Goal: Task Accomplishment & Management: Manage account settings

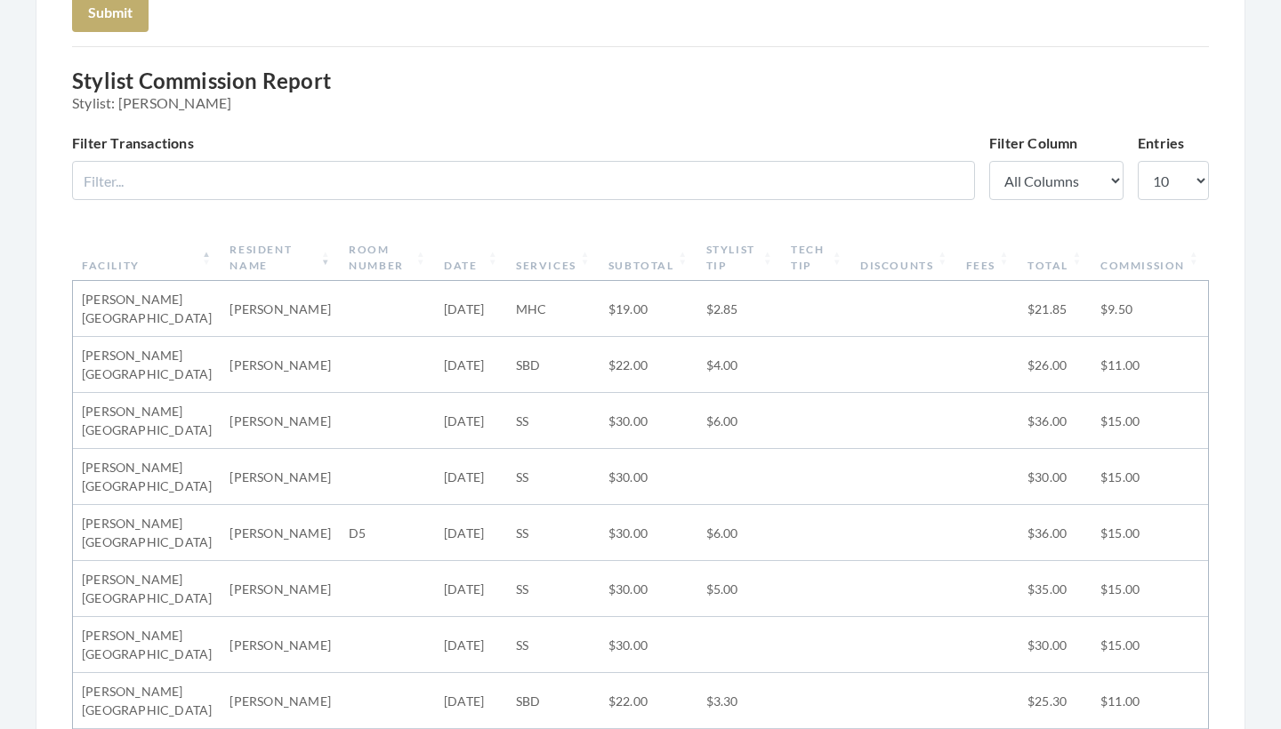
scroll to position [214, 0]
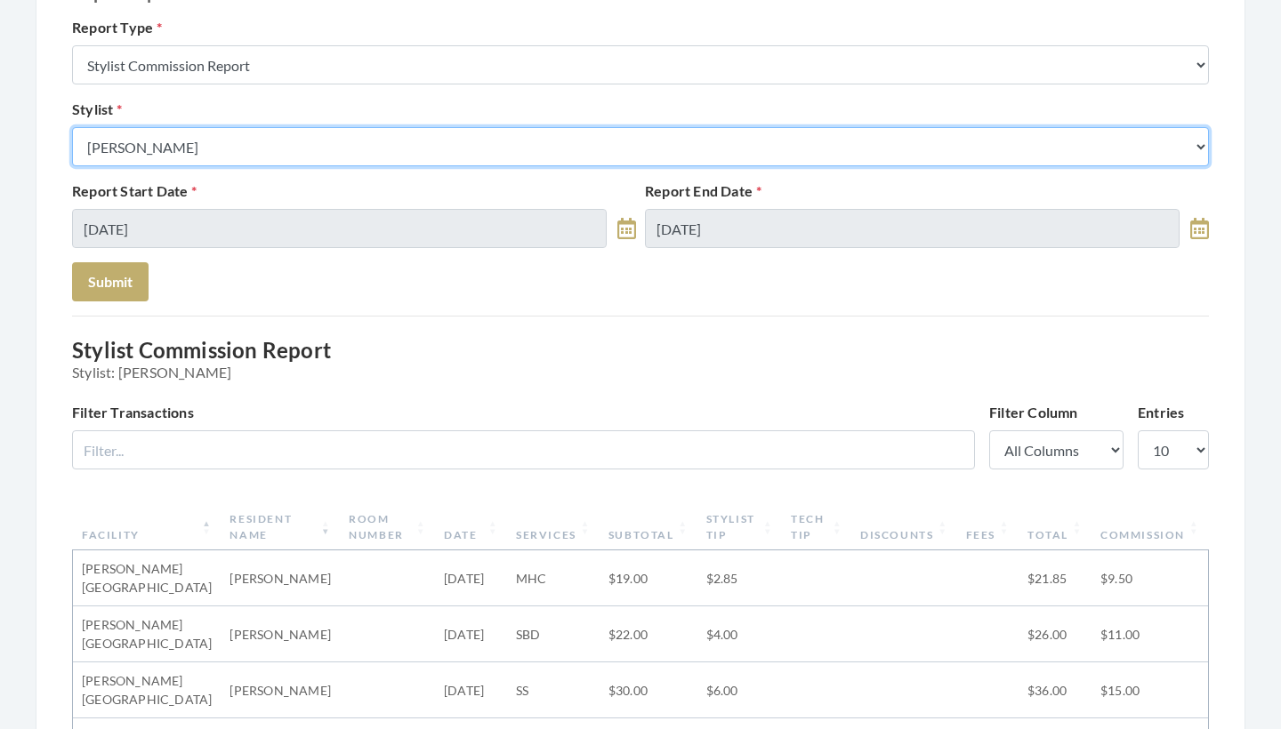
select select "24"
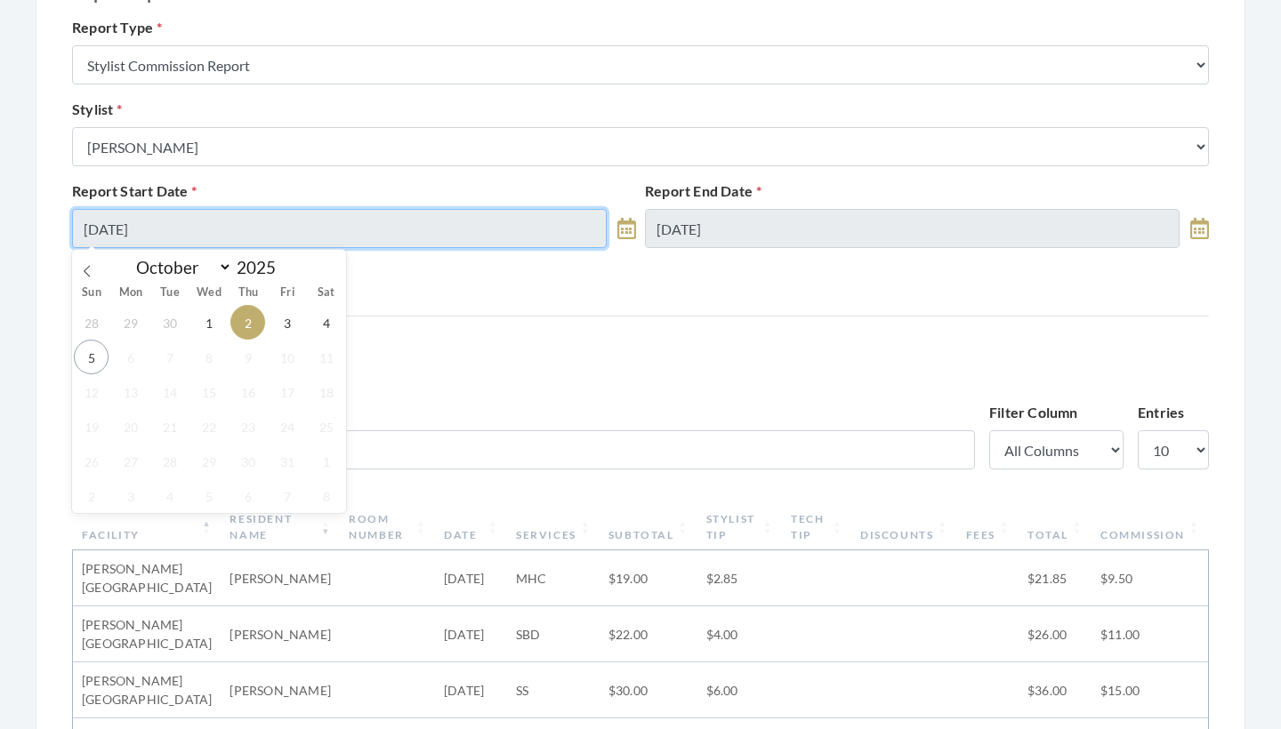
click at [241, 230] on input "10/02/2025" at bounding box center [339, 228] width 535 height 39
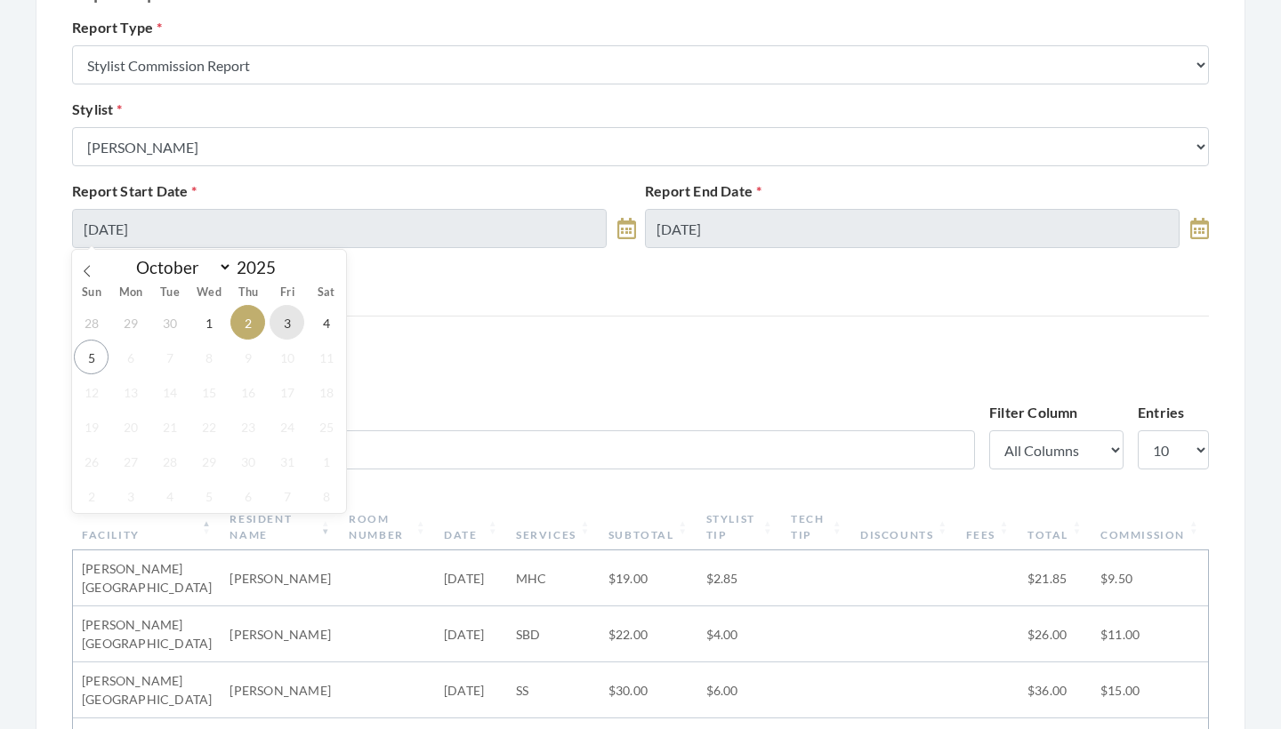
click at [284, 320] on span "3" at bounding box center [287, 322] width 35 height 35
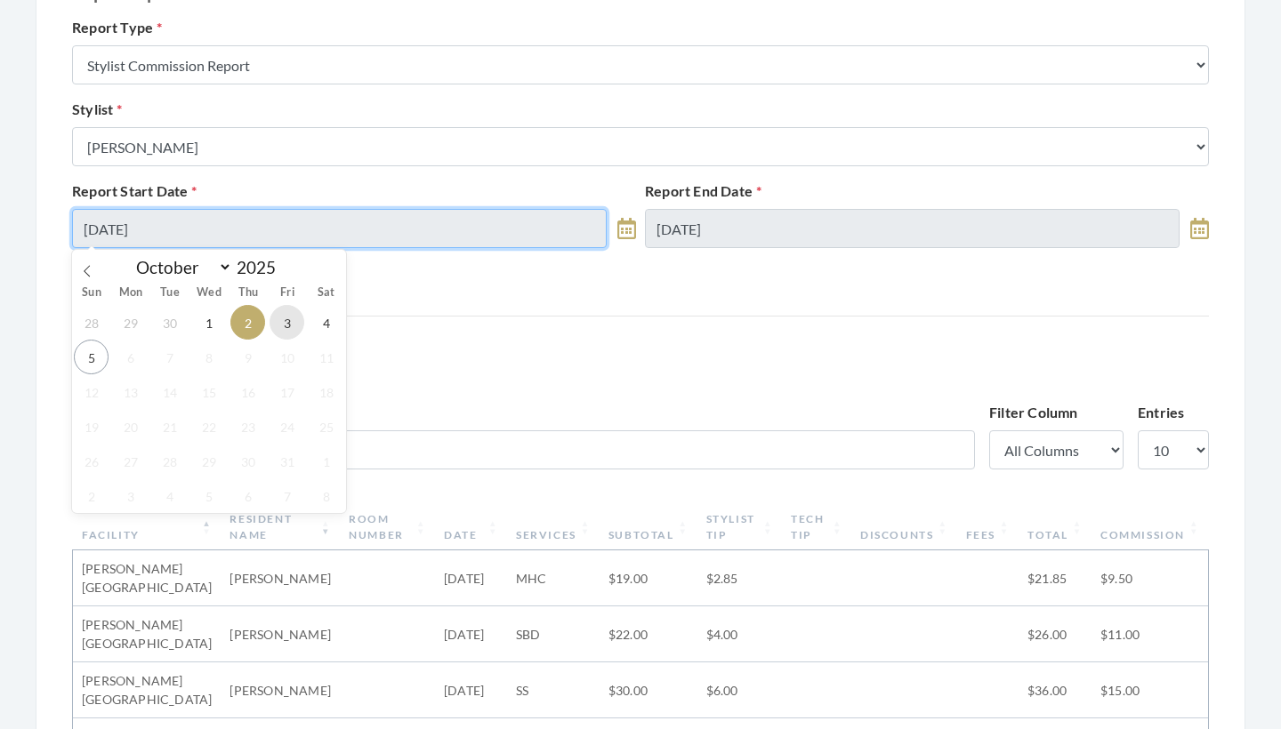
type input "10/03/2025"
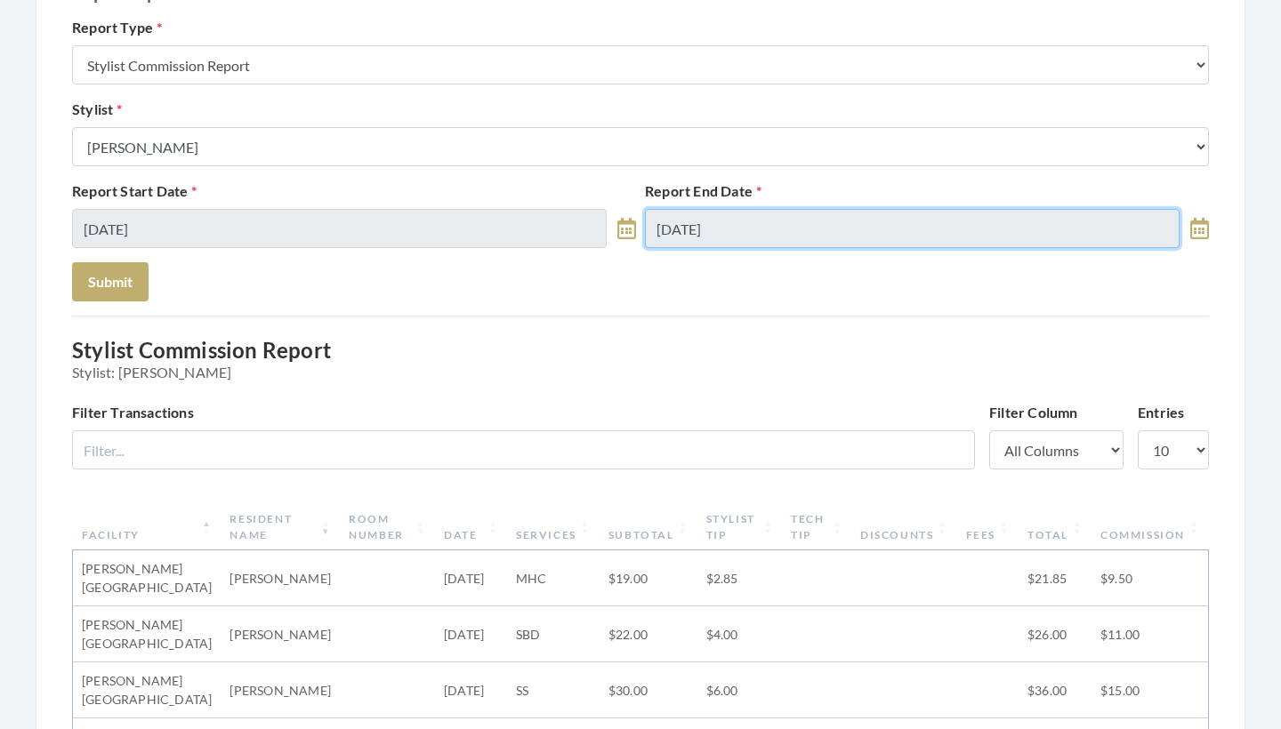
click at [769, 227] on input "10/02/2025" at bounding box center [912, 228] width 535 height 39
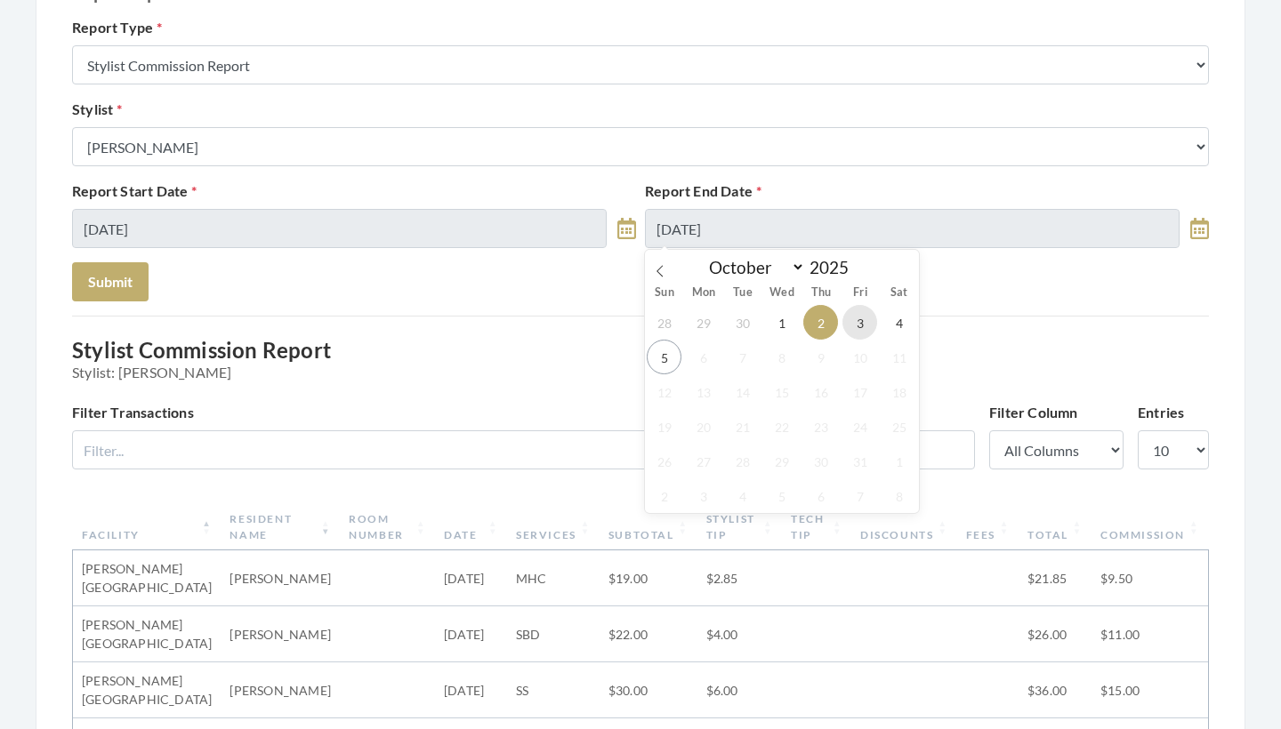
click at [858, 321] on span "3" at bounding box center [859, 322] width 35 height 35
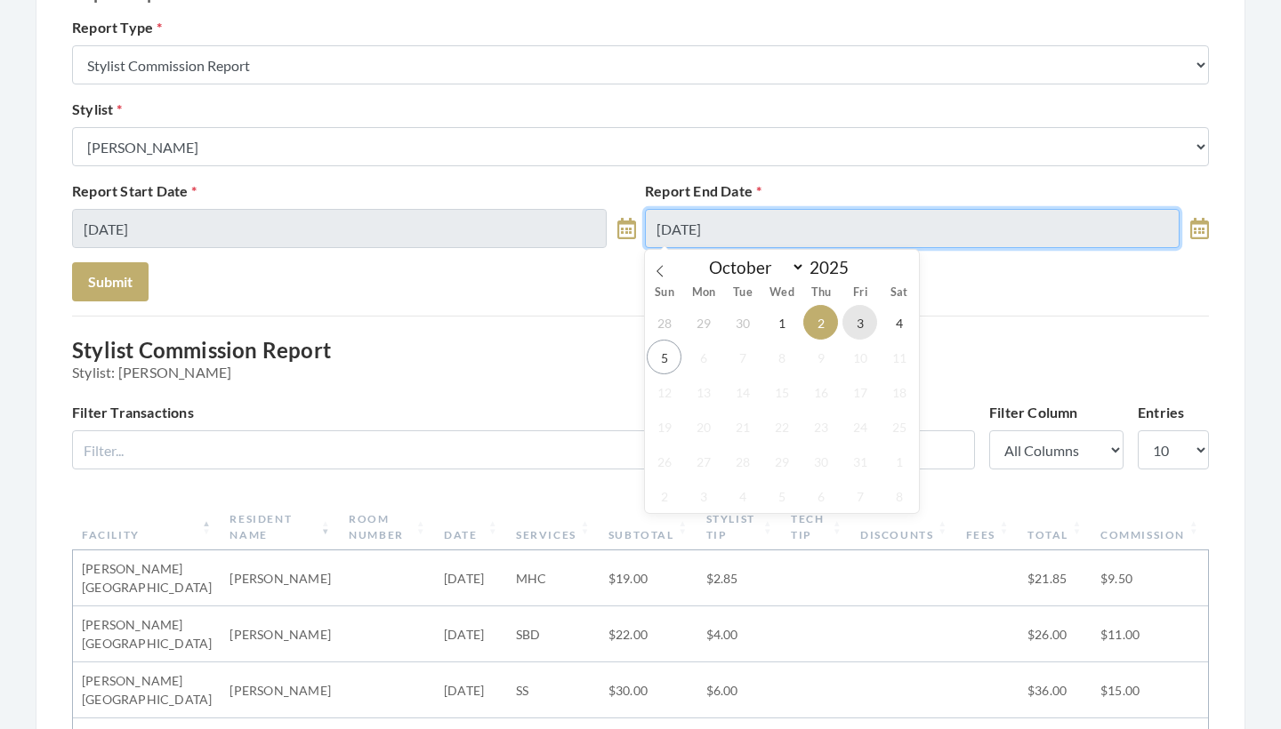
type input "[DATE]"
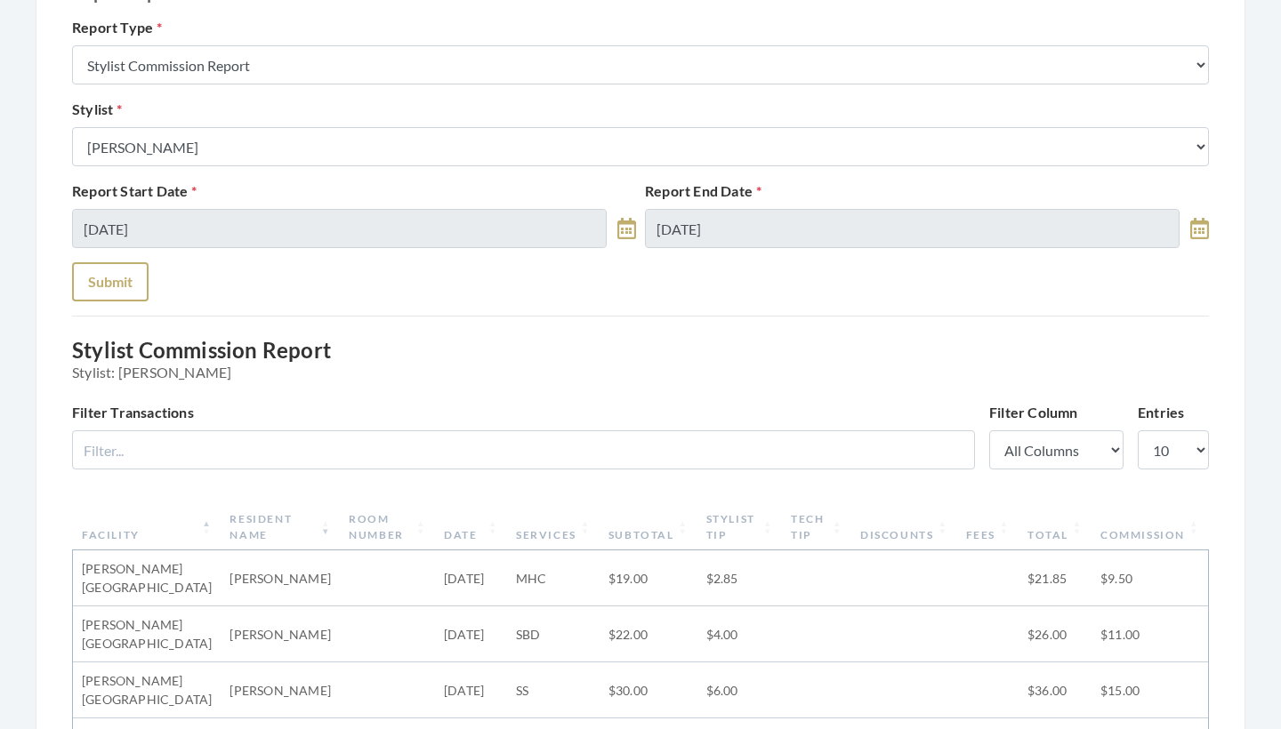
click at [114, 288] on button "Submit" at bounding box center [110, 281] width 77 height 39
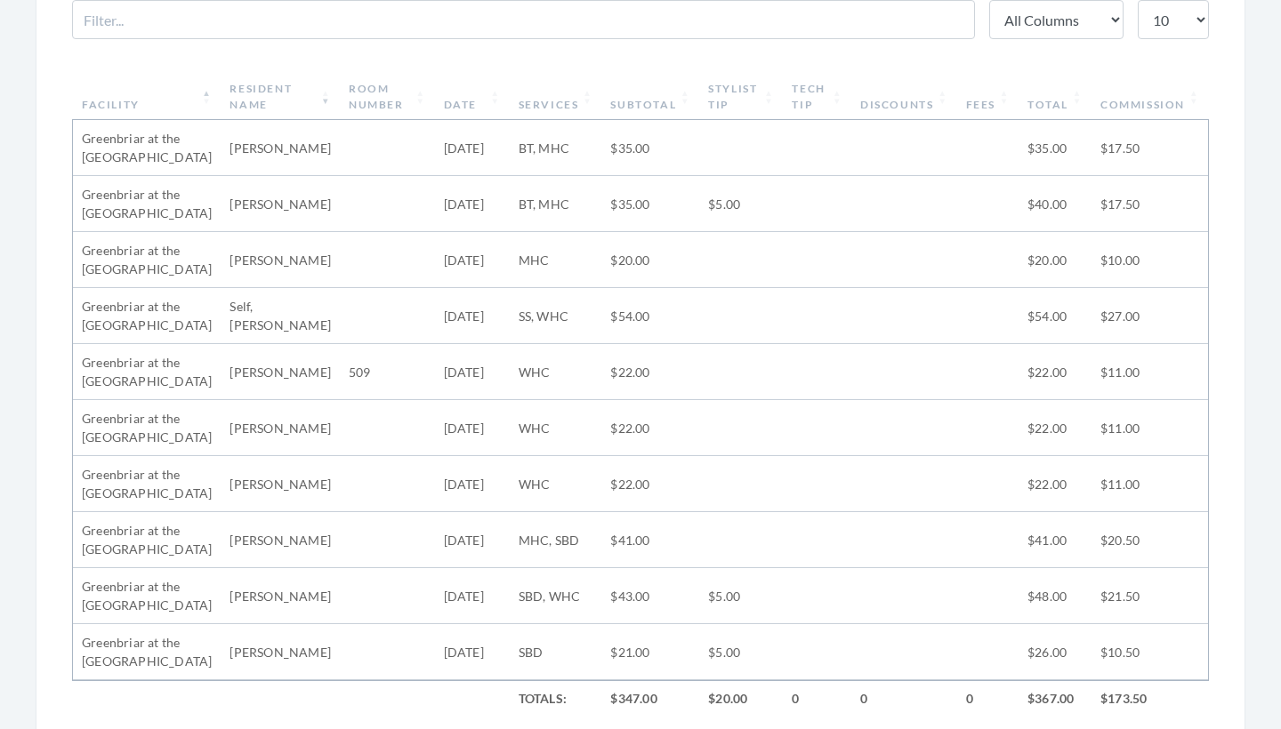
scroll to position [632, 0]
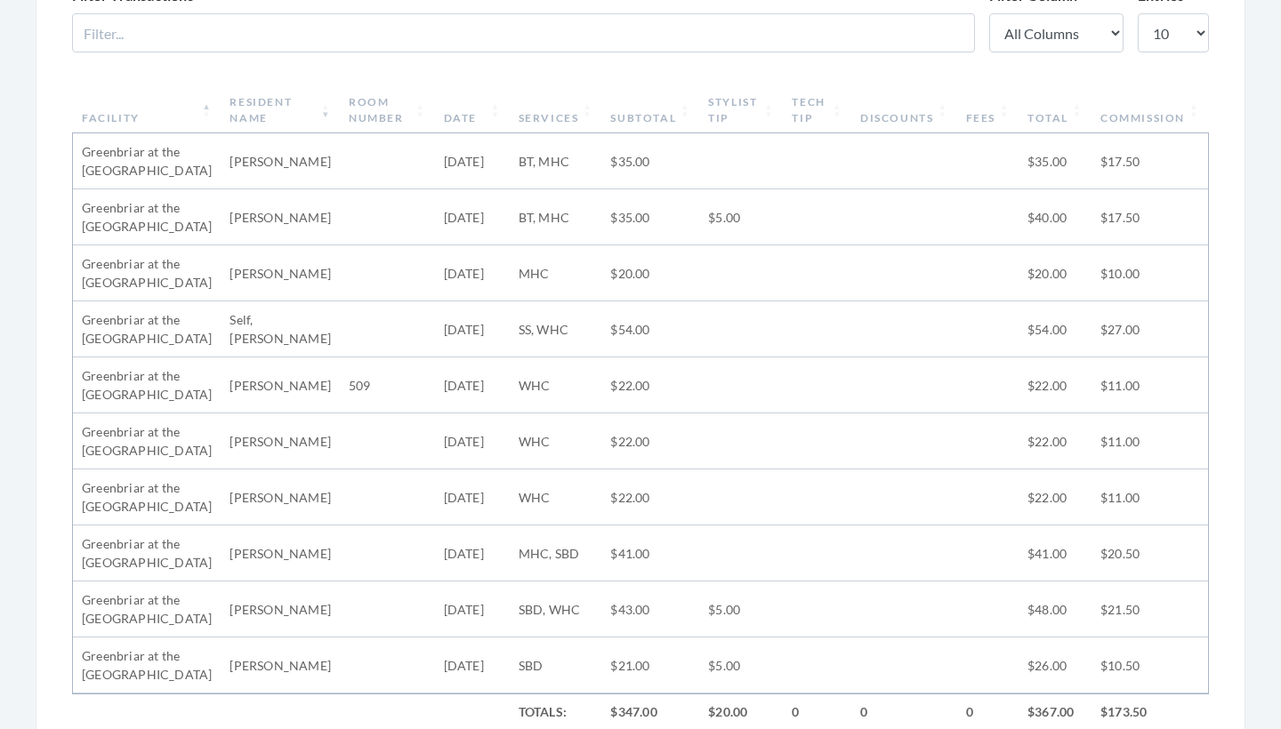
click at [654, 121] on th "Subtotal" at bounding box center [650, 110] width 98 height 46
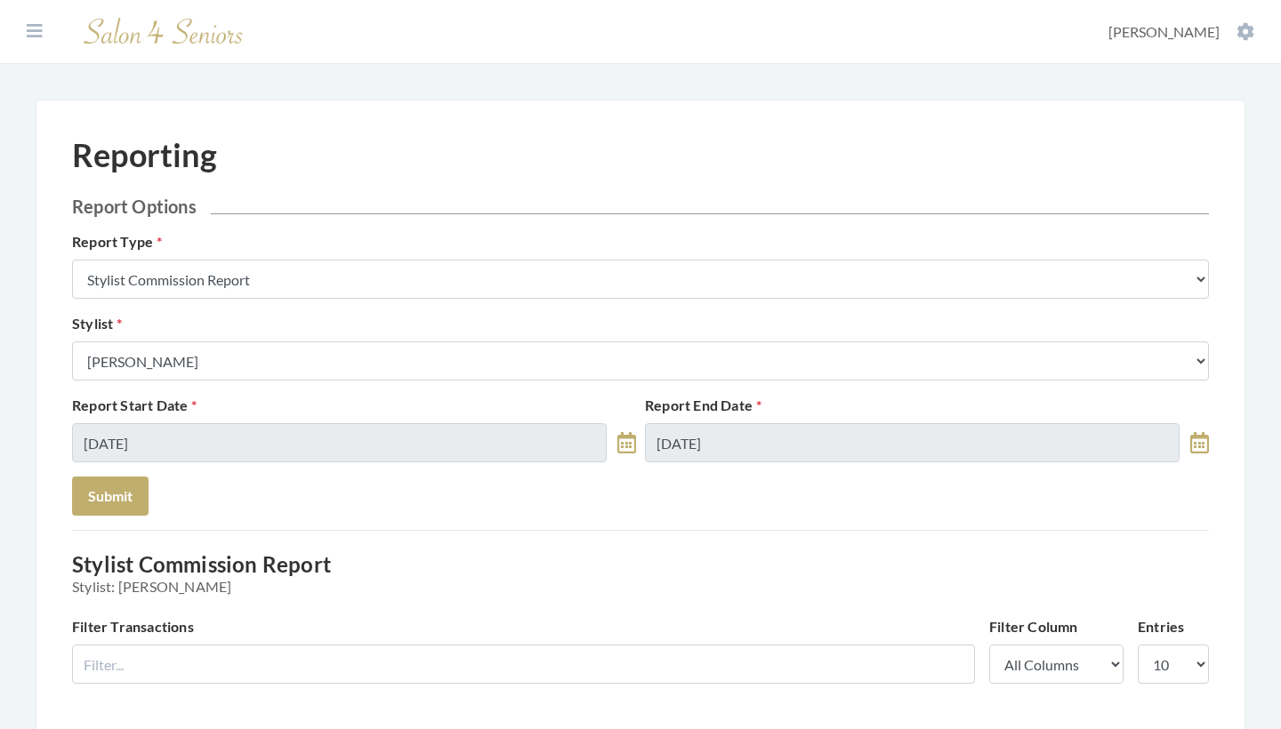
scroll to position [0, 0]
click at [35, 27] on icon at bounding box center [35, 31] width 16 height 18
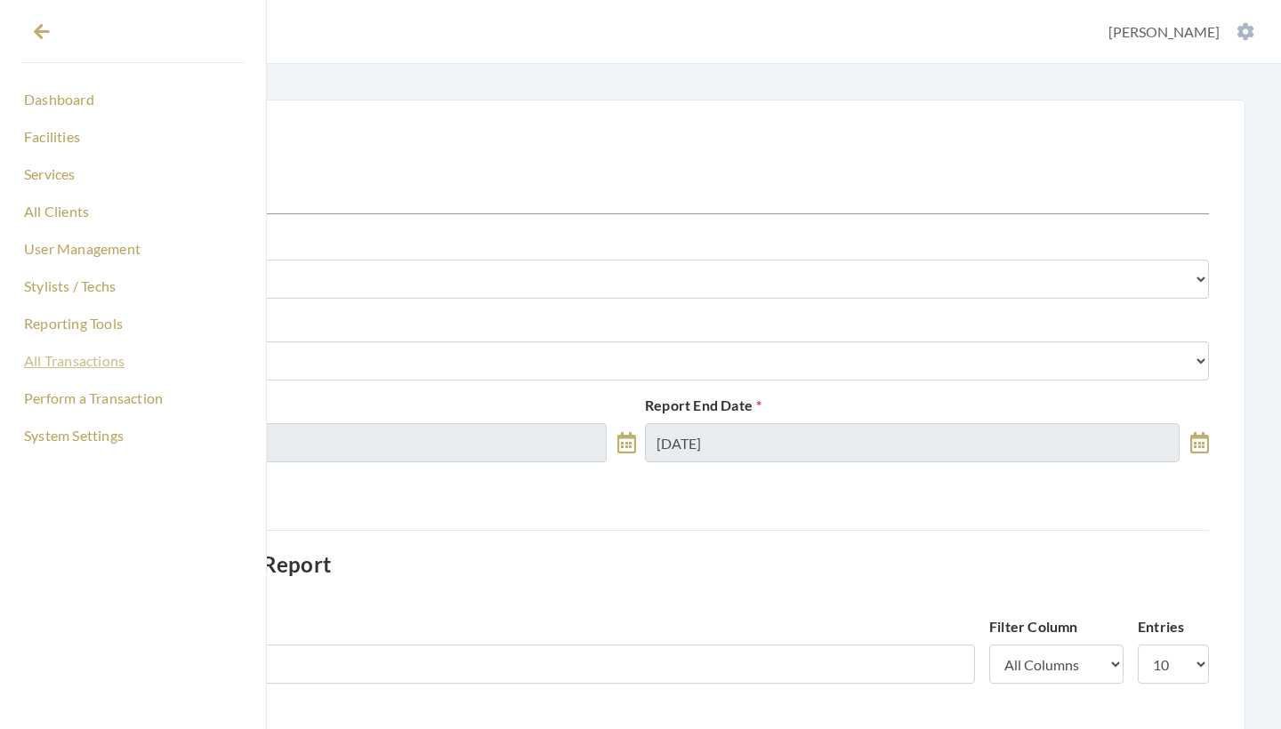
click at [83, 370] on link "All Transactions" at bounding box center [132, 361] width 223 height 30
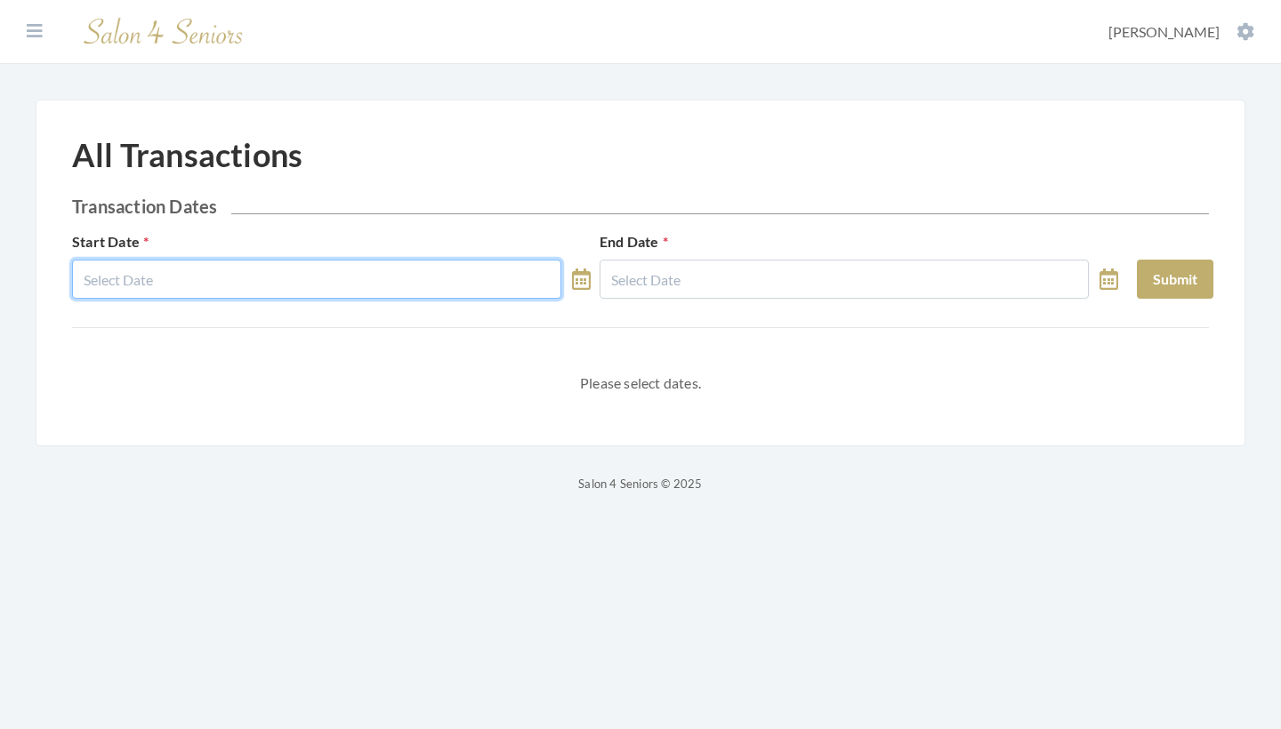
click at [300, 281] on input "text" at bounding box center [316, 279] width 489 height 39
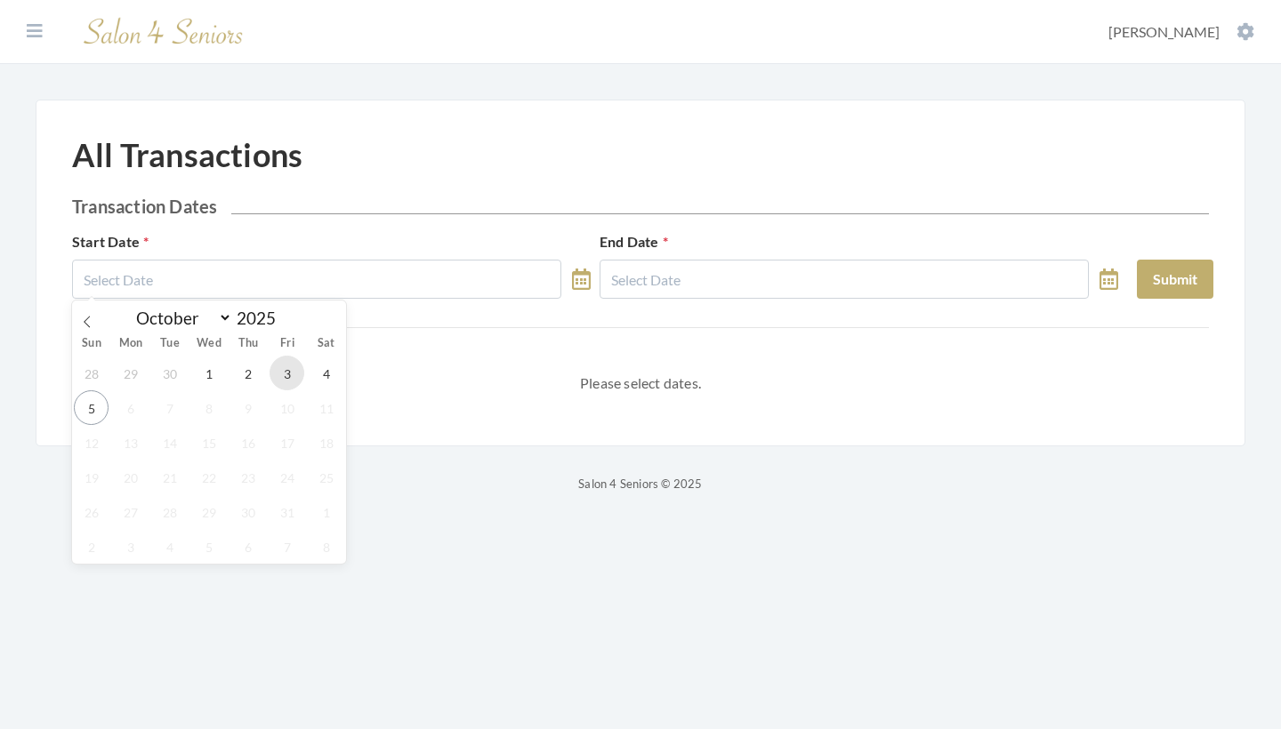
click at [277, 372] on span "3" at bounding box center [287, 373] width 35 height 35
type input "[DATE]"
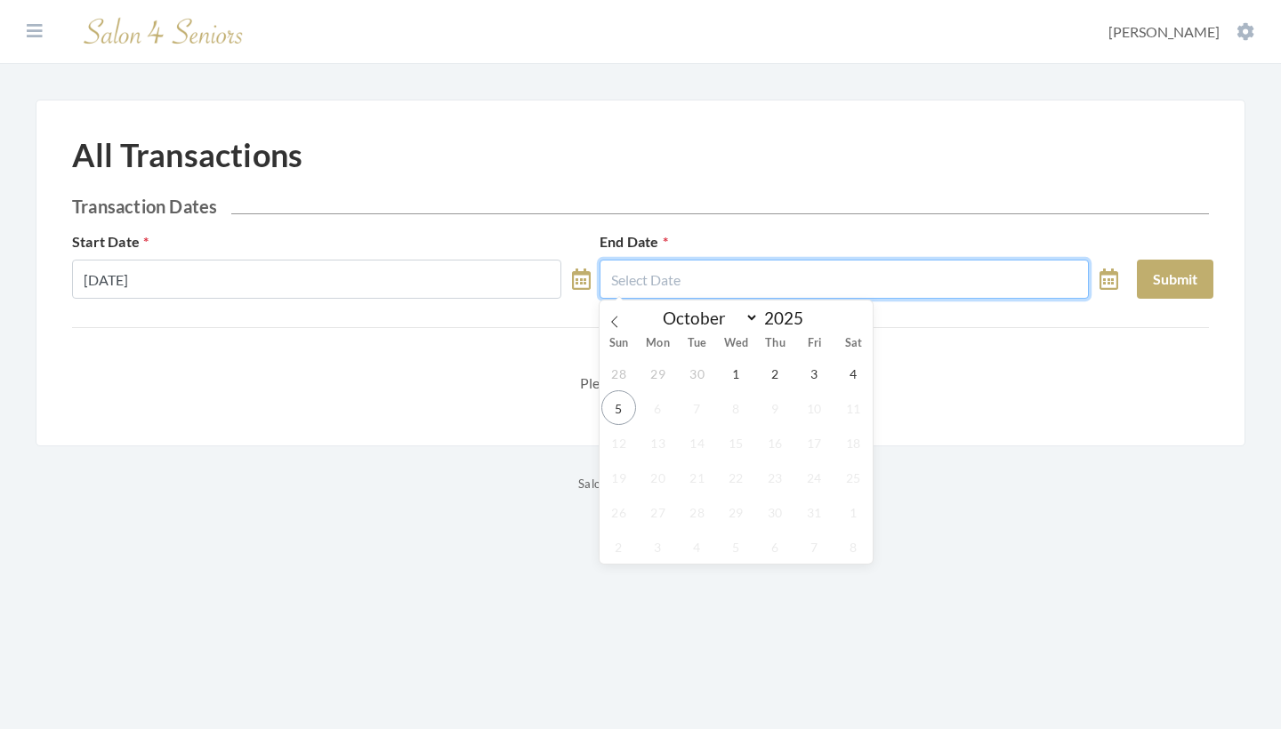
click at [701, 283] on input "text" at bounding box center [844, 279] width 489 height 39
click at [810, 377] on span "3" at bounding box center [814, 373] width 35 height 35
type input "[DATE]"
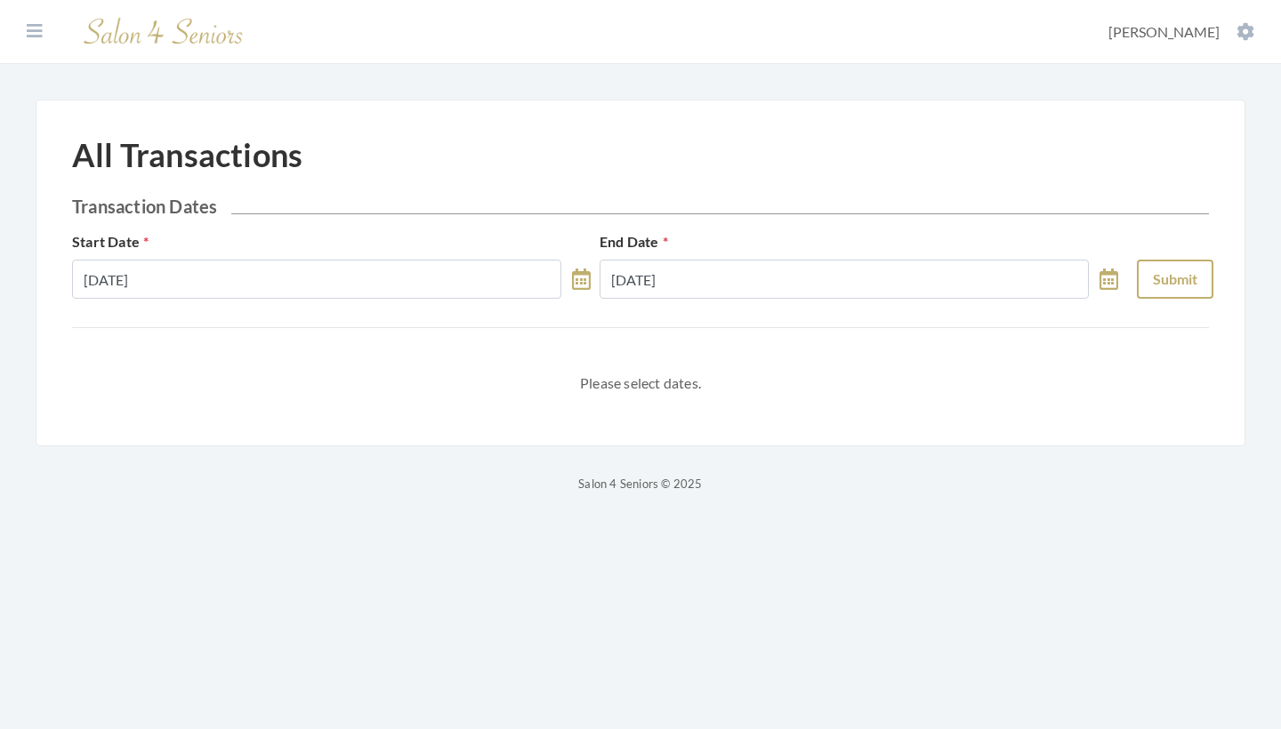
click at [1162, 278] on button "Submit" at bounding box center [1175, 279] width 77 height 39
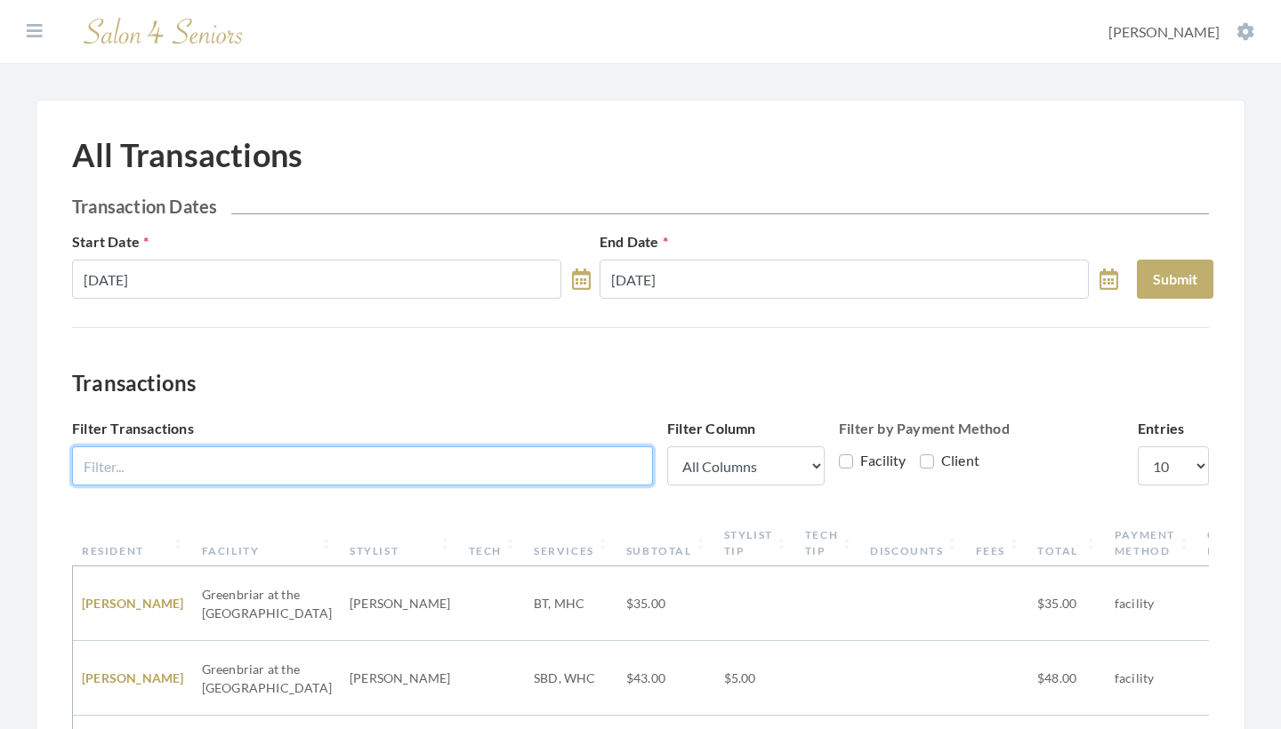
click at [464, 471] on input "Filter Transactions" at bounding box center [362, 466] width 581 height 39
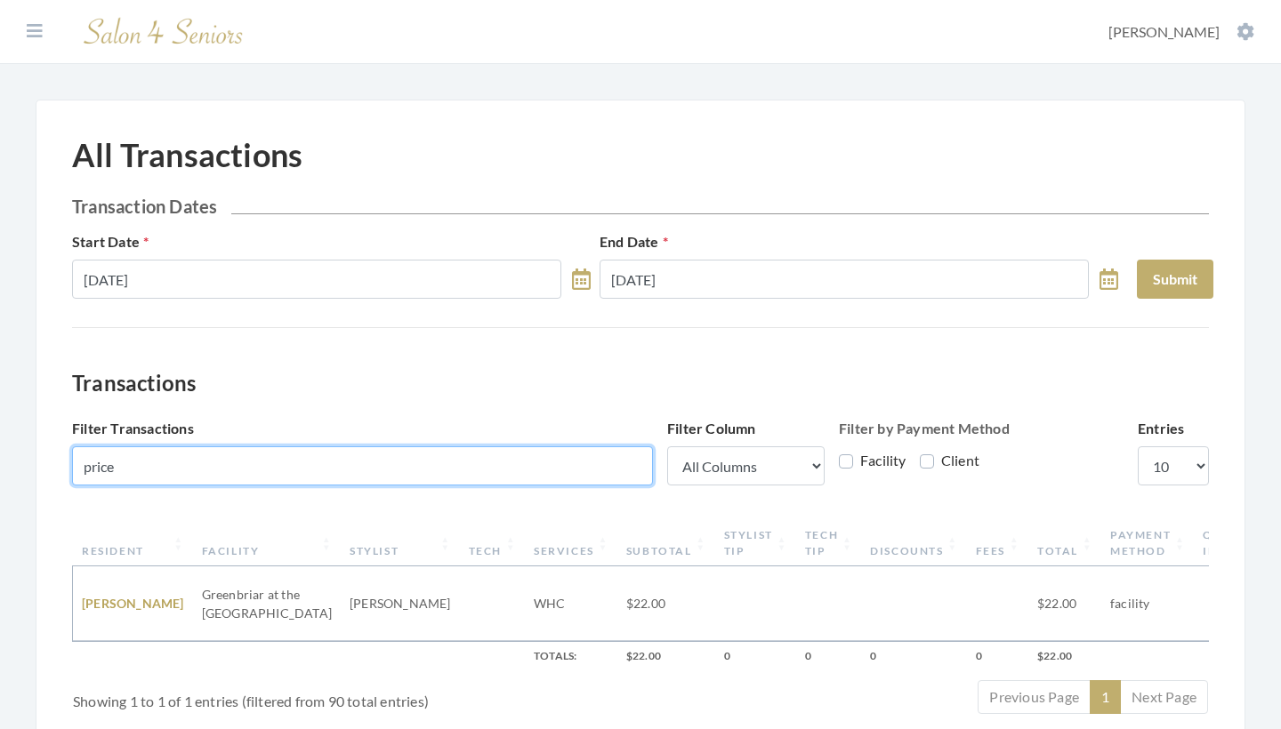
type input "price"
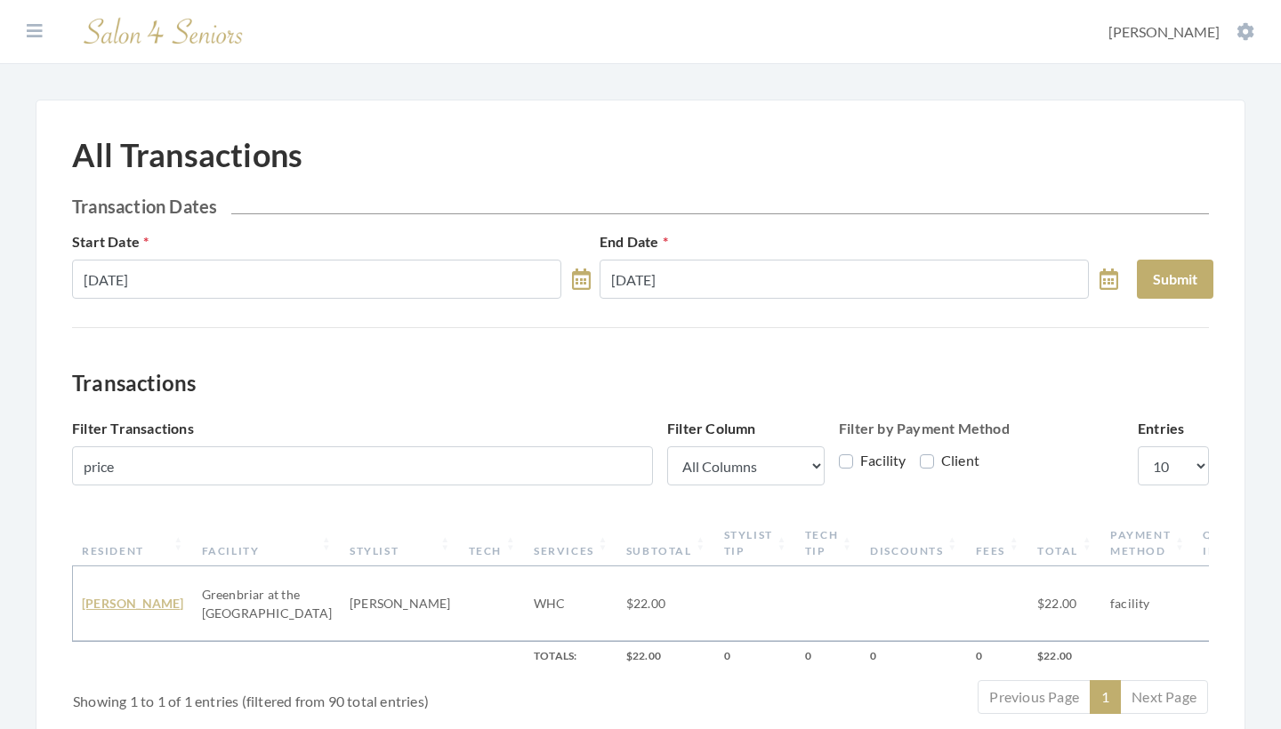
click at [127, 603] on link "Brenda Price" at bounding box center [133, 603] width 102 height 15
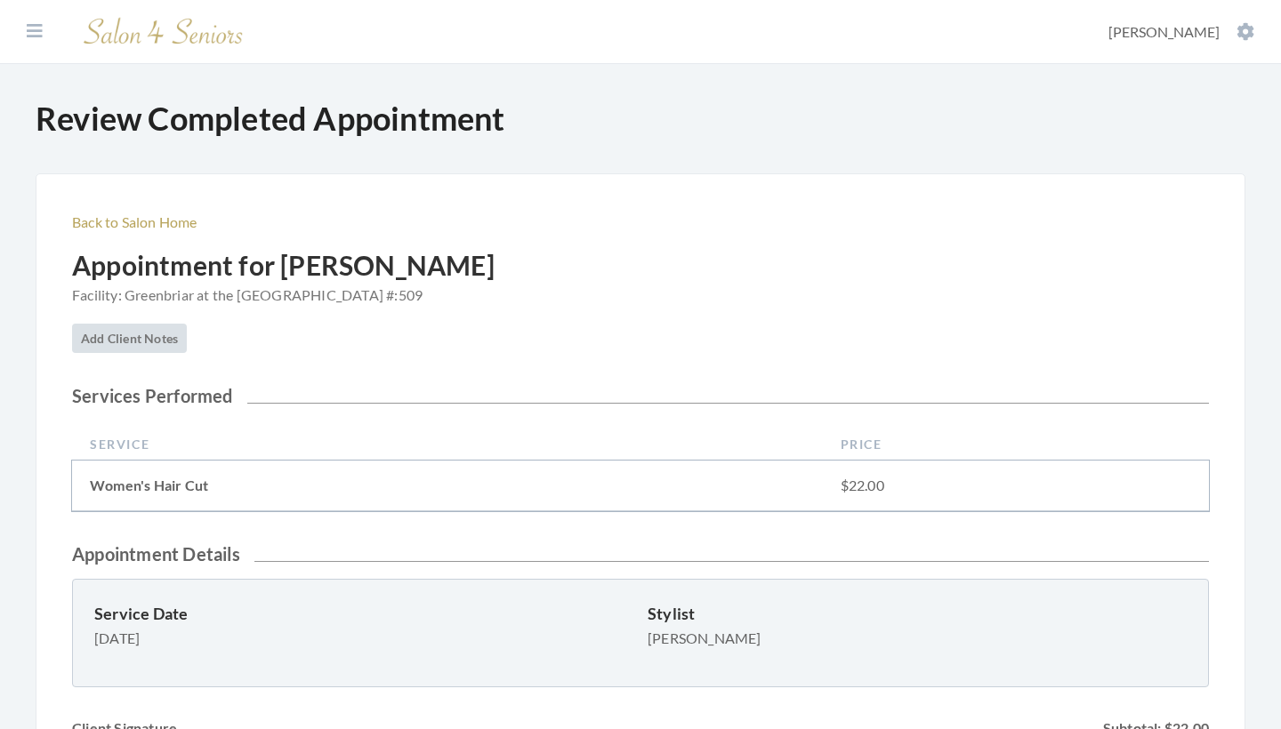
scroll to position [65, 0]
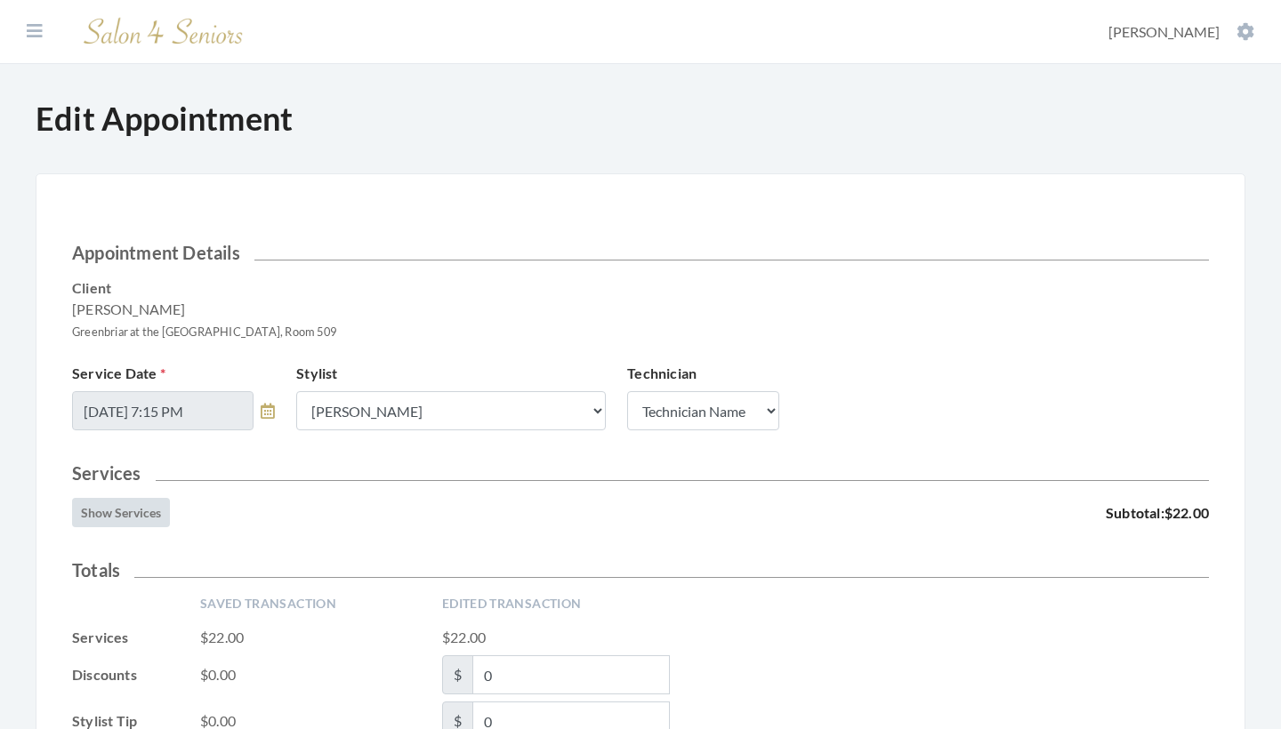
click at [110, 506] on button "Show Services" at bounding box center [121, 512] width 98 height 29
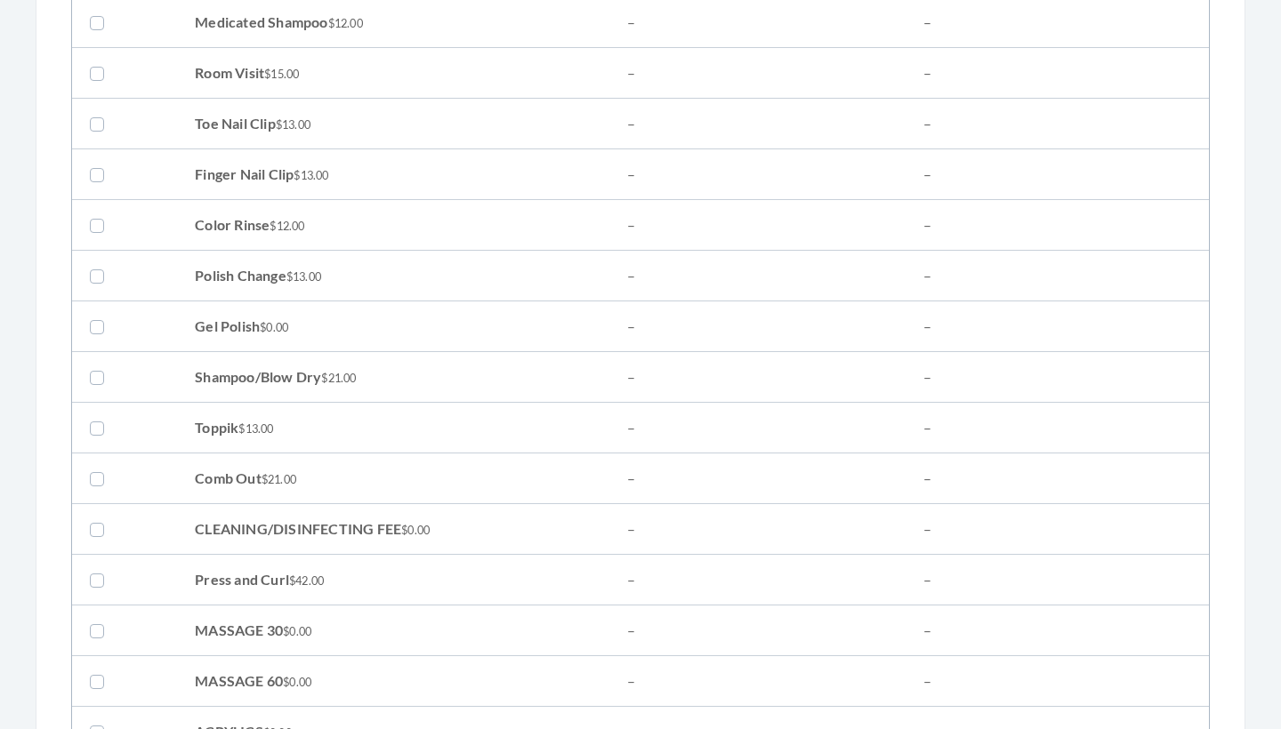
scroll to position [1414, 0]
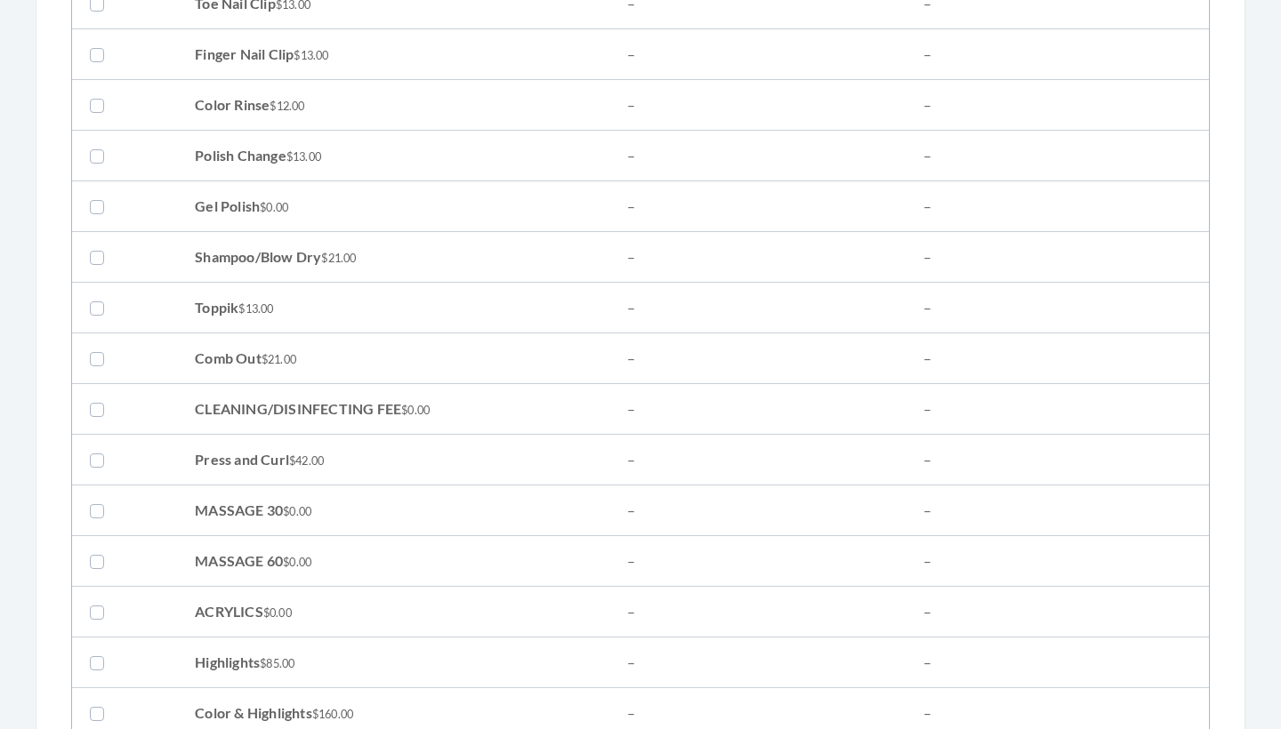
click at [100, 263] on label at bounding box center [100, 256] width 21 height 21
checkbox input "true"
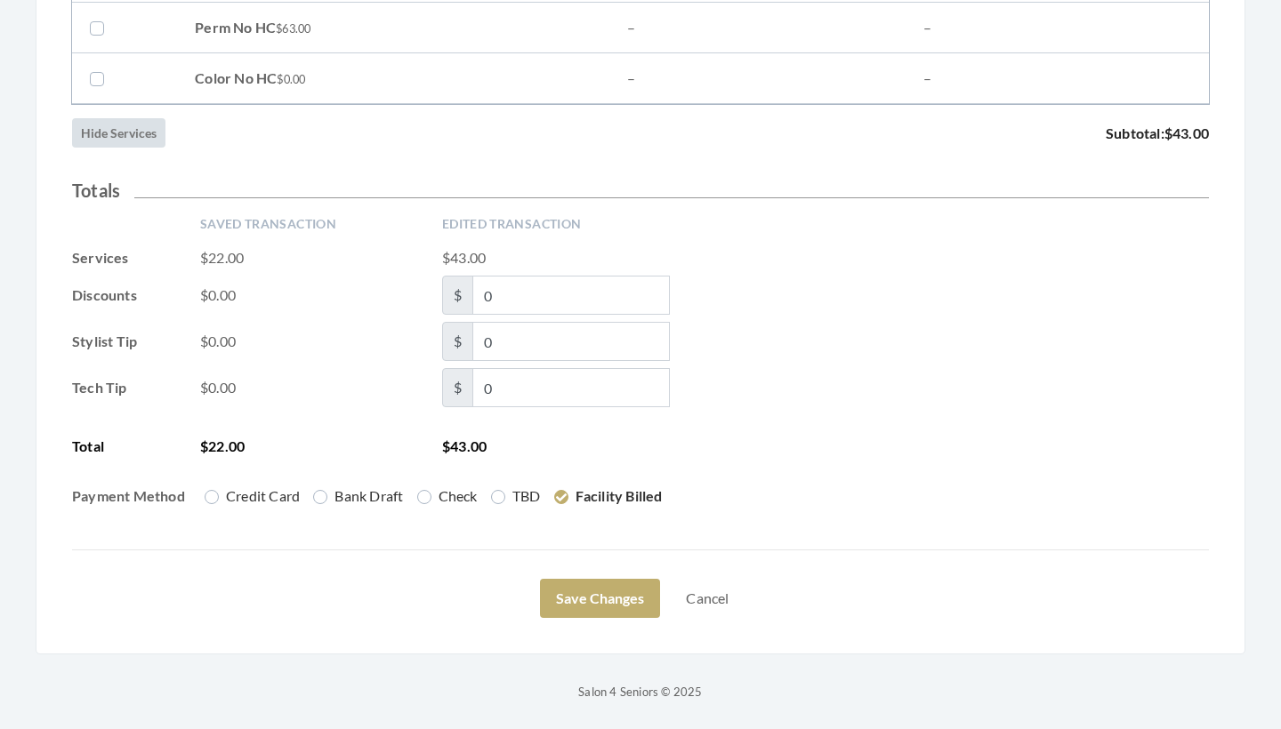
scroll to position [2912, 0]
click at [577, 583] on button "Save Changes" at bounding box center [600, 598] width 120 height 39
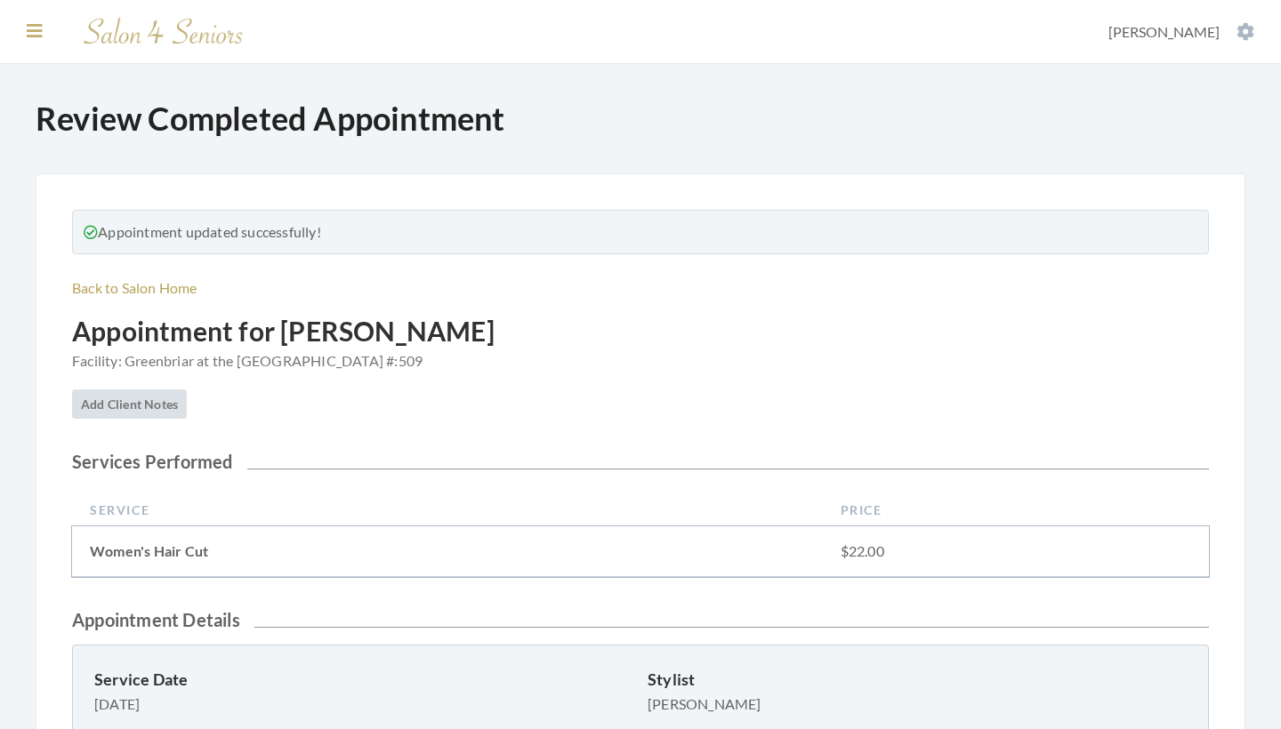
click at [31, 28] on icon at bounding box center [35, 31] width 16 height 18
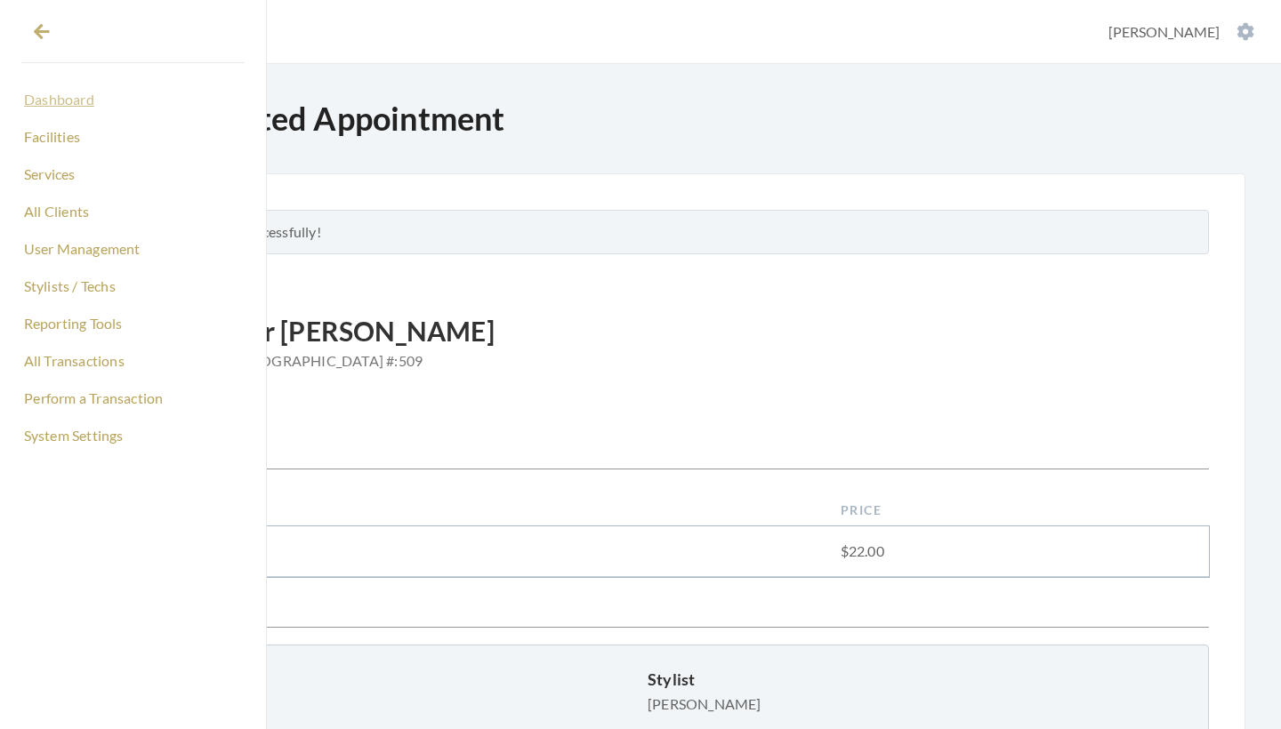
click at [75, 103] on link "Dashboard" at bounding box center [132, 100] width 223 height 30
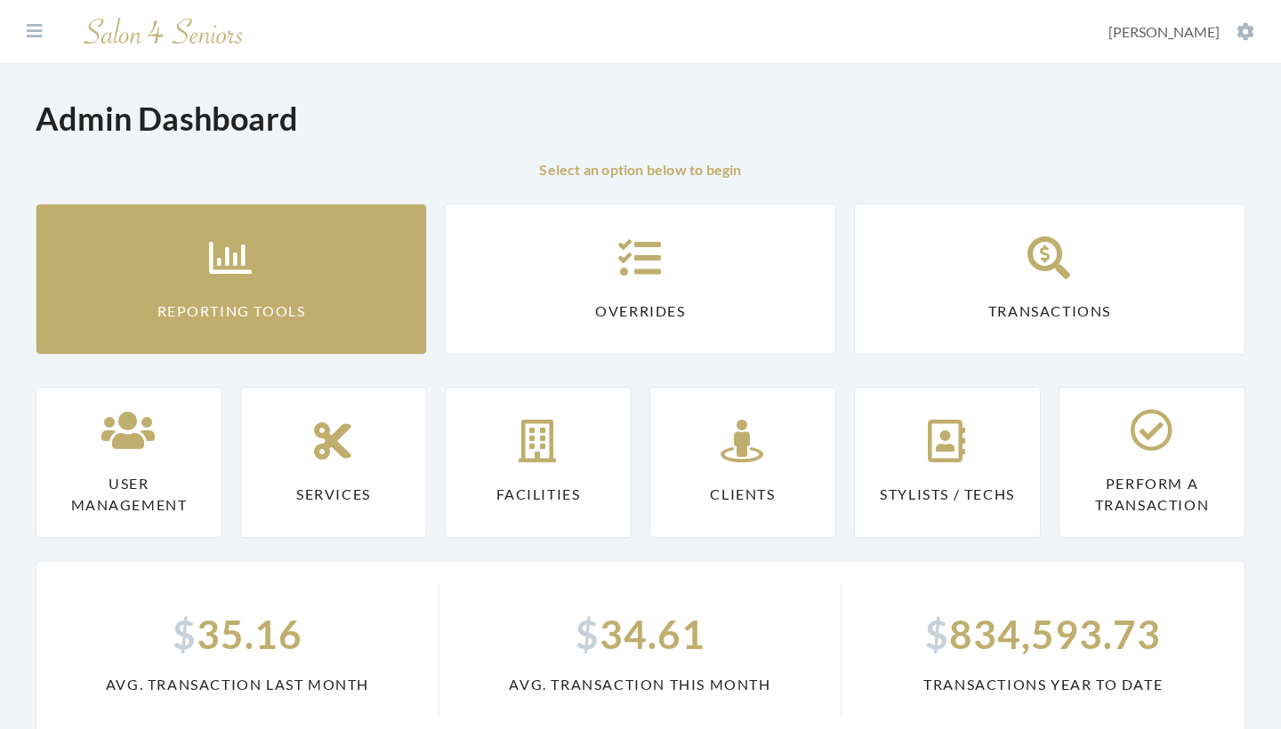
click at [197, 257] on link "Reporting Tools" at bounding box center [231, 279] width 391 height 151
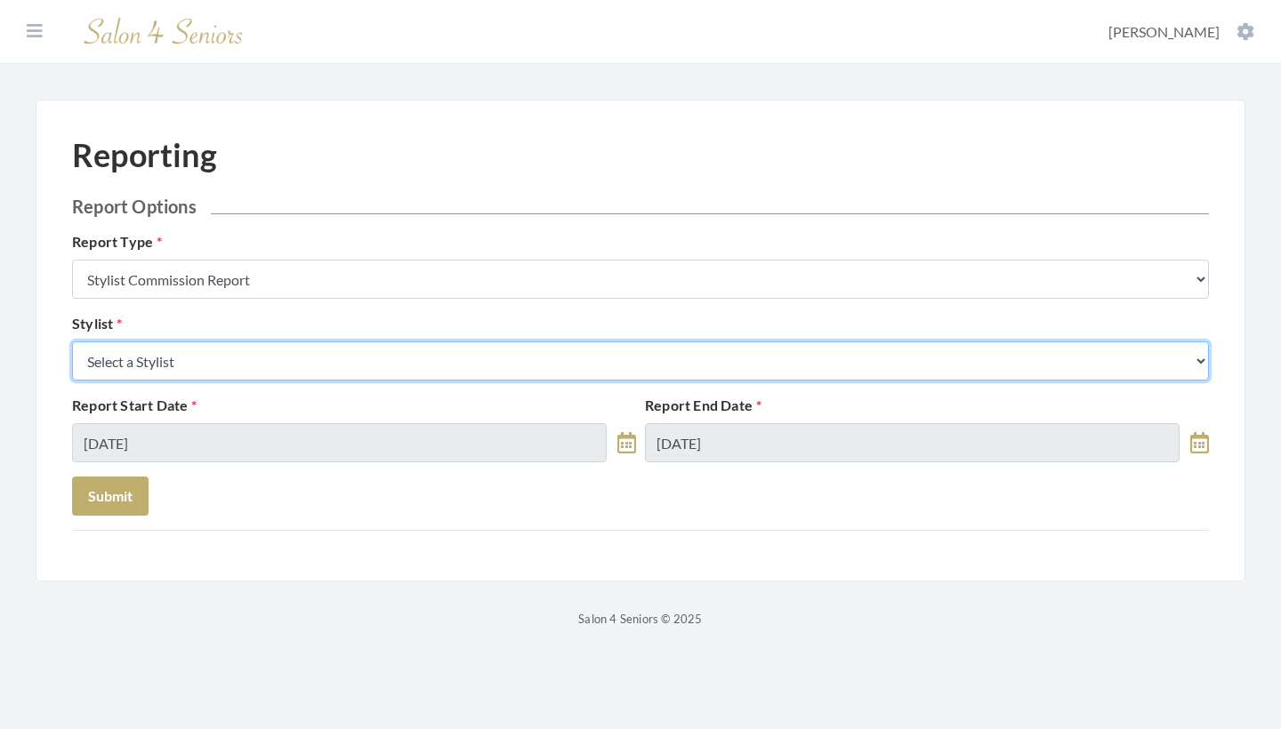
click at [269, 363] on select "Select a Stylist [PERSON_NAME] [PERSON_NAME] [PERSON_NAME] [PERSON_NAME] [PERSO…" at bounding box center [640, 361] width 1137 height 39
select select "24"
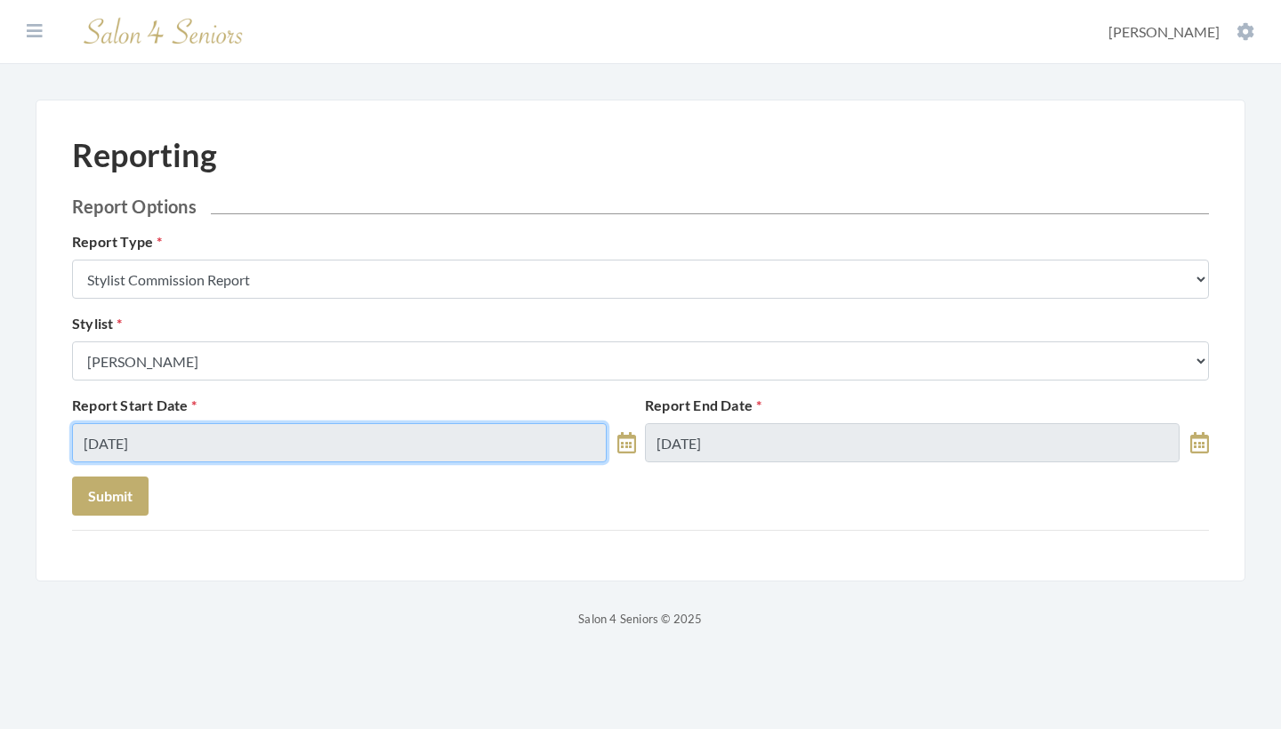
click at [237, 444] on input "[DATE]" at bounding box center [339, 442] width 535 height 39
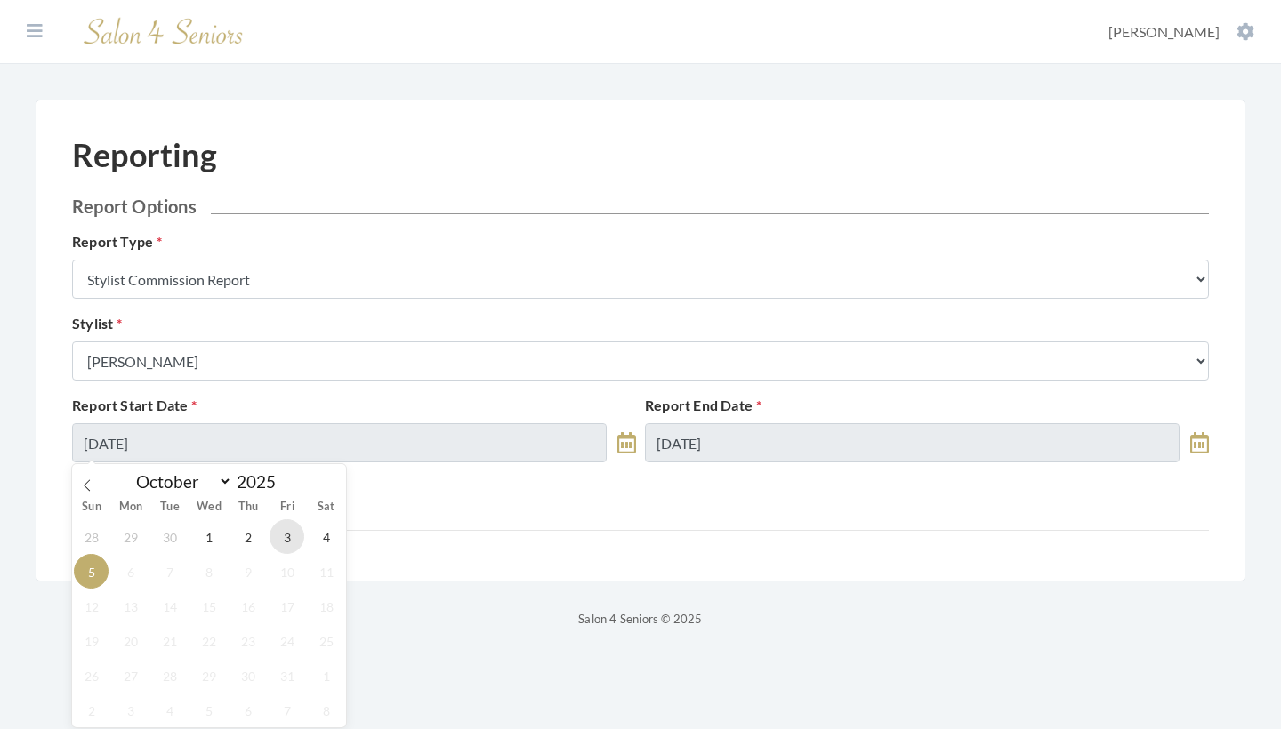
click at [285, 541] on span "3" at bounding box center [287, 537] width 35 height 35
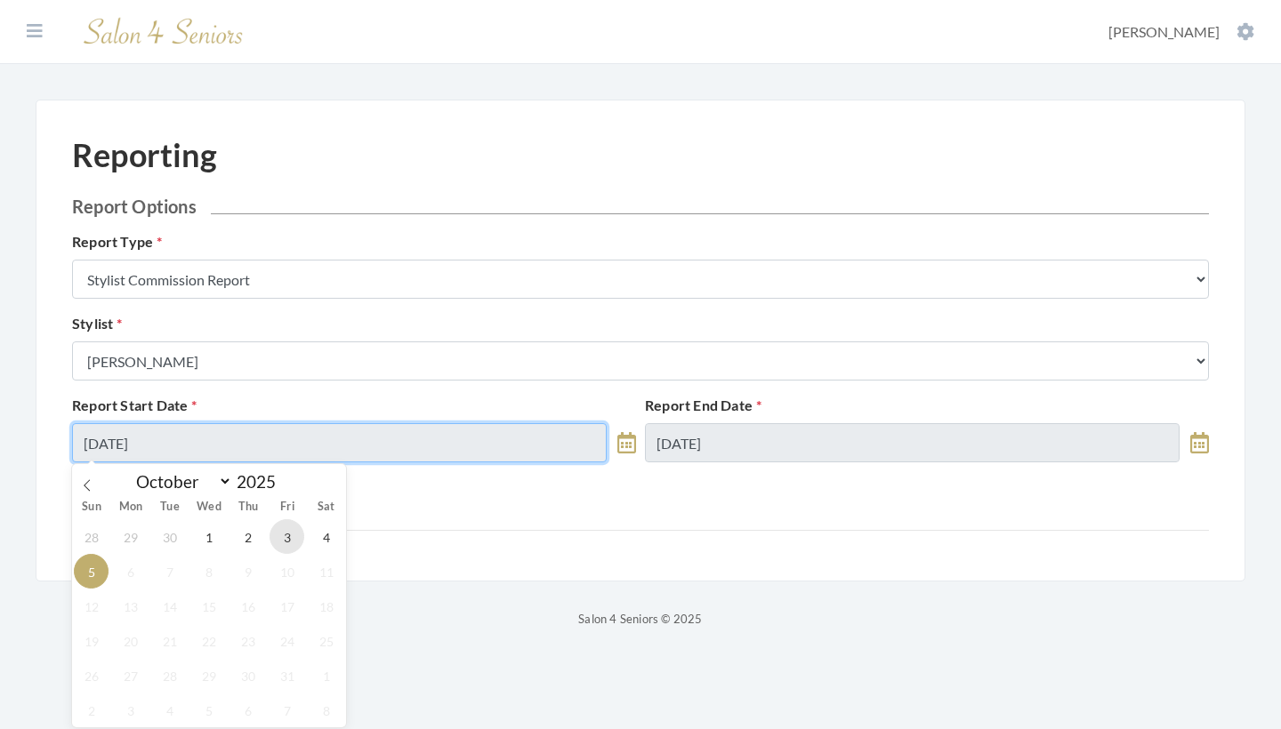
type input "[DATE]"
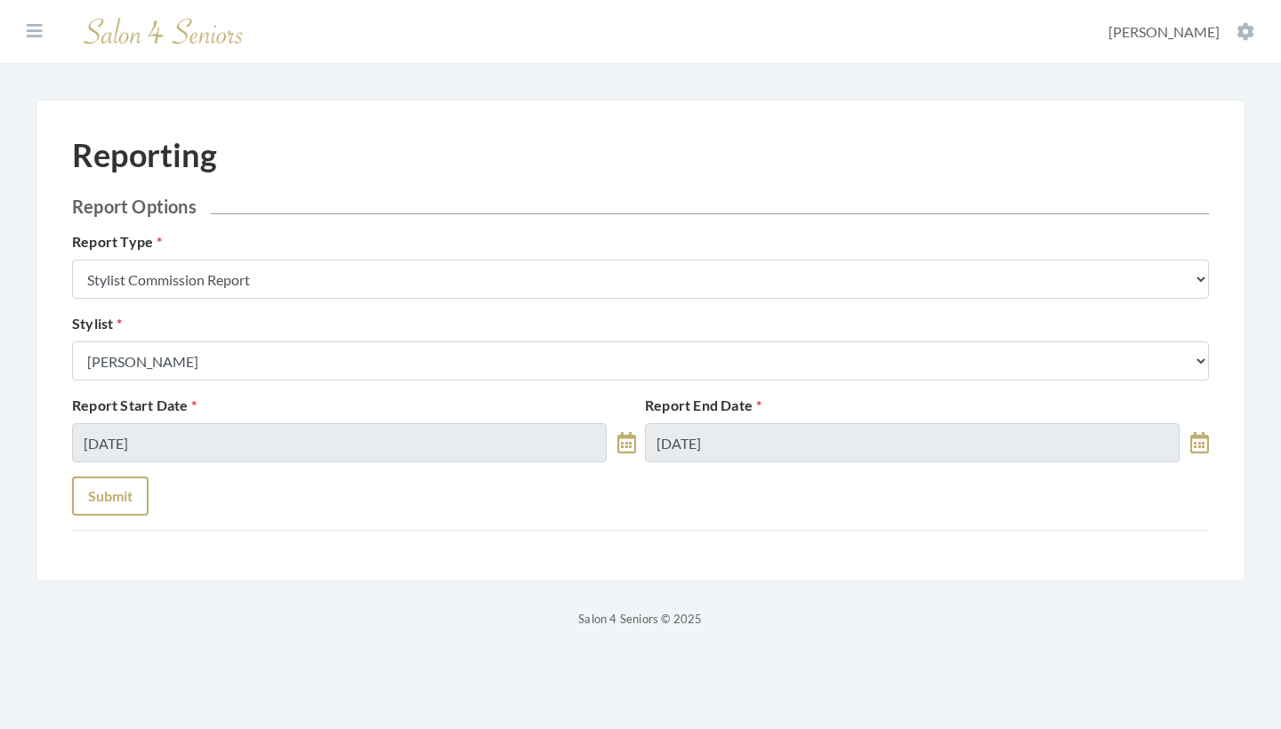
click at [128, 512] on button "Submit" at bounding box center [110, 496] width 77 height 39
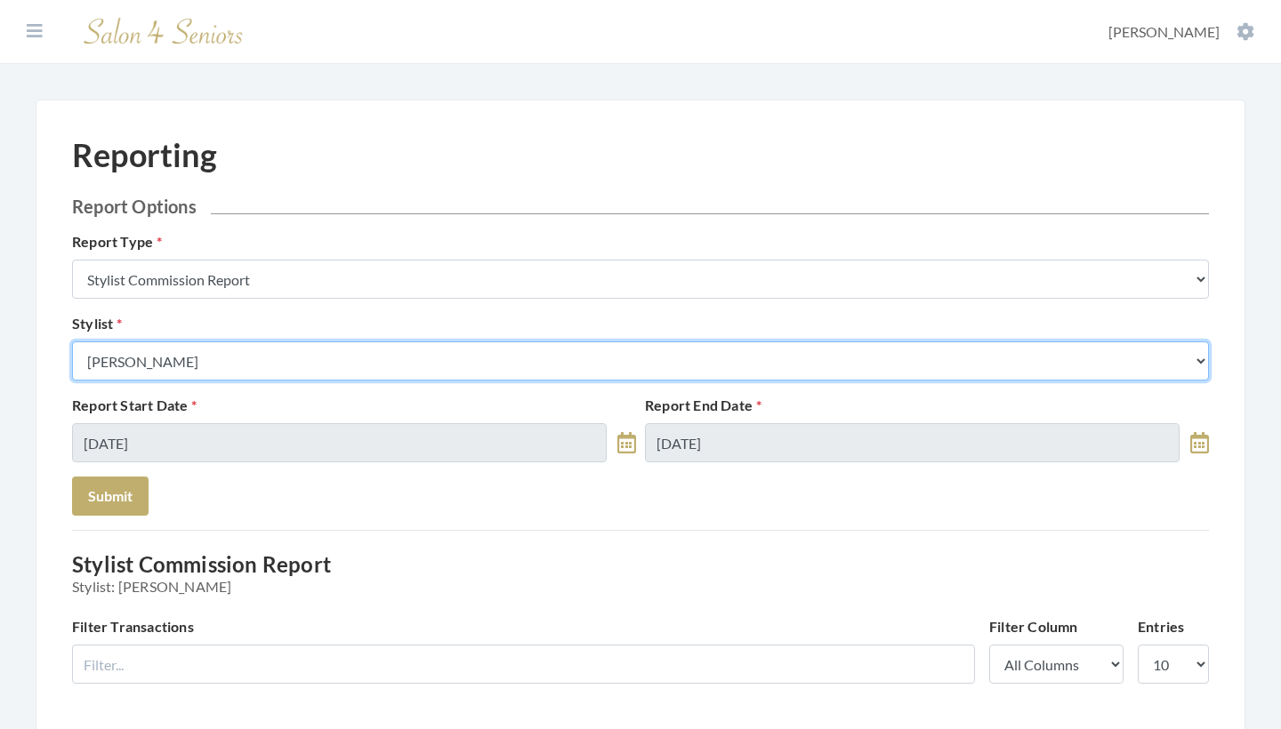
select select "26"
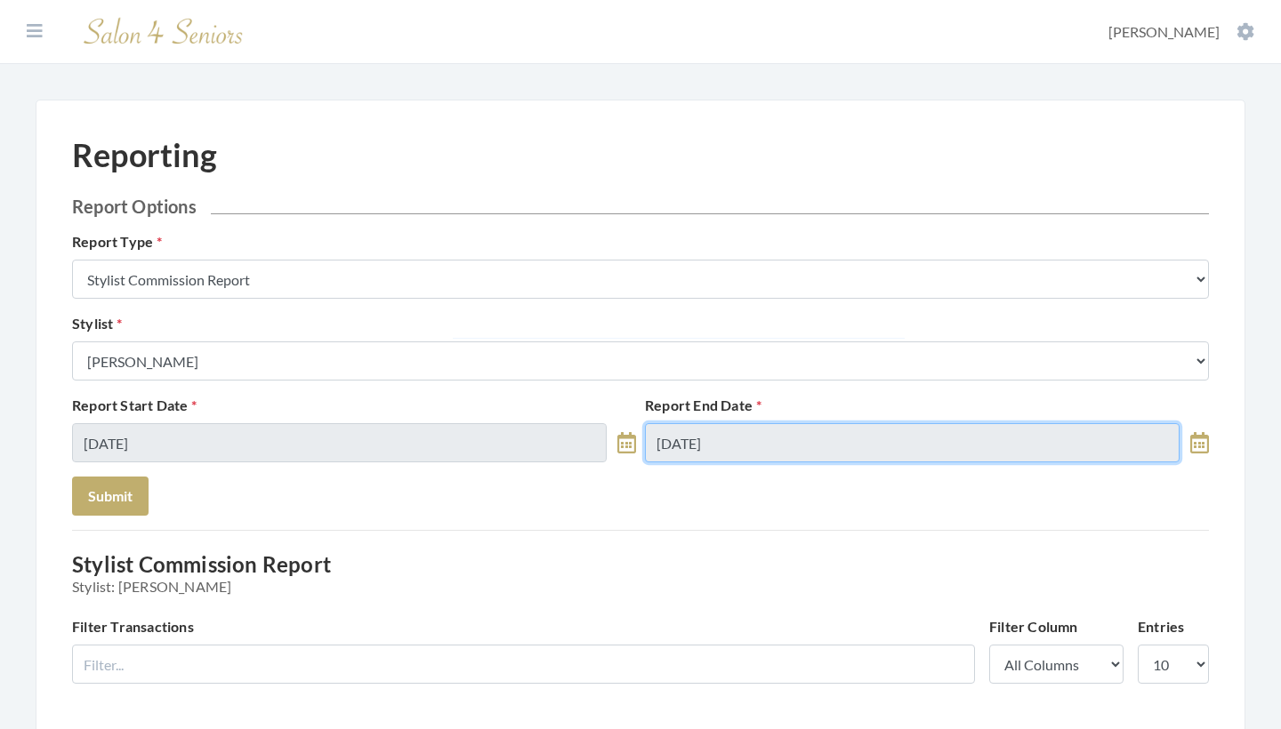
click at [731, 440] on input "10/05/2025" at bounding box center [912, 442] width 535 height 39
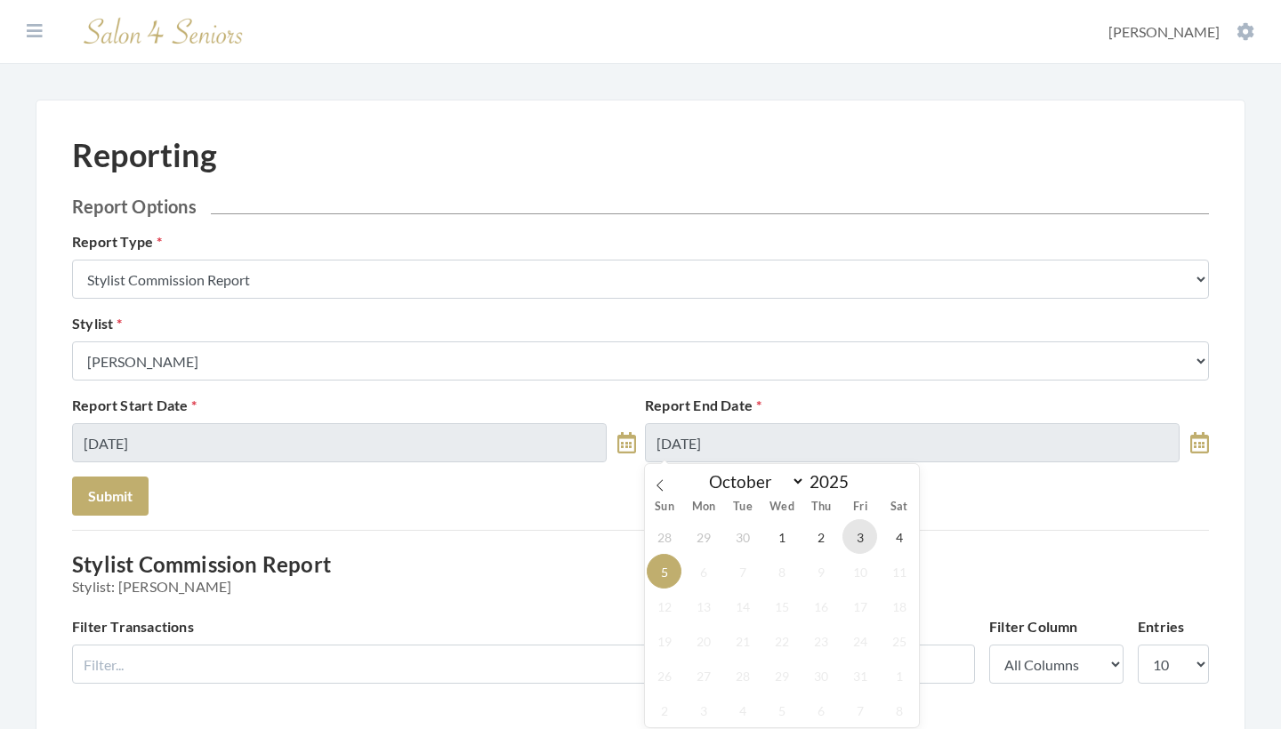
click at [862, 544] on span "3" at bounding box center [859, 537] width 35 height 35
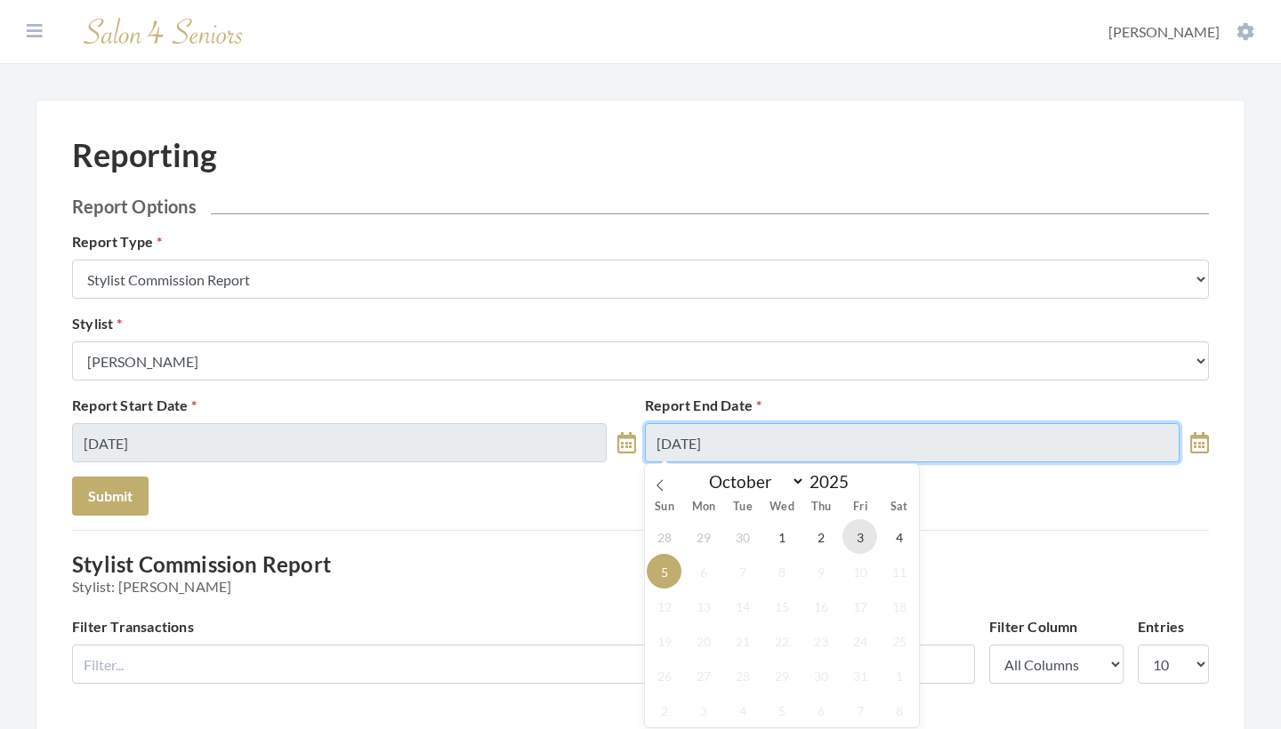
type input "[DATE]"
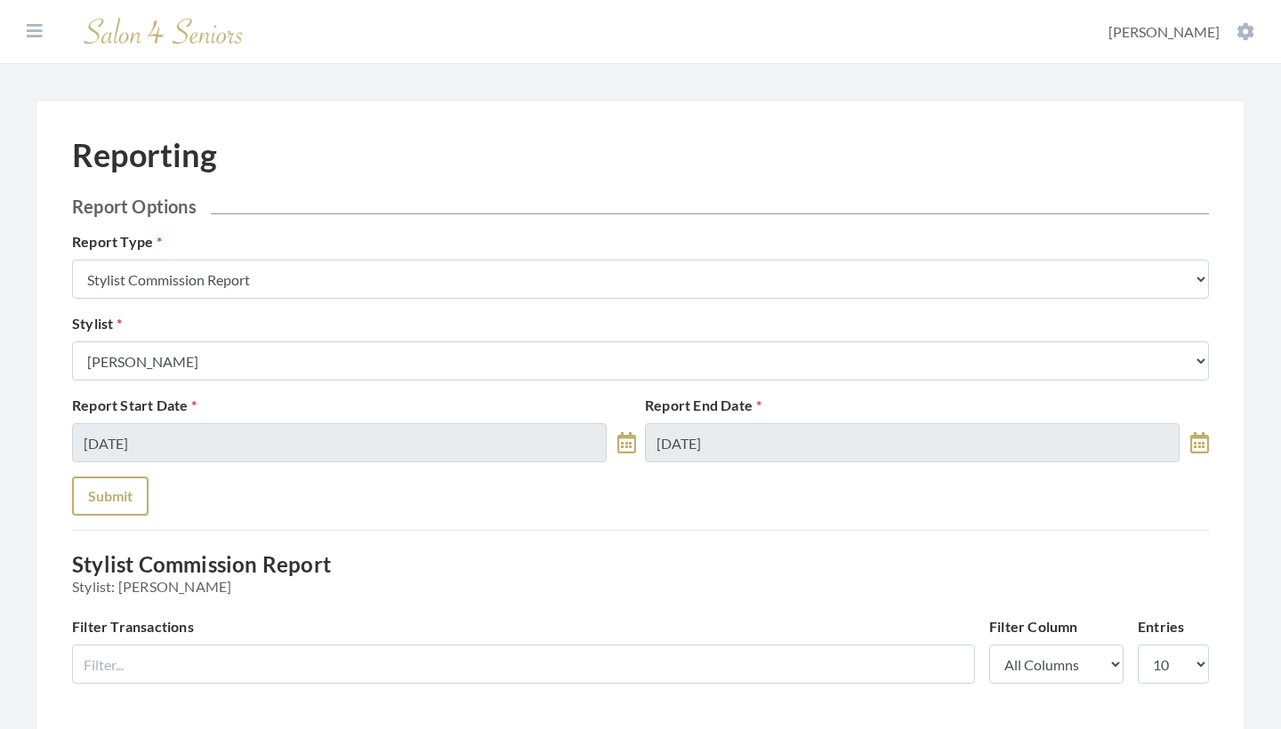
click at [93, 488] on button "Submit" at bounding box center [110, 496] width 77 height 39
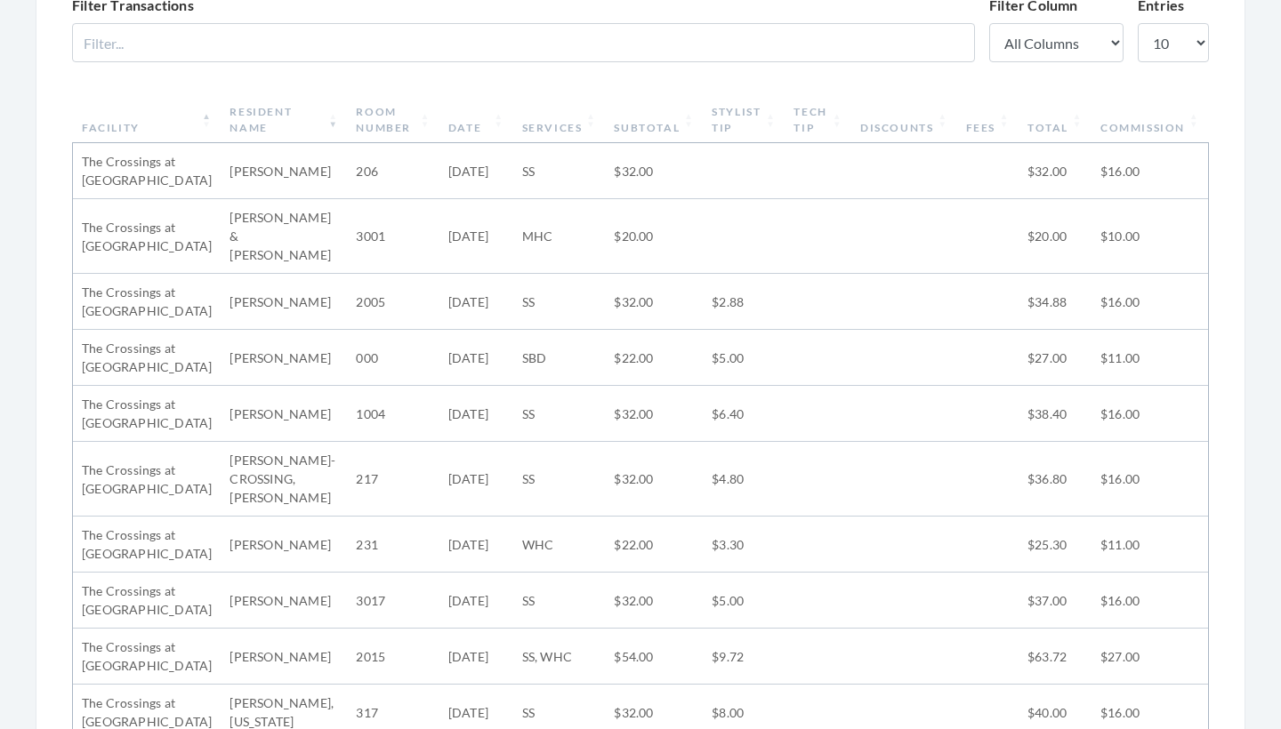
scroll to position [593, 0]
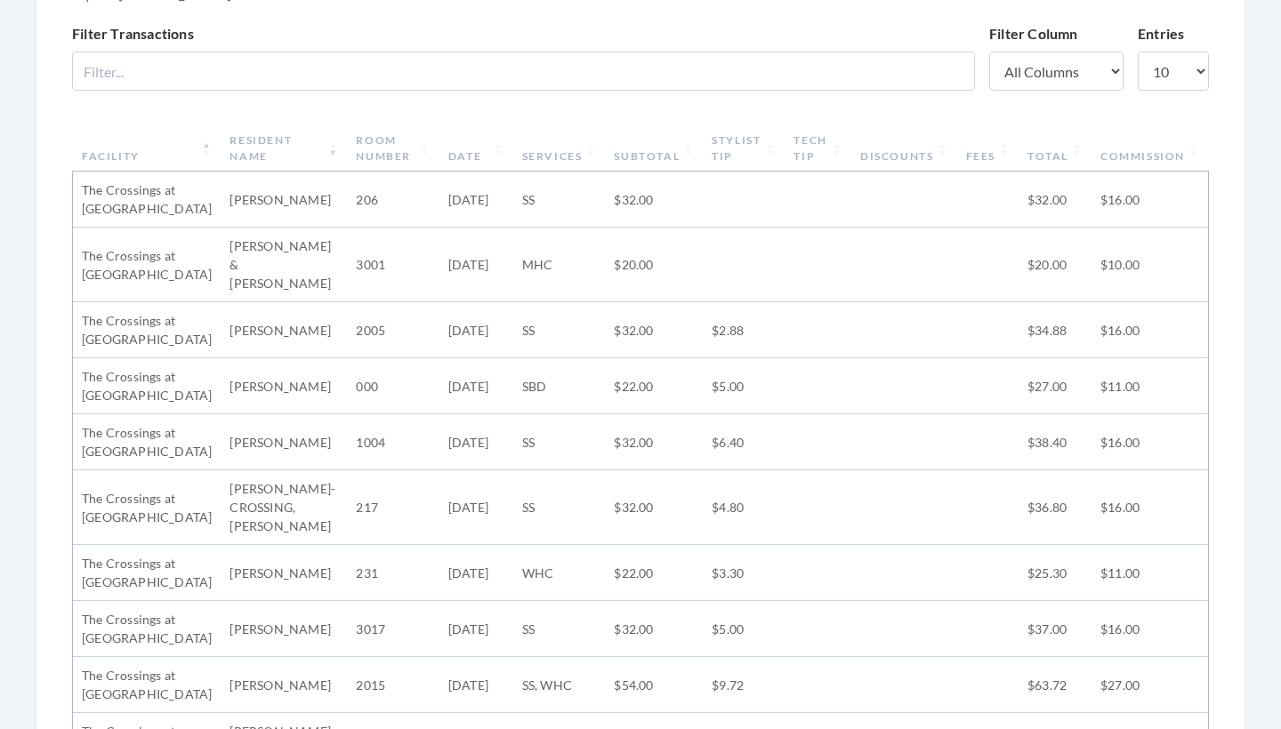
click at [728, 135] on th "Stylist Tip" at bounding box center [744, 148] width 82 height 46
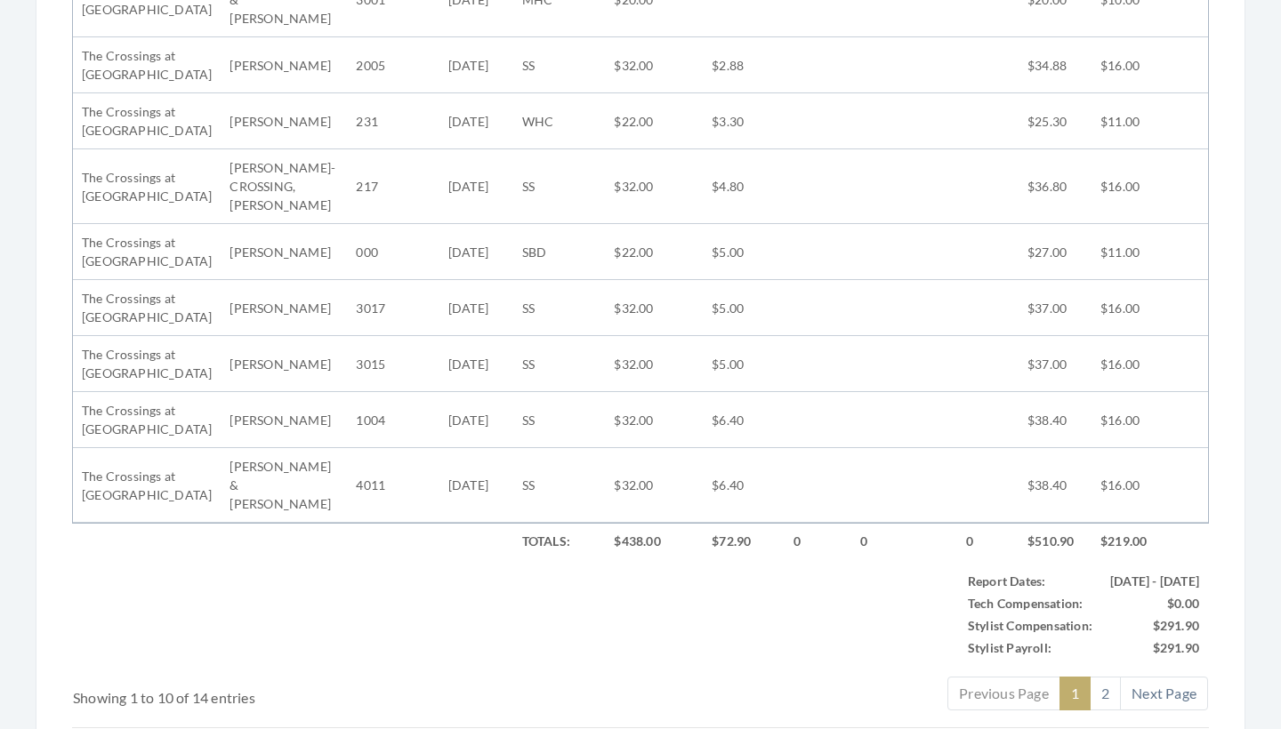
scroll to position [878, 0]
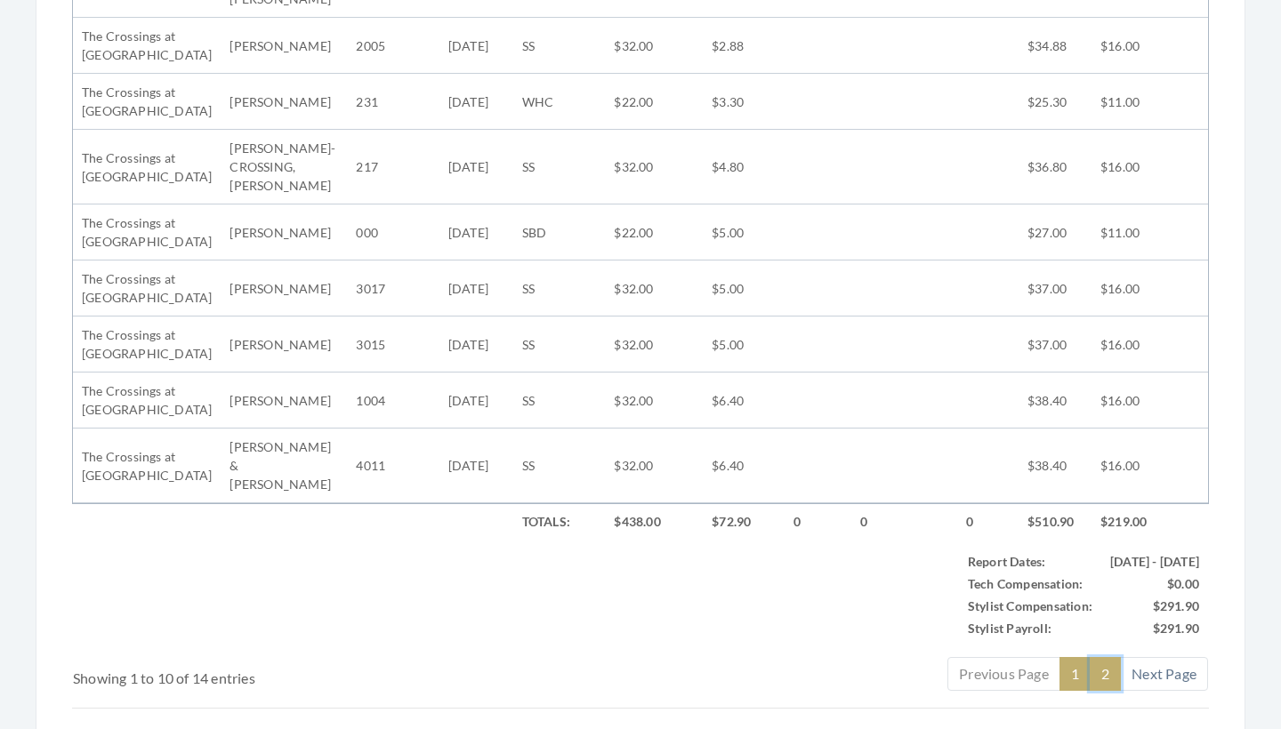
click at [1106, 657] on link "2" at bounding box center [1105, 674] width 31 height 34
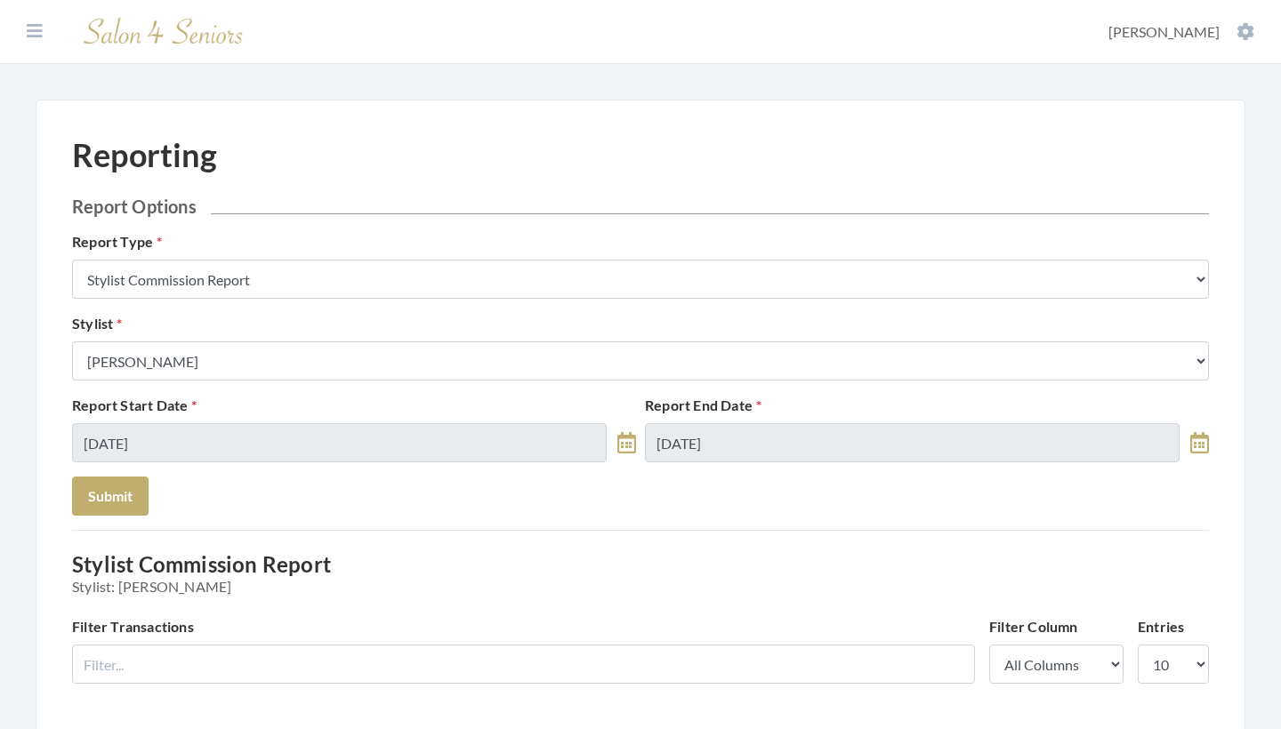
scroll to position [0, 0]
click at [36, 26] on icon at bounding box center [35, 31] width 16 height 18
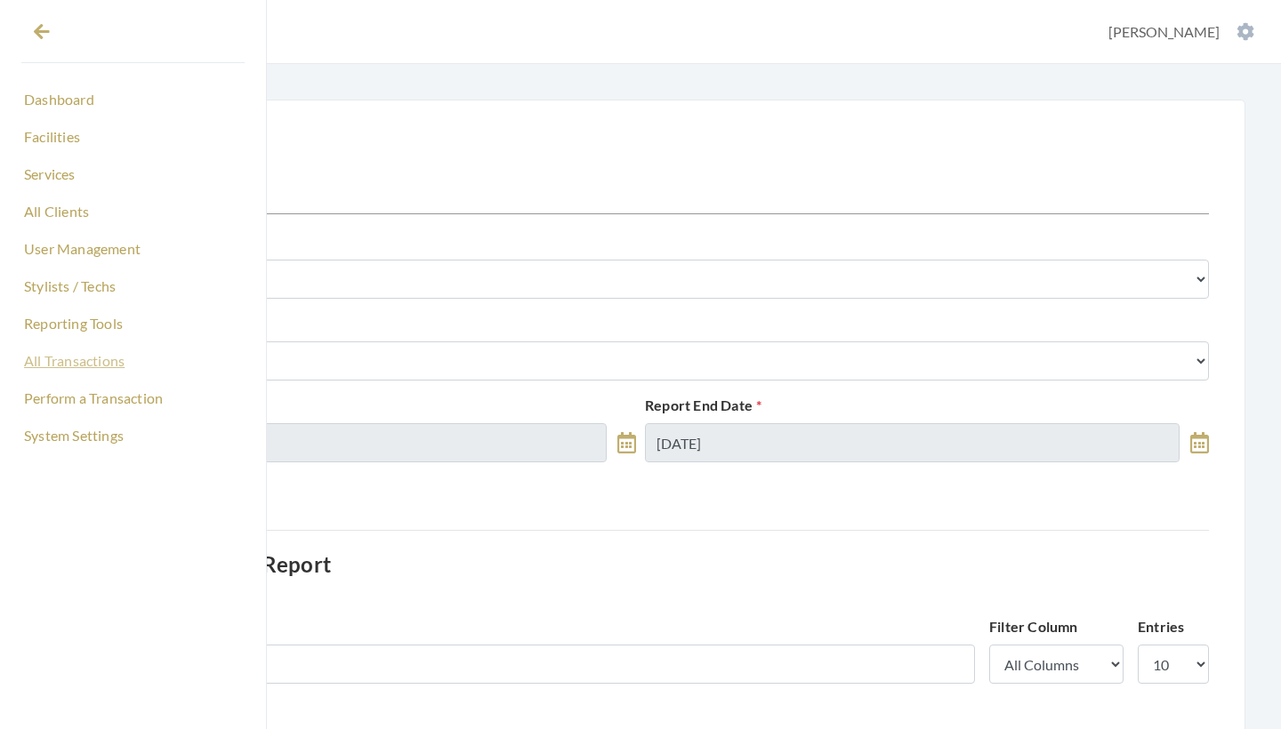
click at [80, 358] on link "All Transactions" at bounding box center [132, 361] width 223 height 30
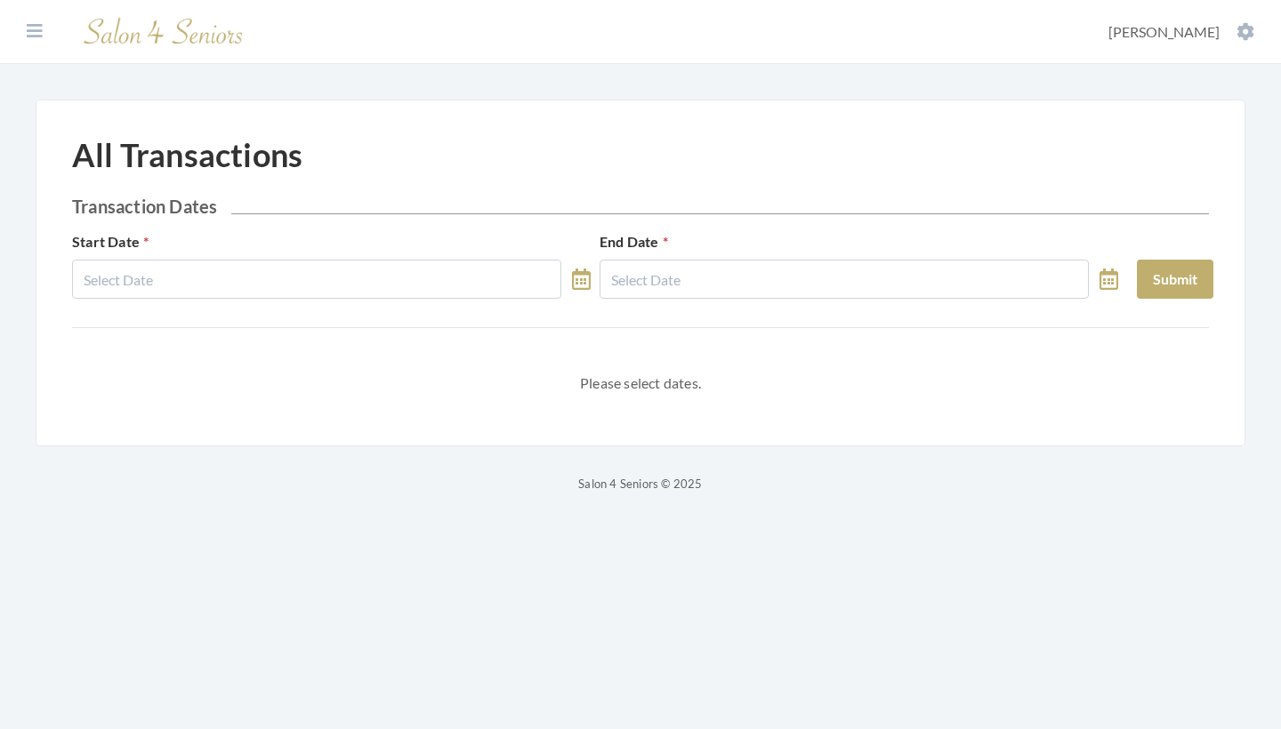
select select "9"
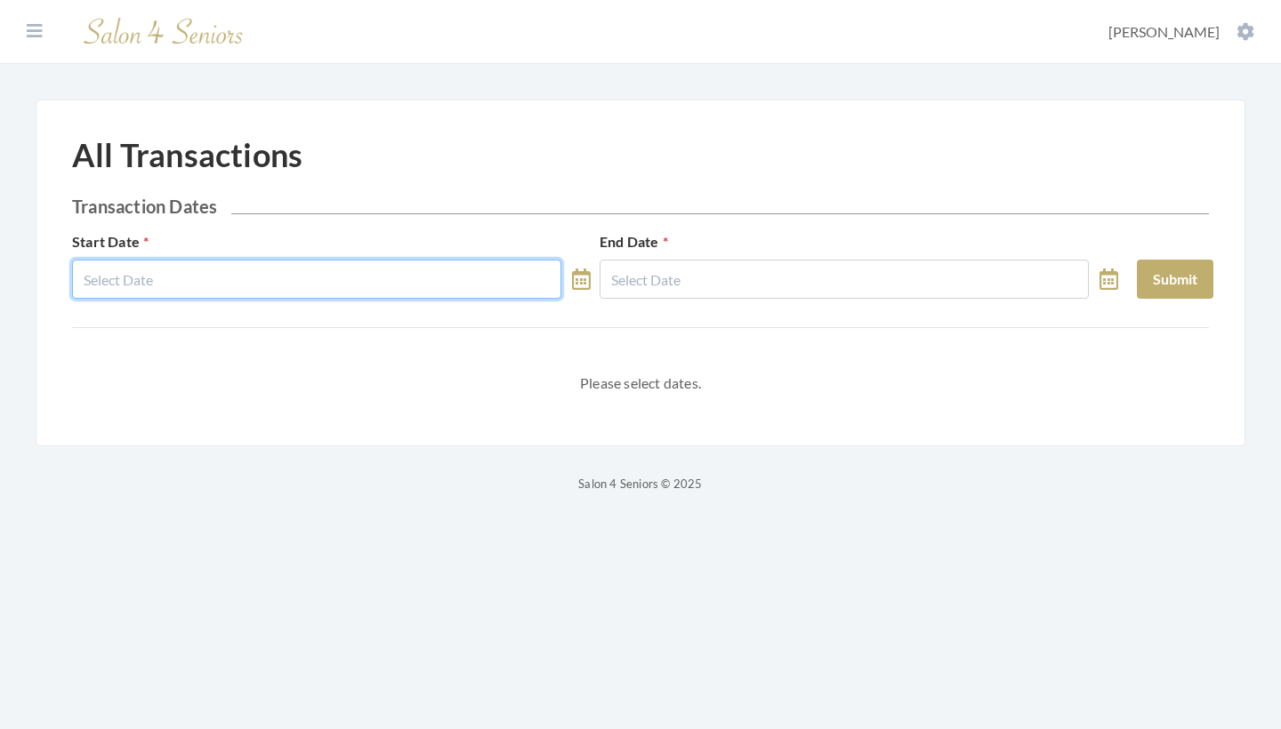
click at [300, 273] on input "text" at bounding box center [316, 279] width 489 height 39
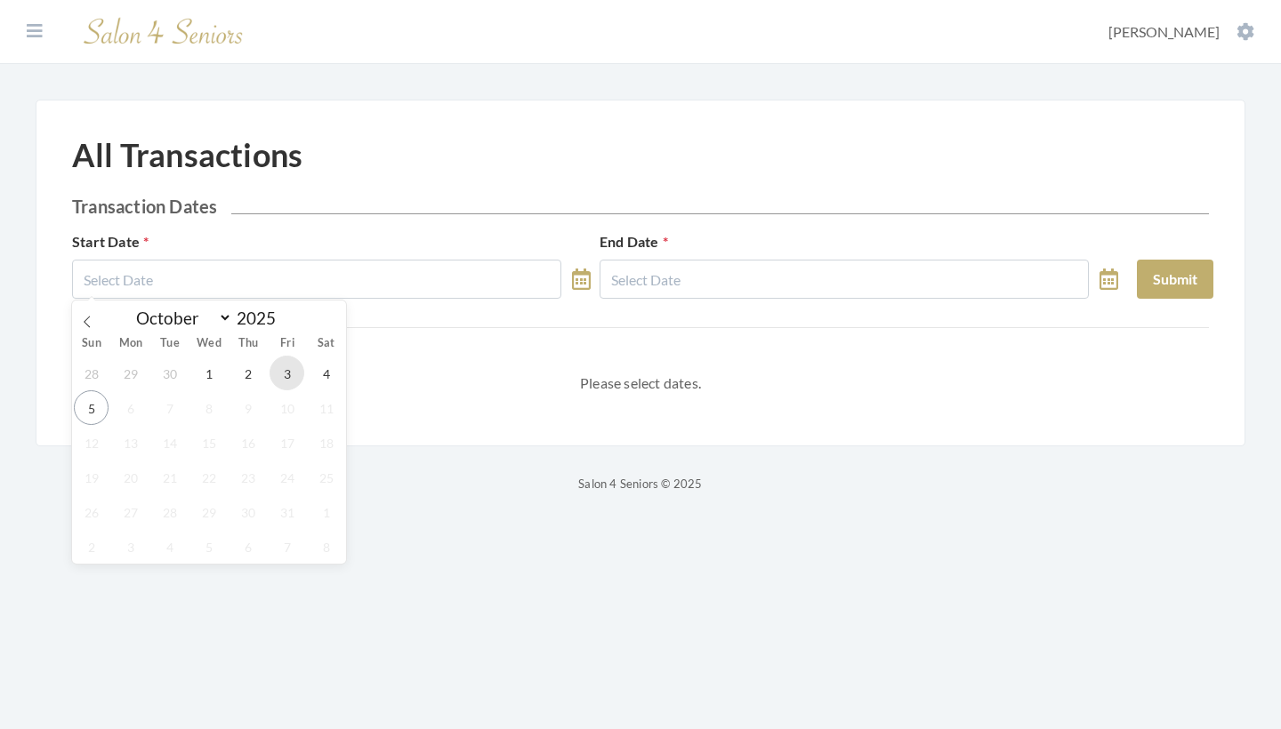
click at [289, 377] on span "3" at bounding box center [287, 373] width 35 height 35
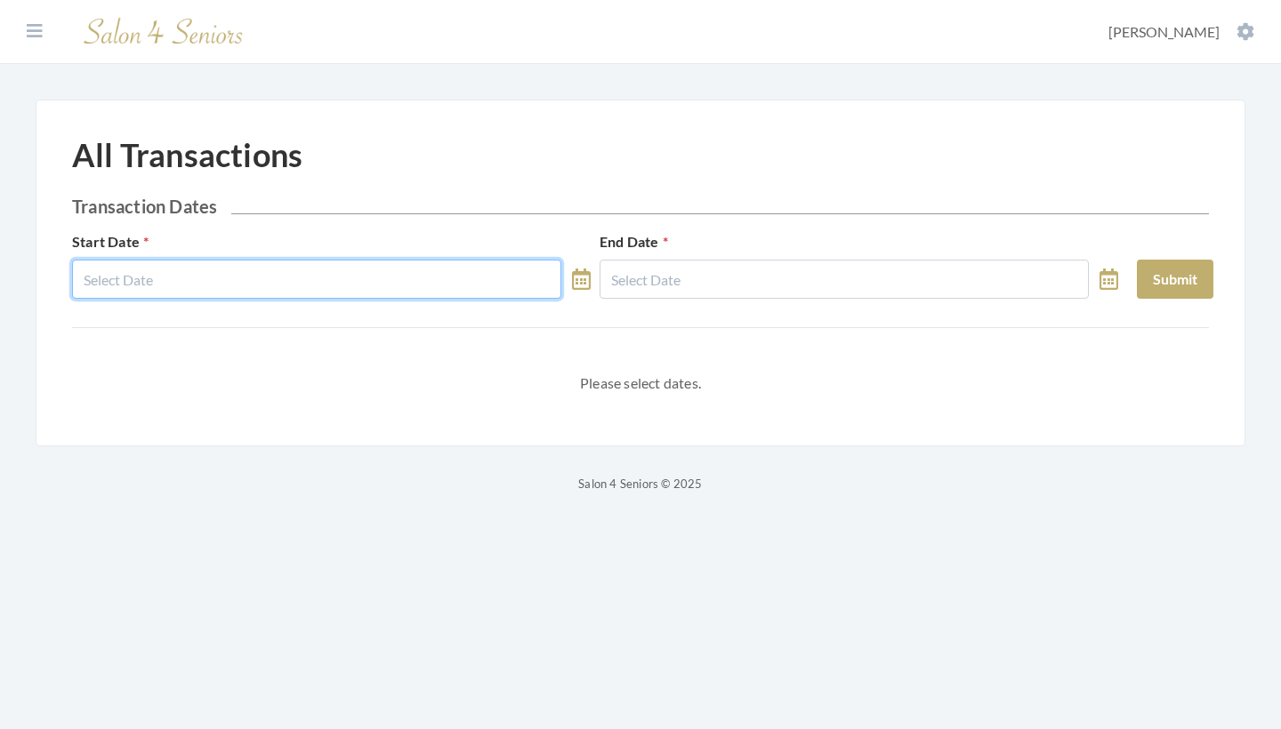
type input "10/03/2025"
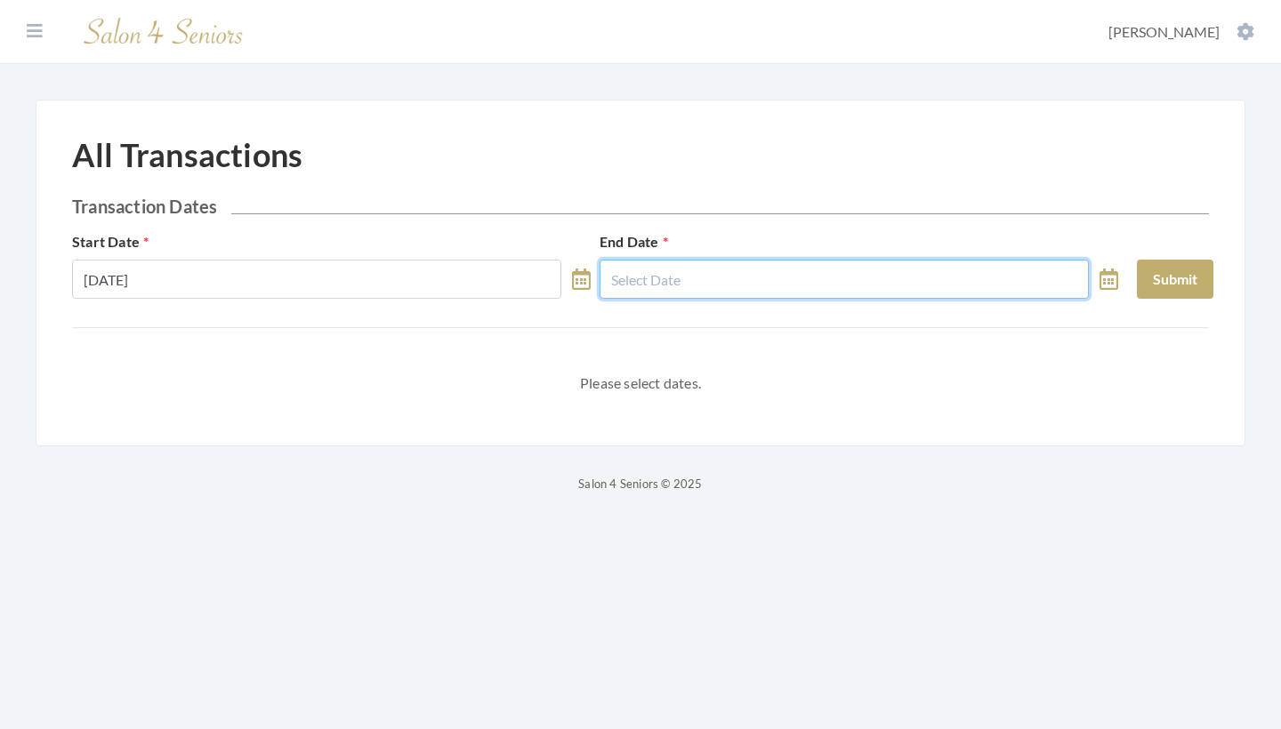
click at [784, 276] on input "text" at bounding box center [844, 279] width 489 height 39
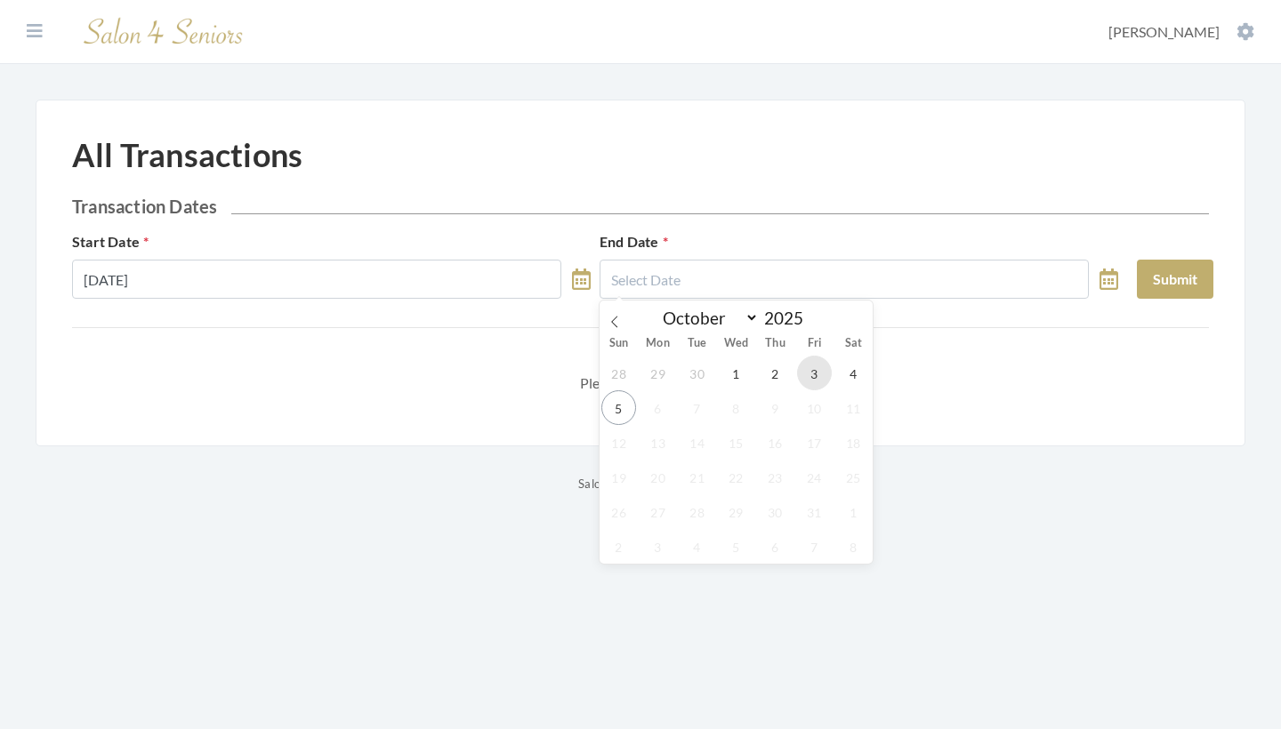
click at [823, 385] on span "3" at bounding box center [814, 373] width 35 height 35
type input "10/03/2025"
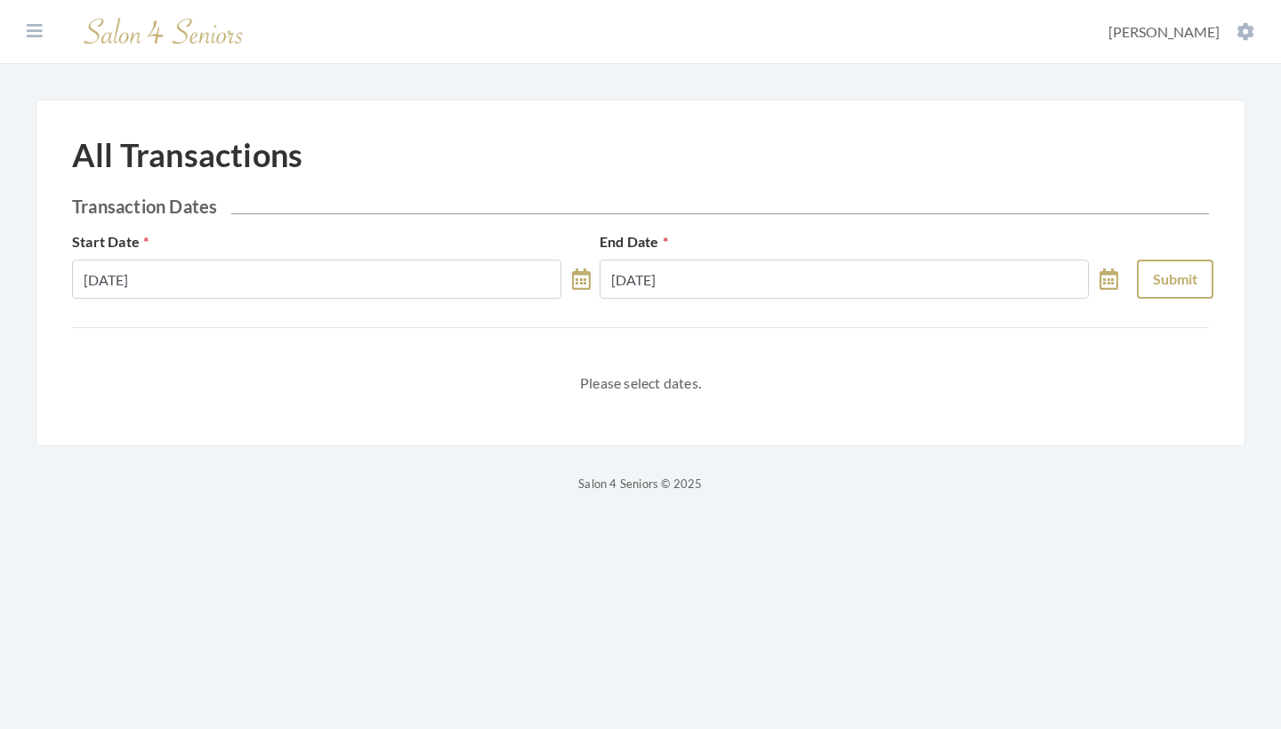
click at [1144, 278] on button "Submit" at bounding box center [1175, 279] width 77 height 39
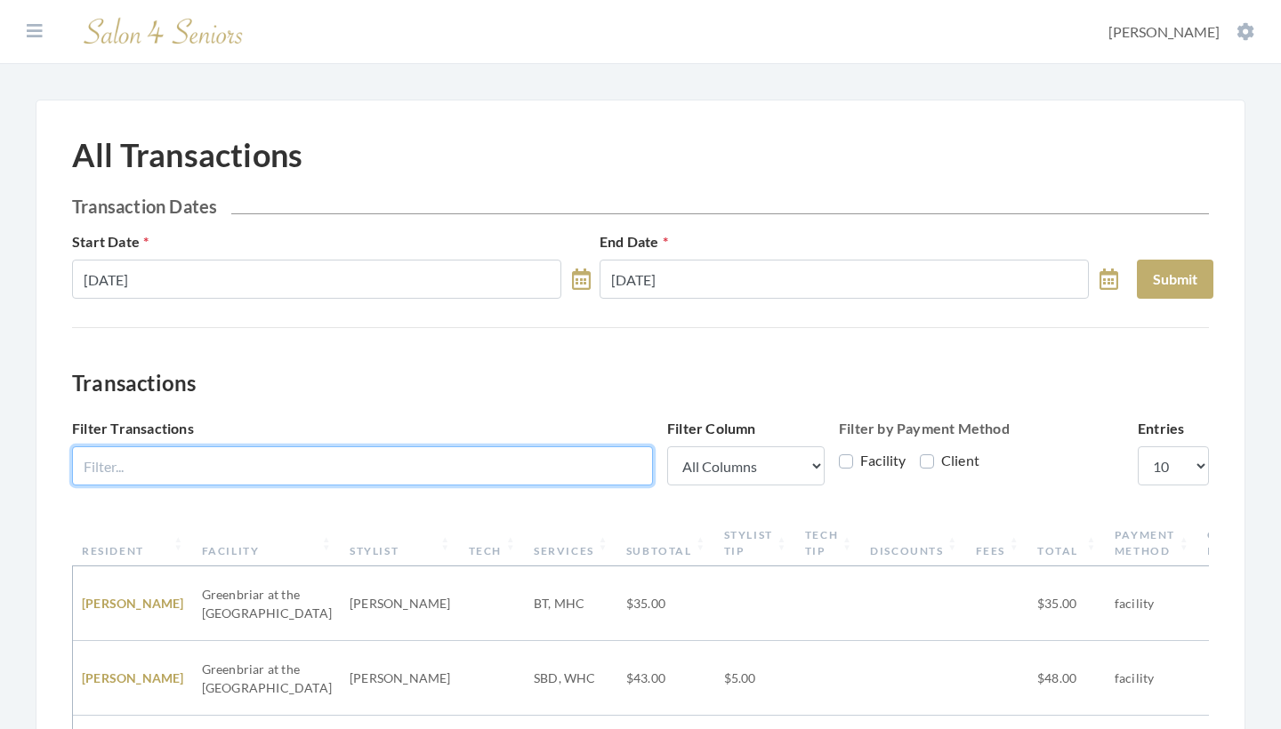
click at [344, 463] on input "Filter Transactions" at bounding box center [362, 466] width 581 height 39
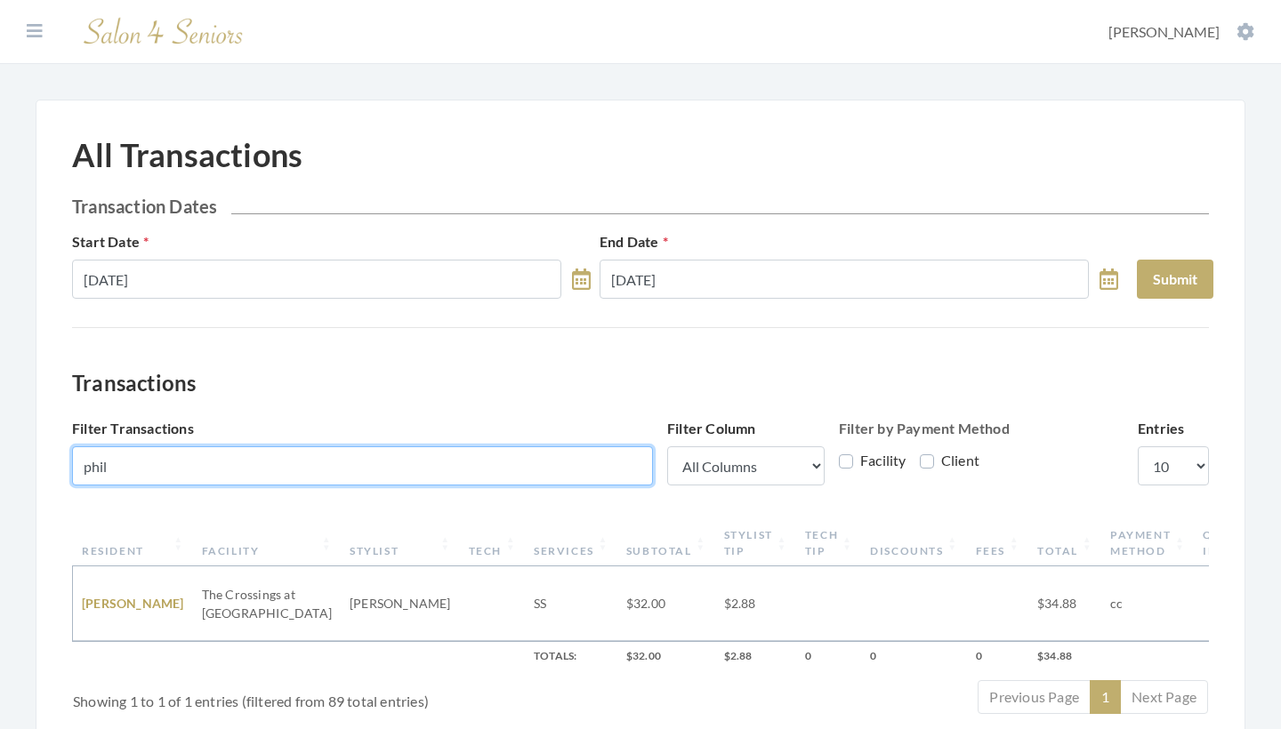
type input "Phil"
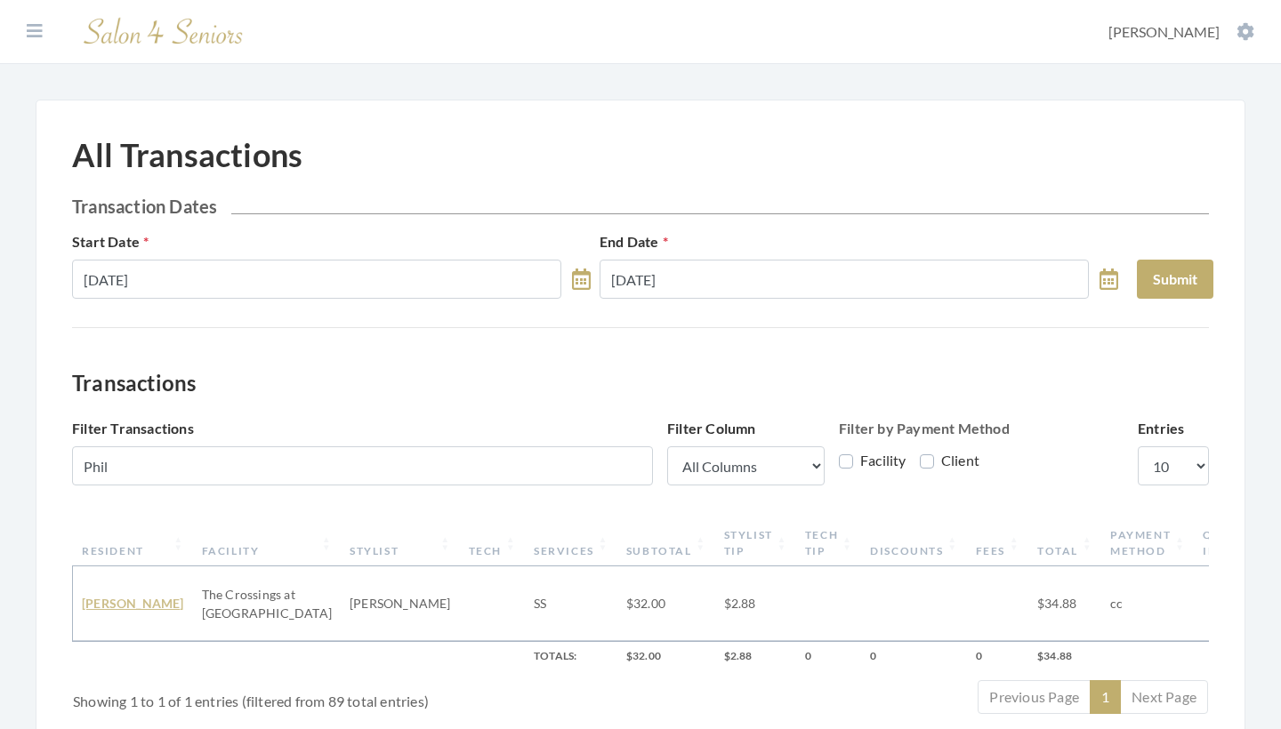
drag, startPoint x: 344, startPoint y: 463, endPoint x: 105, endPoint y: 616, distance: 284.0
click at [105, 611] on link "JEAN PHILLIPS" at bounding box center [133, 603] width 102 height 15
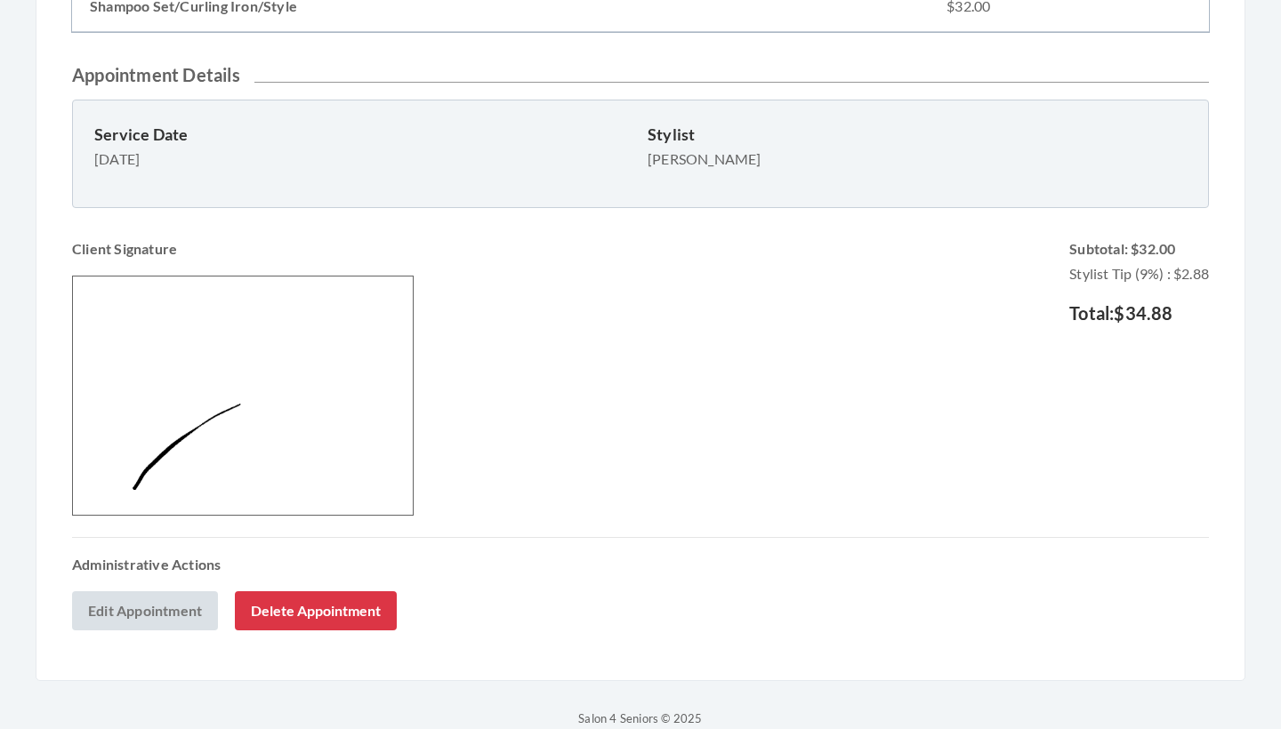
scroll to position [483, 0]
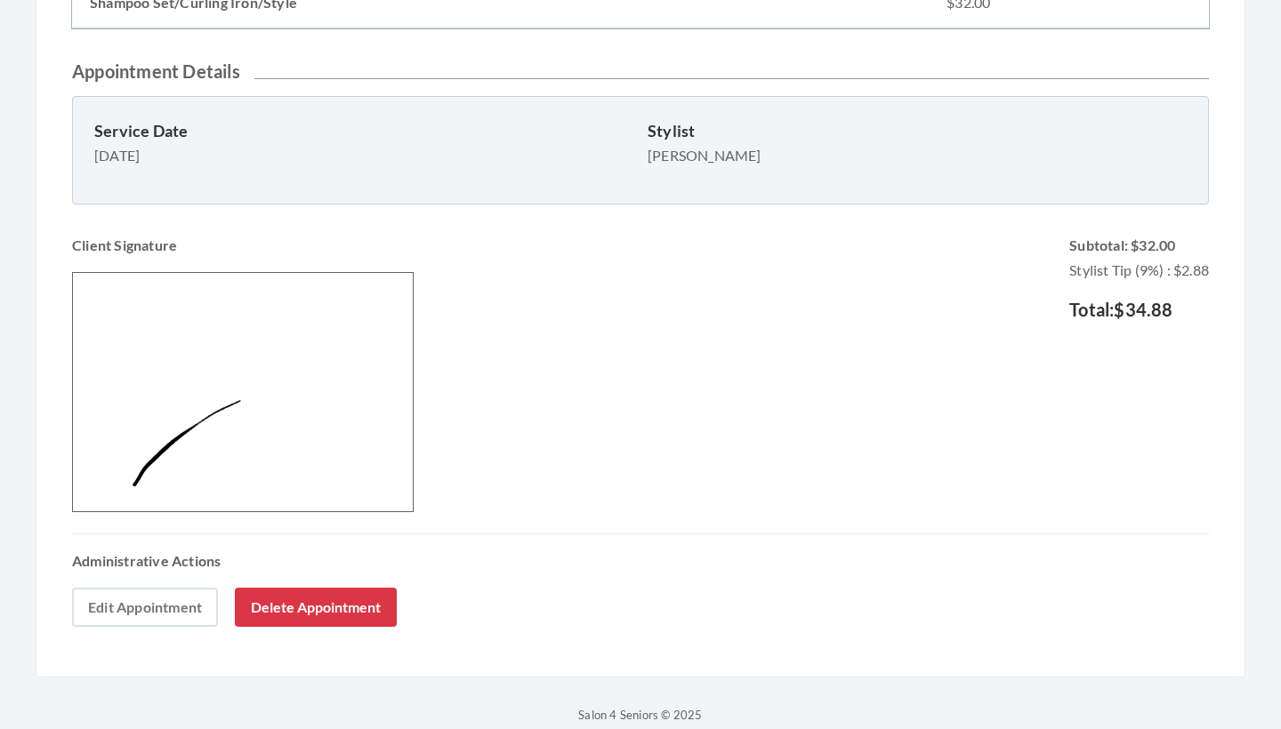
click at [138, 599] on link "Edit Appointment" at bounding box center [145, 607] width 146 height 39
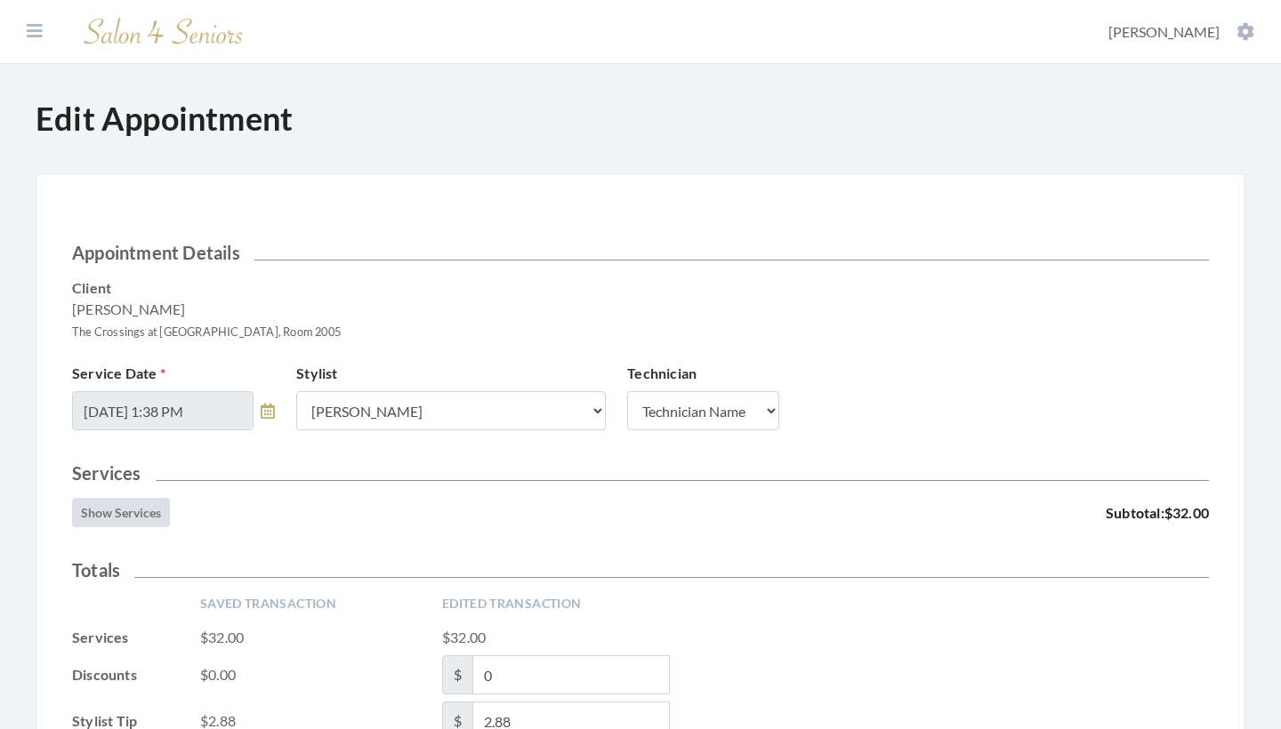
scroll to position [257, 0]
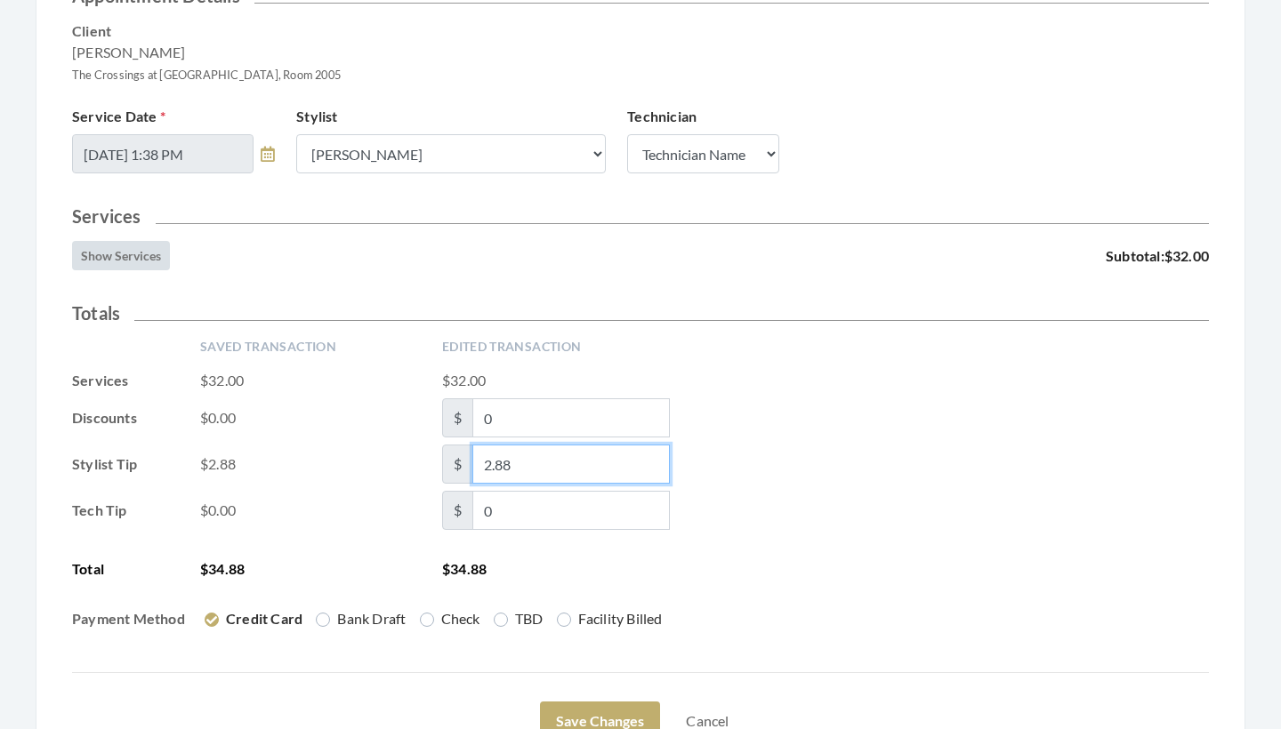
drag, startPoint x: 524, startPoint y: 464, endPoint x: 423, endPoint y: 464, distance: 100.5
click at [423, 464] on div "Stylist Tip $2.88 $ 2.88" at bounding box center [640, 464] width 1137 height 39
type input "0"
click at [881, 492] on div "Tech Tip $0.00 $ 0" at bounding box center [640, 510] width 1137 height 39
click at [616, 712] on button "Save Changes" at bounding box center [600, 721] width 120 height 39
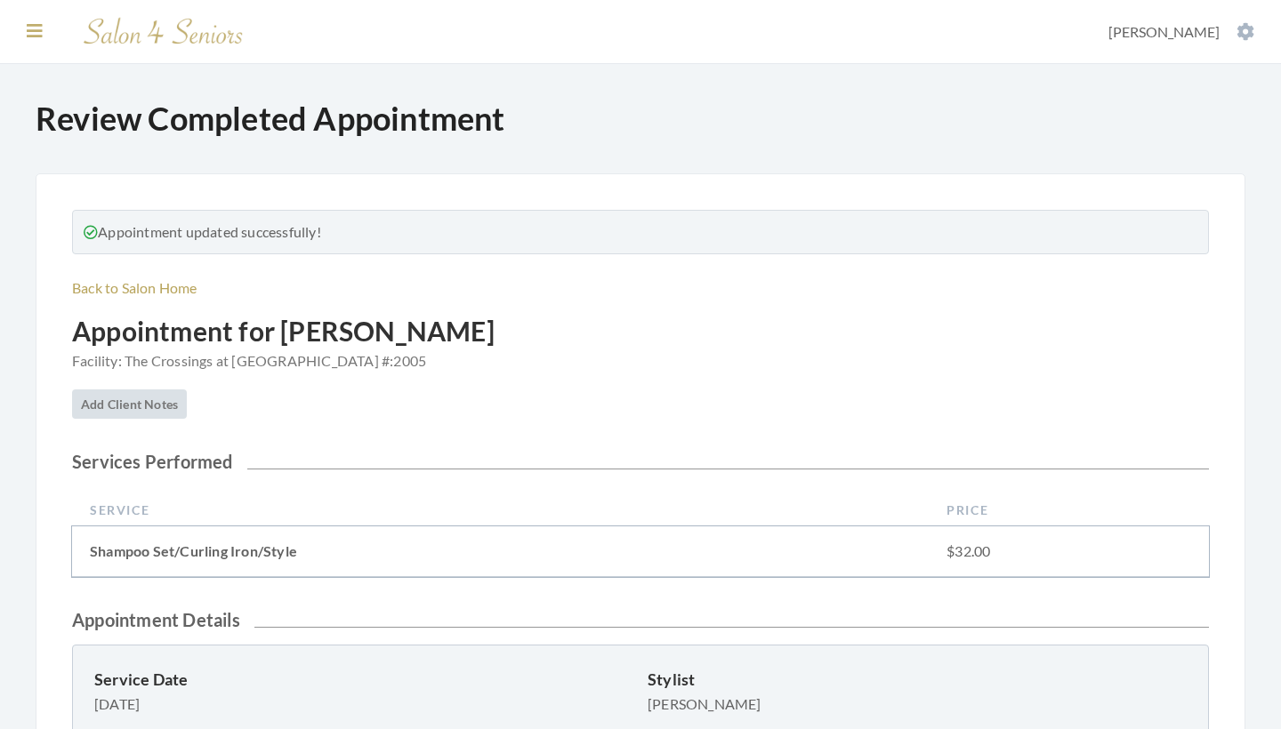
click at [34, 27] on icon at bounding box center [35, 31] width 16 height 18
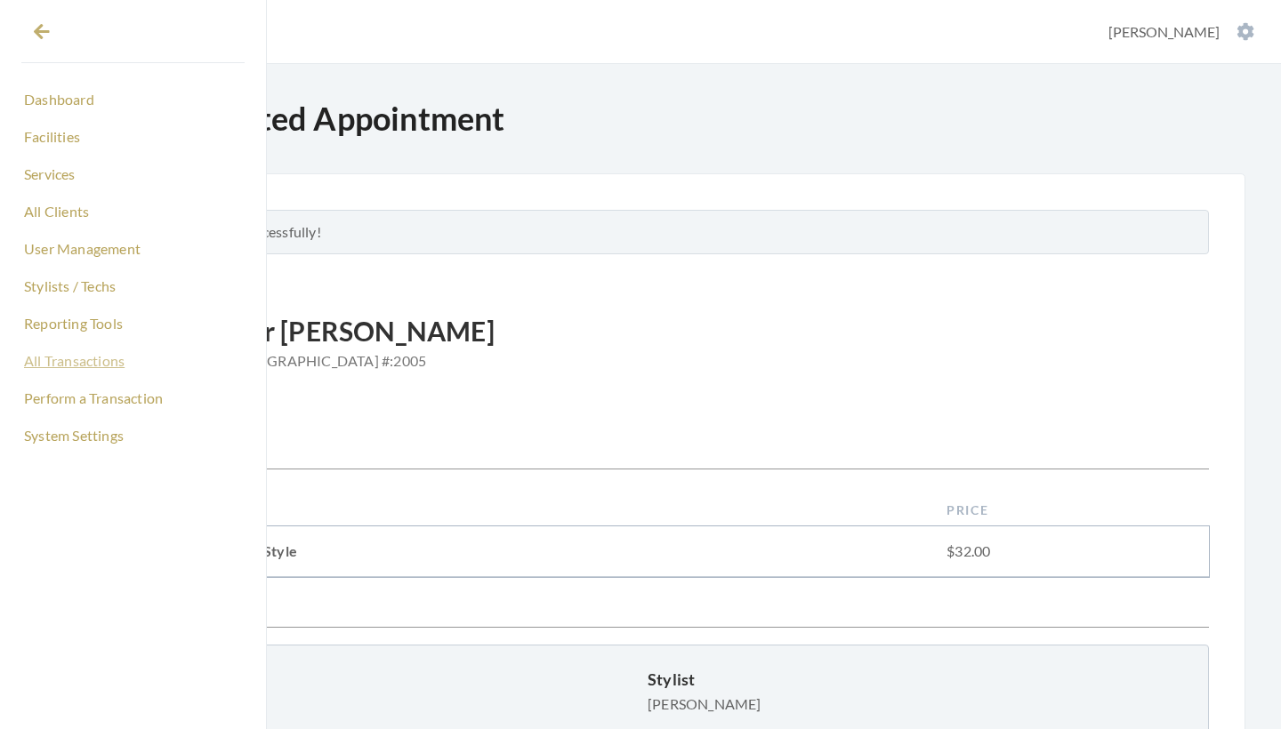
click at [77, 359] on link "All Transactions" at bounding box center [132, 361] width 223 height 30
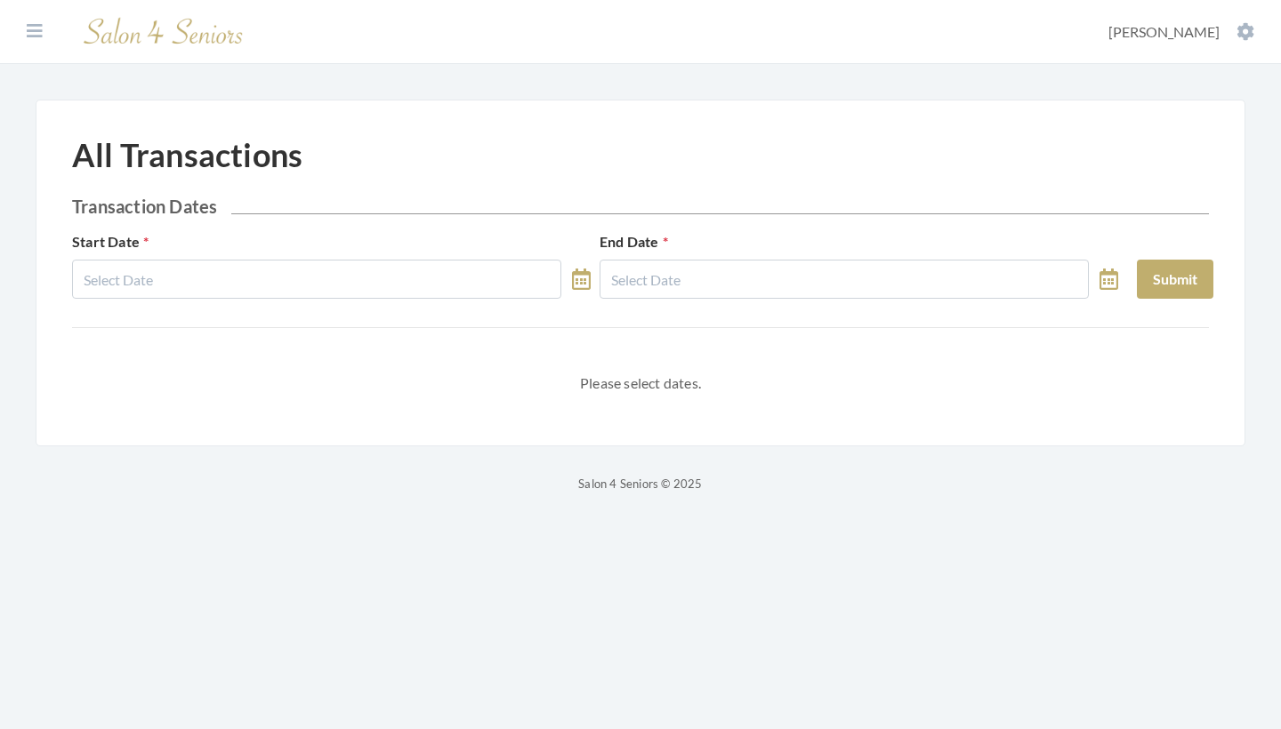
select select "9"
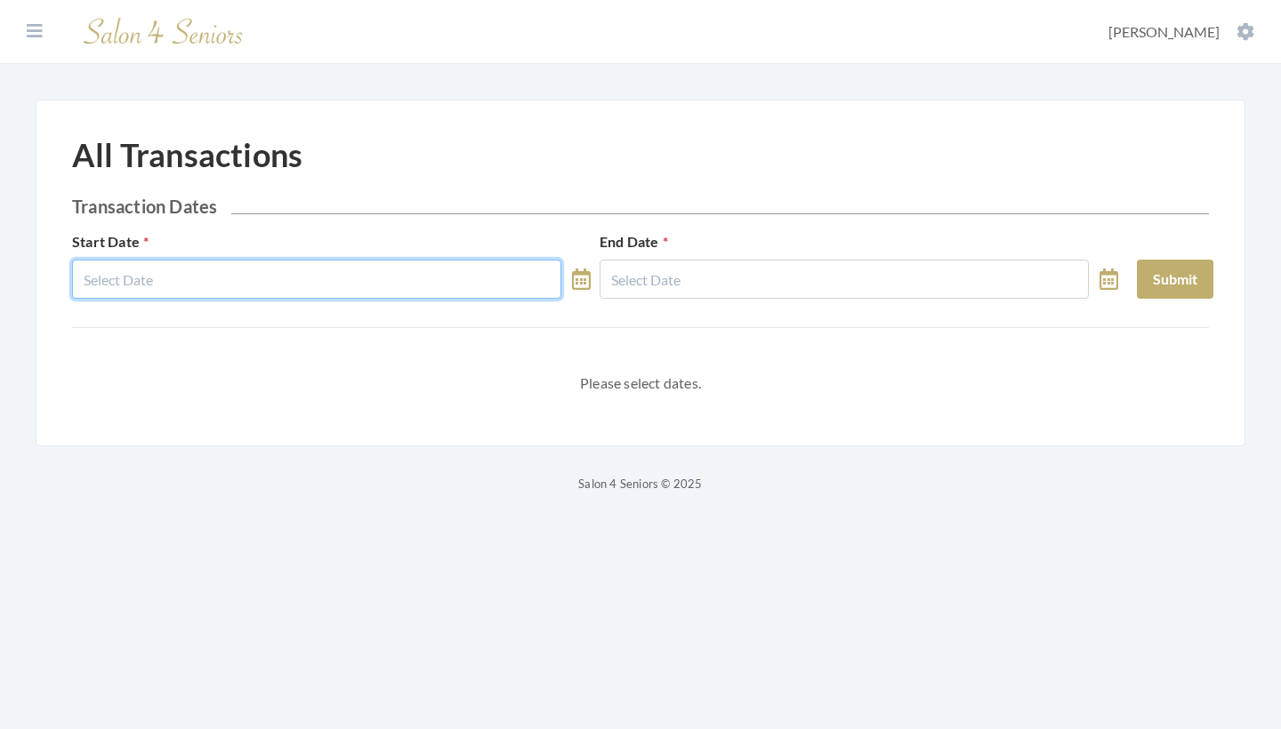
click at [245, 271] on input "text" at bounding box center [316, 279] width 489 height 39
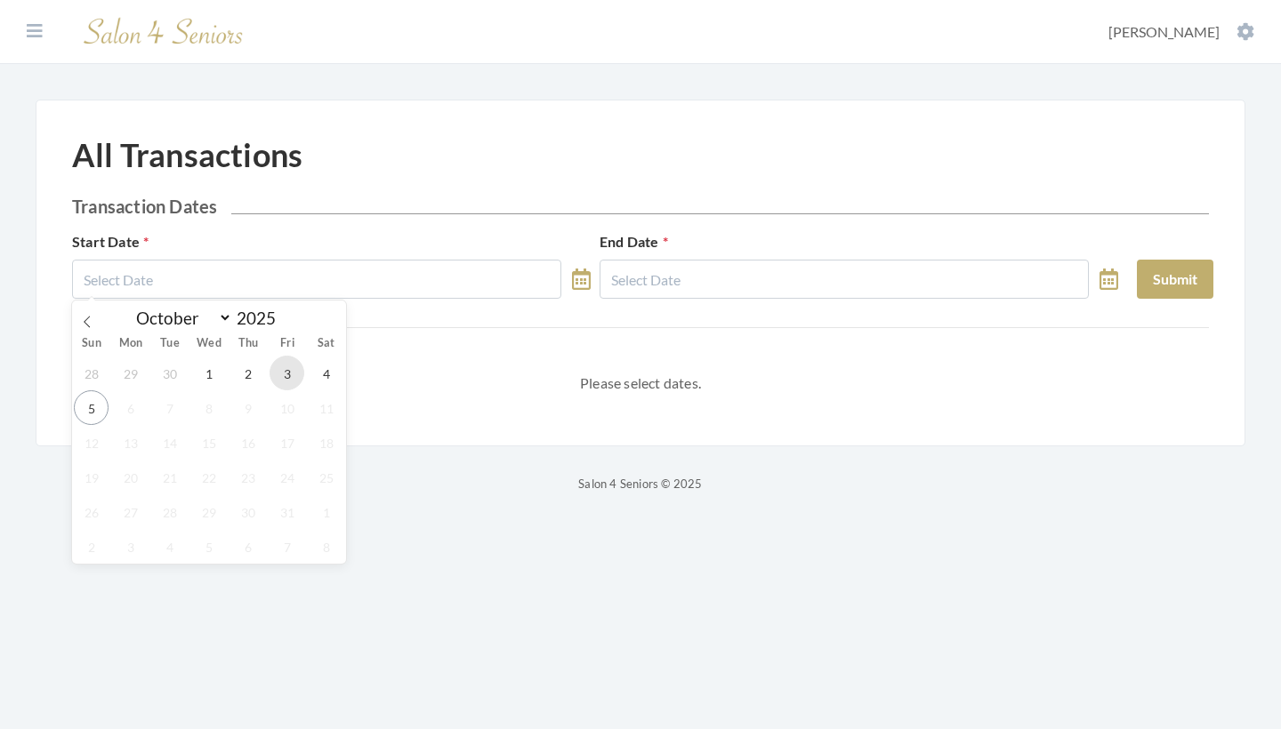
click at [280, 377] on span "3" at bounding box center [287, 373] width 35 height 35
type input "[DATE]"
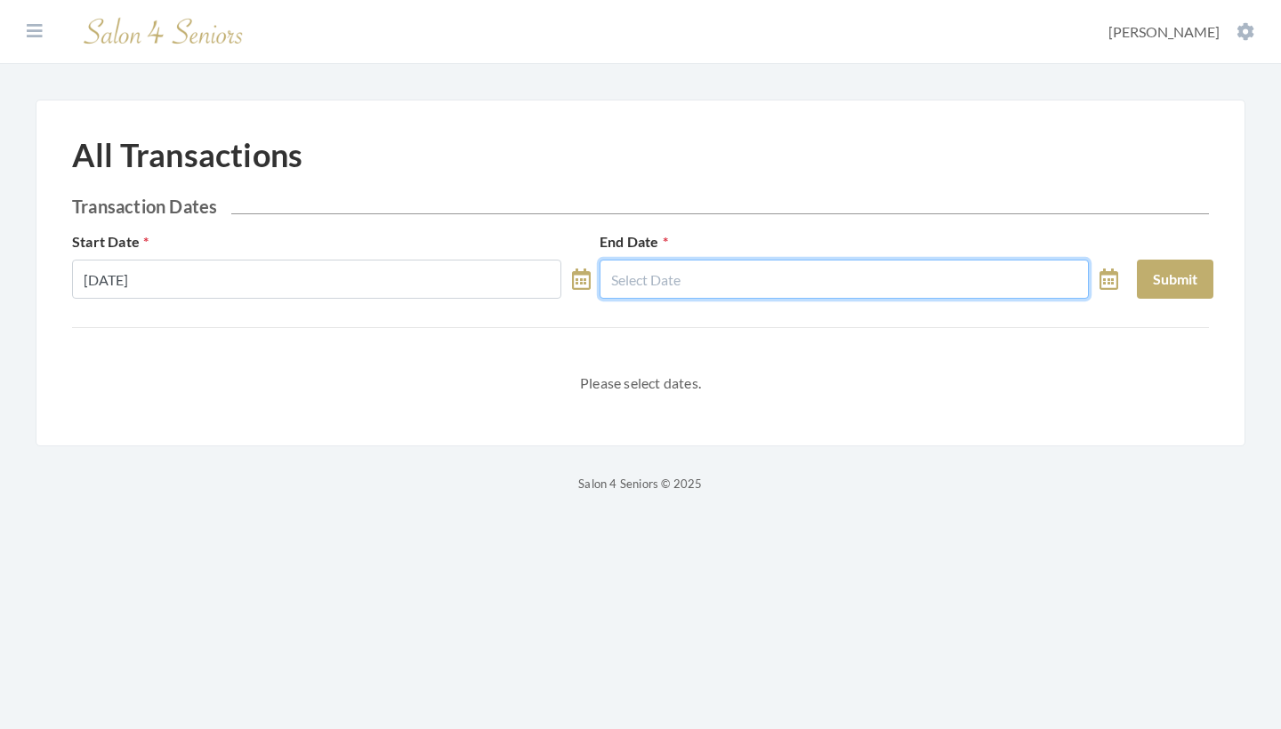
click at [672, 272] on input "text" at bounding box center [844, 279] width 489 height 39
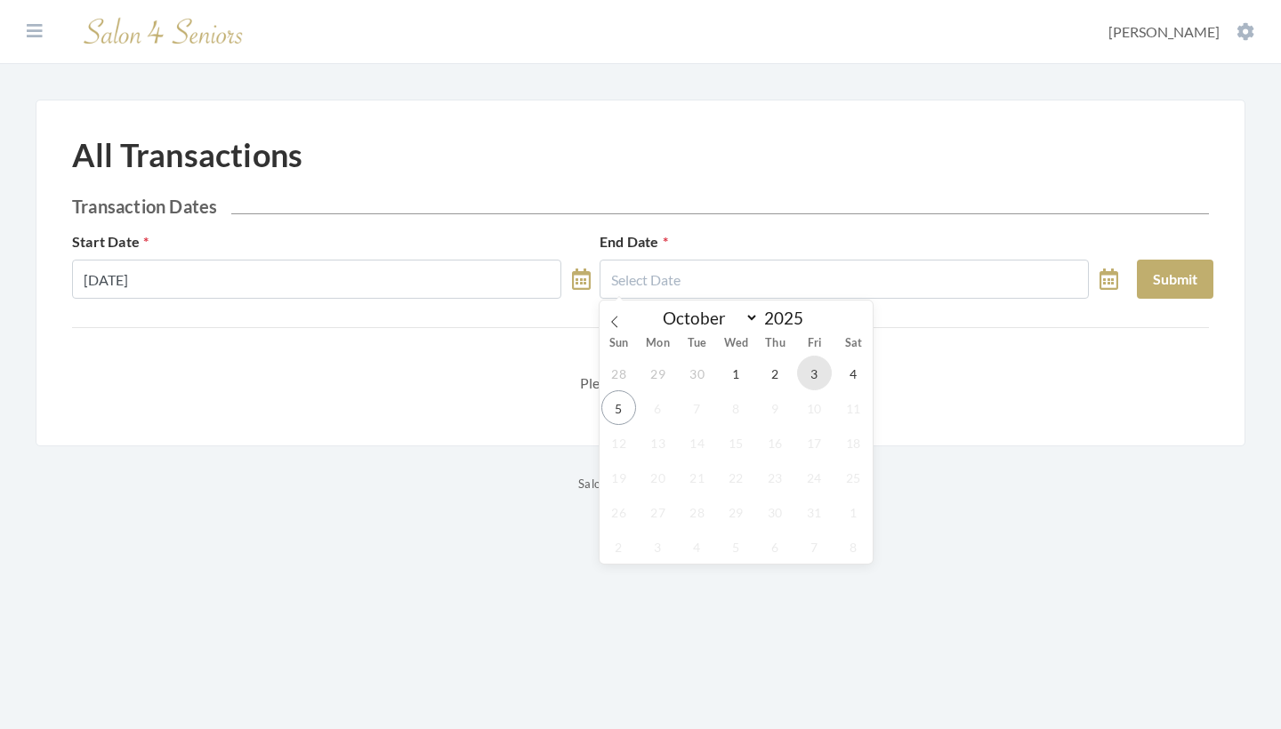
click at [810, 371] on span "3" at bounding box center [814, 373] width 35 height 35
type input "[DATE]"
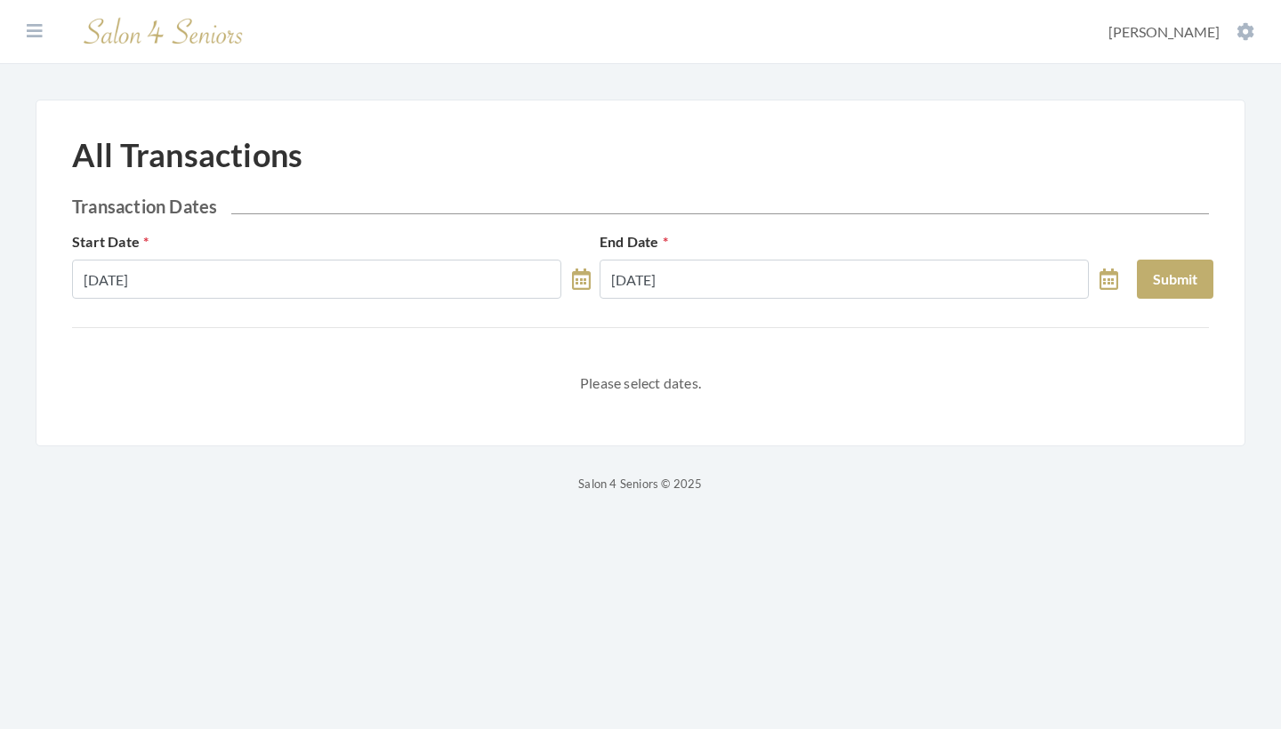
click at [1172, 305] on div "Start Date 10/03/2025 End Date 10/03/2025 Submit" at bounding box center [641, 272] width 1146 height 82
click at [1181, 283] on button "Submit" at bounding box center [1175, 279] width 77 height 39
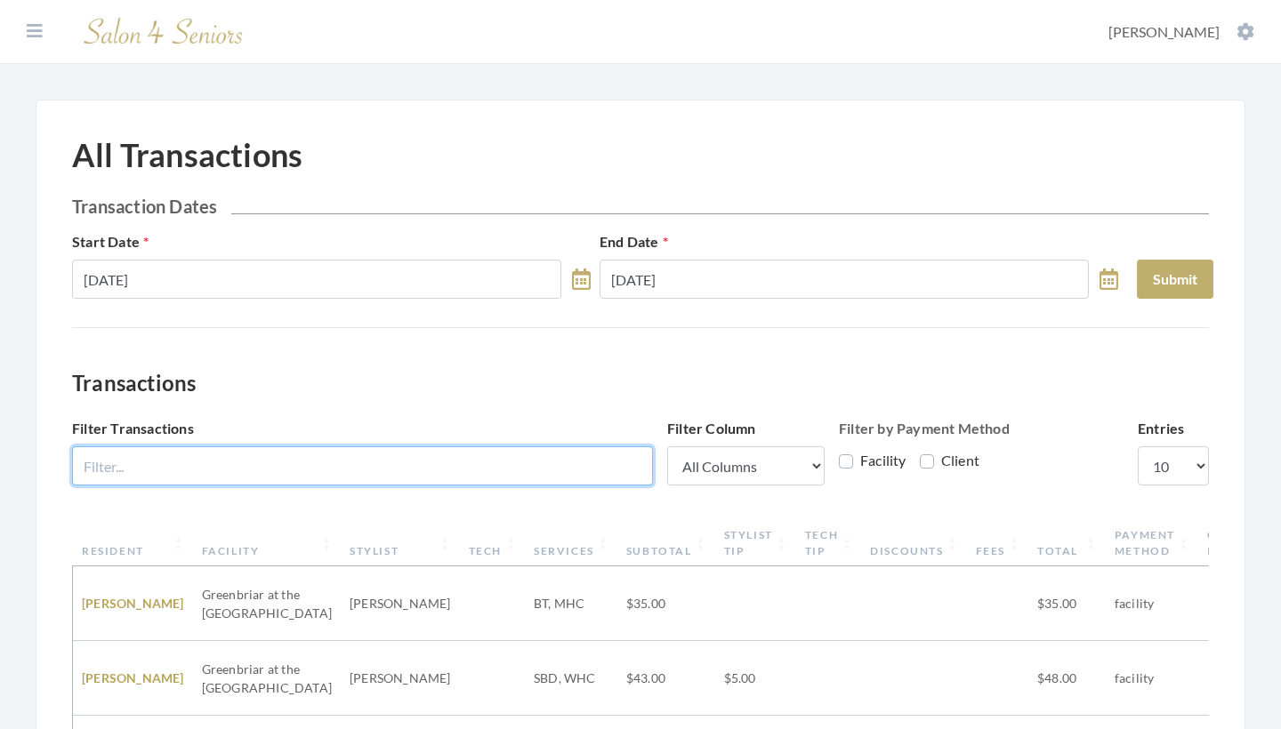
click at [633, 461] on input "Filter Transactions" at bounding box center [362, 466] width 581 height 39
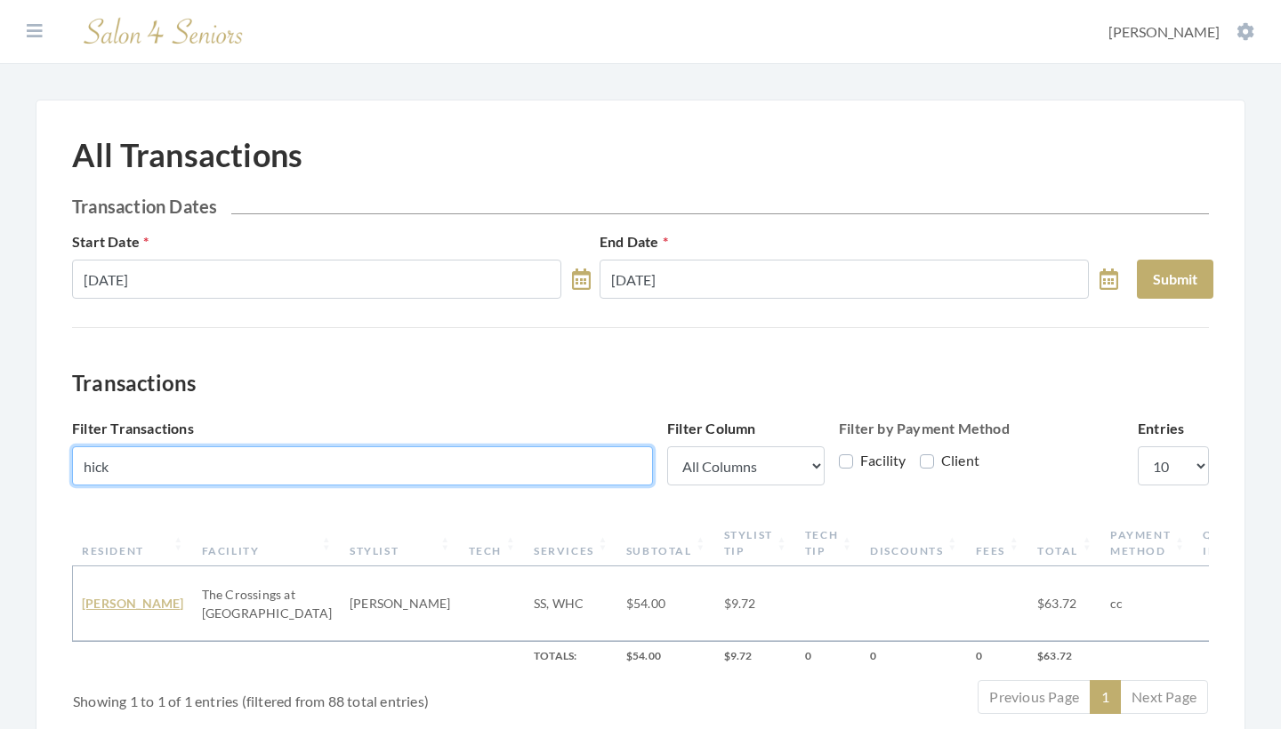
type input "hick"
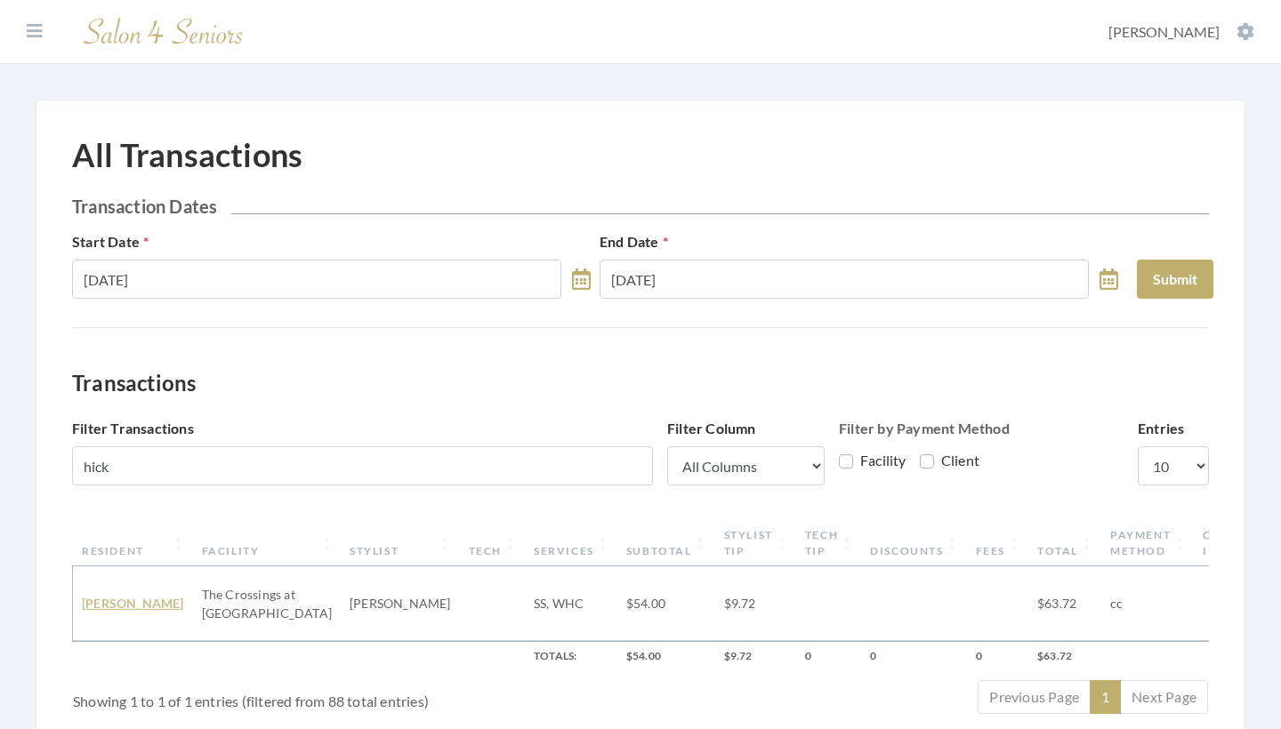
click at [117, 608] on link "JOYCE HICKMAN" at bounding box center [133, 603] width 102 height 15
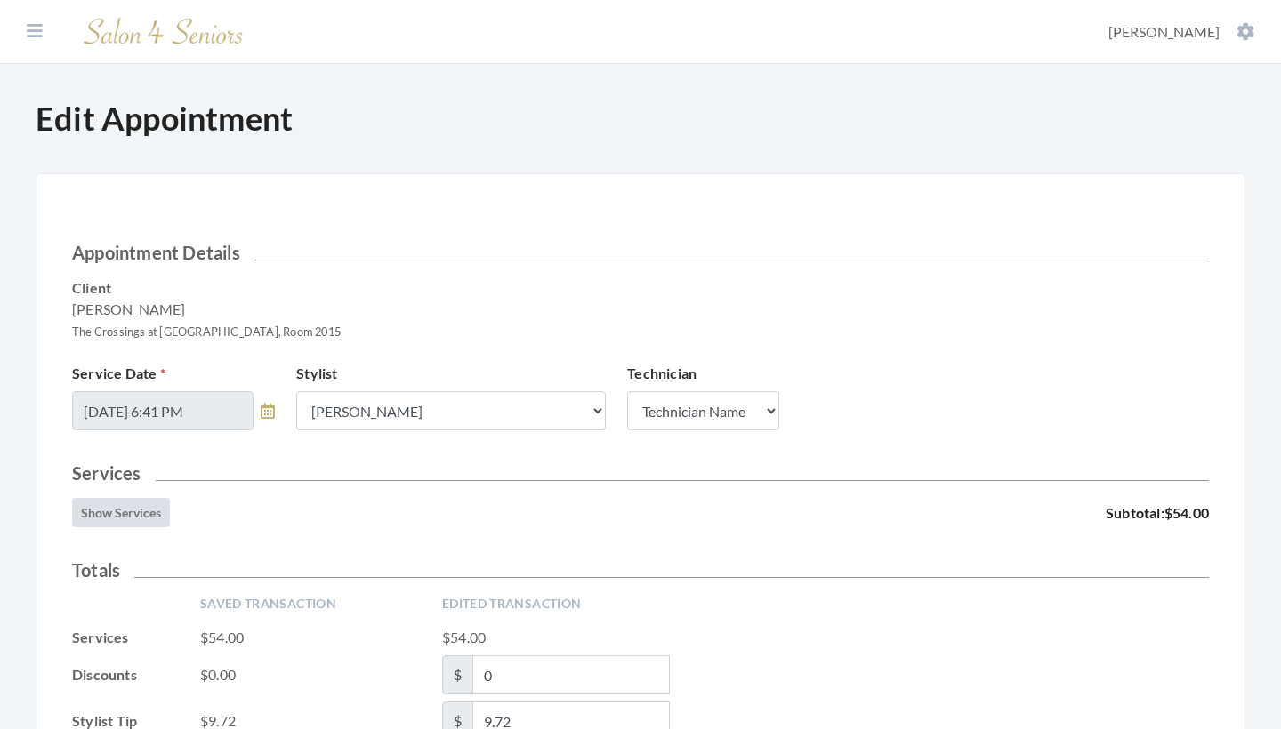
scroll to position [306, 0]
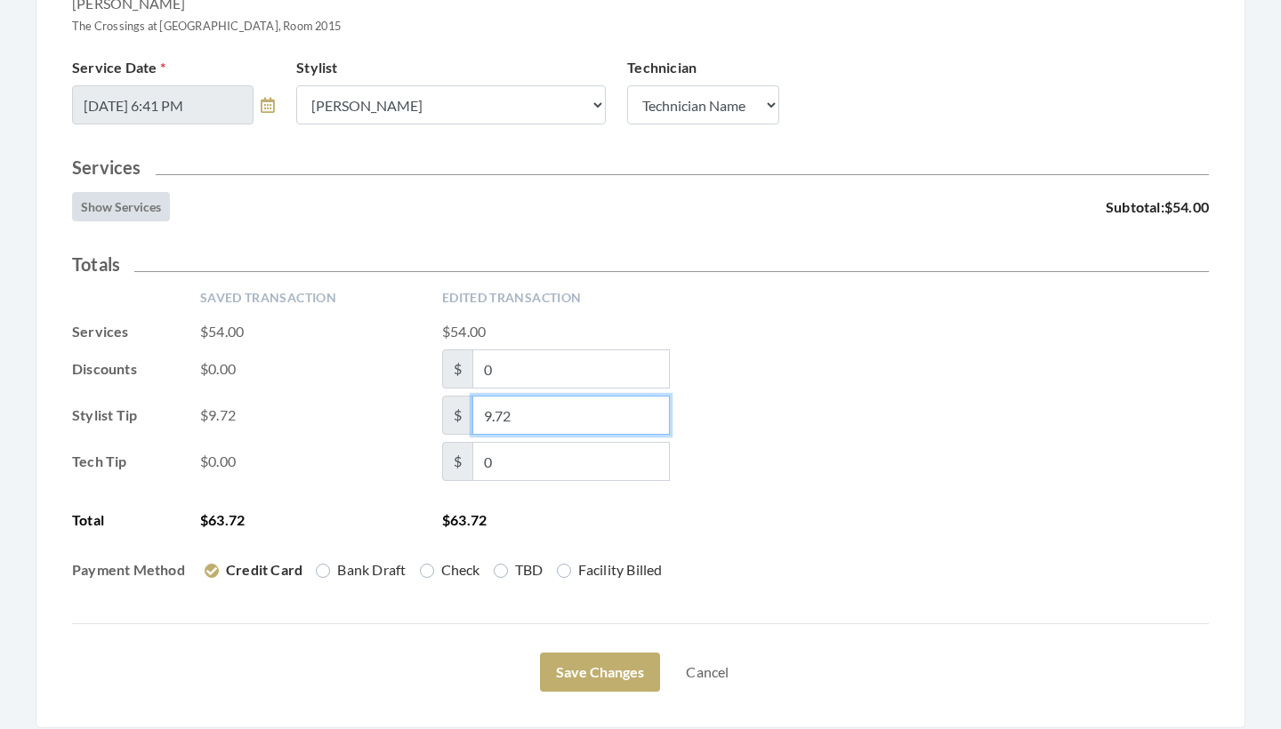
drag, startPoint x: 535, startPoint y: 419, endPoint x: 432, endPoint y: 415, distance: 102.4
click at [432, 415] on div "Stylist Tip $9.72 $ 9.72" at bounding box center [640, 415] width 1137 height 39
type input "5"
click at [977, 425] on div "Stylist Tip $9.72 $ 5" at bounding box center [640, 415] width 1137 height 39
click at [607, 670] on button "Save Changes" at bounding box center [600, 672] width 120 height 39
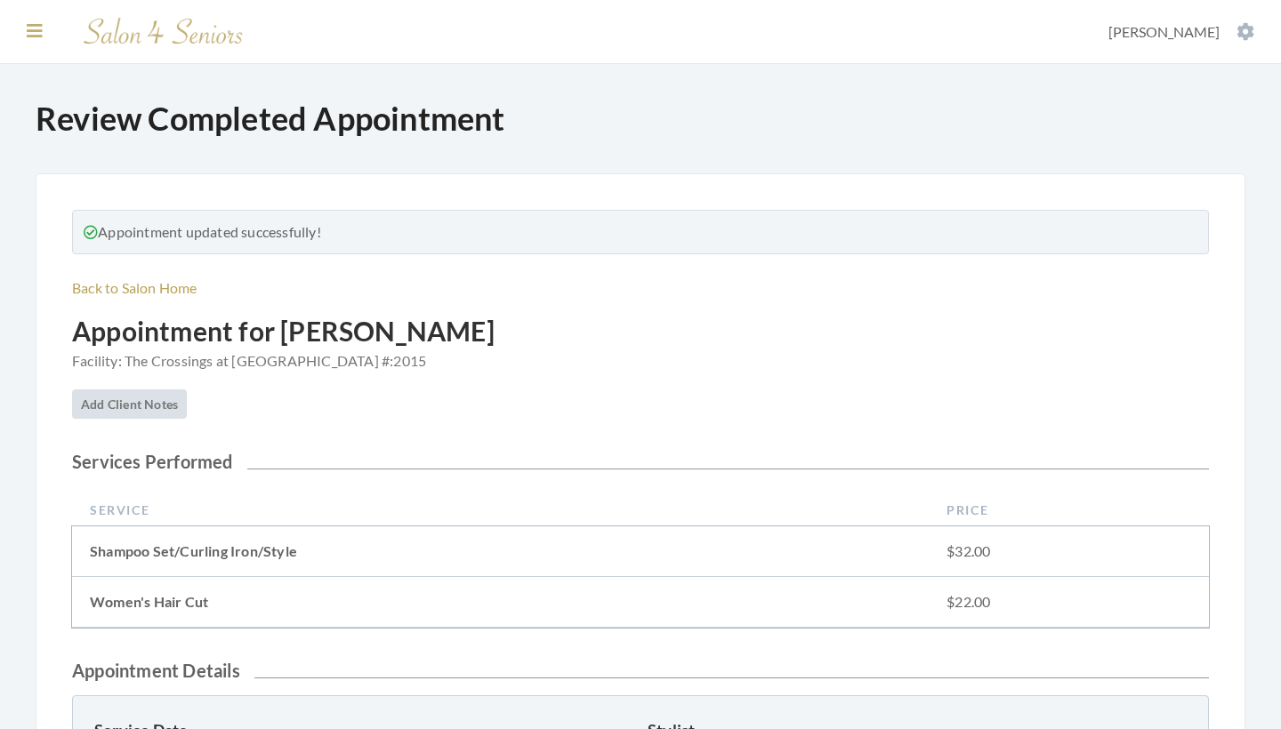
click at [36, 28] on icon at bounding box center [35, 31] width 16 height 18
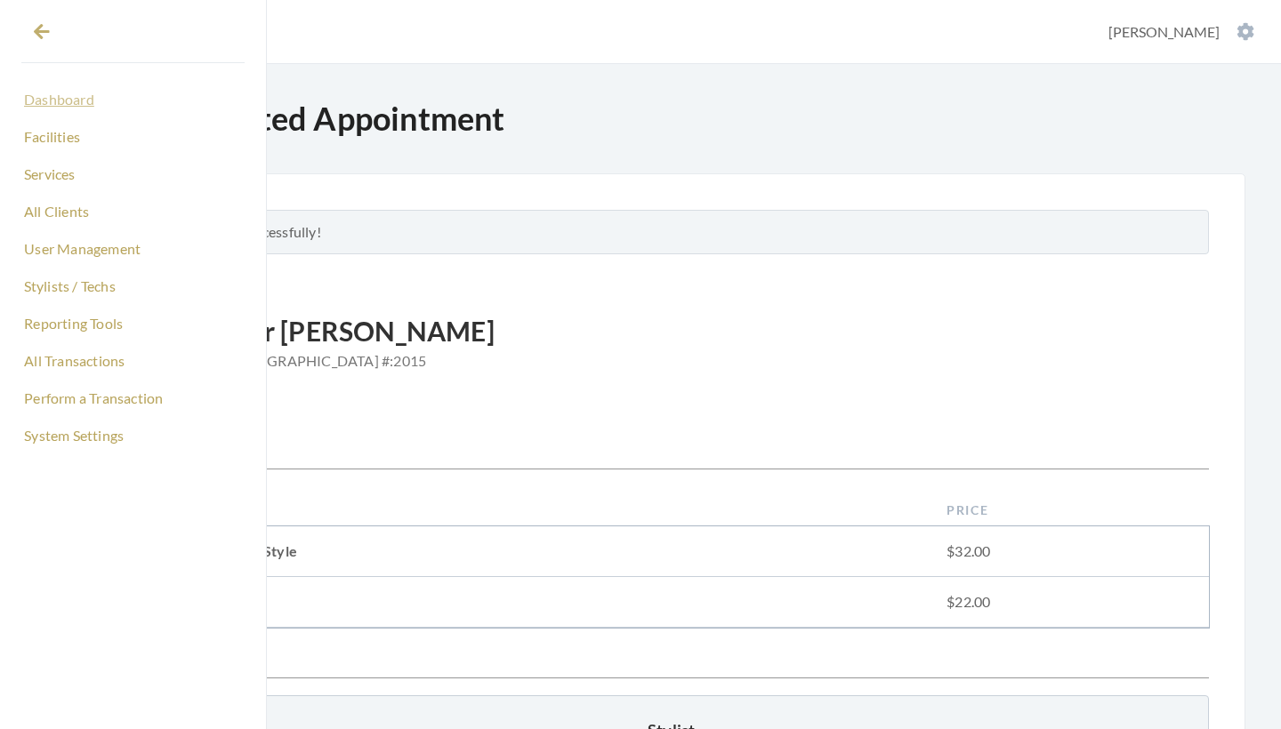
click at [56, 99] on link "Dashboard" at bounding box center [132, 100] width 223 height 30
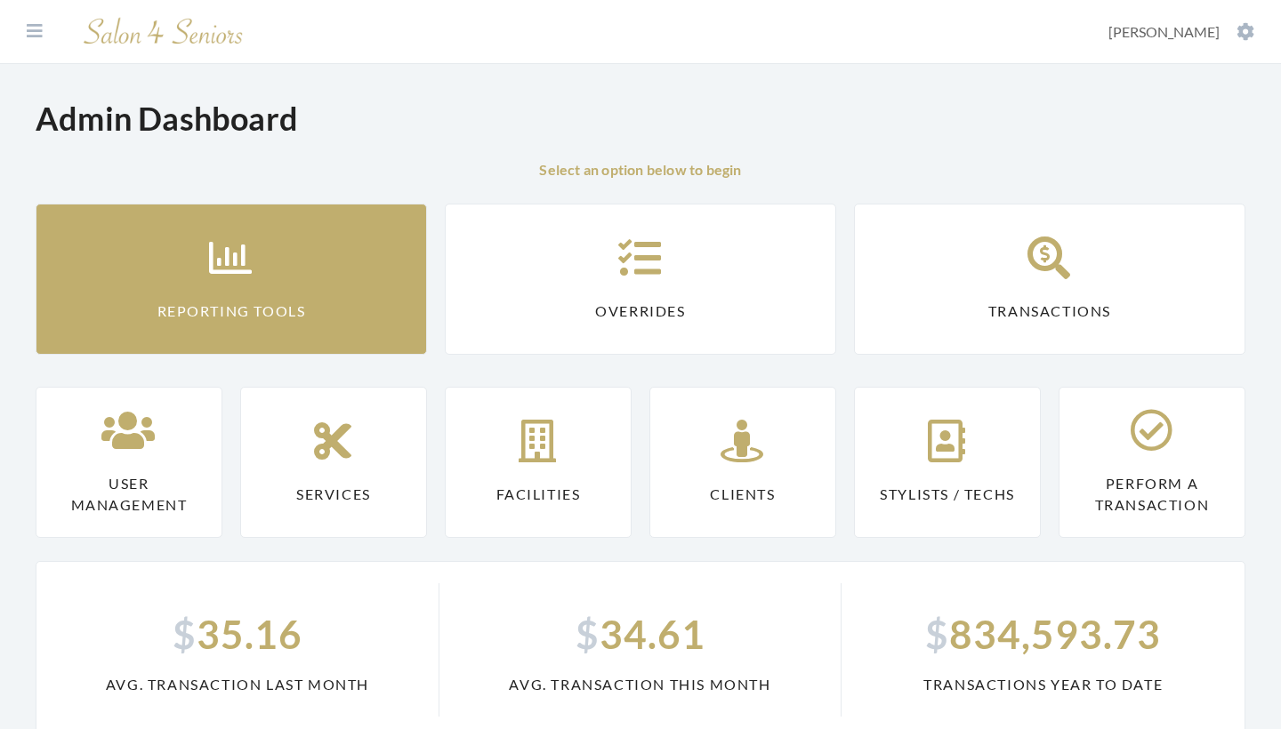
click at [225, 282] on link "Reporting Tools" at bounding box center [231, 279] width 391 height 151
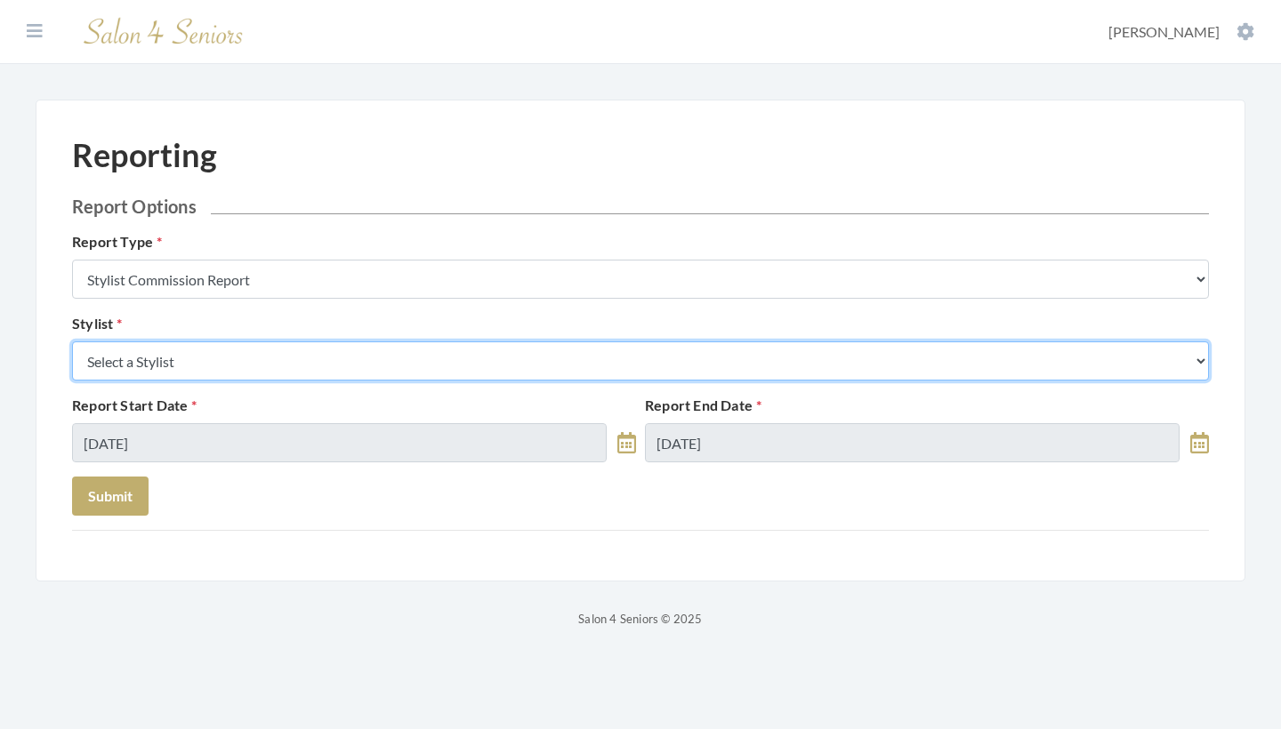
select select "26"
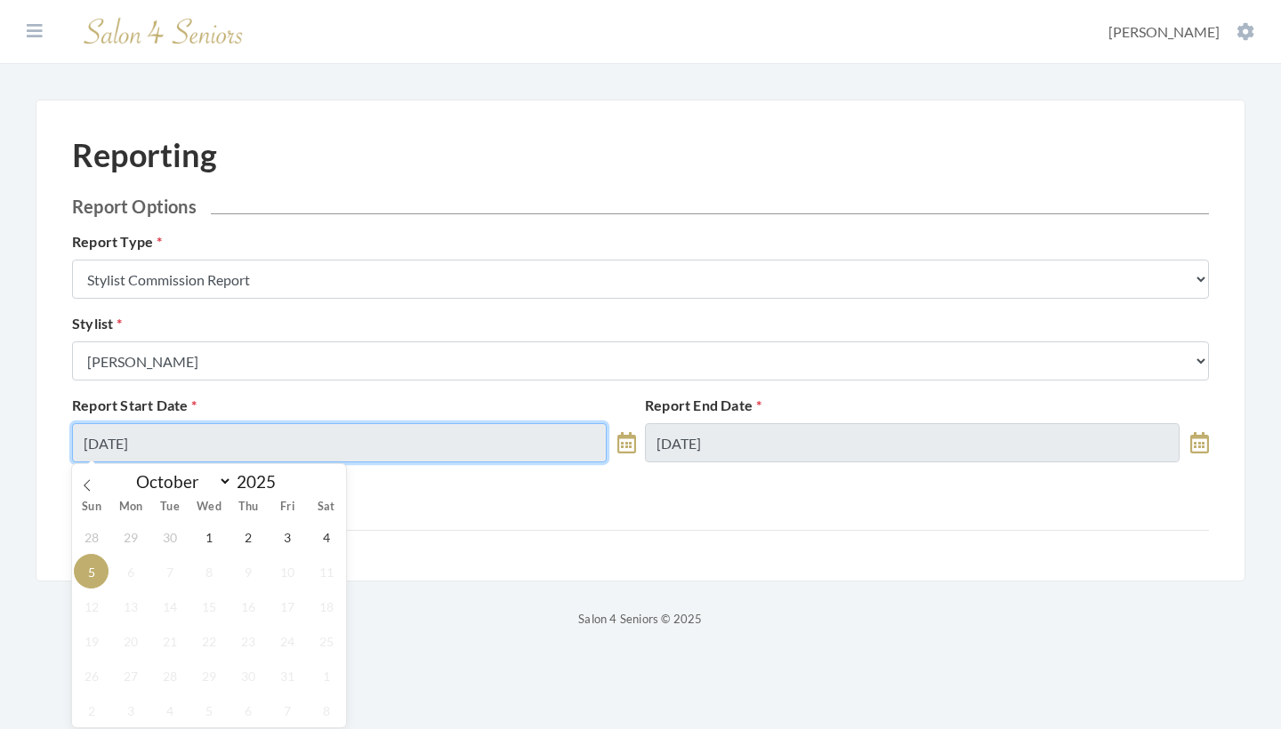
click at [145, 448] on input "[DATE]" at bounding box center [339, 442] width 535 height 39
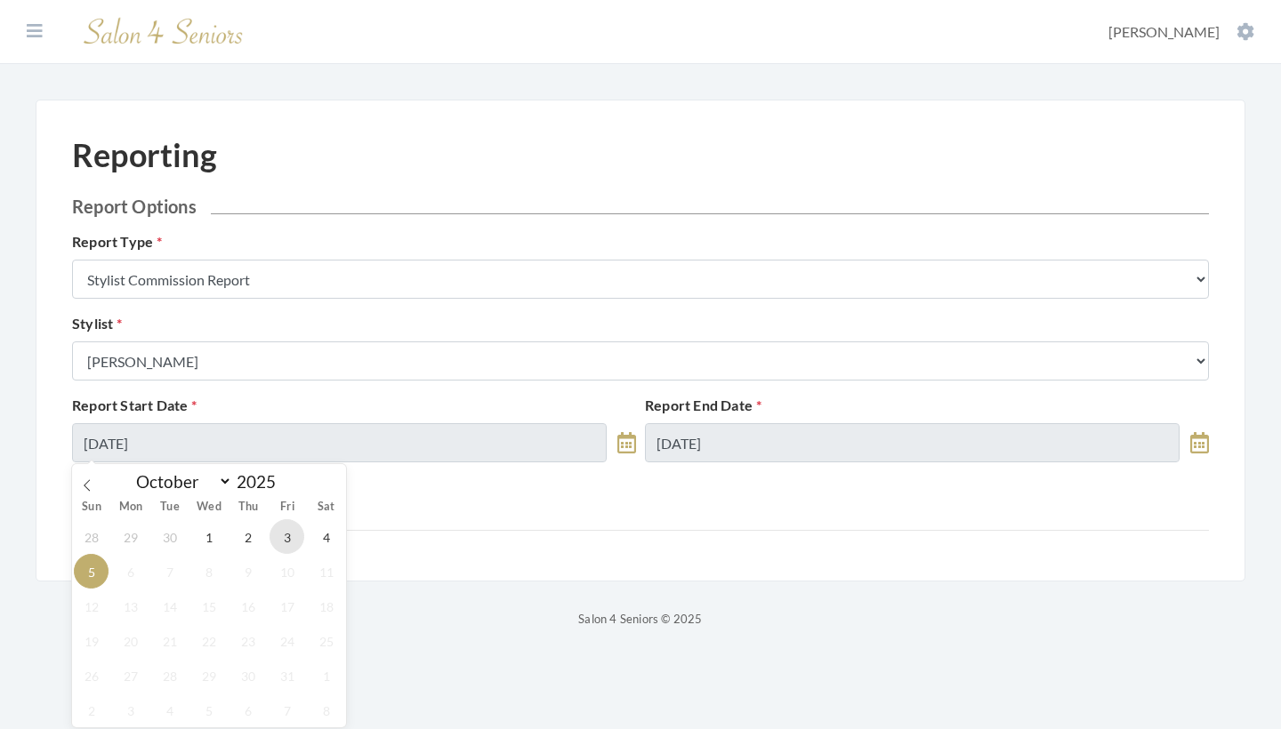
click at [280, 534] on span "3" at bounding box center [287, 537] width 35 height 35
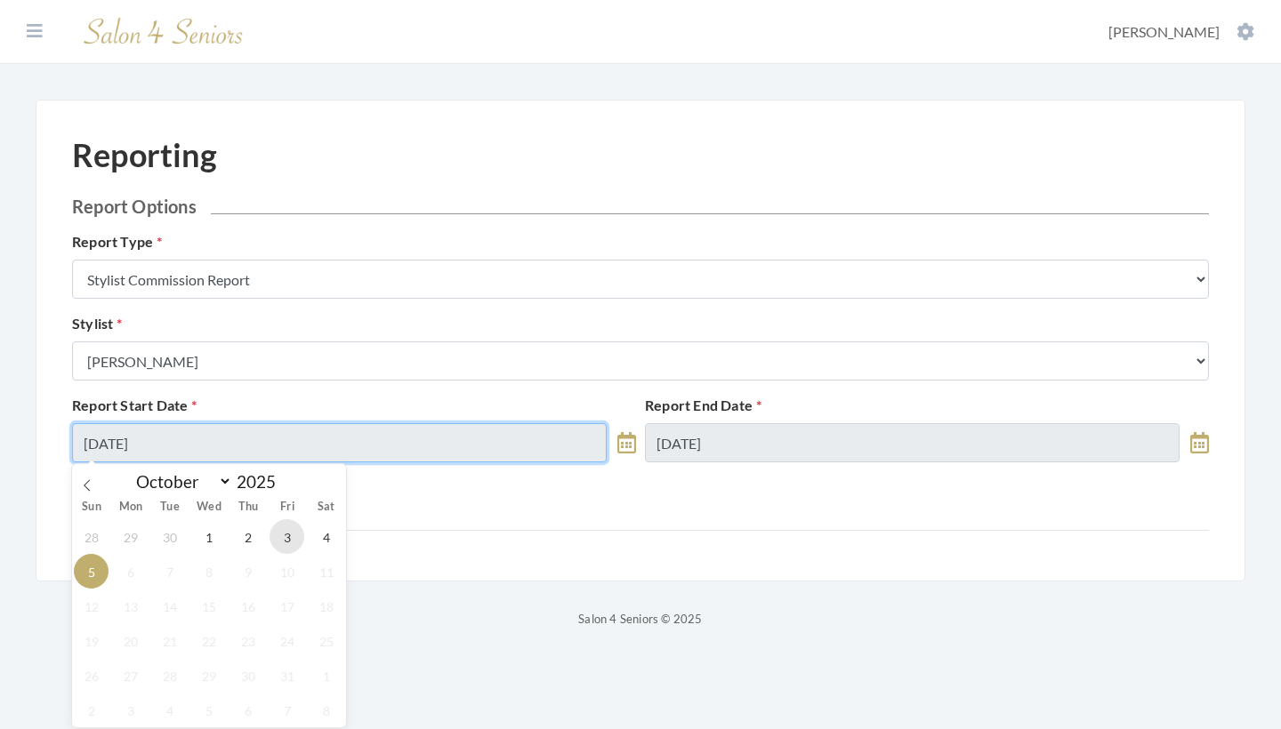
type input "[DATE]"
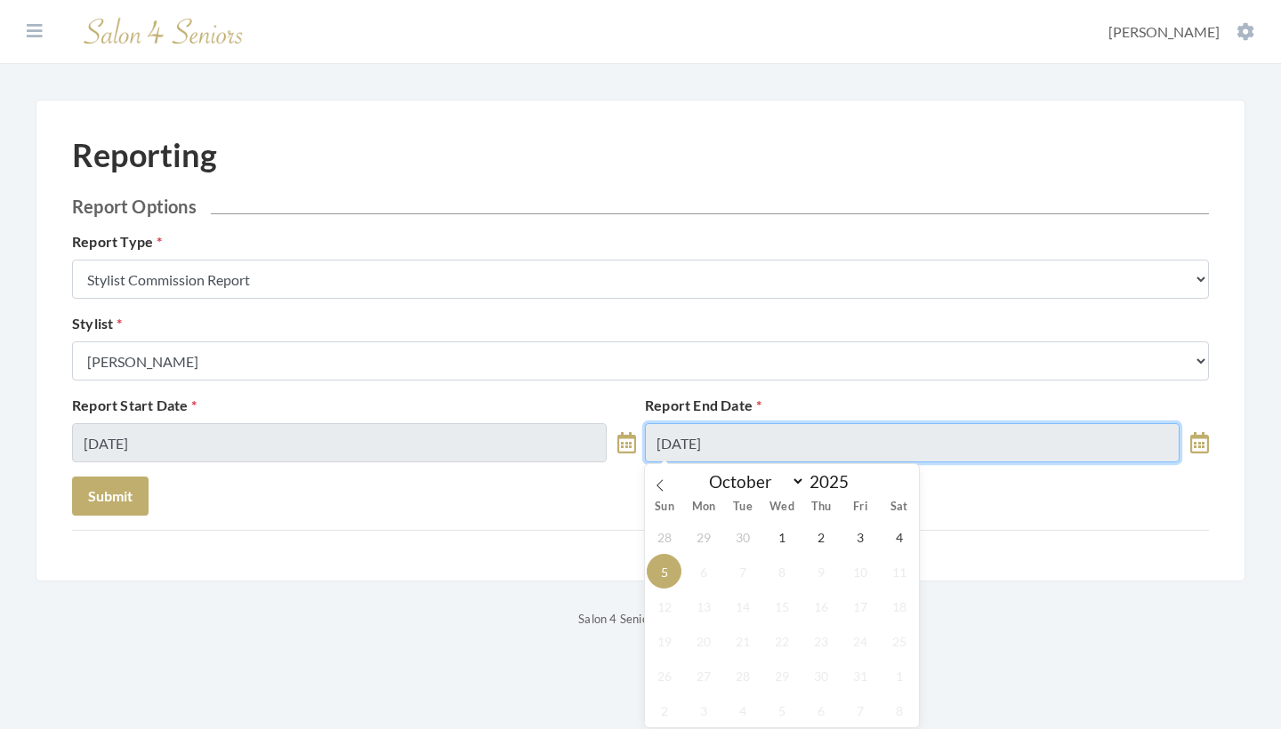
click at [761, 444] on input "[DATE]" at bounding box center [912, 442] width 535 height 39
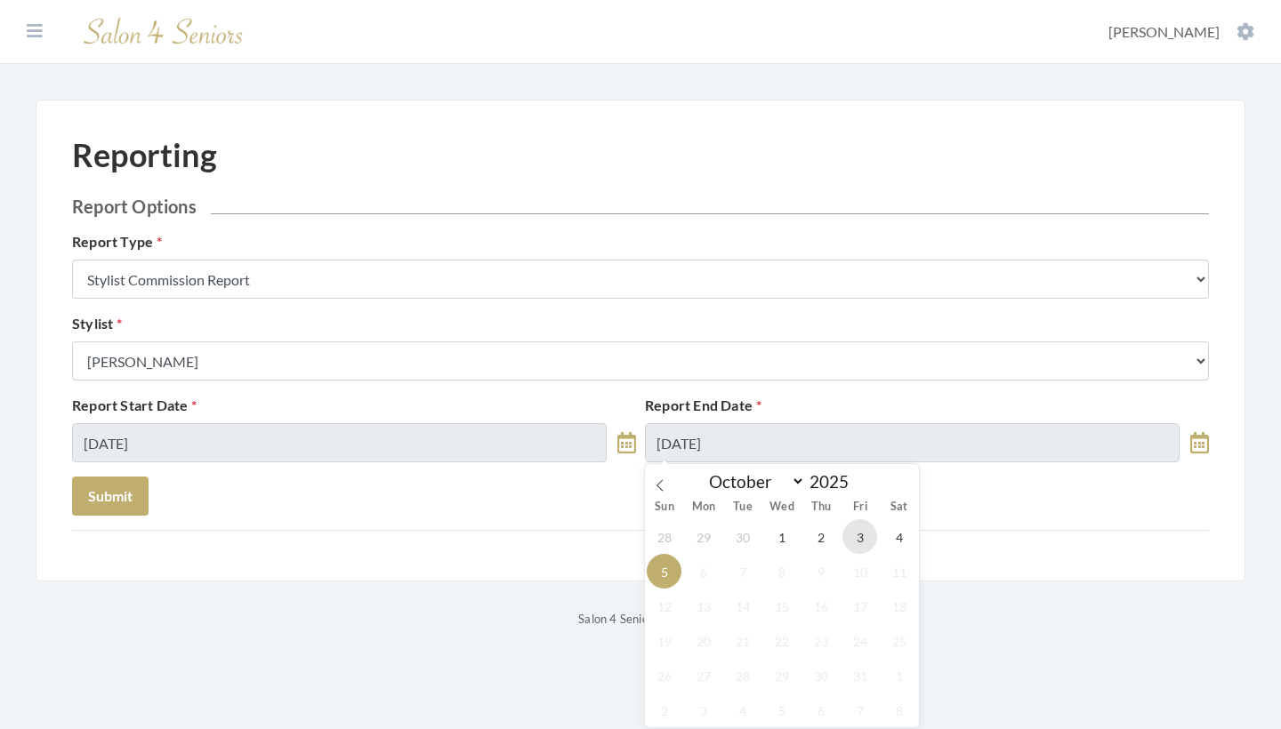
click at [871, 542] on span "3" at bounding box center [859, 537] width 35 height 35
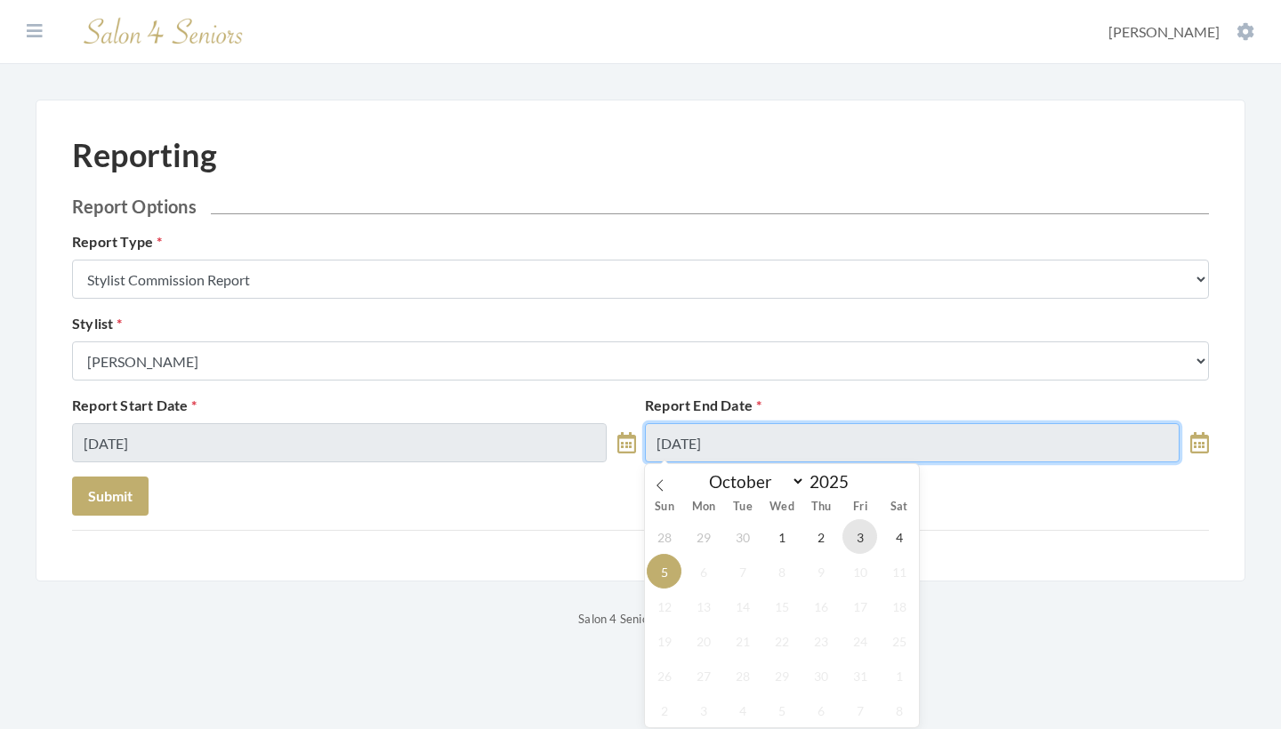
type input "[DATE]"
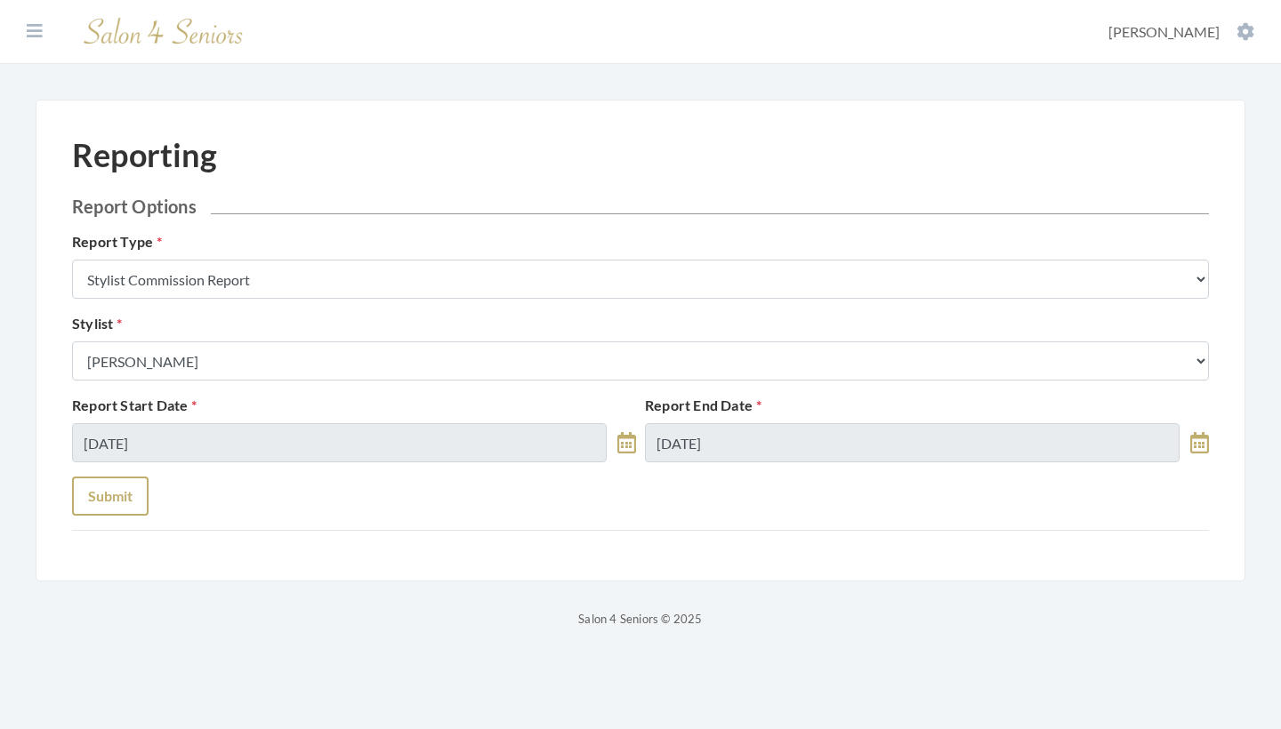
click at [108, 494] on button "Submit" at bounding box center [110, 496] width 77 height 39
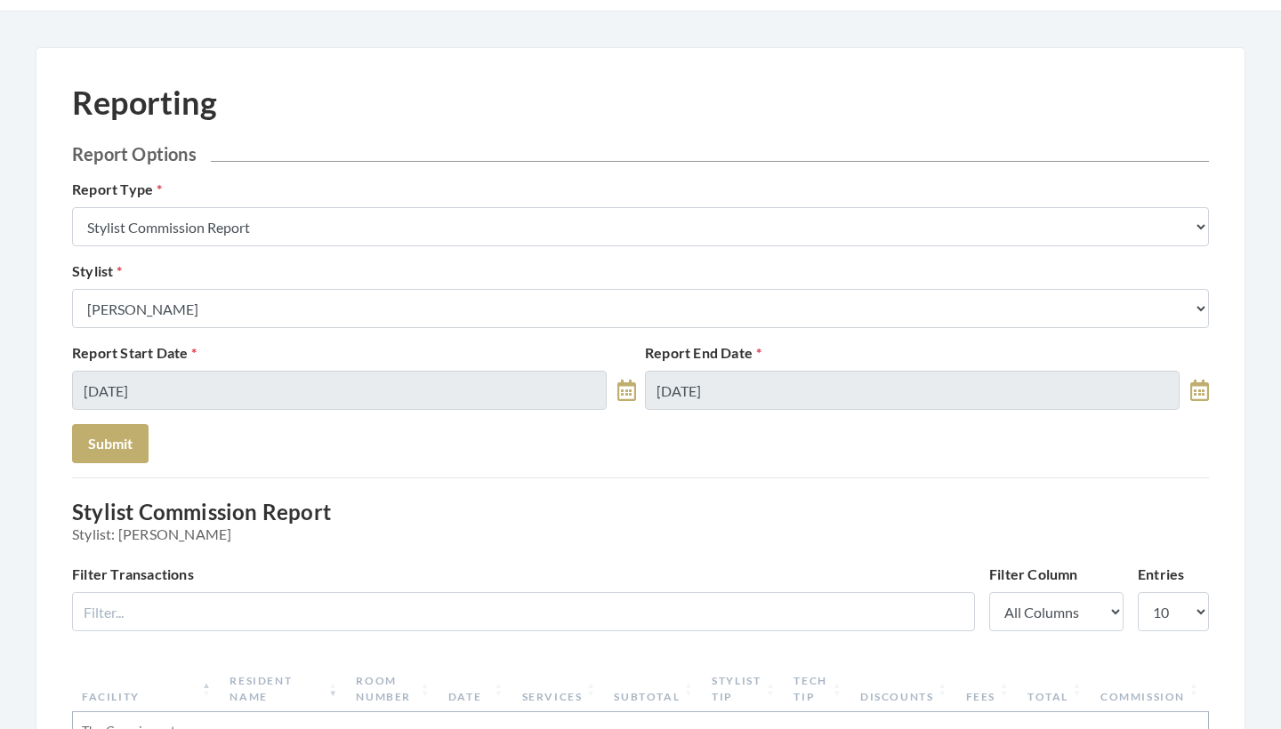
scroll to position [46, 0]
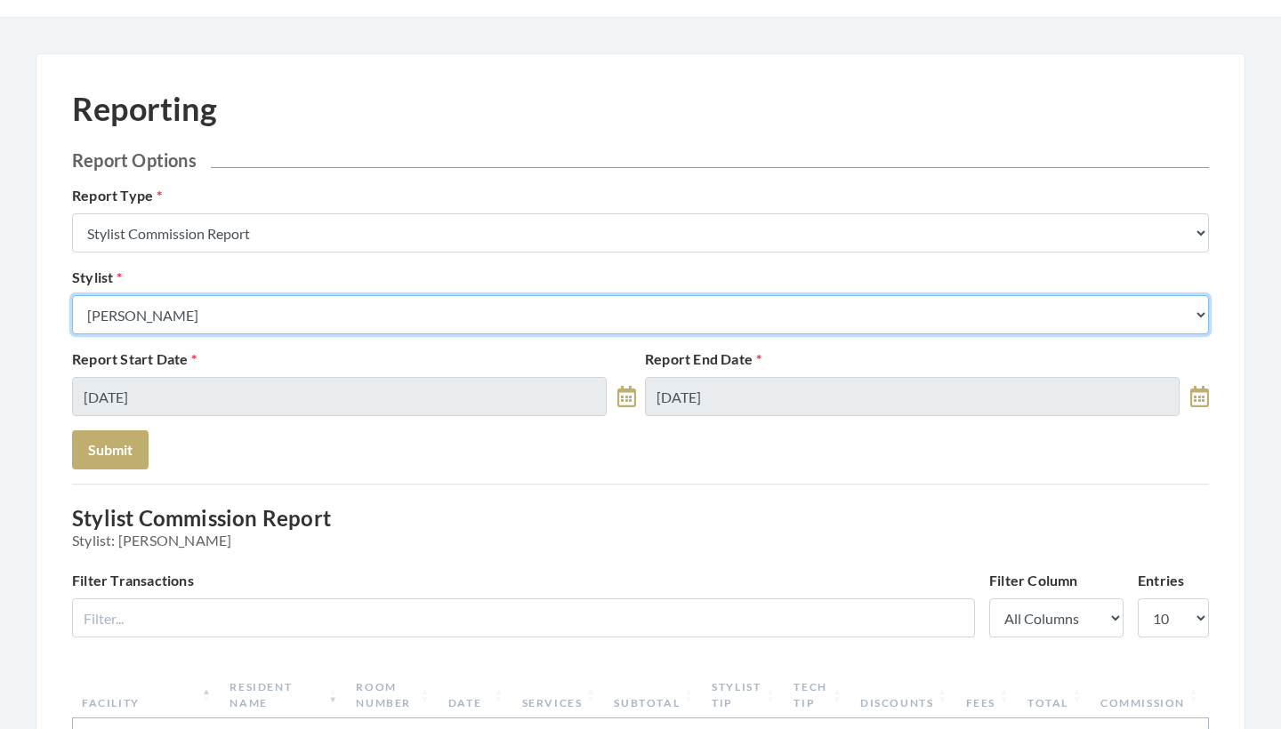
select select "18"
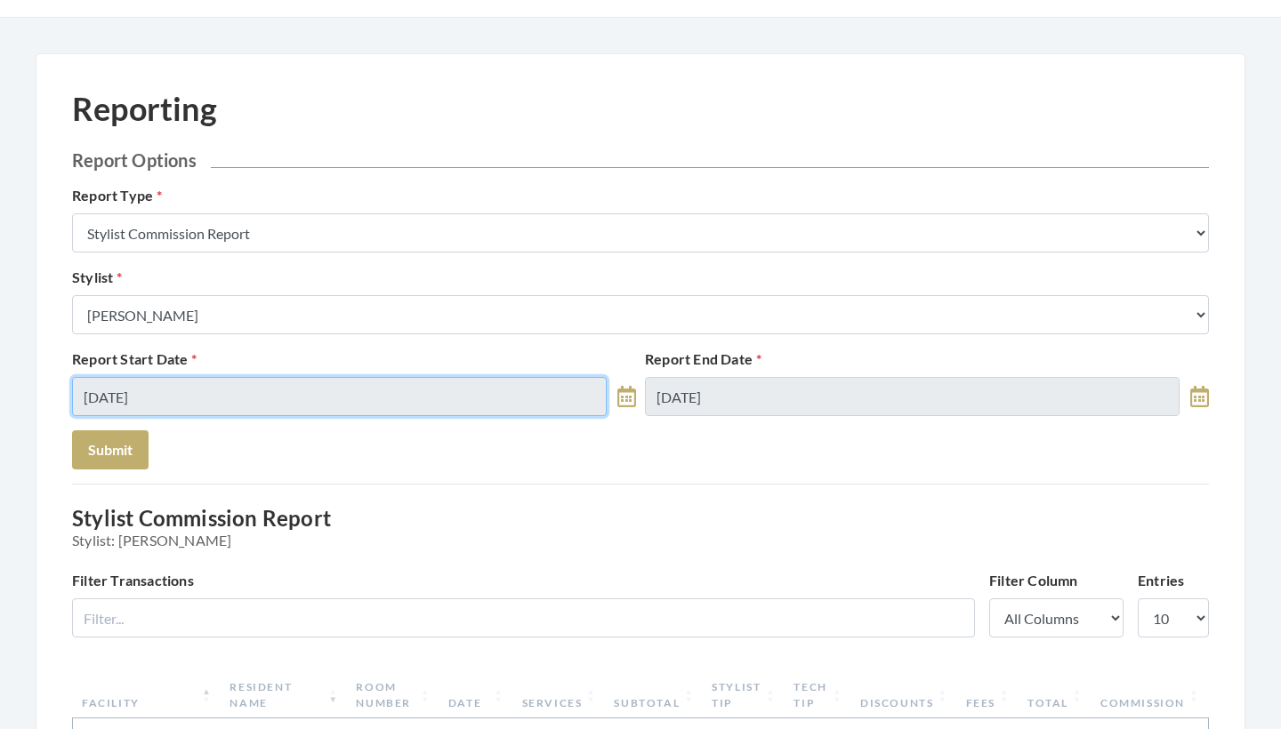
click at [238, 387] on input "[DATE]" at bounding box center [339, 396] width 535 height 39
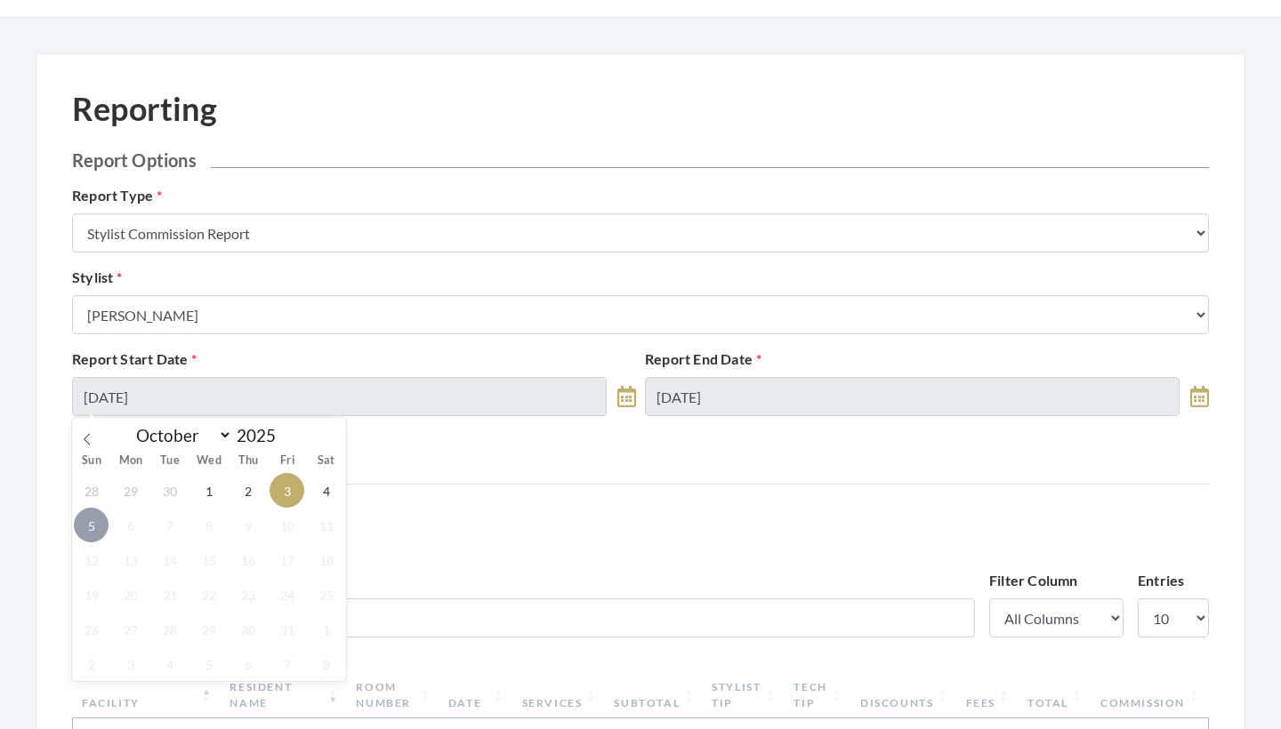
click at [93, 523] on span "5" at bounding box center [91, 525] width 35 height 35
type input "[DATE]"
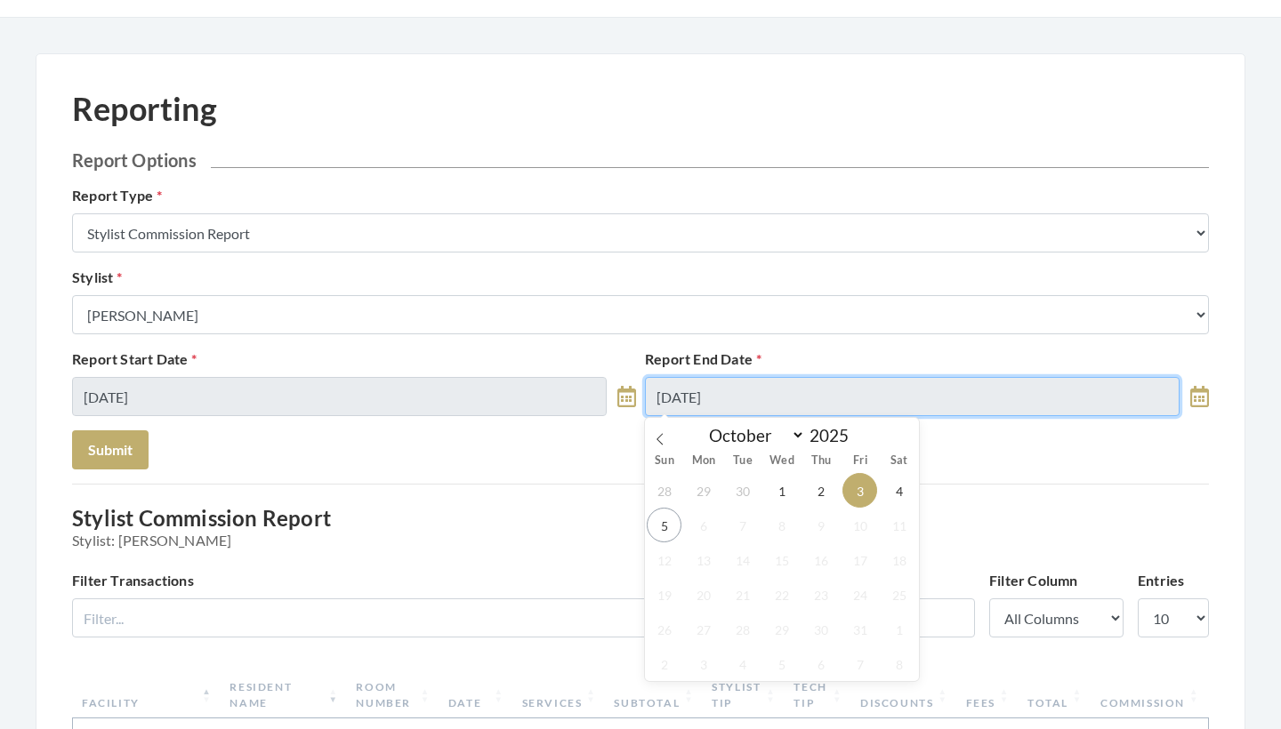
click at [782, 388] on input "10/03/2025" at bounding box center [912, 396] width 535 height 39
click at [653, 525] on span "5" at bounding box center [664, 525] width 35 height 35
type input "[DATE]"
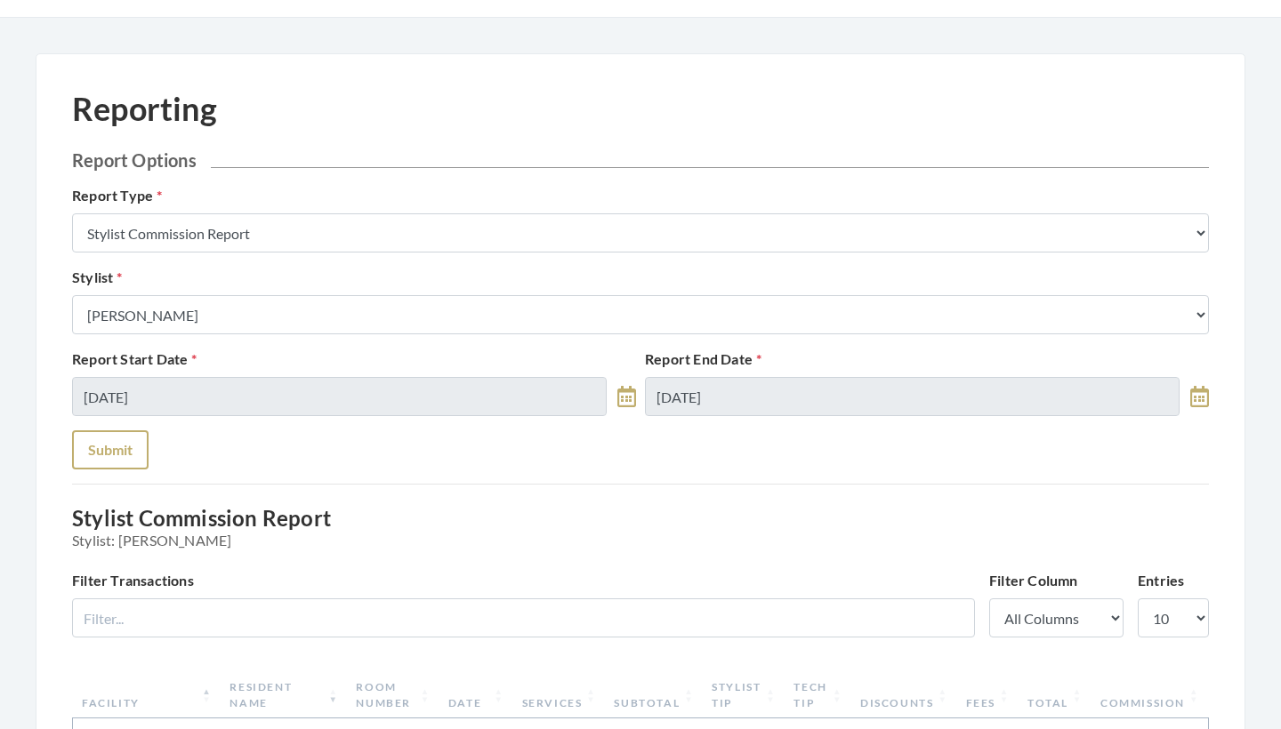
click at [117, 435] on button "Submit" at bounding box center [110, 450] width 77 height 39
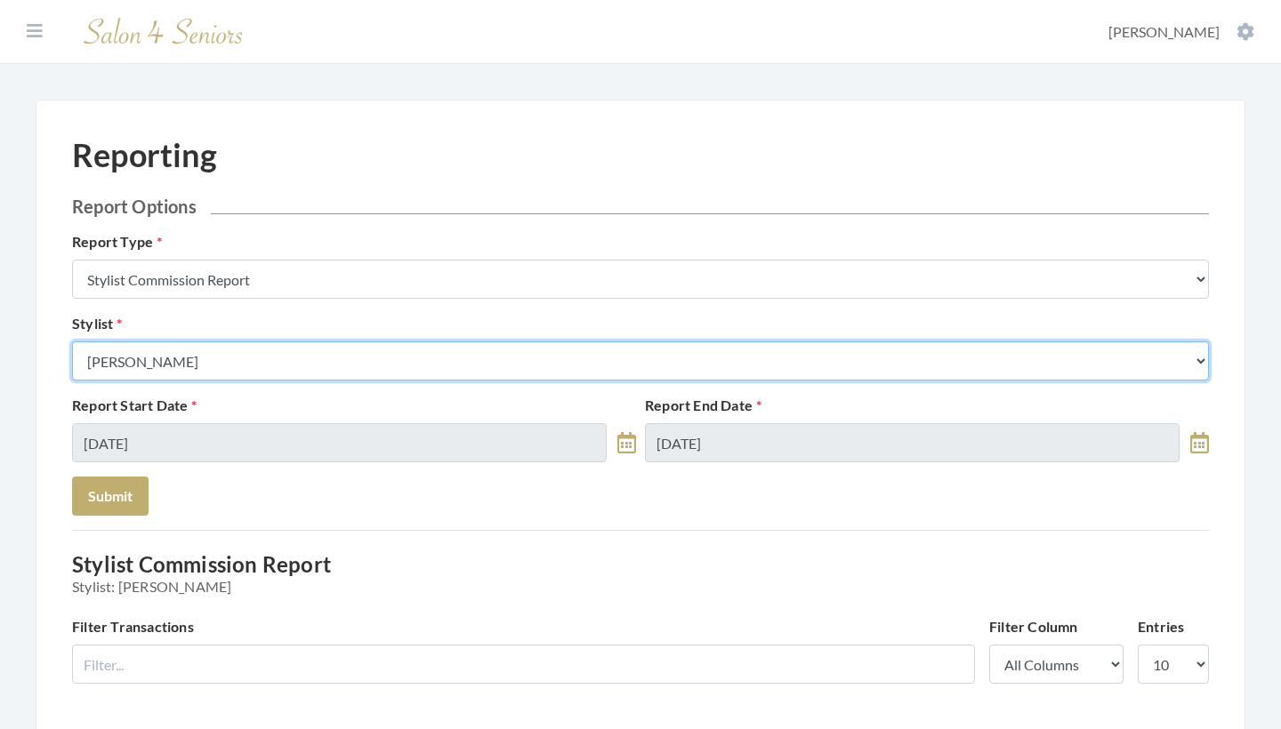
select select "64"
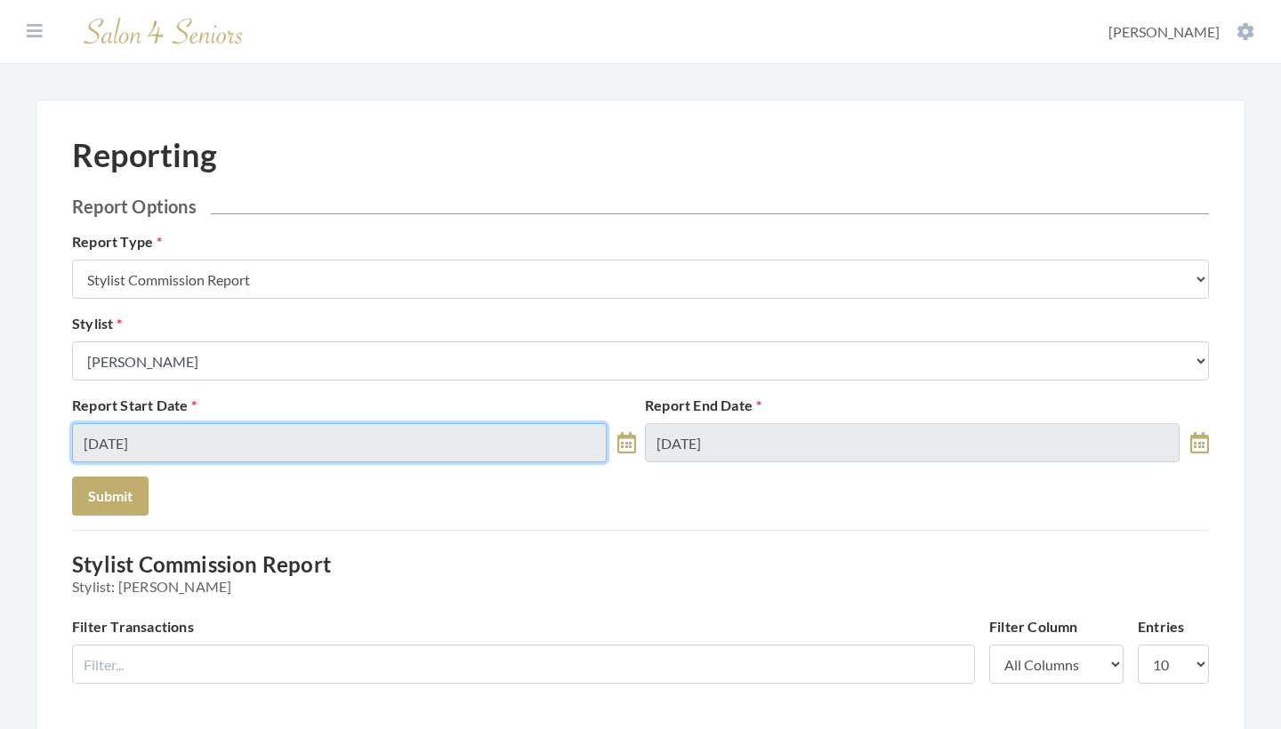
click at [173, 447] on input "[DATE]" at bounding box center [339, 442] width 535 height 39
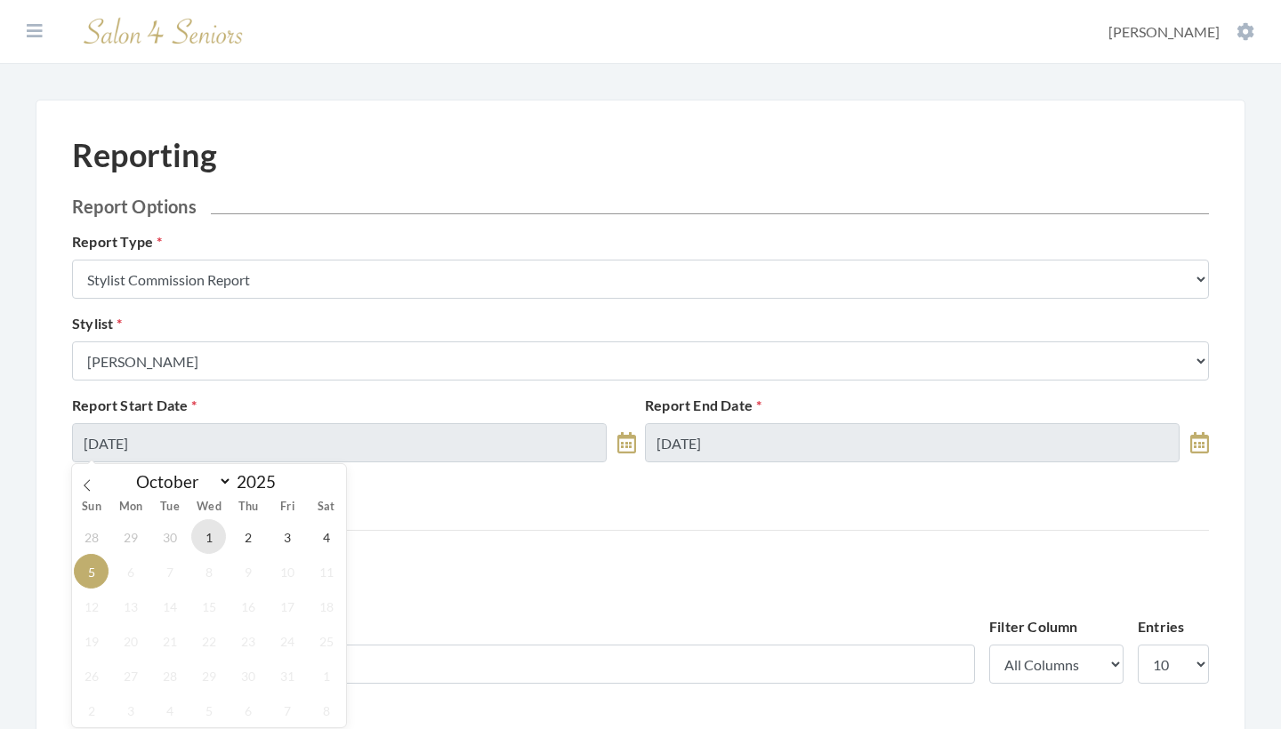
click at [215, 548] on span "1" at bounding box center [208, 537] width 35 height 35
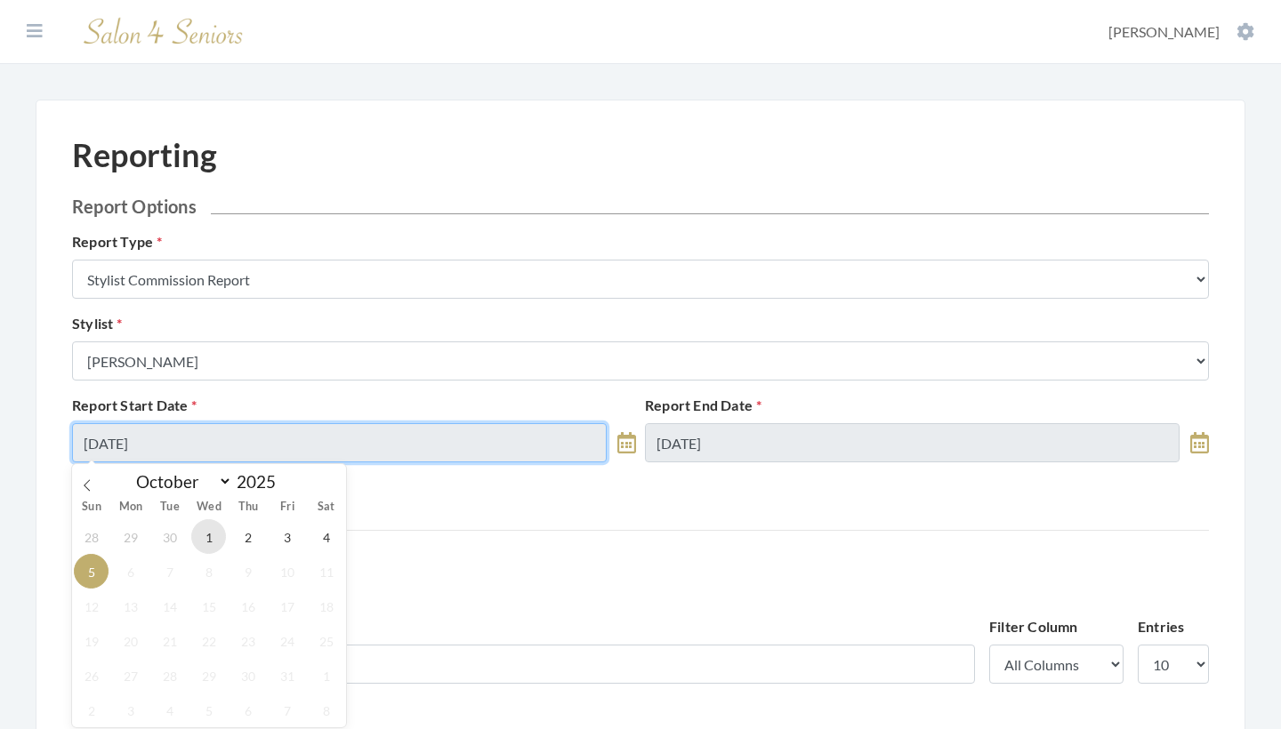
type input "[DATE]"
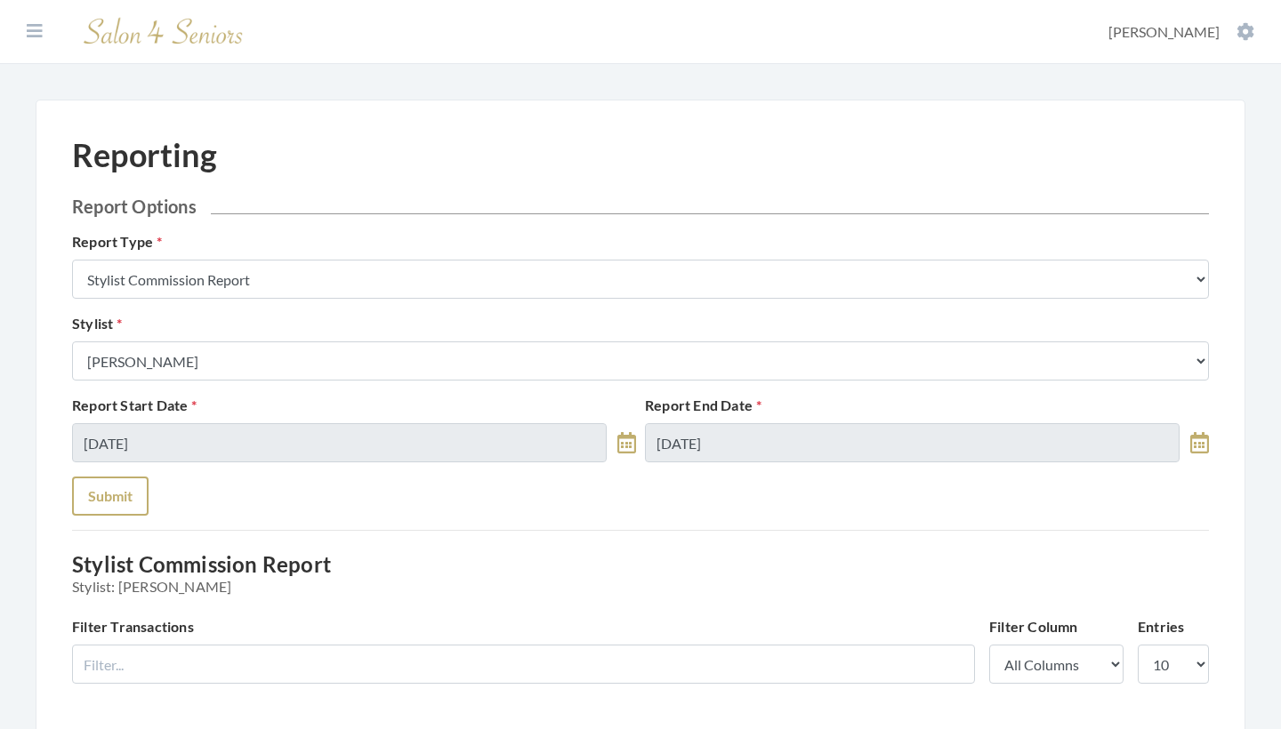
click at [109, 504] on button "Submit" at bounding box center [110, 496] width 77 height 39
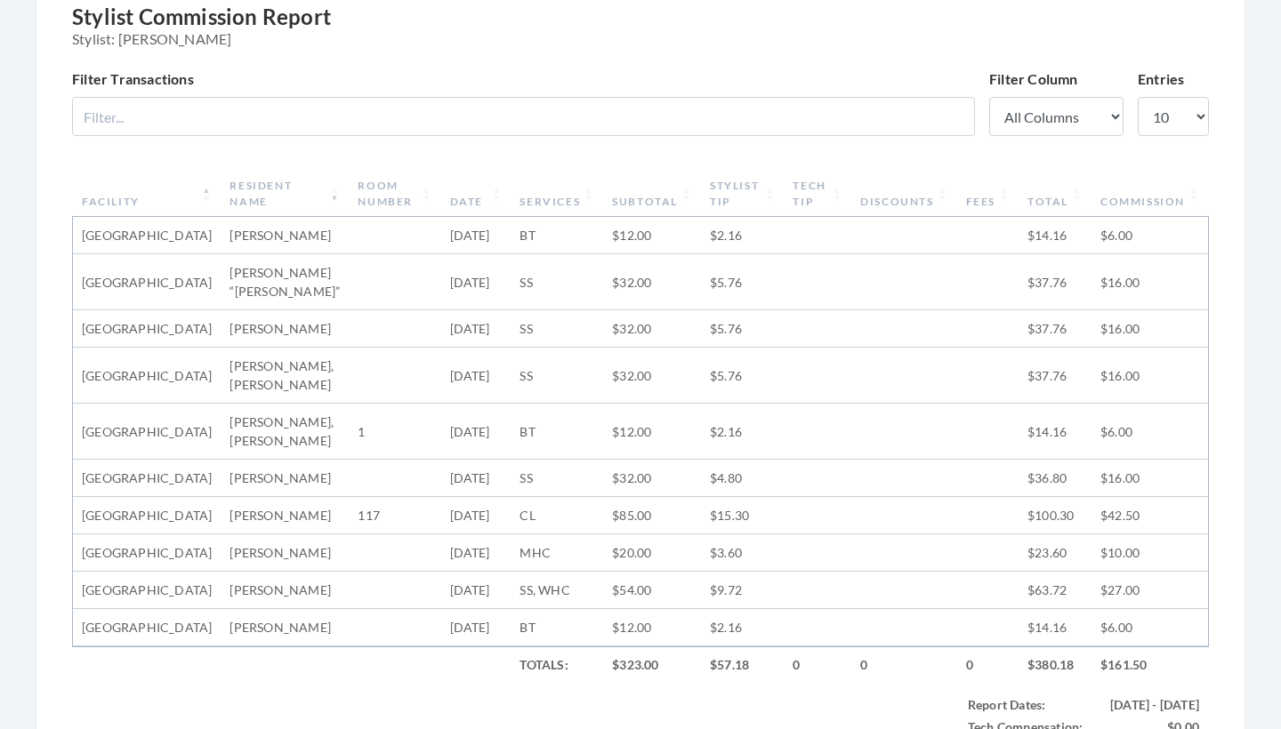
scroll to position [412, 0]
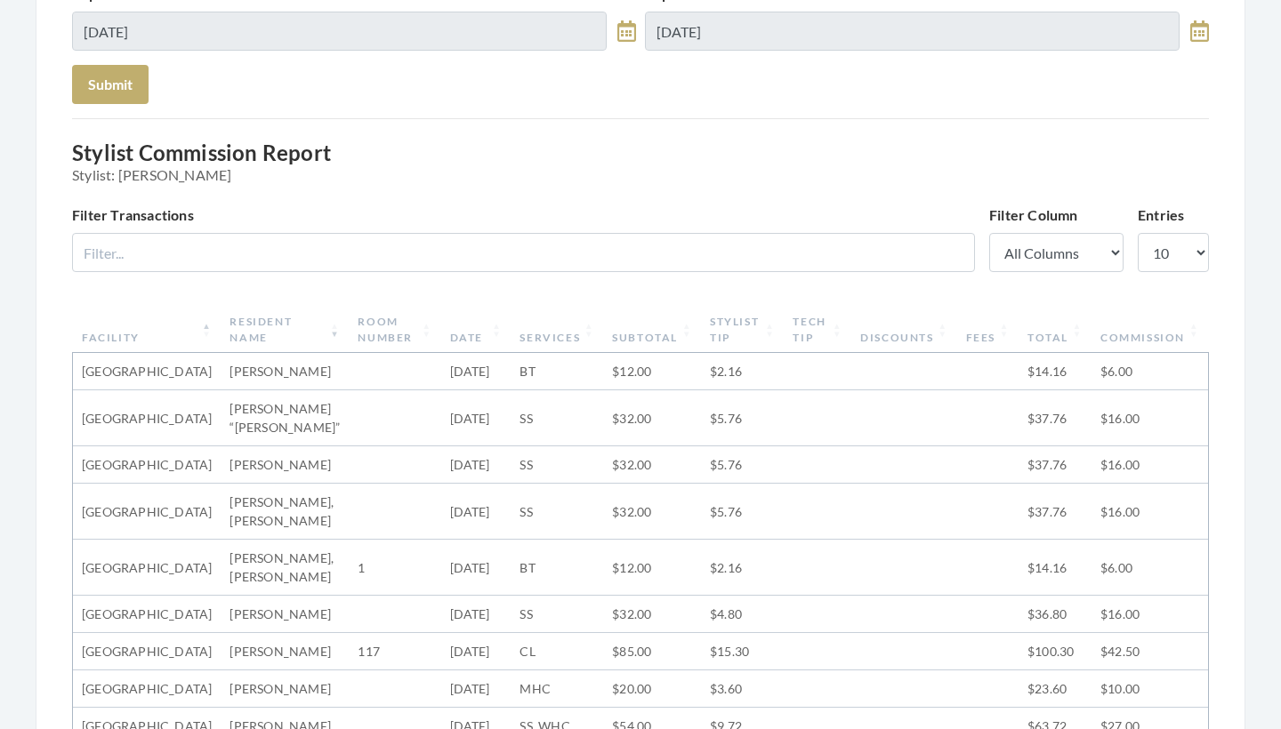
click at [611, 334] on th "Subtotal" at bounding box center [652, 330] width 98 height 46
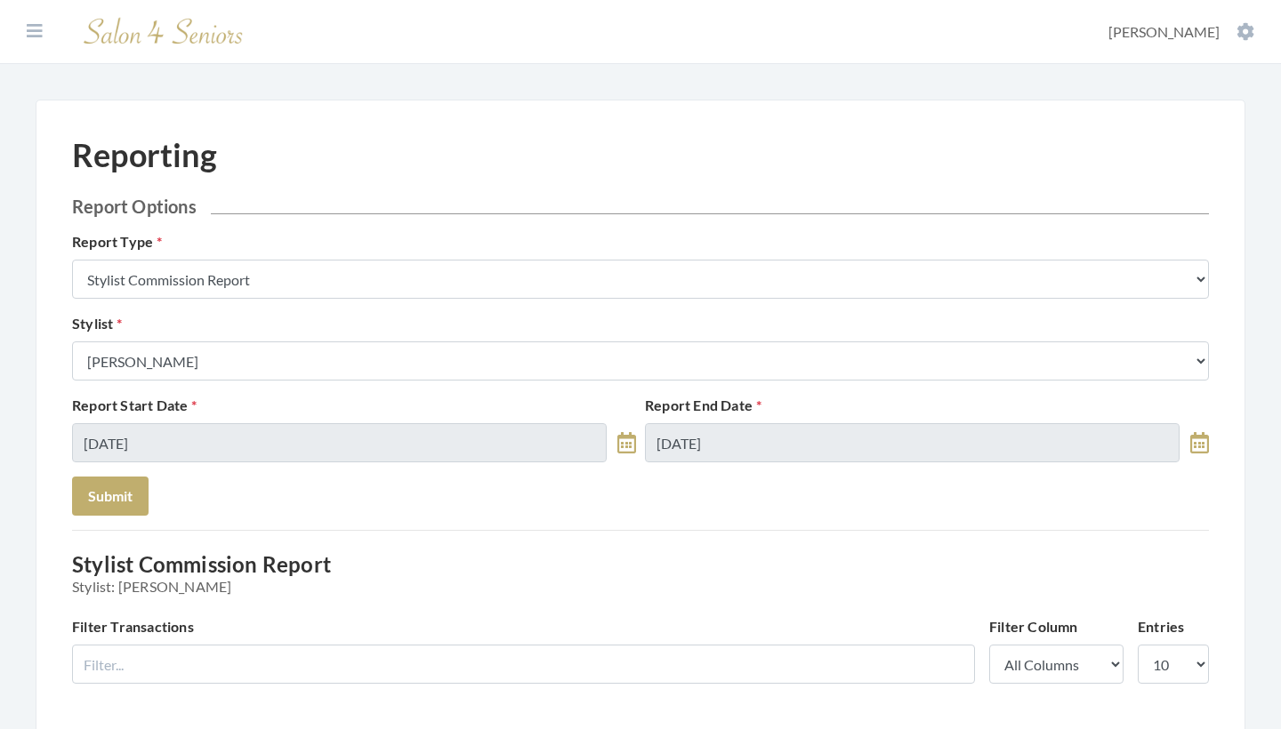
scroll to position [0, 0]
click at [39, 31] on icon at bounding box center [35, 31] width 16 height 18
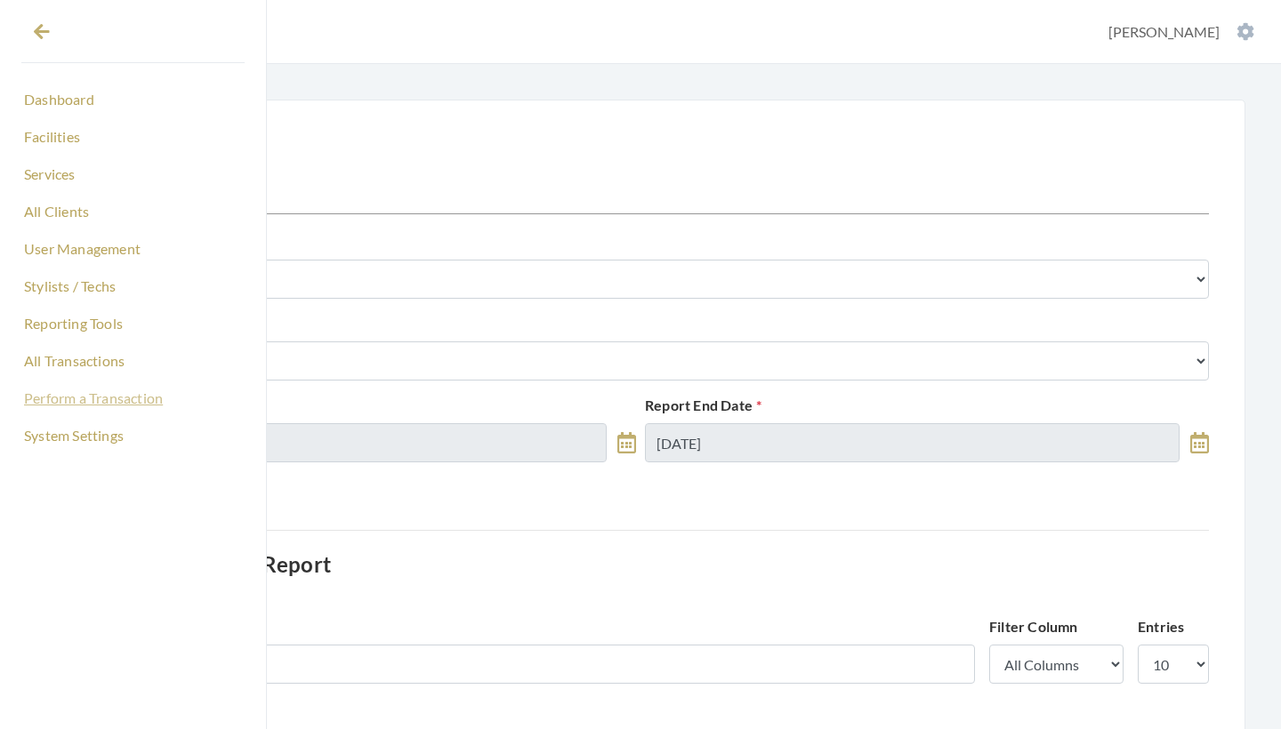
click at [119, 399] on link "Perform a Transaction" at bounding box center [132, 398] width 223 height 30
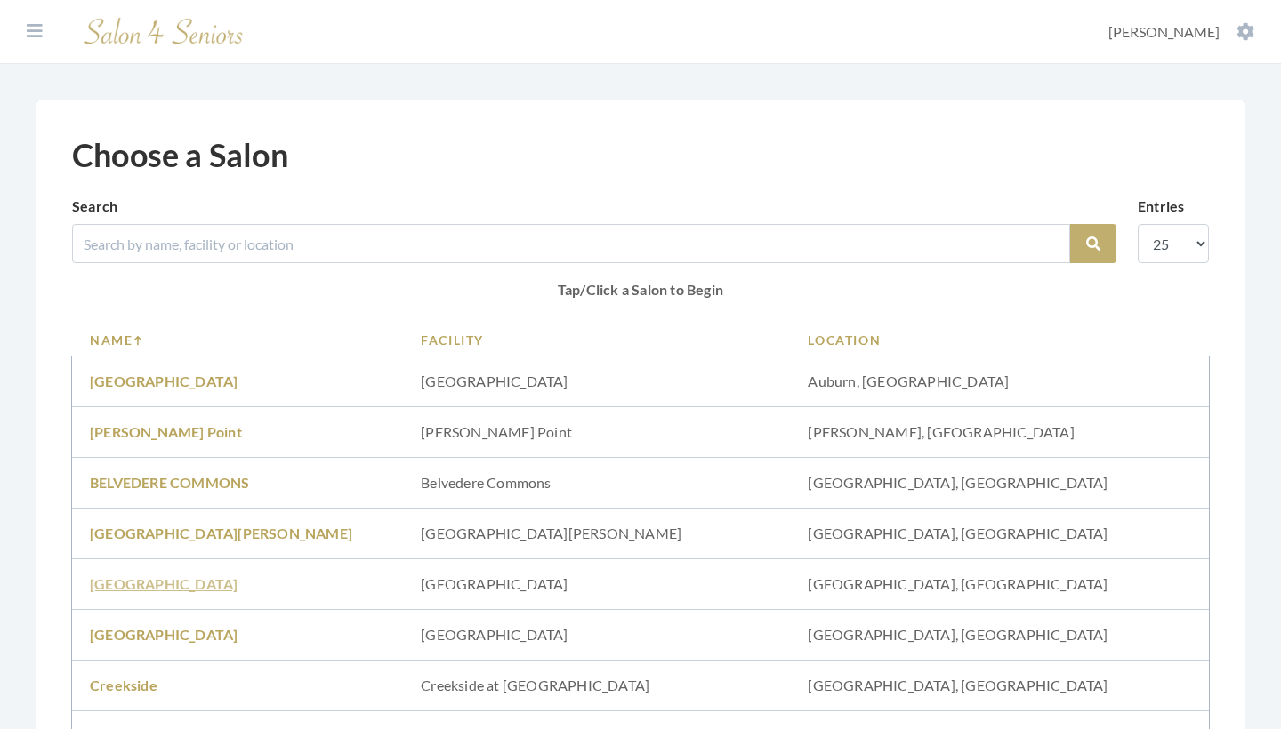
scroll to position [111, 0]
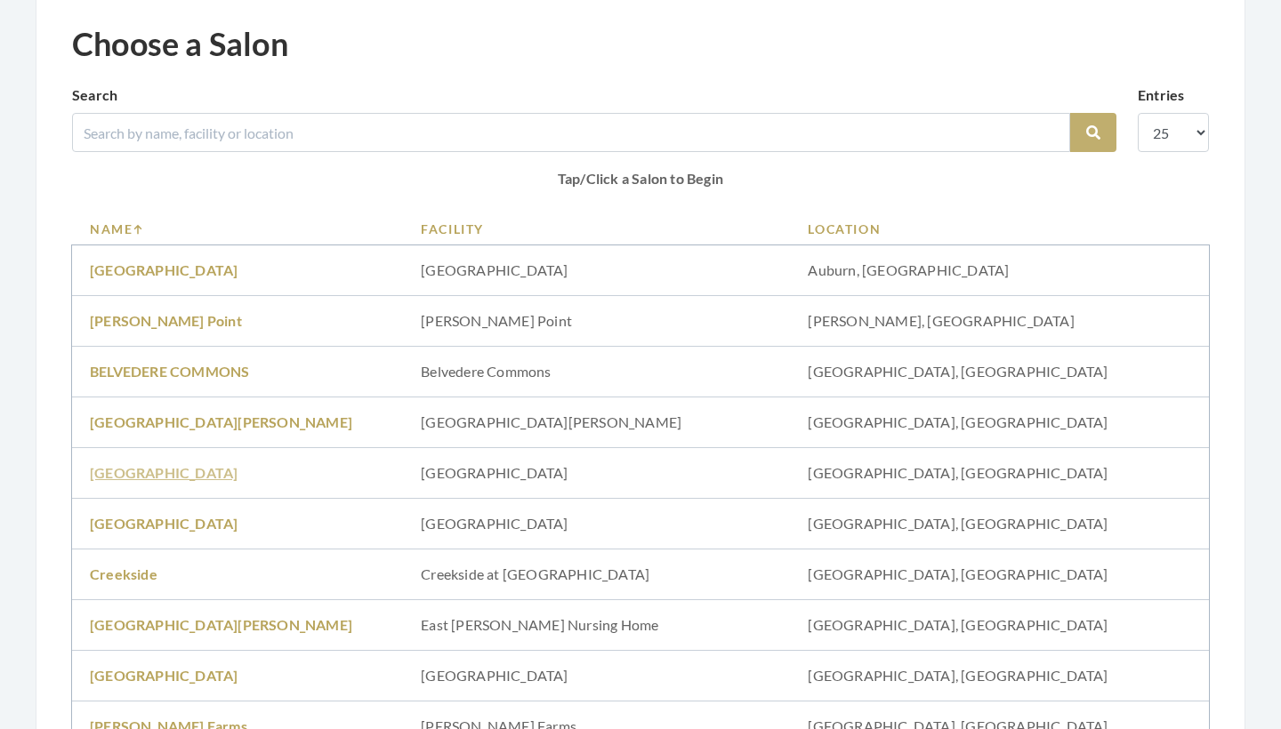
click at [181, 478] on link "[GEOGRAPHIC_DATA]" at bounding box center [164, 472] width 148 height 17
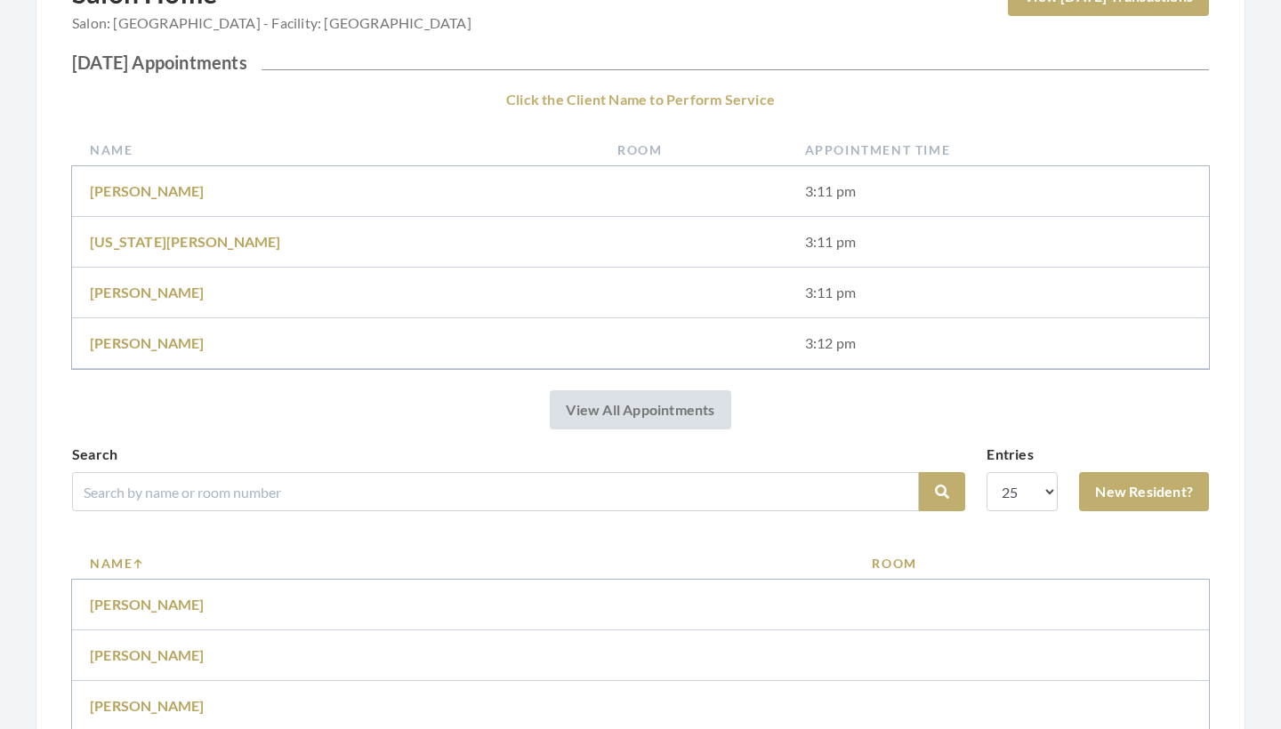
scroll to position [237, 0]
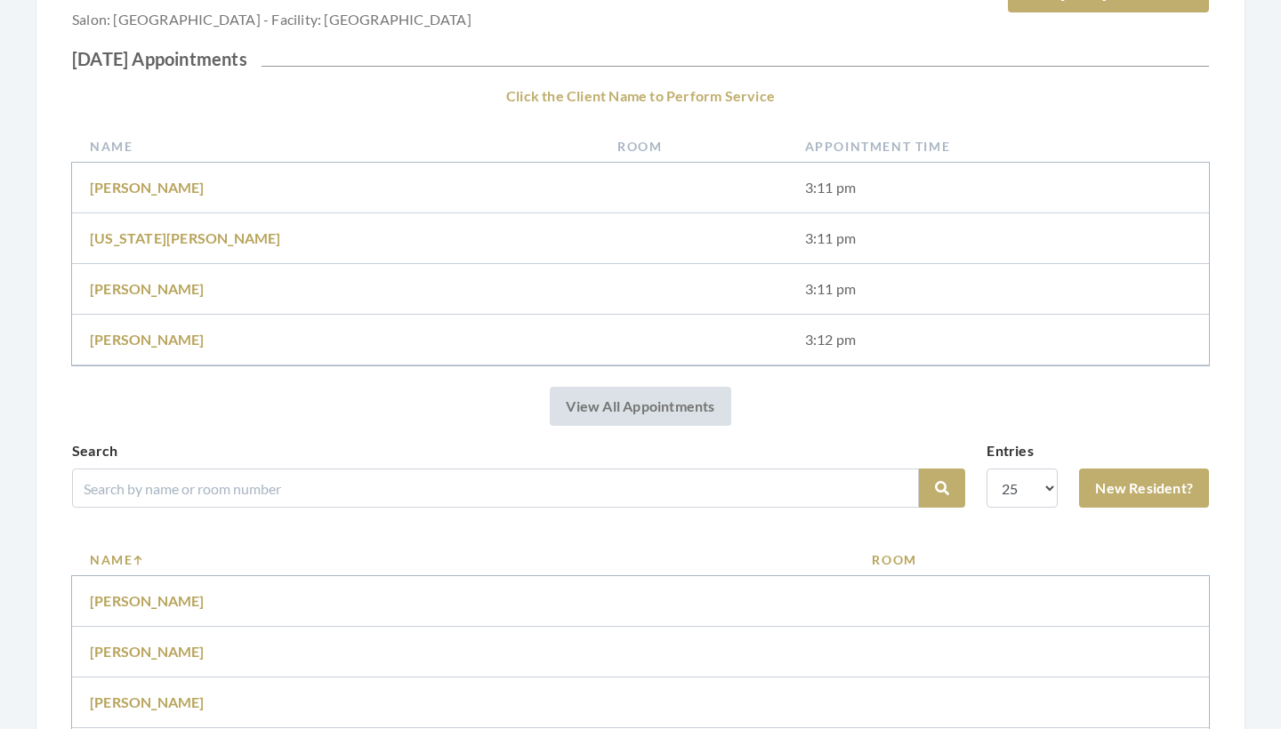
click at [312, 466] on div "Search" at bounding box center [495, 474] width 847 height 68
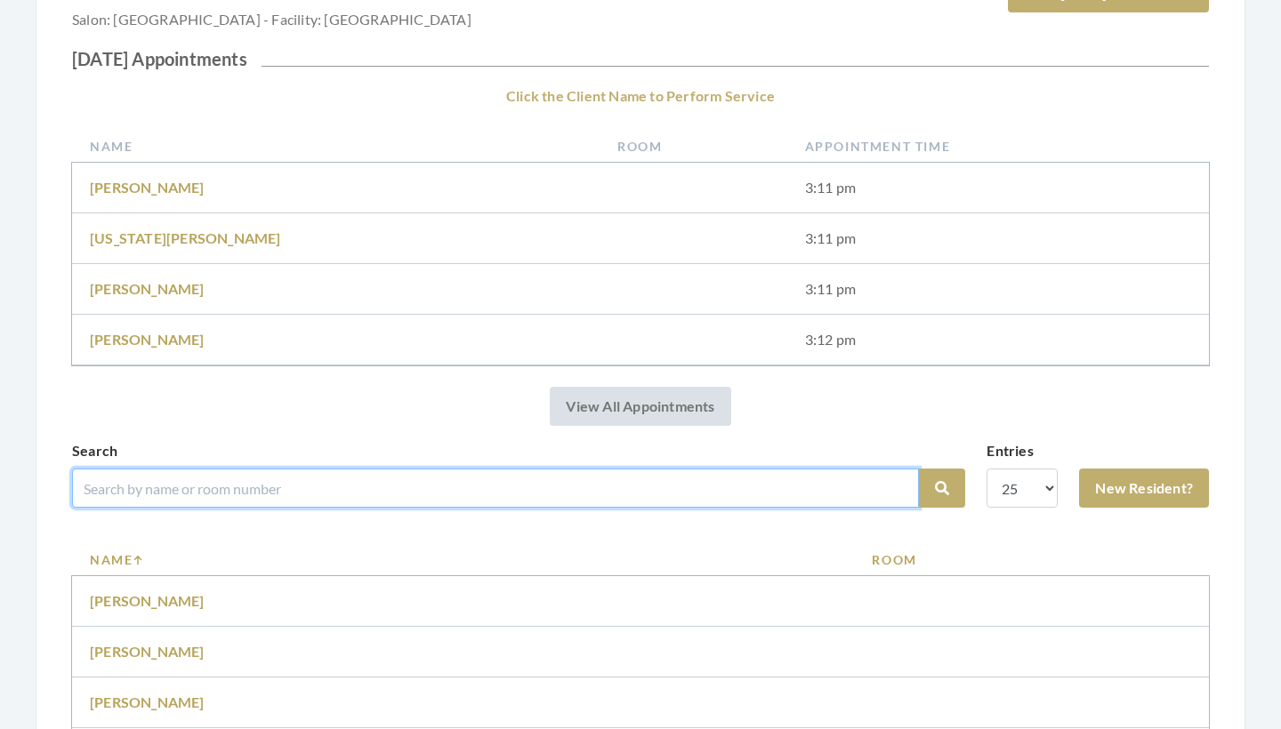
click at [305, 485] on input "search" at bounding box center [495, 488] width 847 height 39
type input "merchant"
click at [942, 488] on button "Search" at bounding box center [942, 488] width 46 height 39
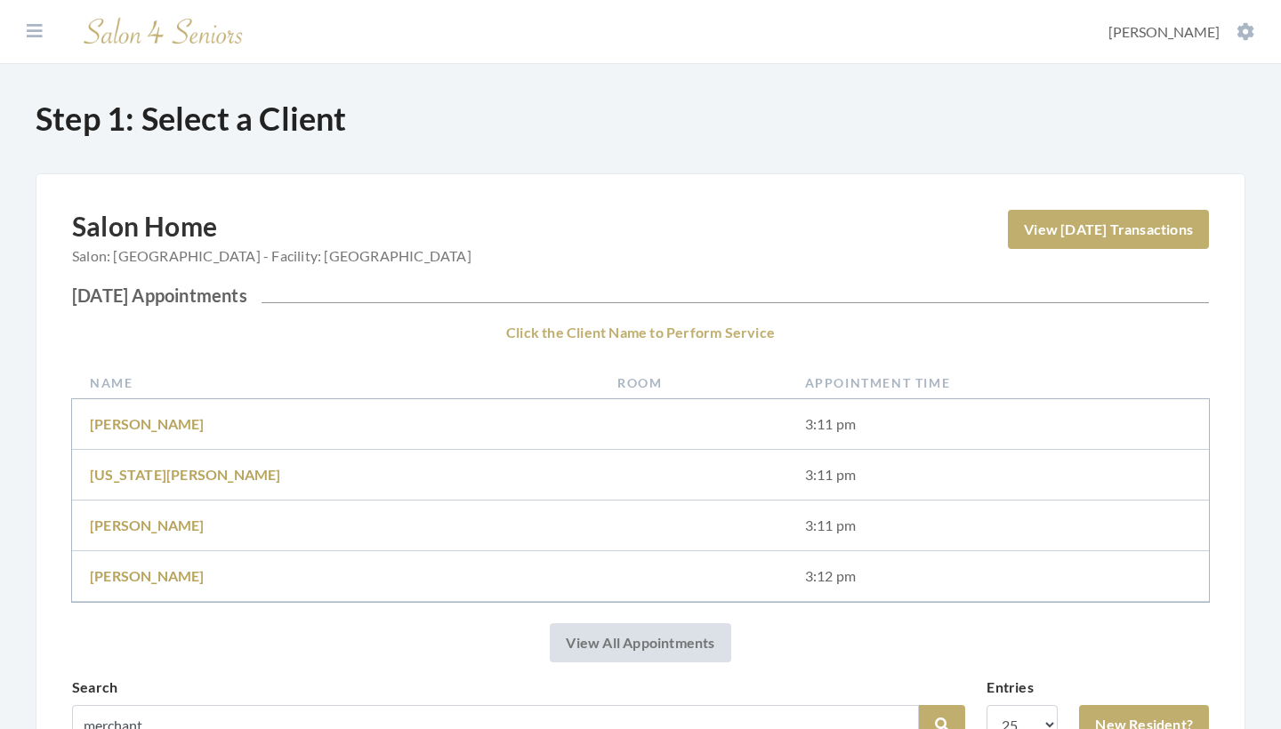
scroll to position [328, 0]
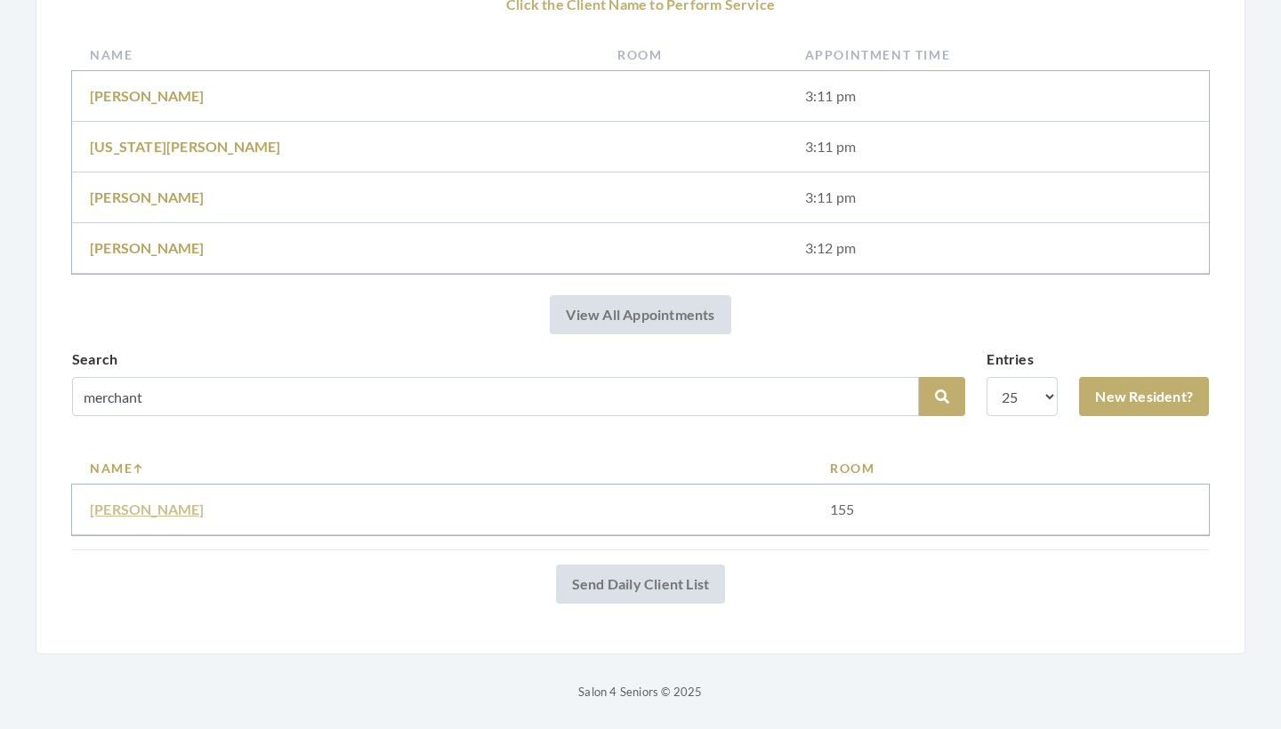
click at [173, 510] on link "[PERSON_NAME]" at bounding box center [147, 509] width 115 height 17
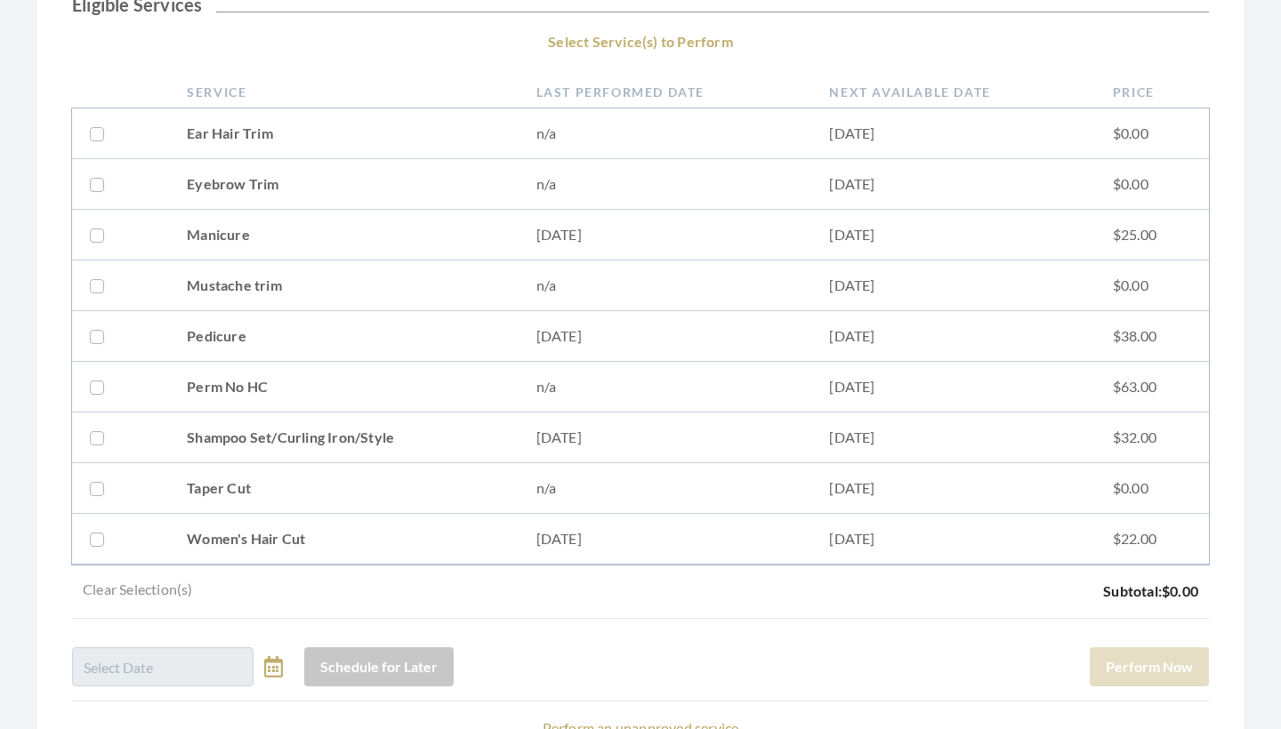
scroll to position [453, 0]
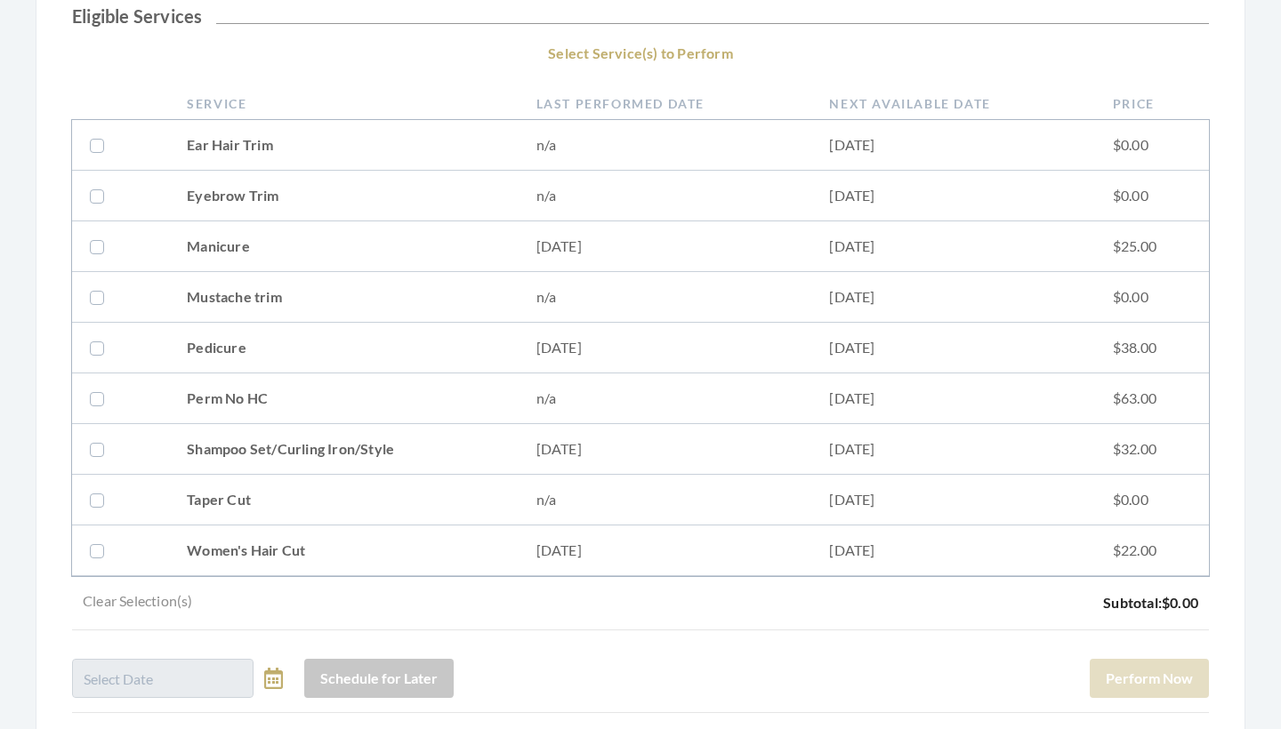
click at [265, 451] on td "Shampoo Set/Curling Iron/Style" at bounding box center [343, 449] width 349 height 51
checkbox input "true"
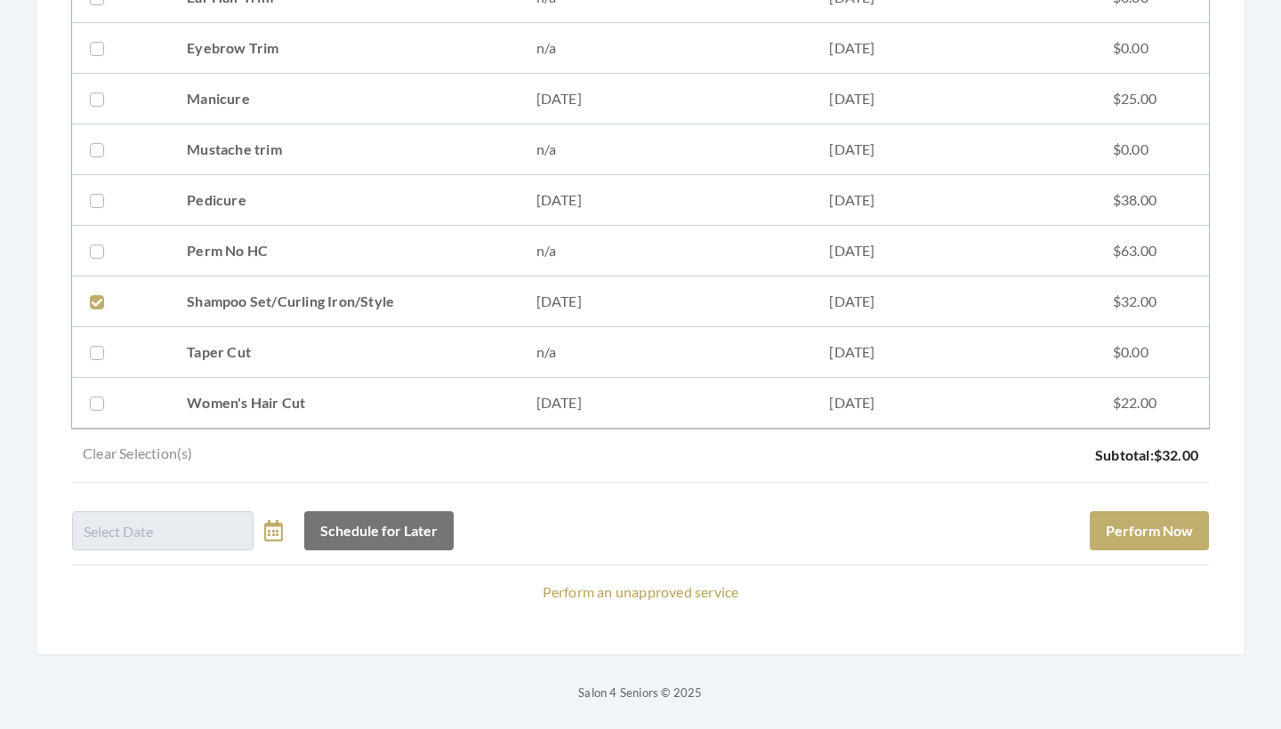
scroll to position [601, 0]
click at [1132, 534] on button "Perform Now" at bounding box center [1149, 530] width 119 height 39
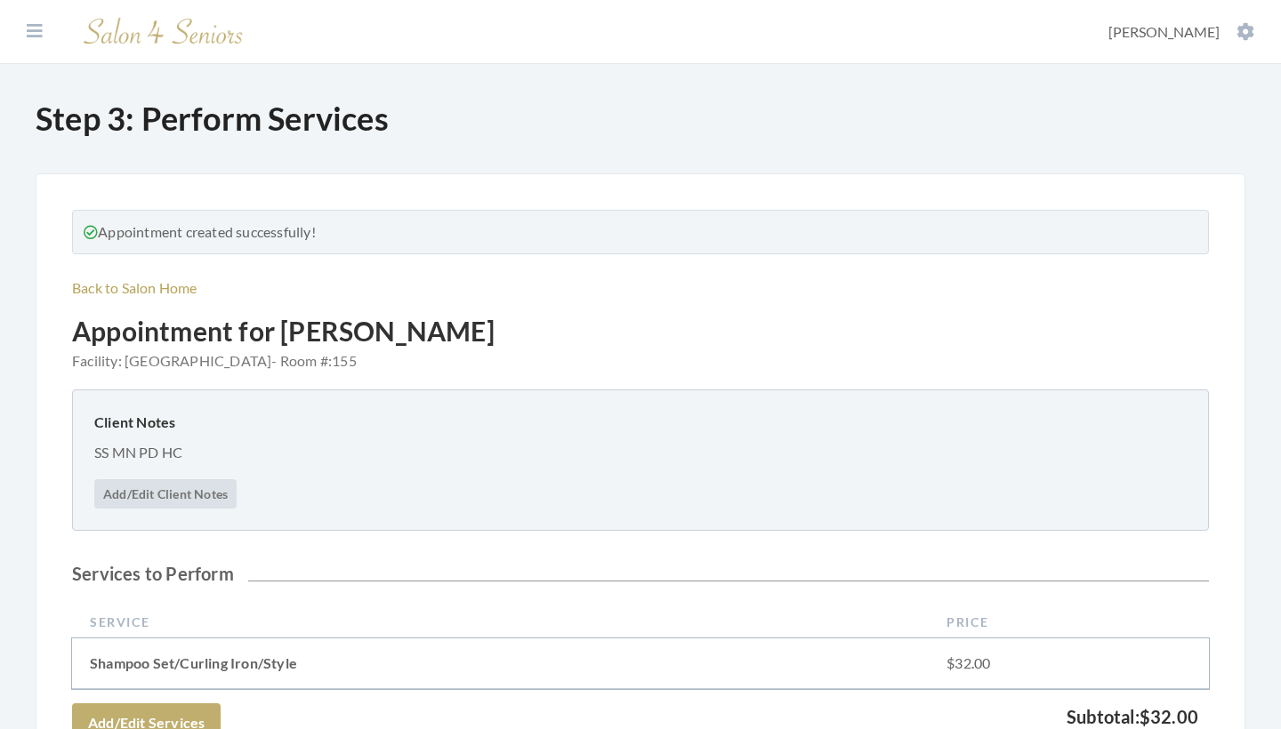
scroll to position [609, 0]
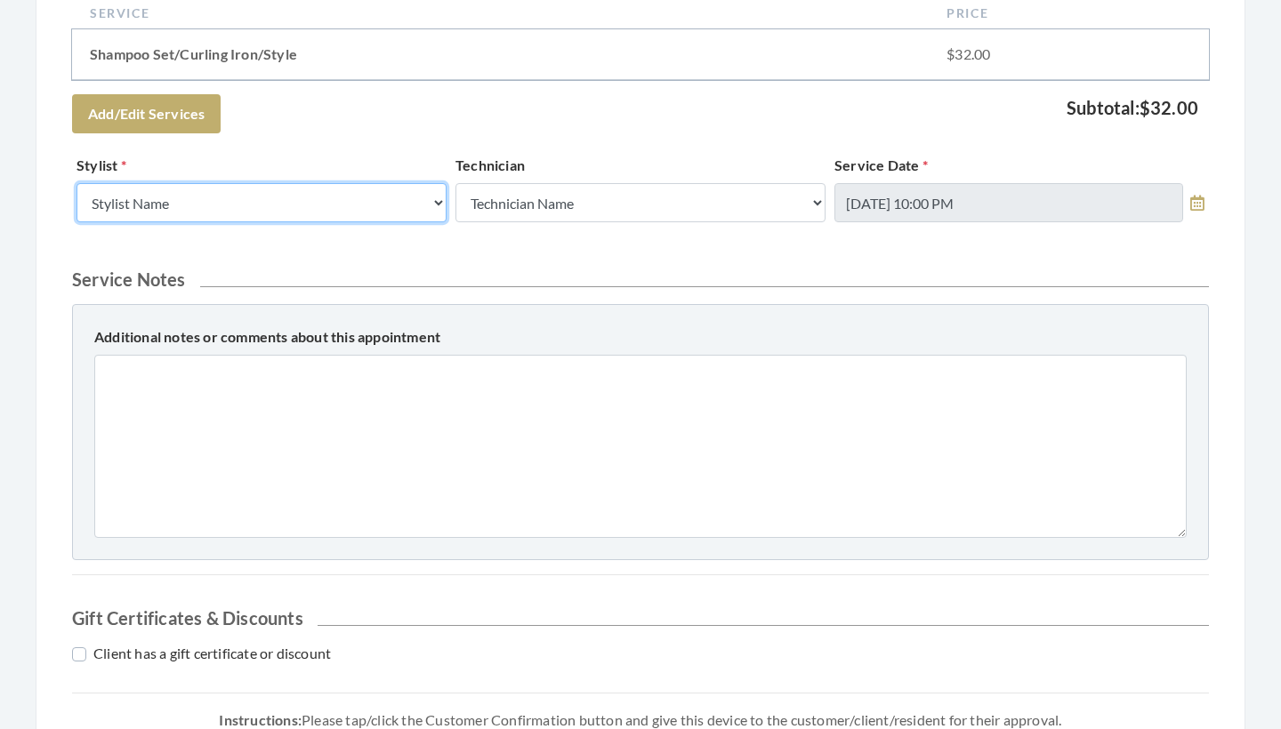
click at [291, 193] on select "Stylist Name Kinetic Stylist [PERSON_NAME] [PERSON_NAME] [PERSON_NAME] [PERSON_…" at bounding box center [262, 202] width 370 height 39
select select "64"
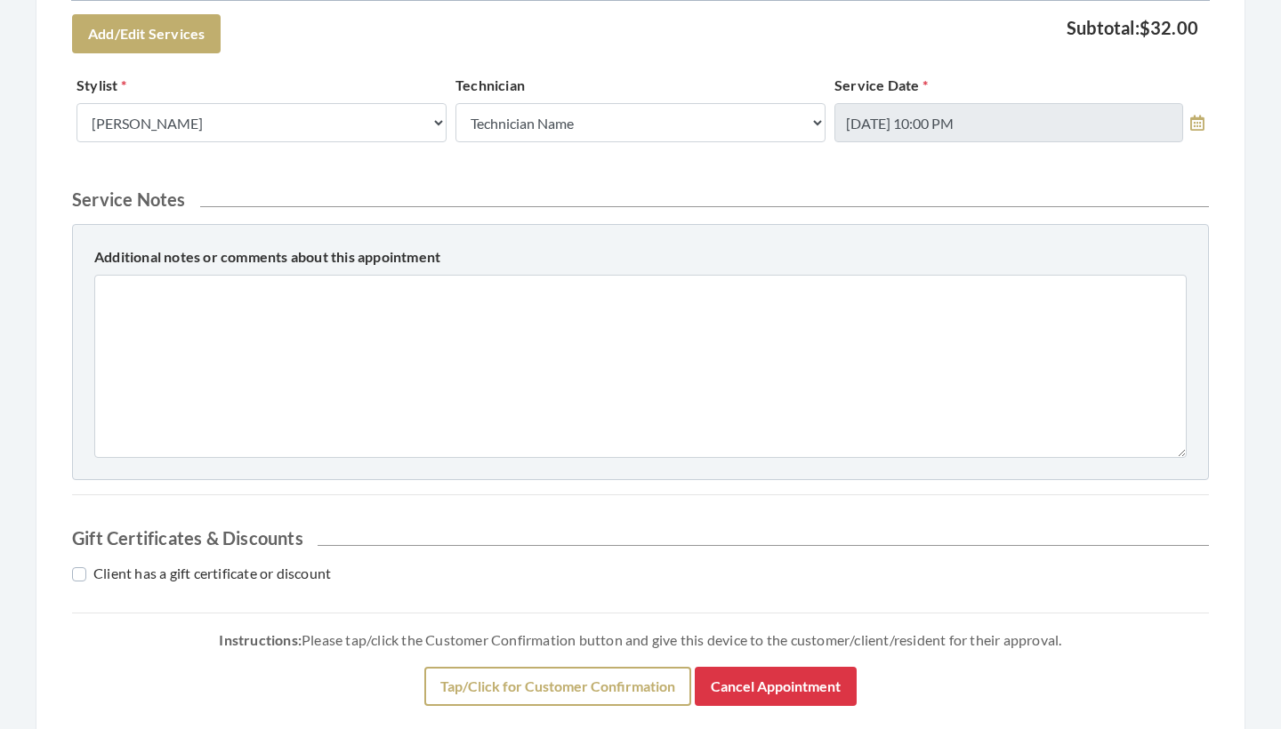
click at [520, 702] on button "Tap/Click for Customer Confirmation" at bounding box center [557, 686] width 267 height 39
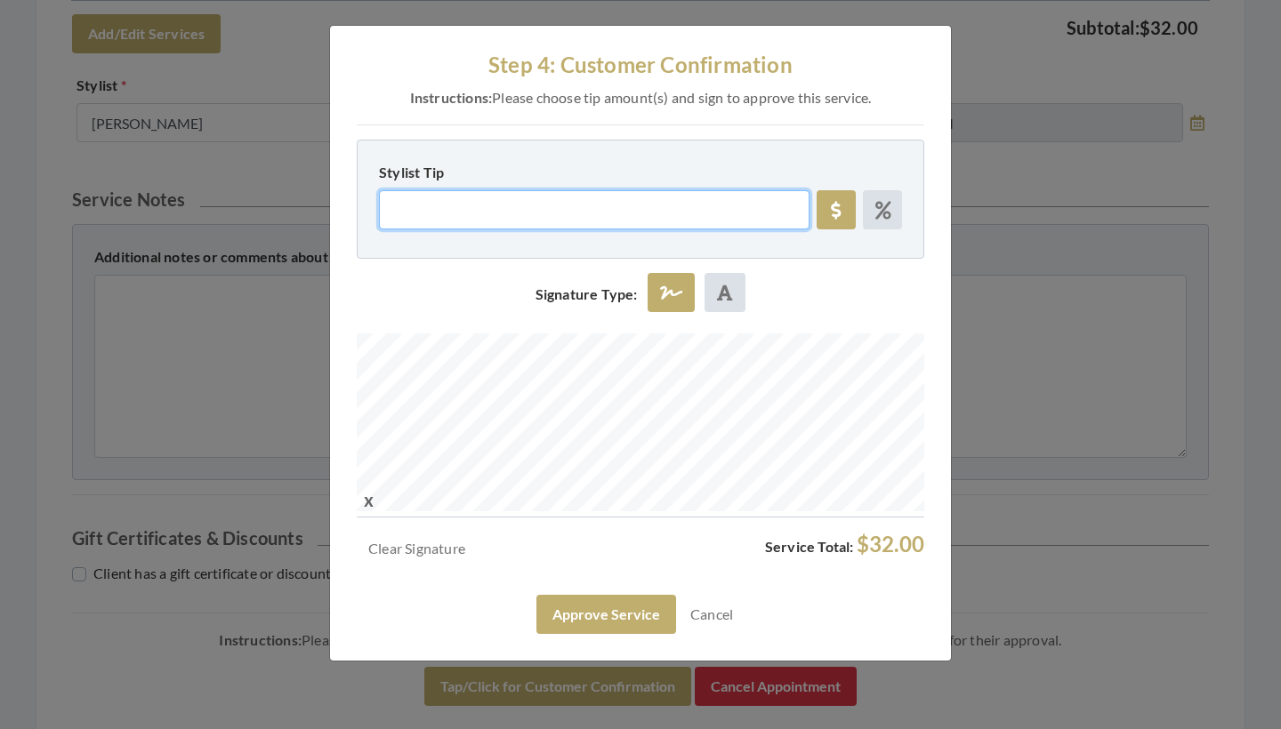
click at [475, 222] on input "Stylist Tip" at bounding box center [594, 209] width 431 height 39
type input "5.76"
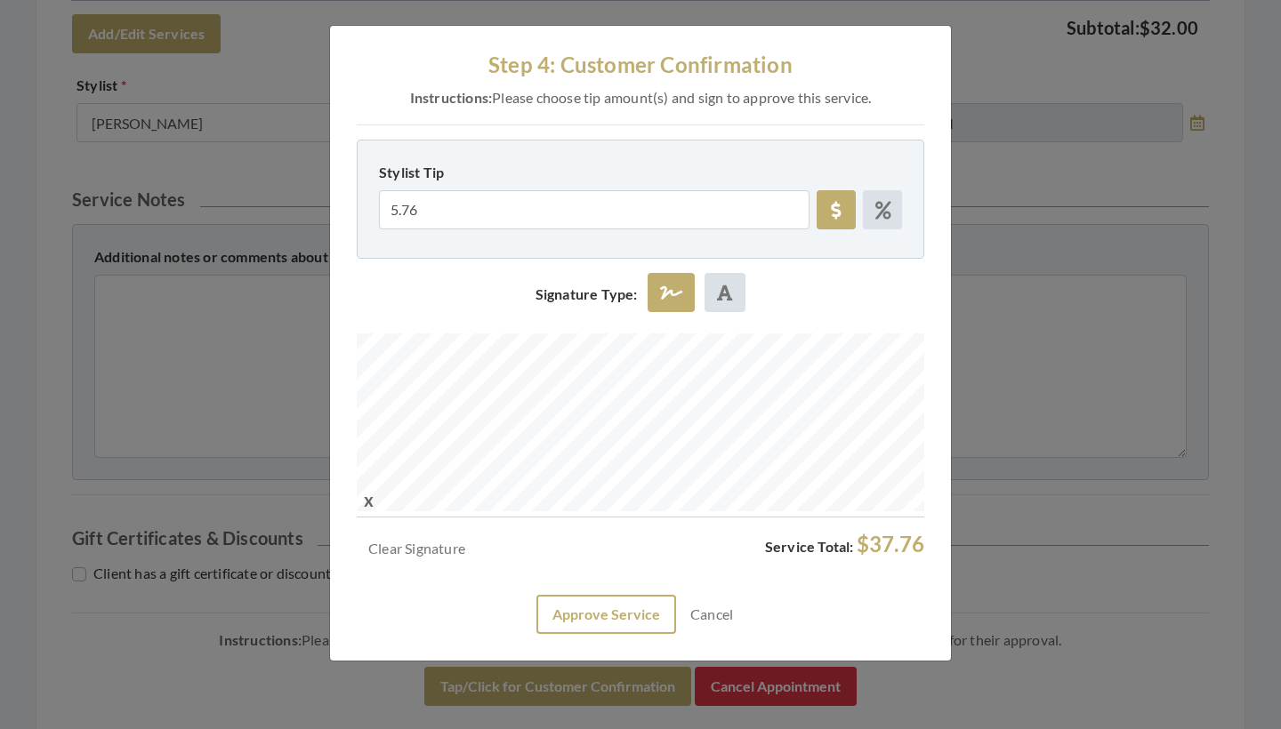
click at [624, 608] on button "Approve Service" at bounding box center [606, 614] width 140 height 39
click at [886, 210] on icon at bounding box center [883, 211] width 16 height 18
radio input "true"
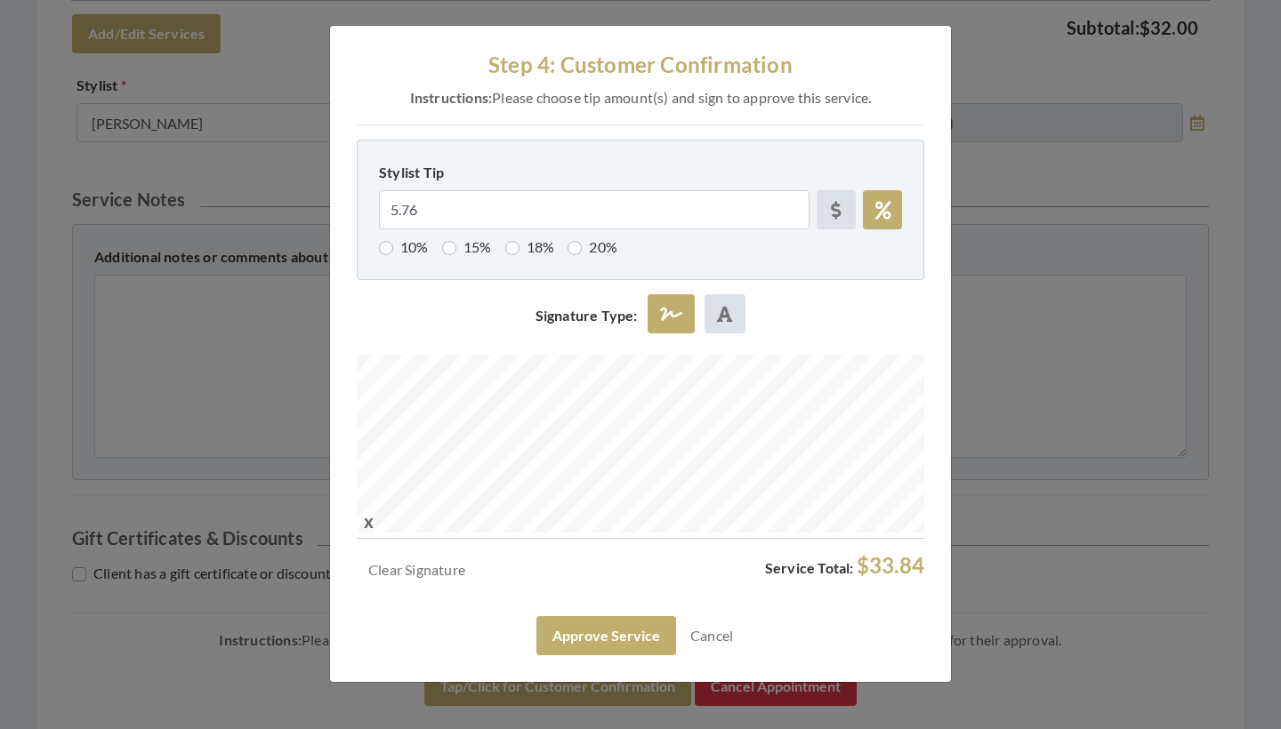
click at [512, 245] on label "18%" at bounding box center [530, 247] width 50 height 21
radio input "true"
type input "18"
click at [576, 634] on button "Approve Service" at bounding box center [606, 635] width 140 height 39
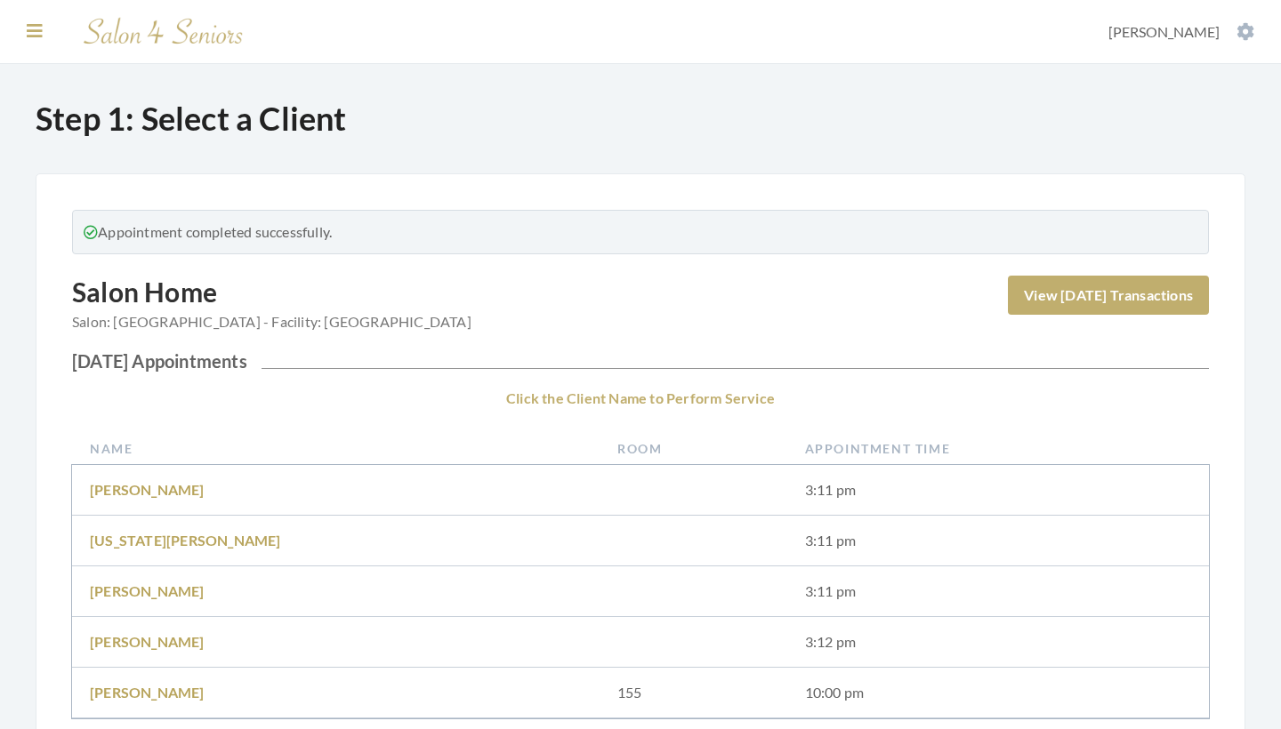
click at [32, 23] on icon at bounding box center [35, 31] width 16 height 18
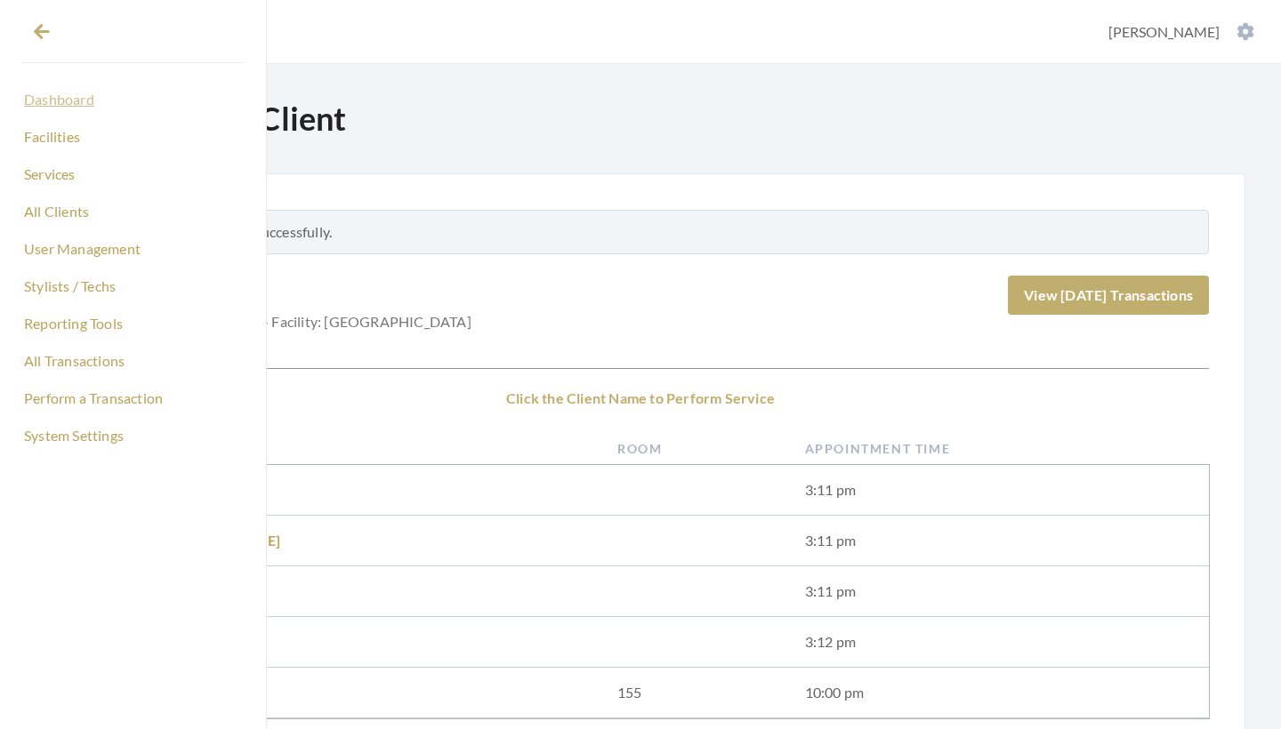
click at [57, 101] on link "Dashboard" at bounding box center [132, 100] width 223 height 30
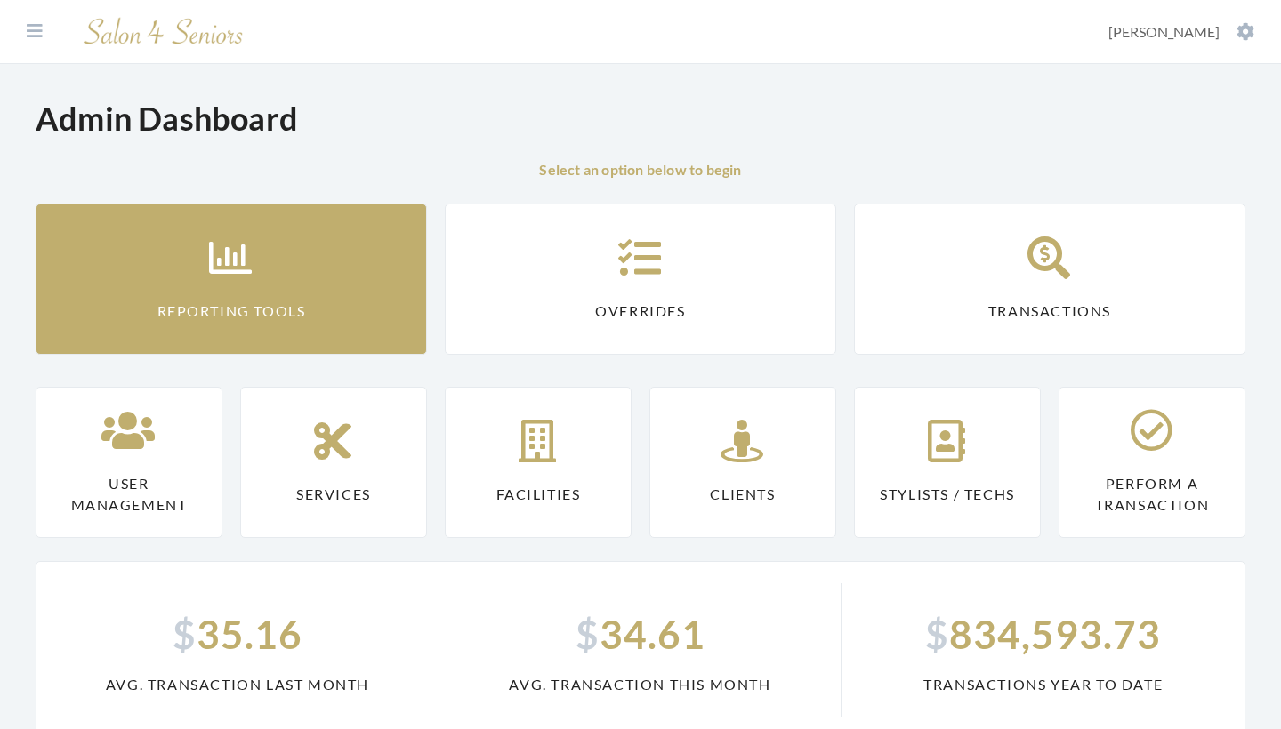
click at [224, 258] on icon at bounding box center [231, 258] width 44 height 43
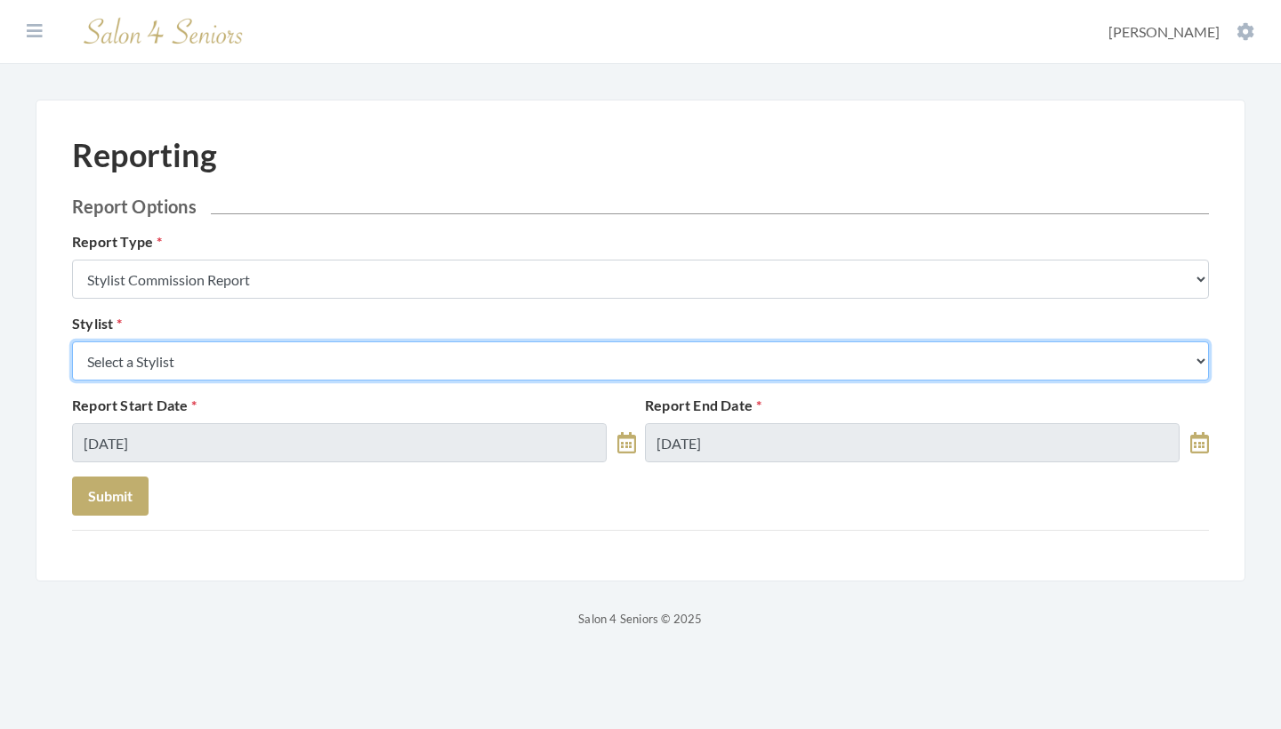
click at [246, 362] on select "Select a Stylist [PERSON_NAME] [PERSON_NAME] [PERSON_NAME] [PERSON_NAME] [PERSO…" at bounding box center [640, 361] width 1137 height 39
select select "64"
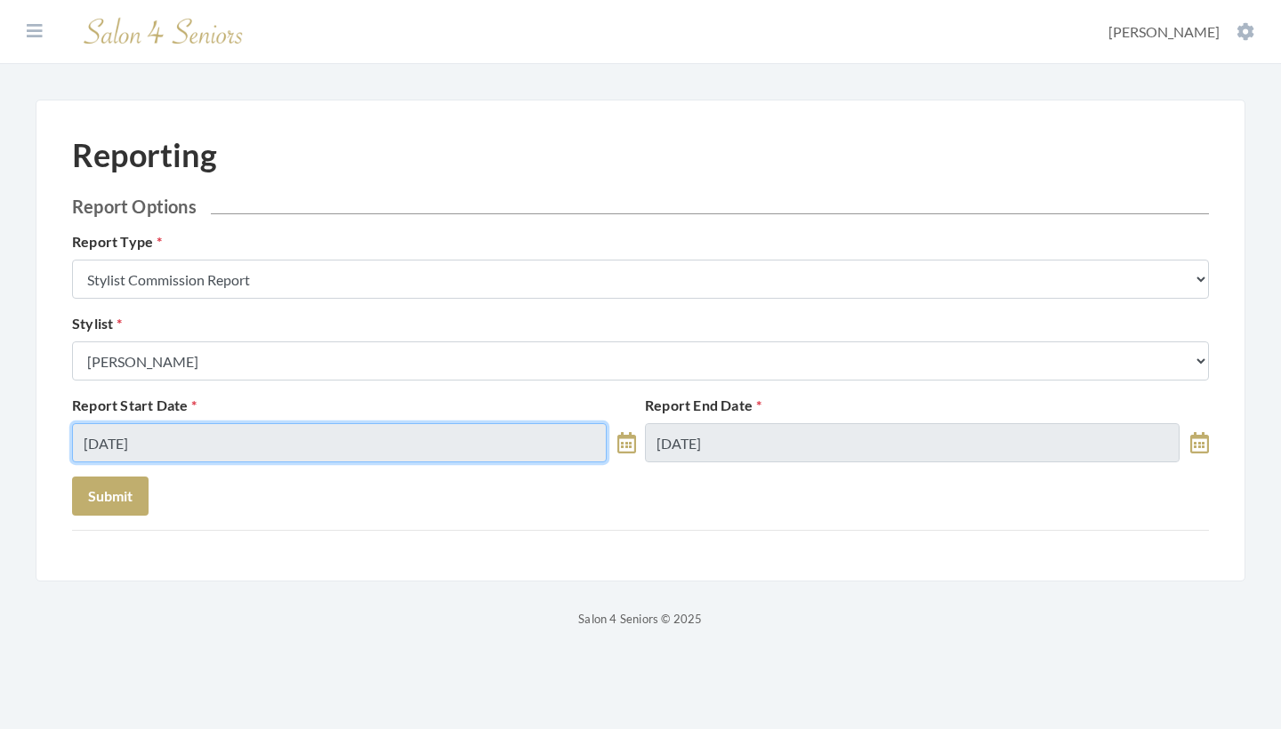
click at [185, 443] on input "[DATE]" at bounding box center [339, 442] width 535 height 39
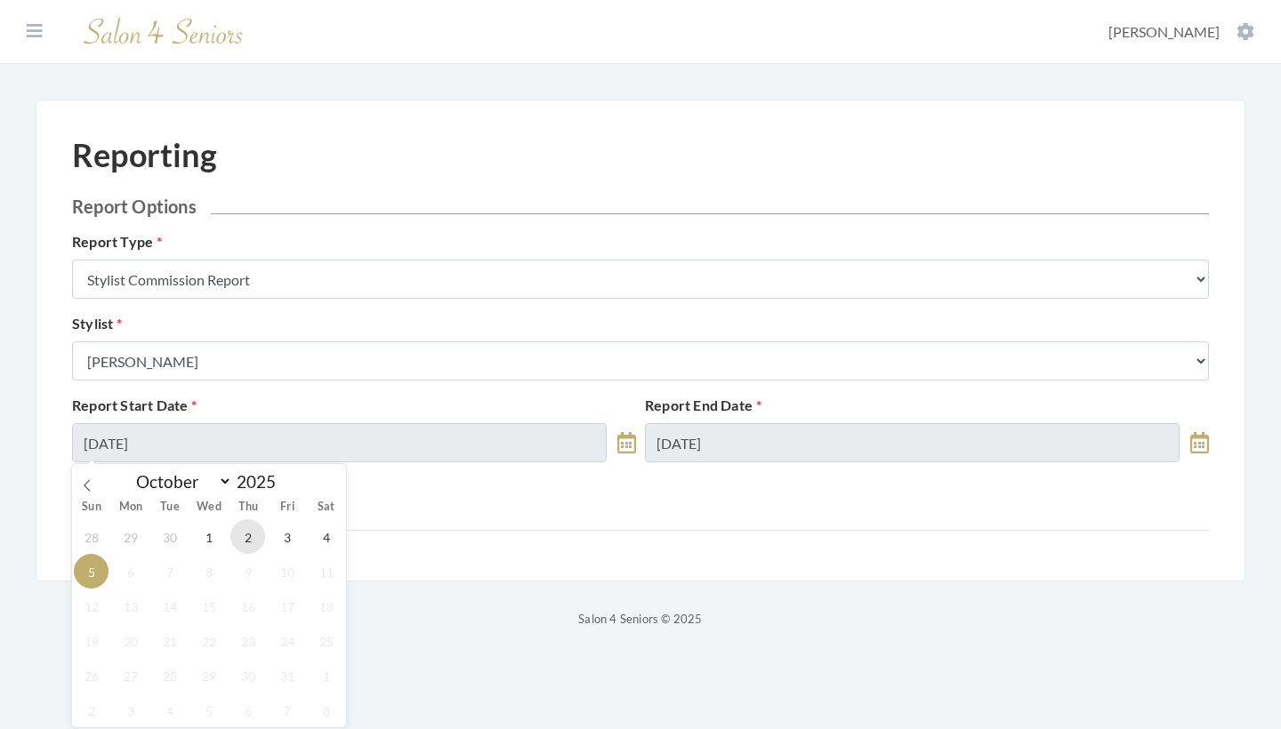
click at [236, 528] on span "2" at bounding box center [247, 537] width 35 height 35
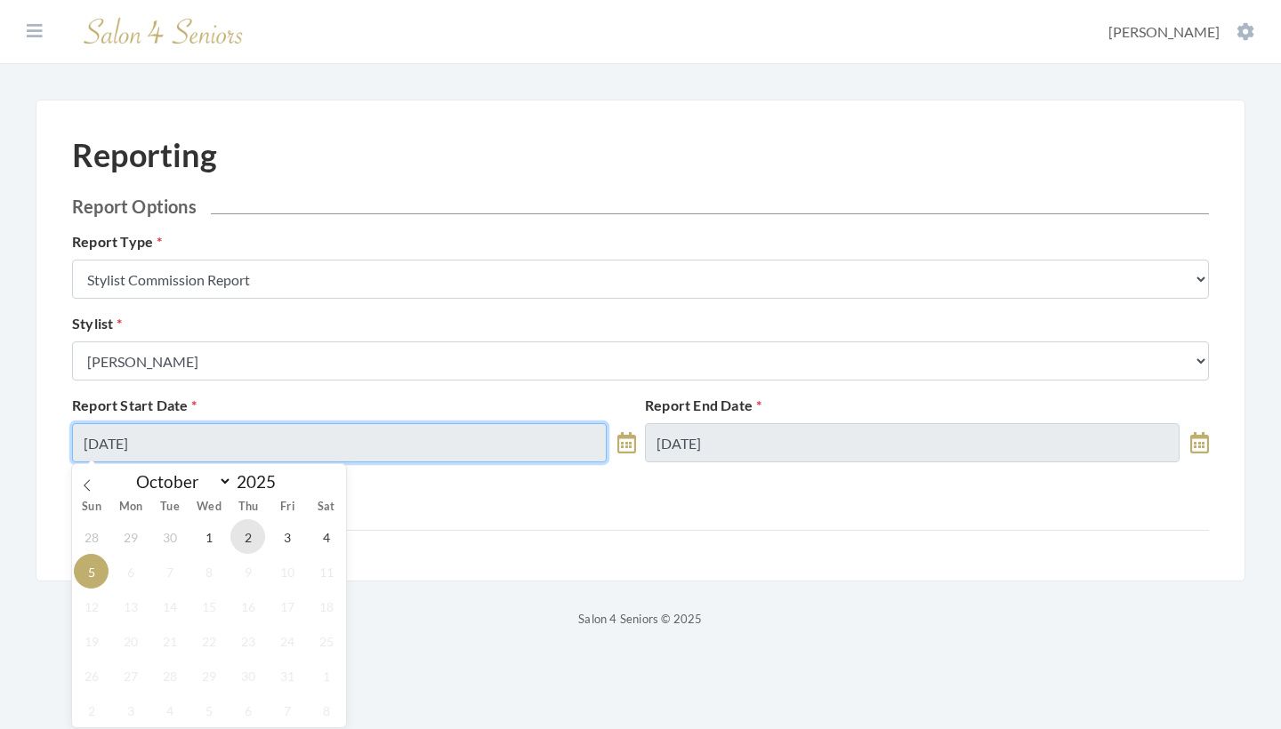
type input "[DATE]"
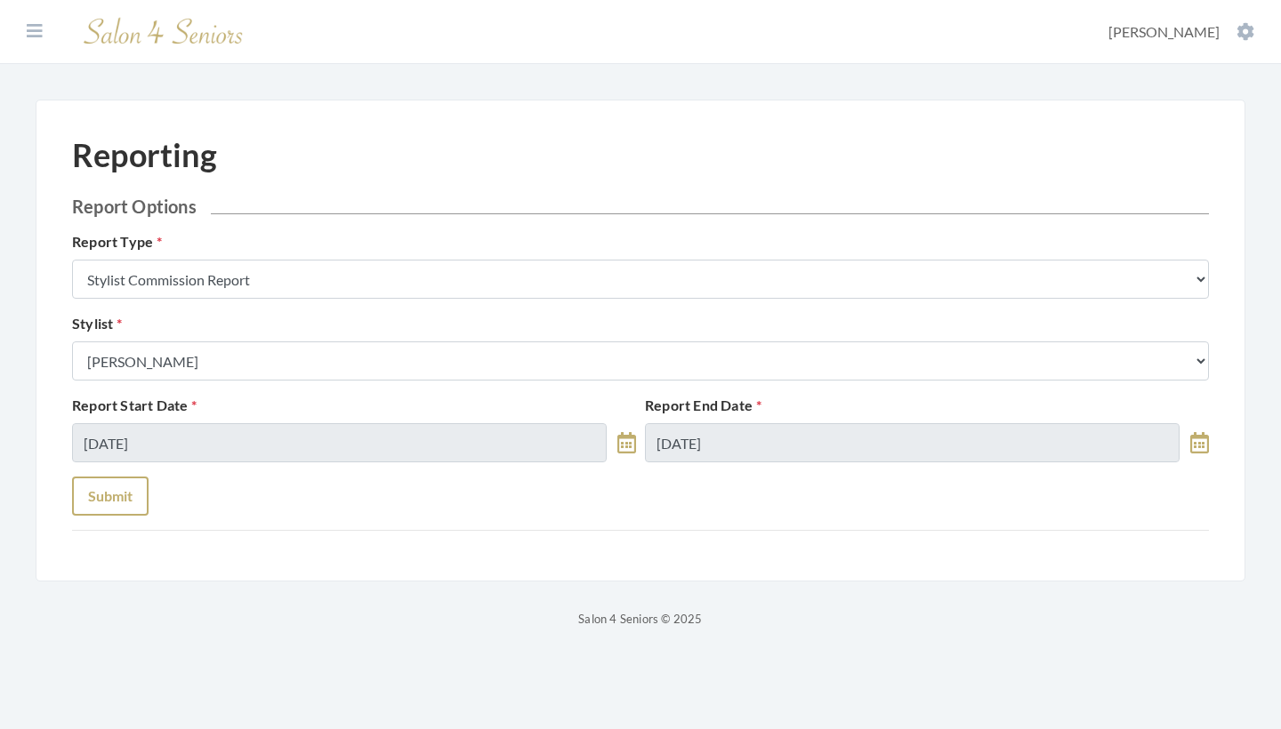
click at [116, 500] on button "Submit" at bounding box center [110, 496] width 77 height 39
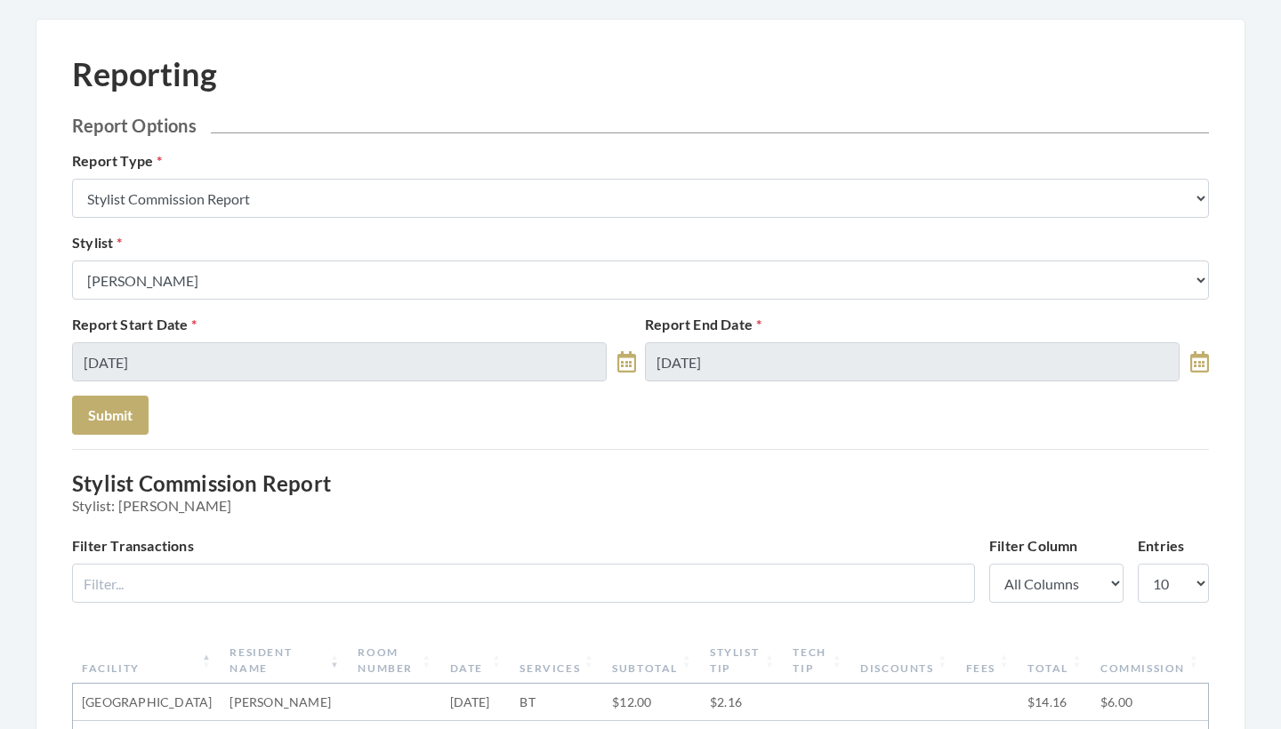
scroll to position [80, 0]
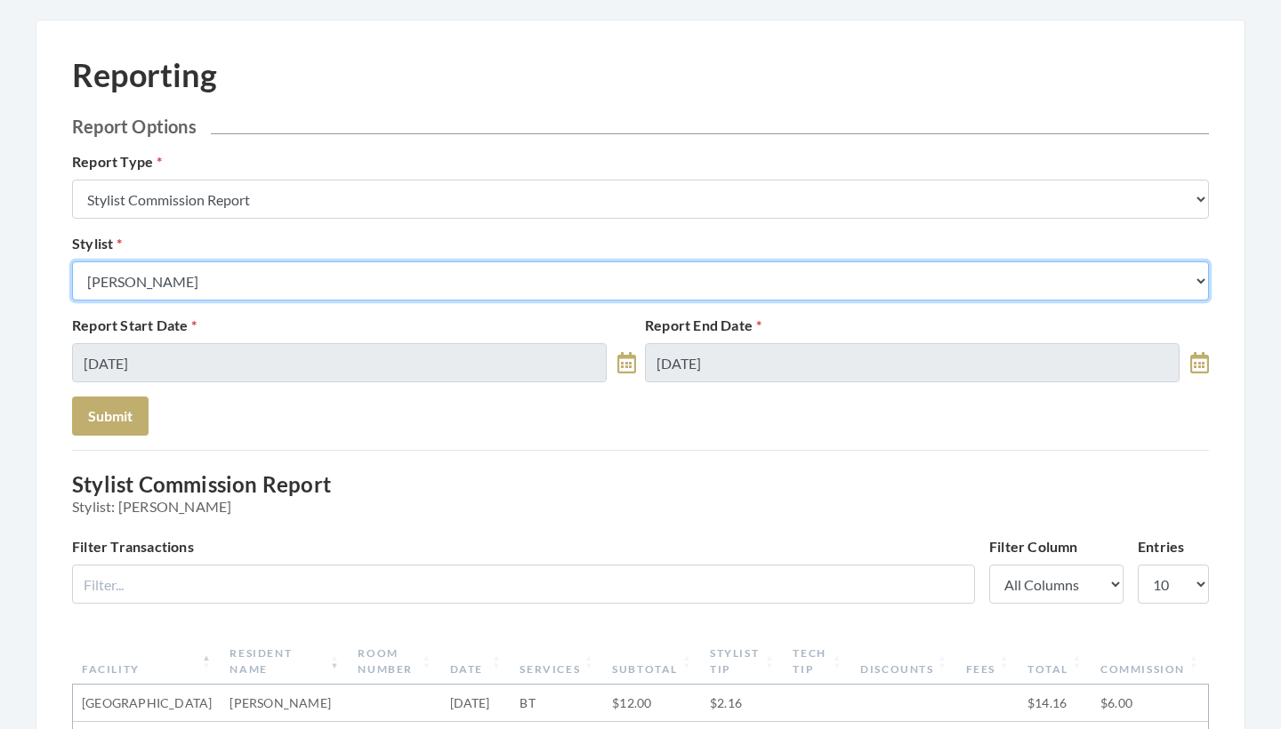
select select "147"
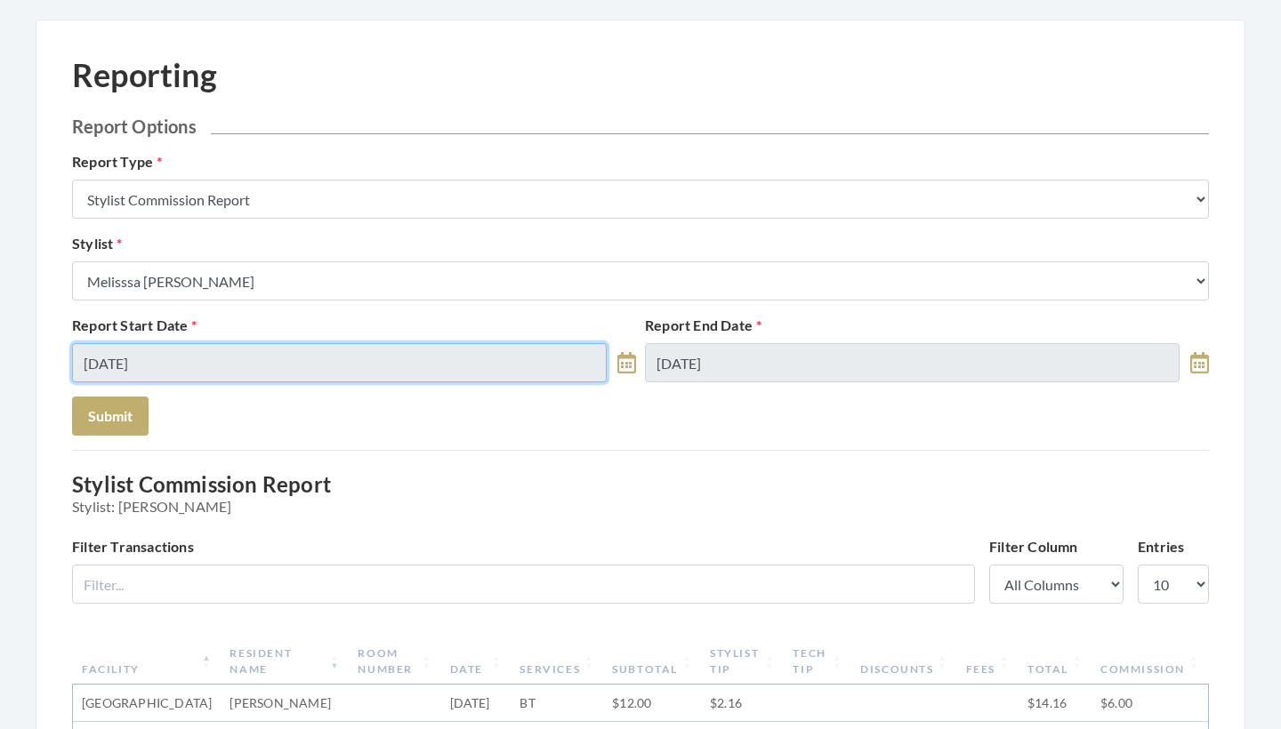
click at [169, 358] on input "[DATE]" at bounding box center [339, 362] width 535 height 39
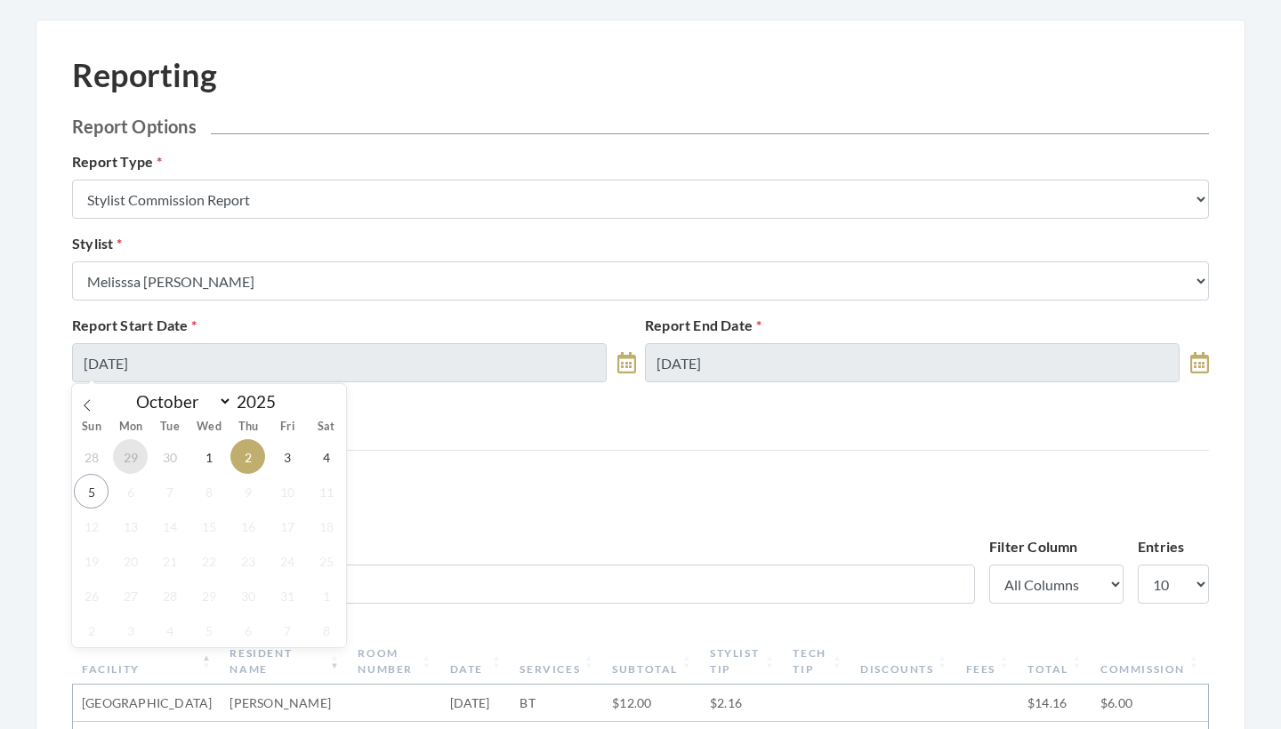
click at [140, 456] on span "29" at bounding box center [130, 456] width 35 height 35
type input "[DATE]"
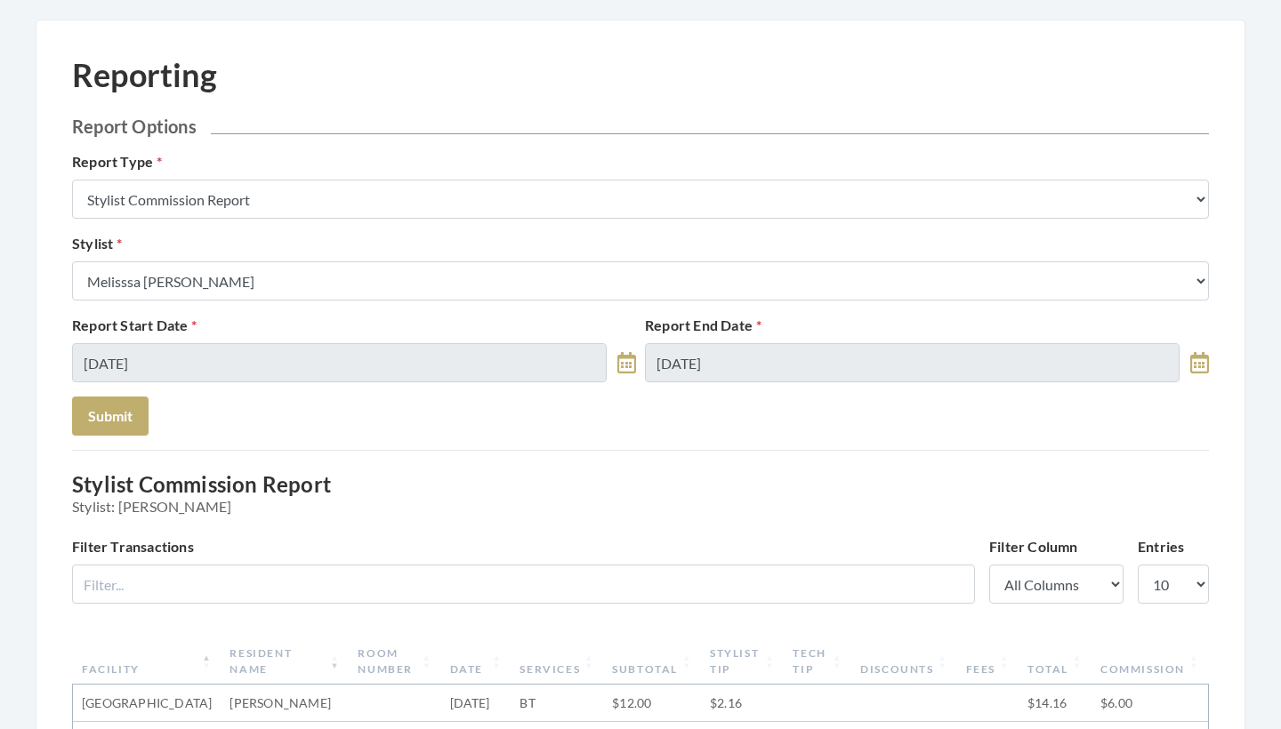
click at [729, 342] on div "Report End Date 10/05/2025" at bounding box center [927, 349] width 573 height 68
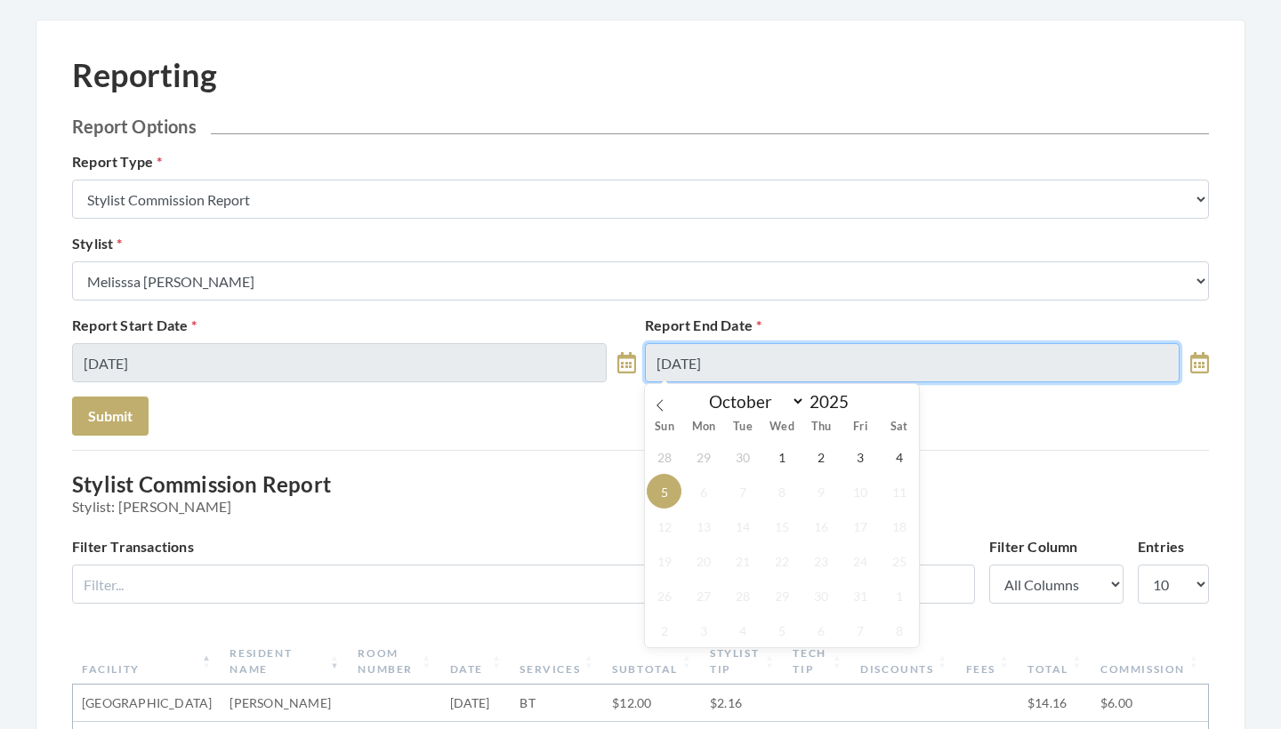
click at [733, 361] on input "[DATE]" at bounding box center [912, 362] width 535 height 39
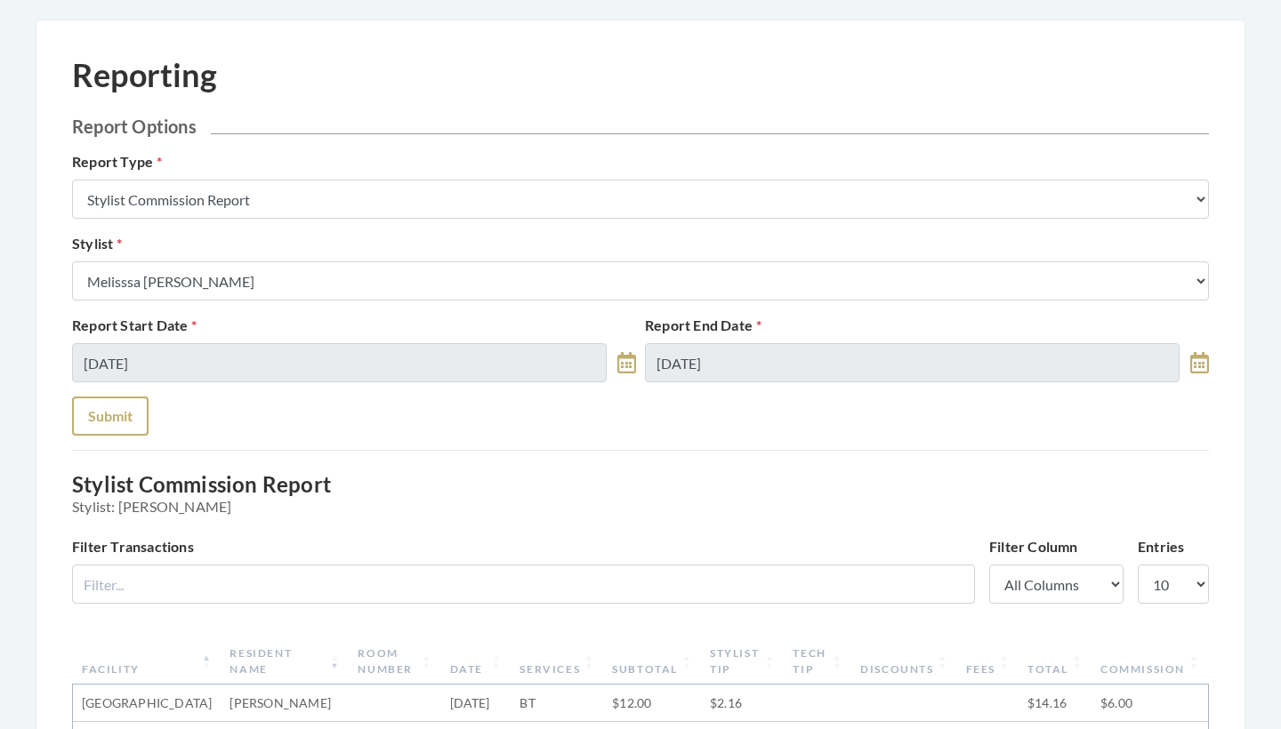
click at [118, 414] on button "Submit" at bounding box center [110, 416] width 77 height 39
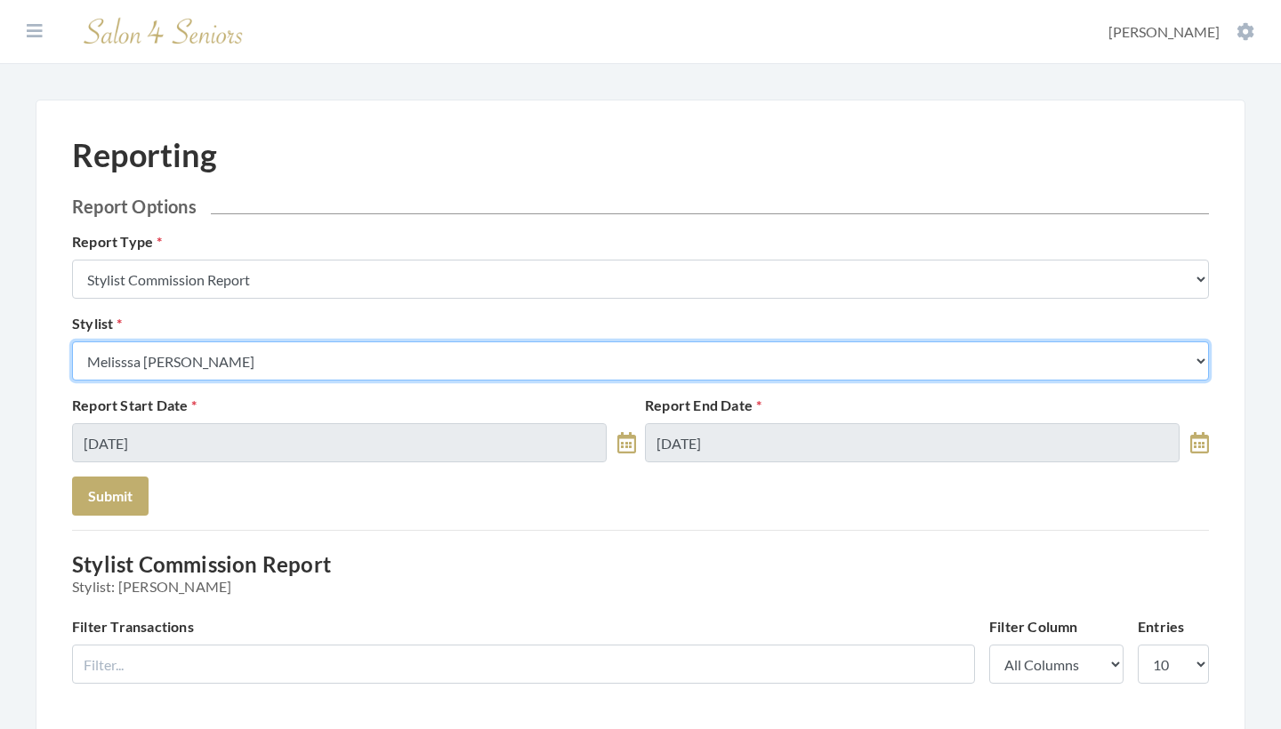
select select "115"
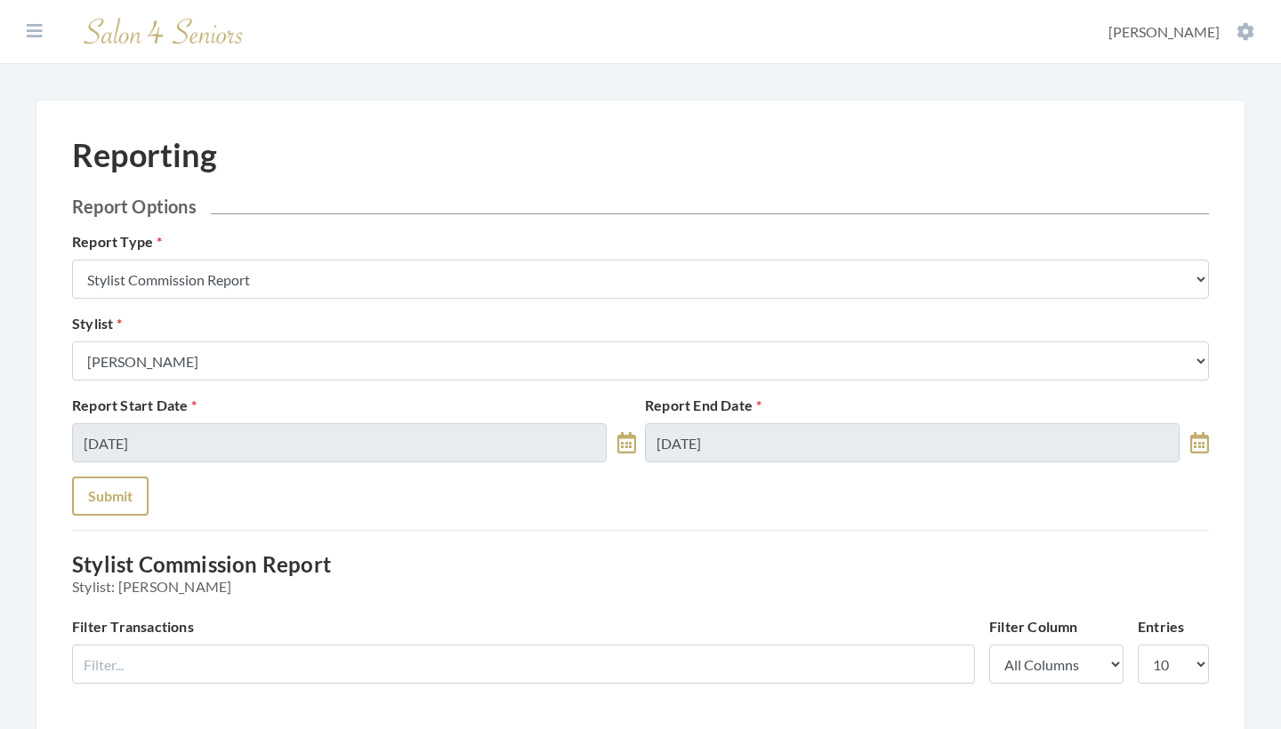
click at [123, 486] on button "Submit" at bounding box center [110, 496] width 77 height 39
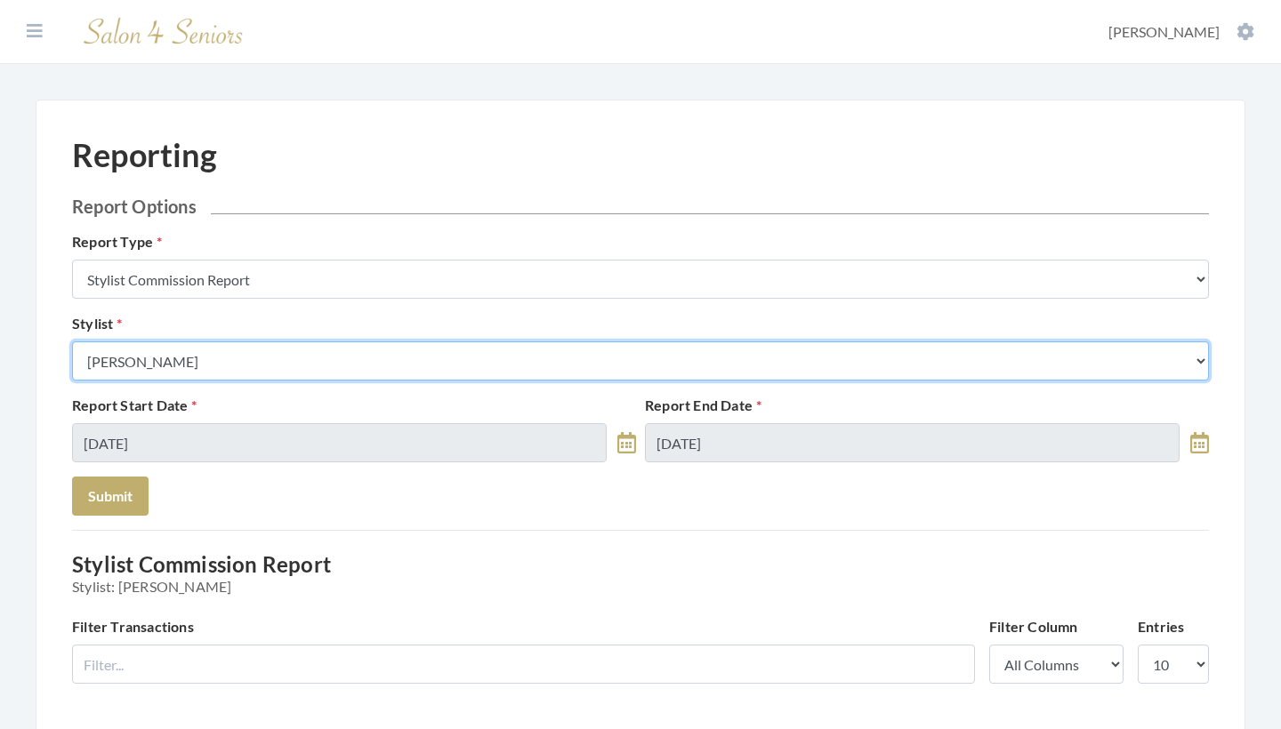
select select "180"
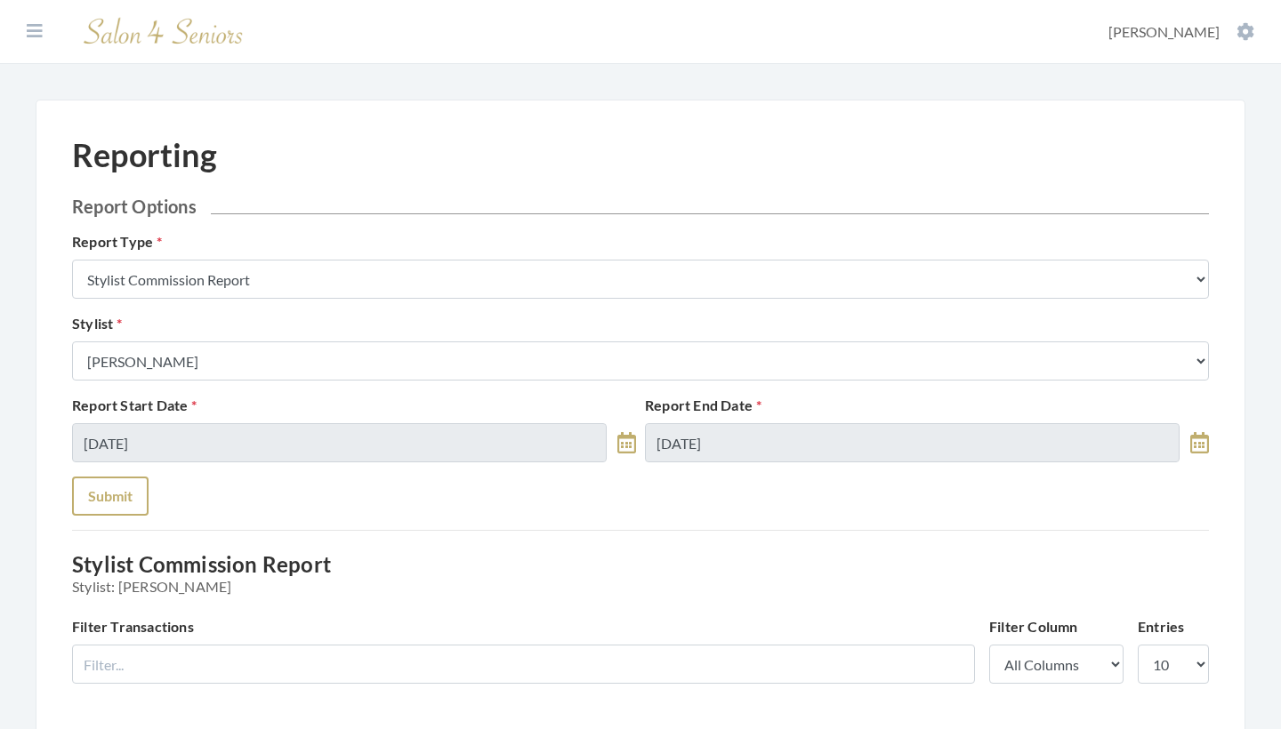
click at [108, 493] on button "Submit" at bounding box center [110, 496] width 77 height 39
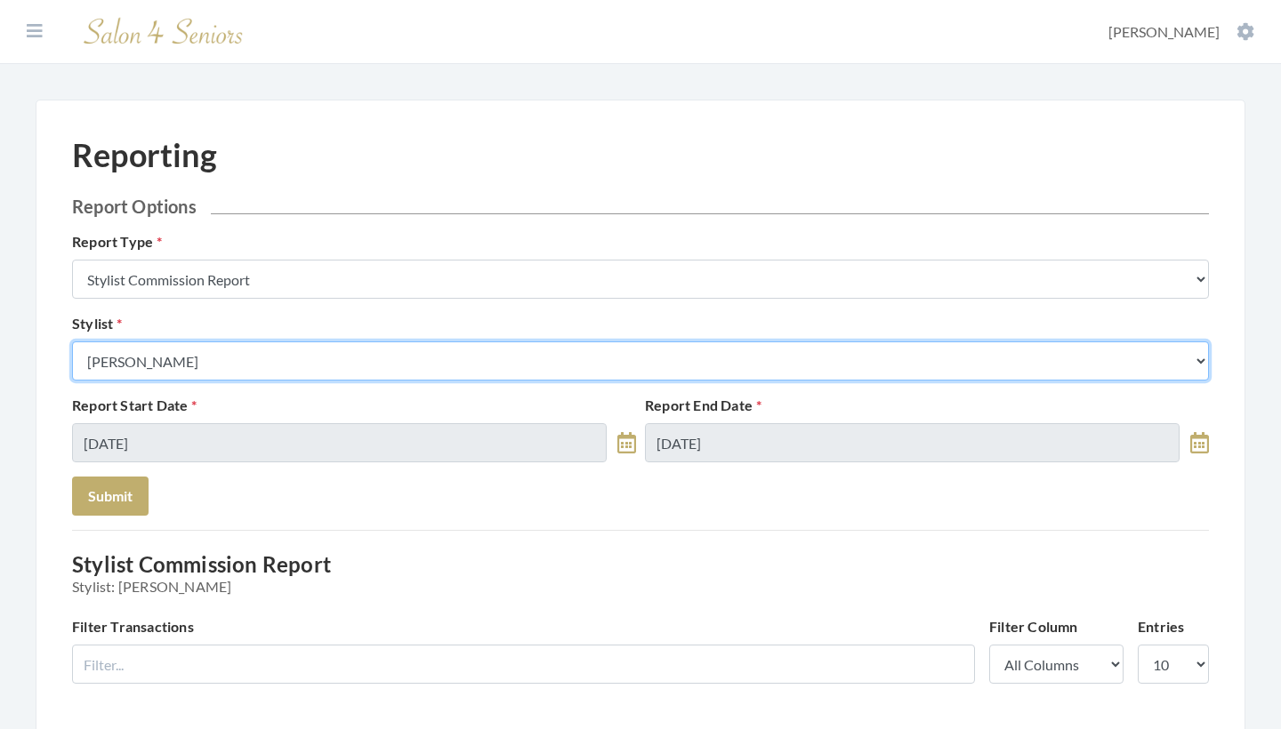
select select "127"
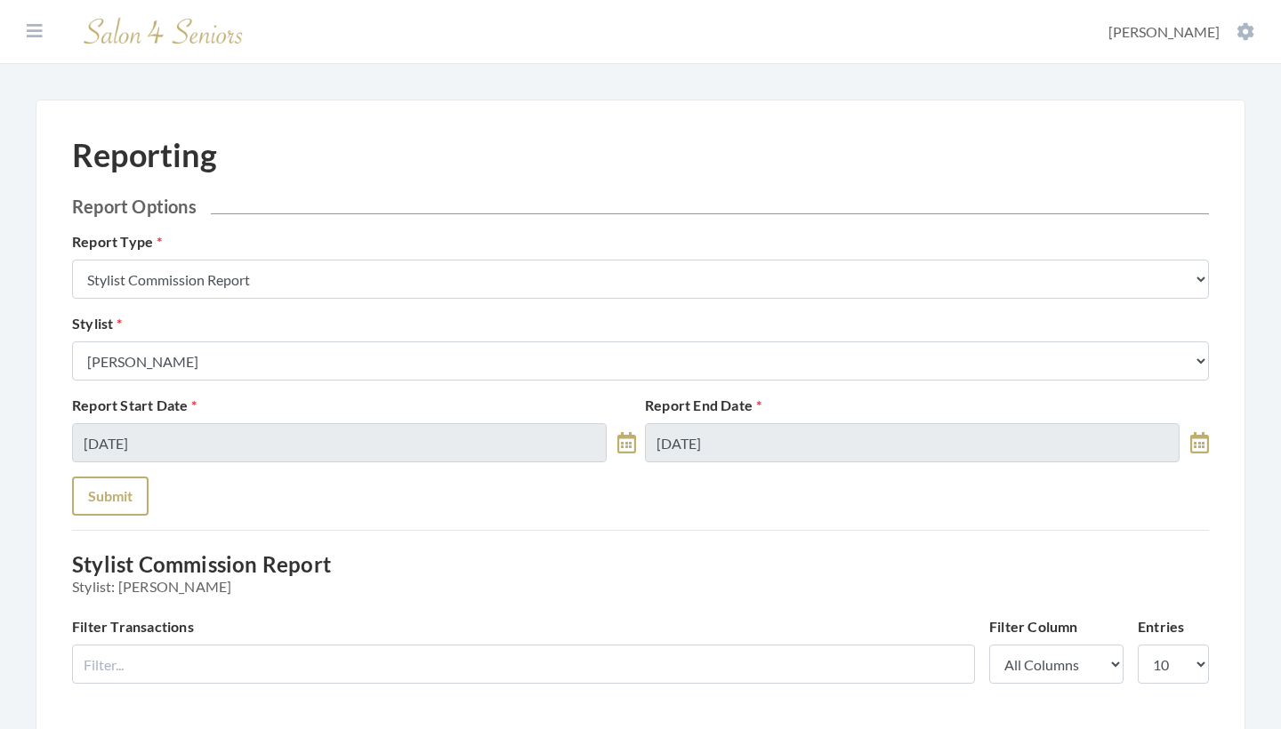
click at [107, 496] on button "Submit" at bounding box center [110, 496] width 77 height 39
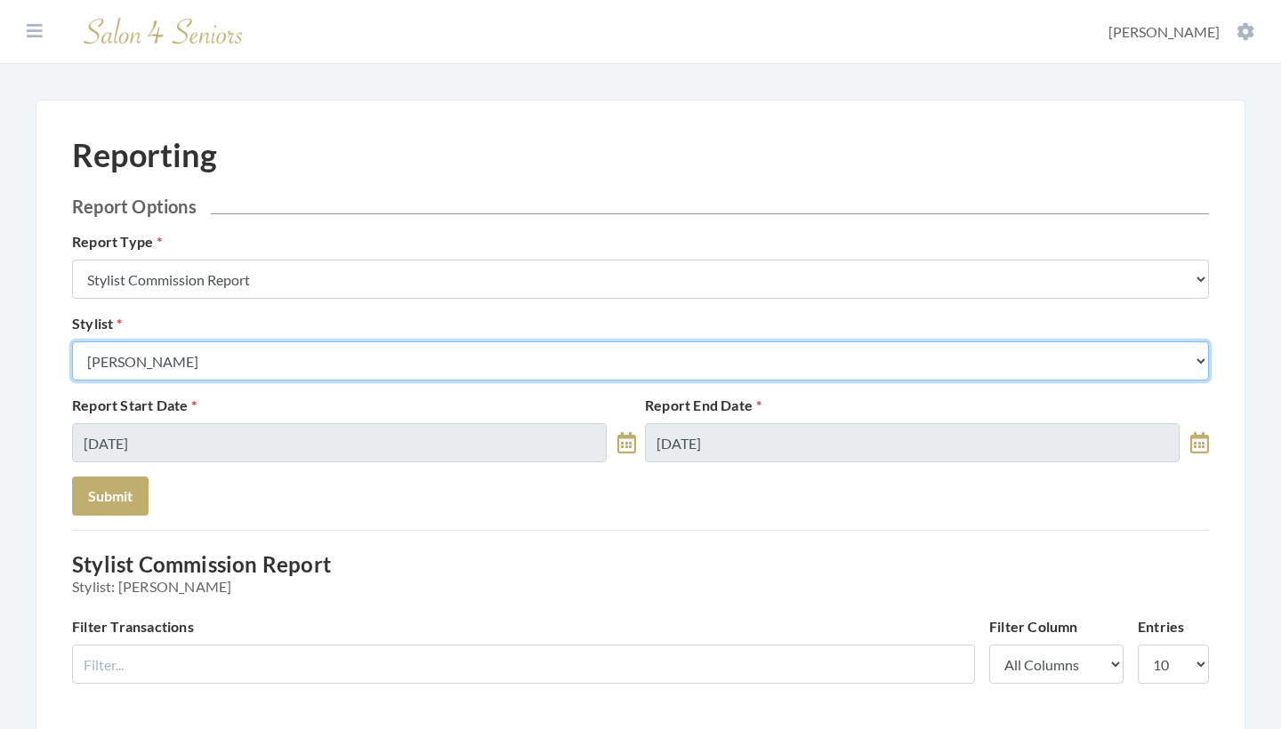
select select "169"
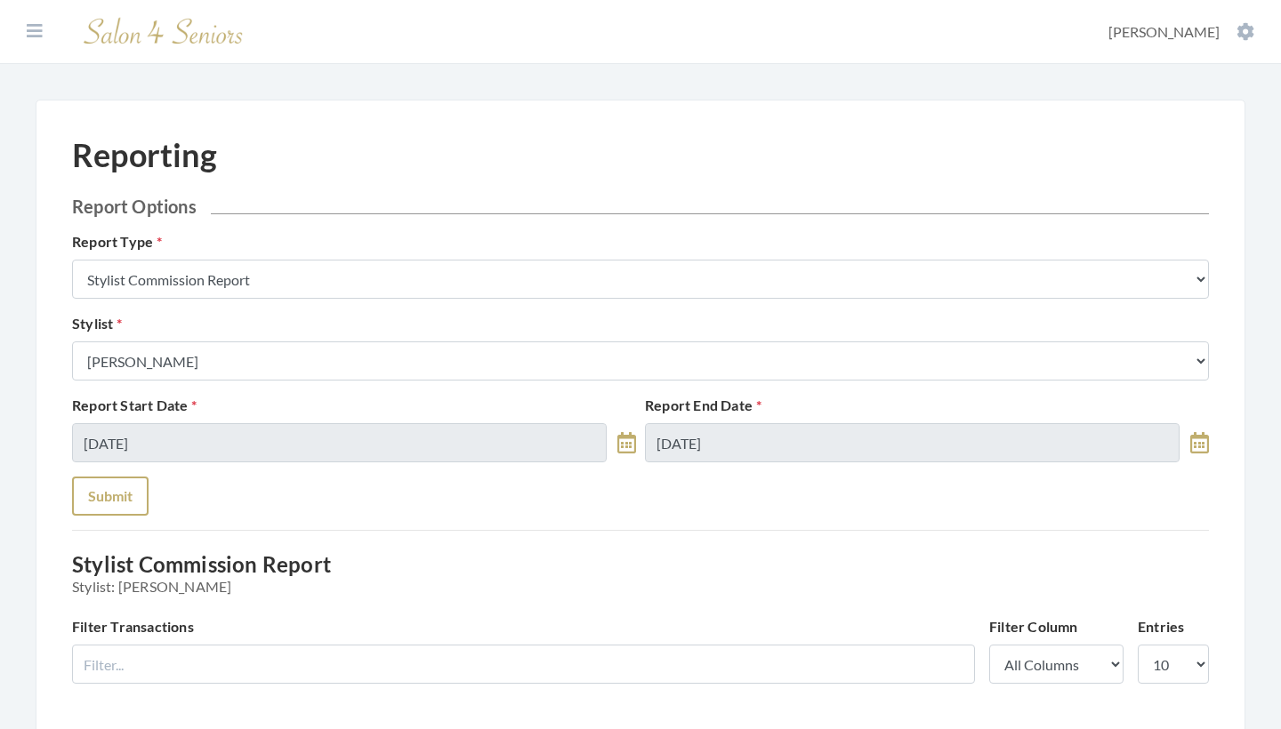
click at [109, 484] on button "Submit" at bounding box center [110, 496] width 77 height 39
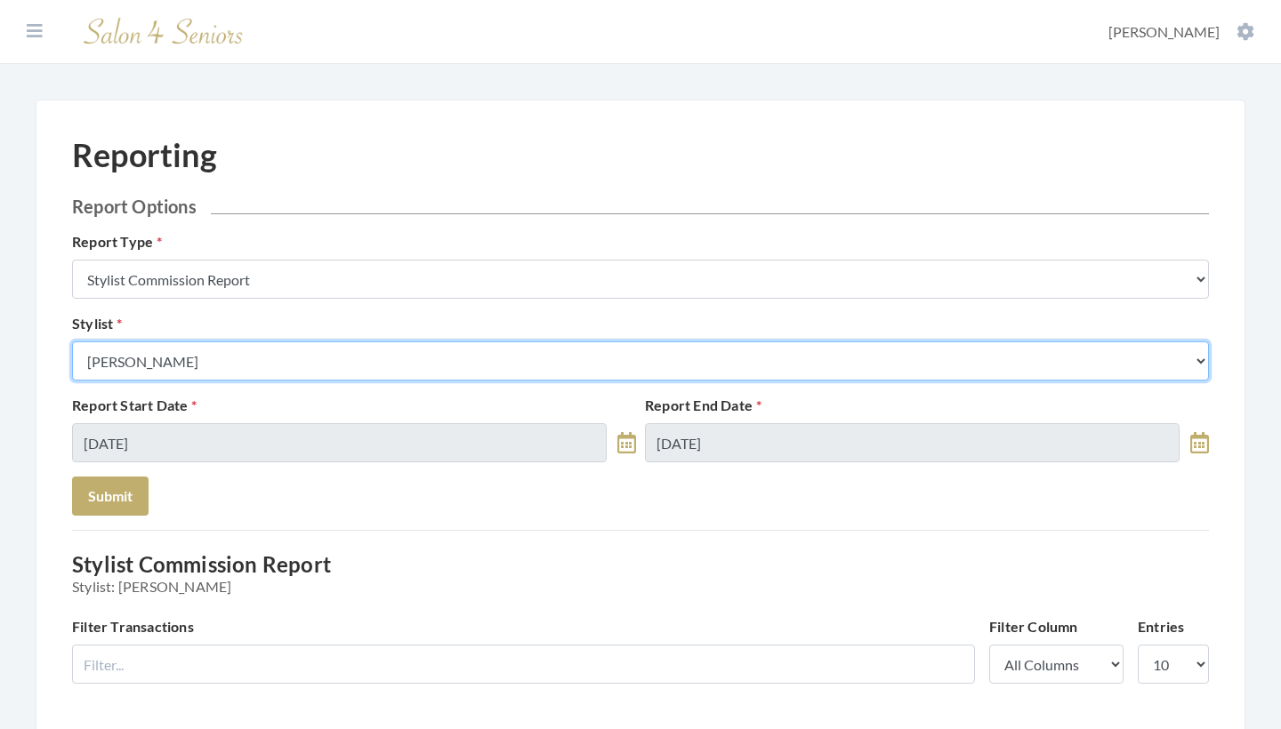
select select "19"
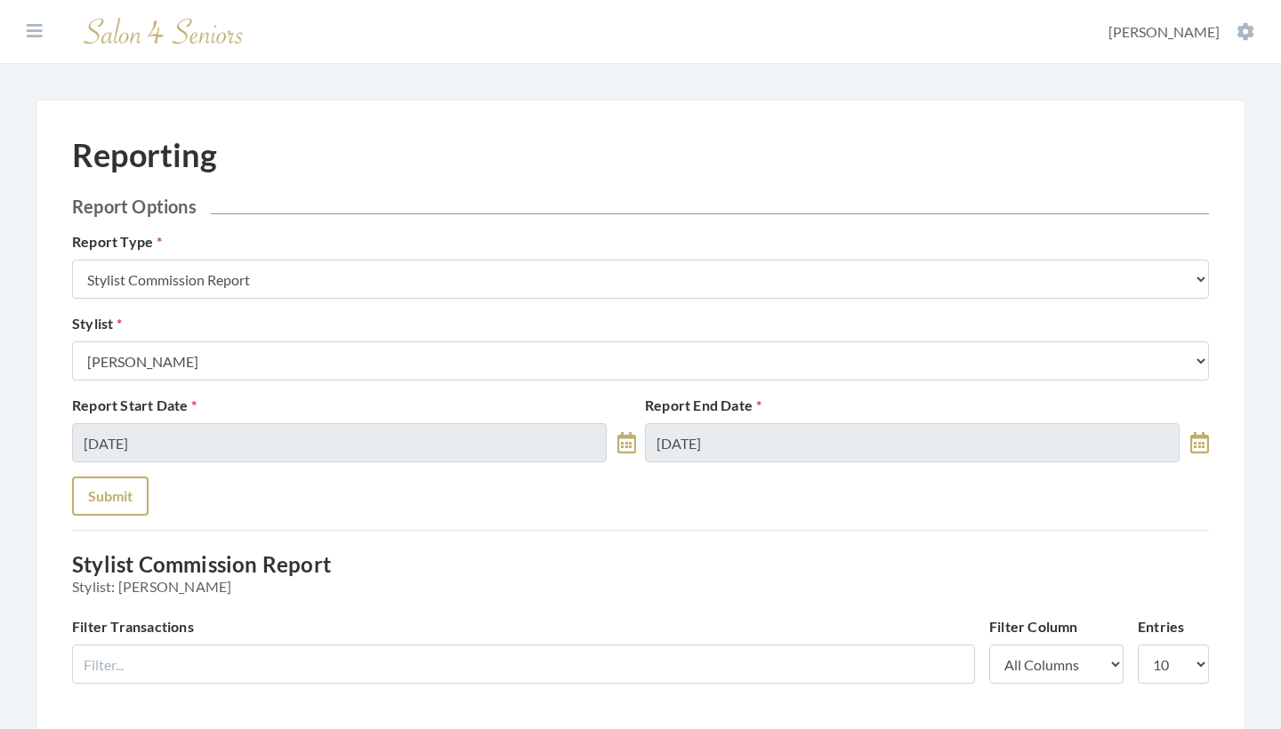
click at [119, 506] on button "Submit" at bounding box center [110, 496] width 77 height 39
click at [155, 329] on div "Stylist Select a Stylist [PERSON_NAME] [PERSON_NAME] [PERSON_NAME] [PERSON_NAME…" at bounding box center [641, 347] width 1146 height 68
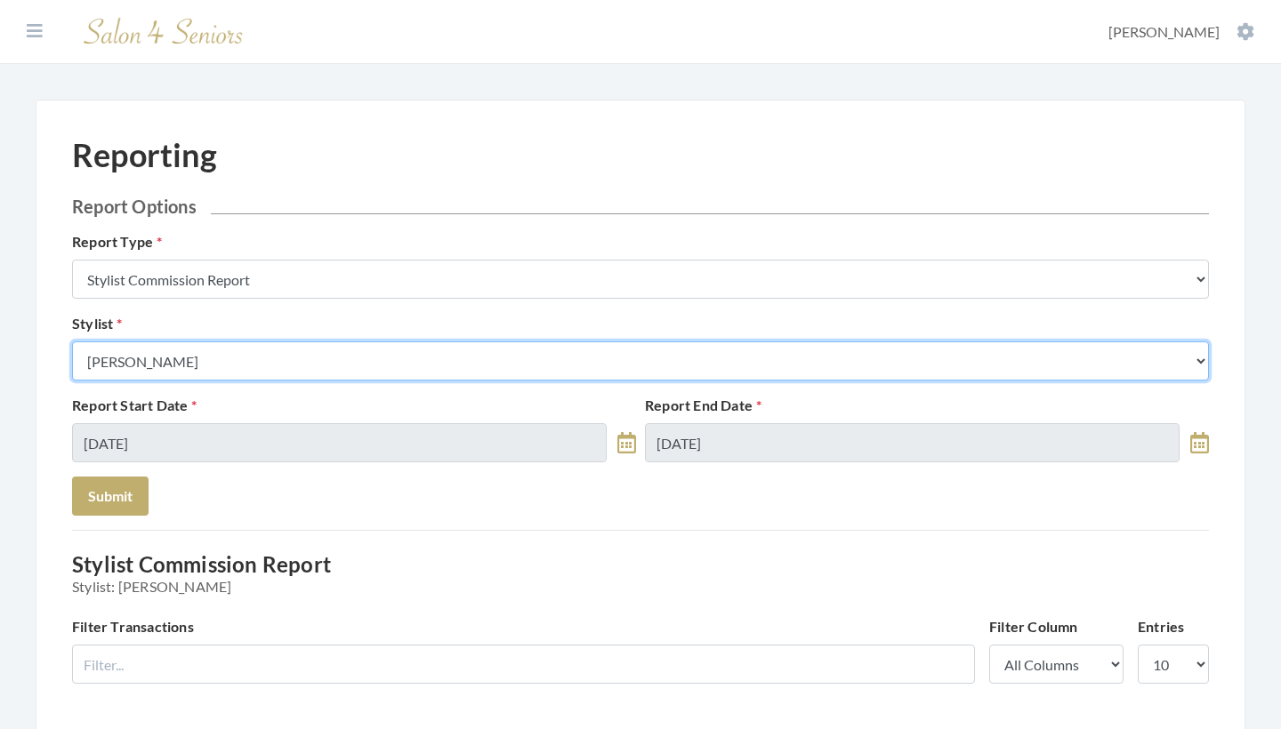
select select "26"
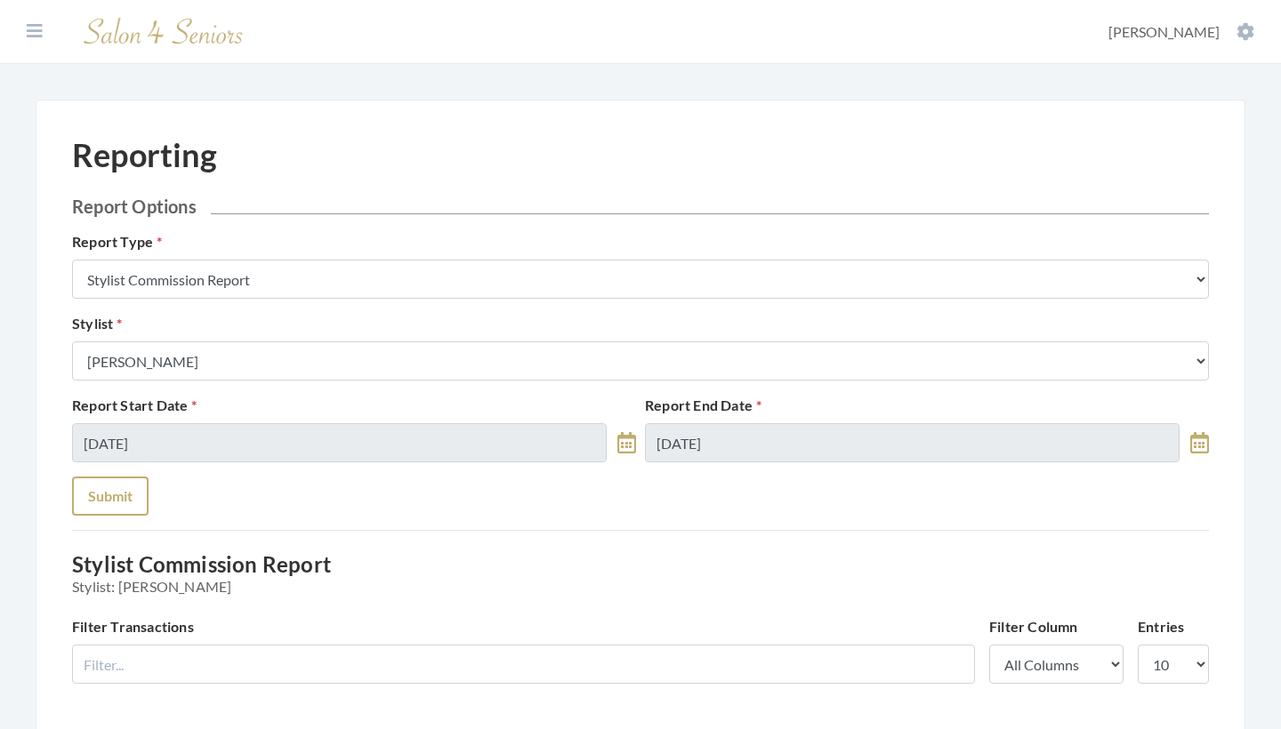
click at [129, 495] on button "Submit" at bounding box center [110, 496] width 77 height 39
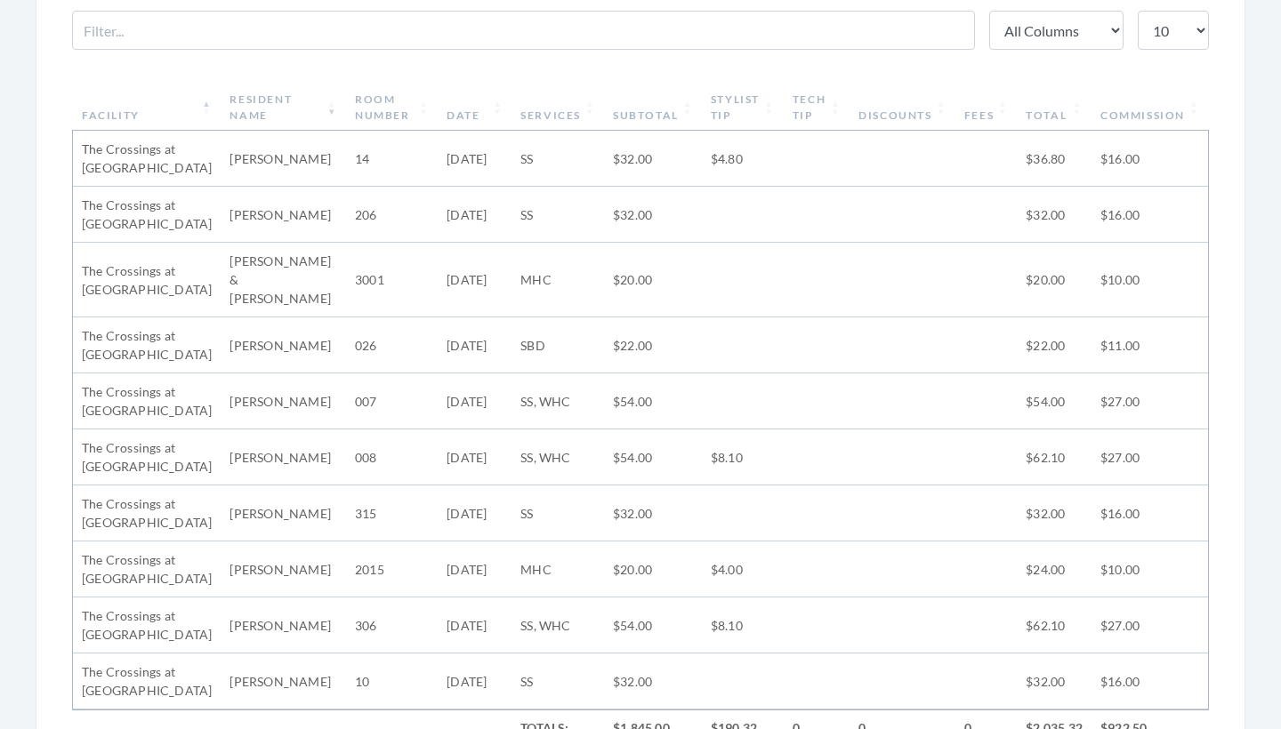
scroll to position [631, 0]
click at [496, 109] on th "Date" at bounding box center [475, 111] width 74 height 46
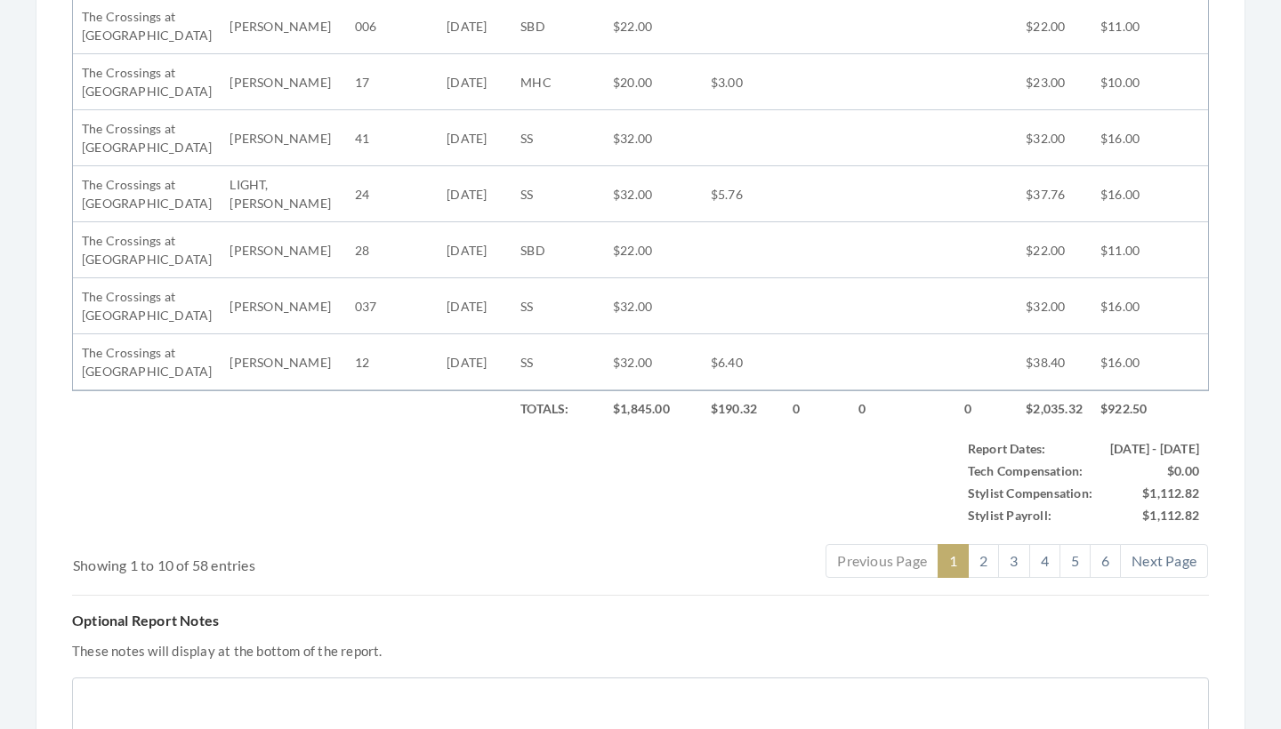
scroll to position [947, 0]
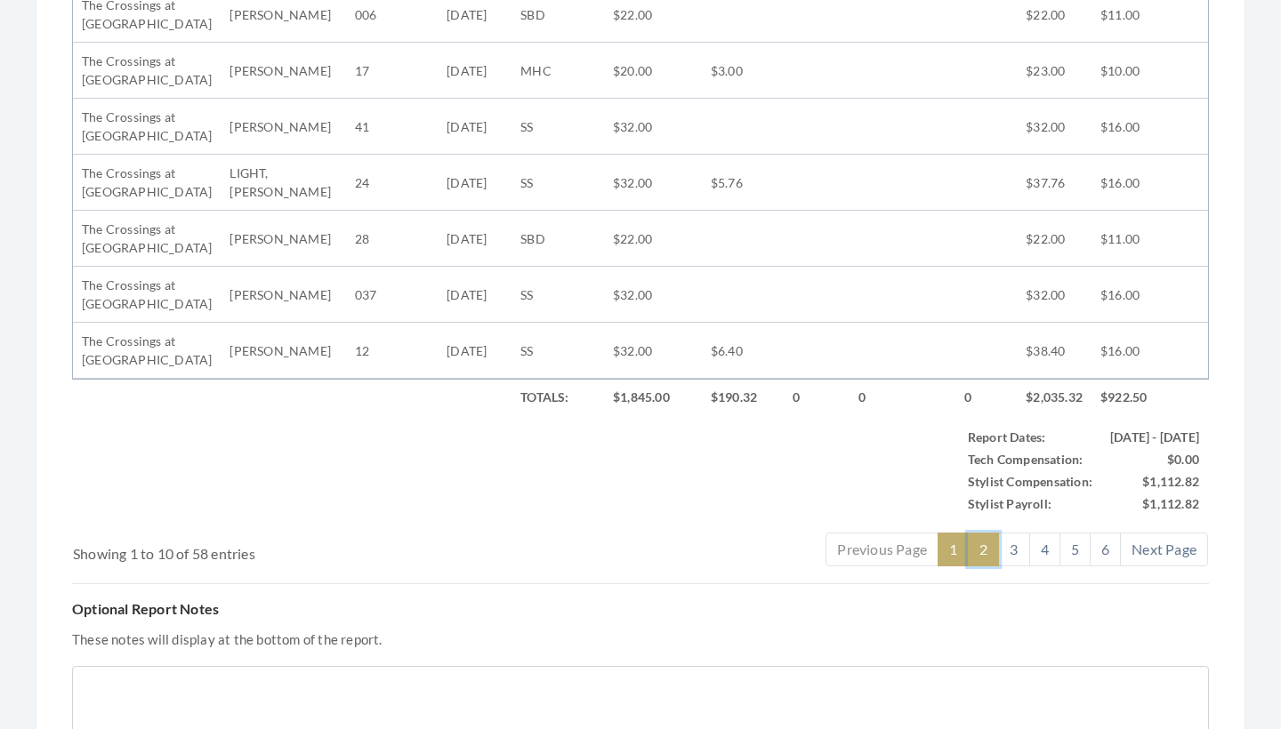
click at [986, 550] on link "2" at bounding box center [983, 550] width 31 height 34
click at [1021, 543] on link "3" at bounding box center [1013, 550] width 31 height 34
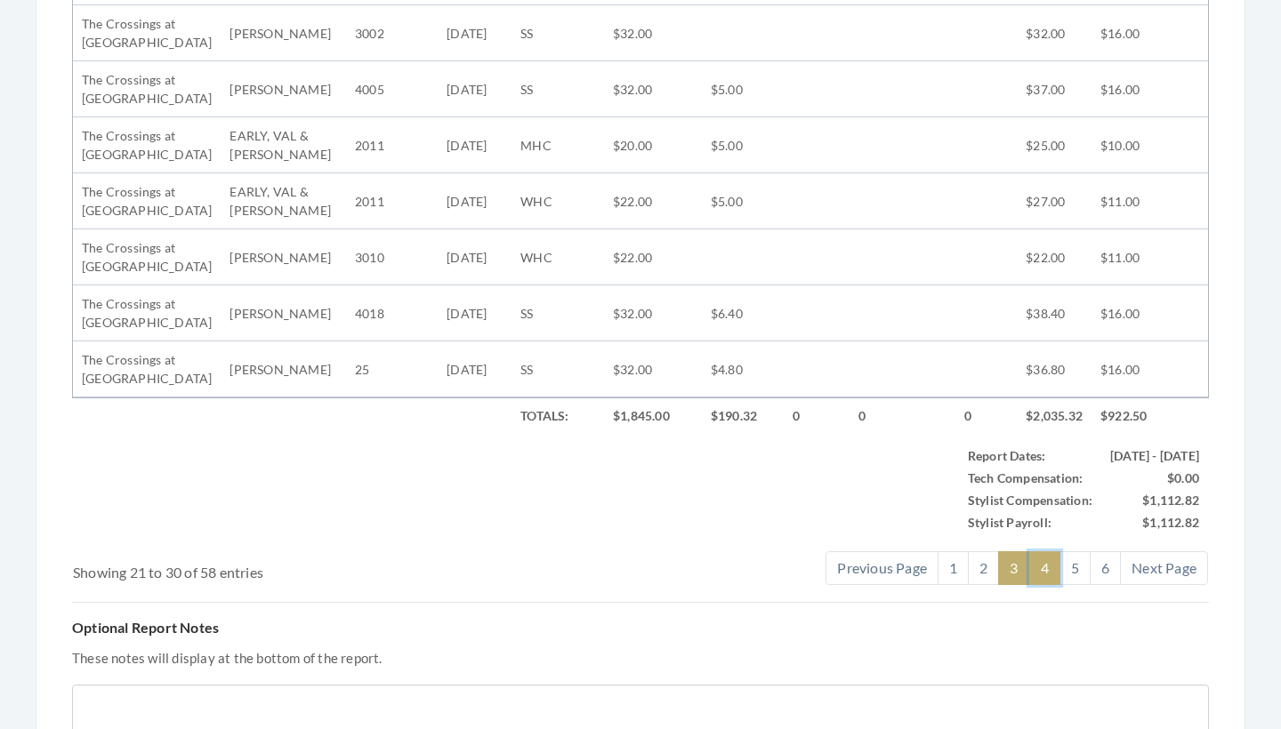
click at [1044, 552] on link "4" at bounding box center [1044, 569] width 31 height 34
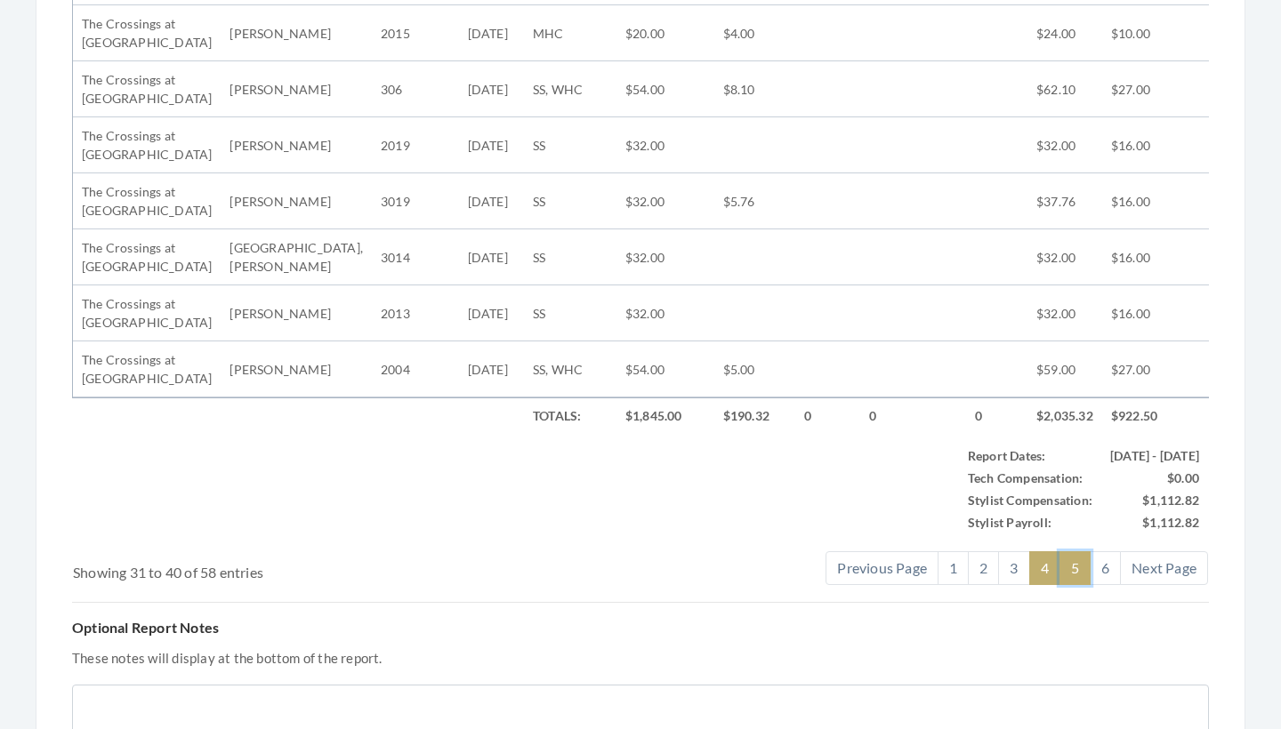
click at [1067, 552] on link "5" at bounding box center [1075, 569] width 31 height 34
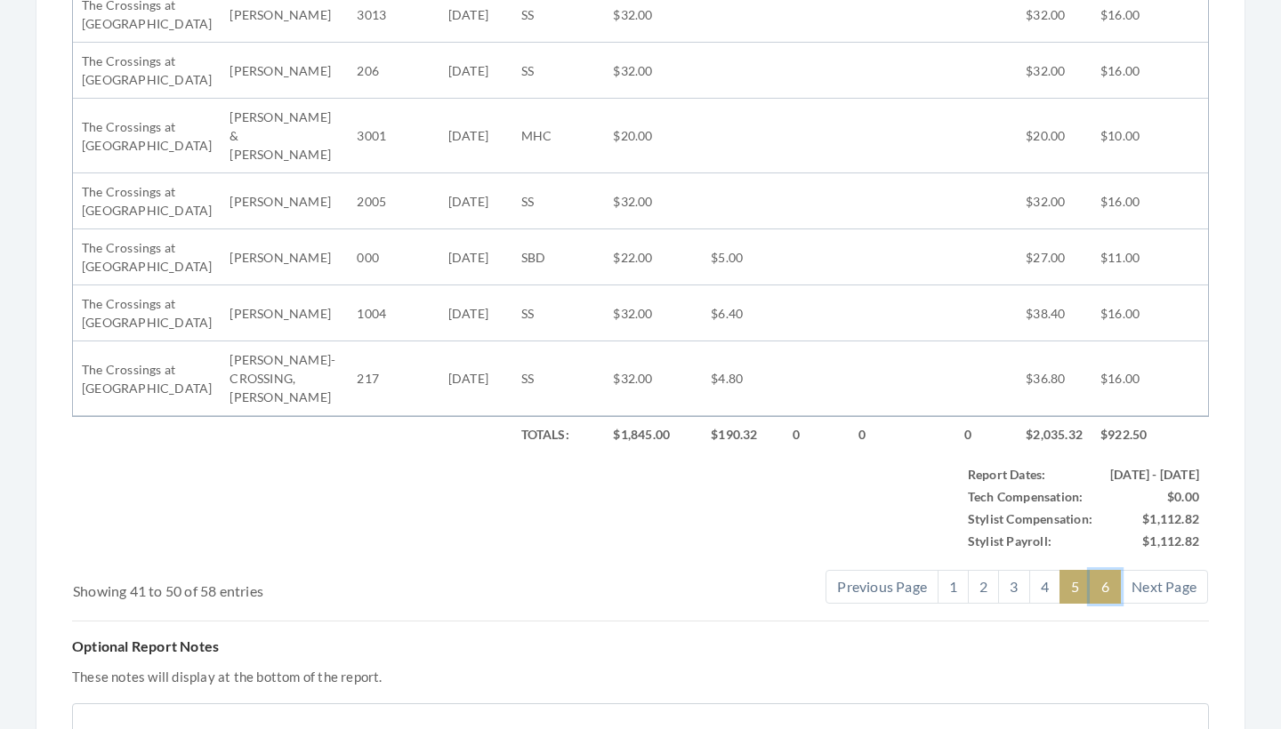
click at [1105, 570] on link "6" at bounding box center [1105, 587] width 31 height 34
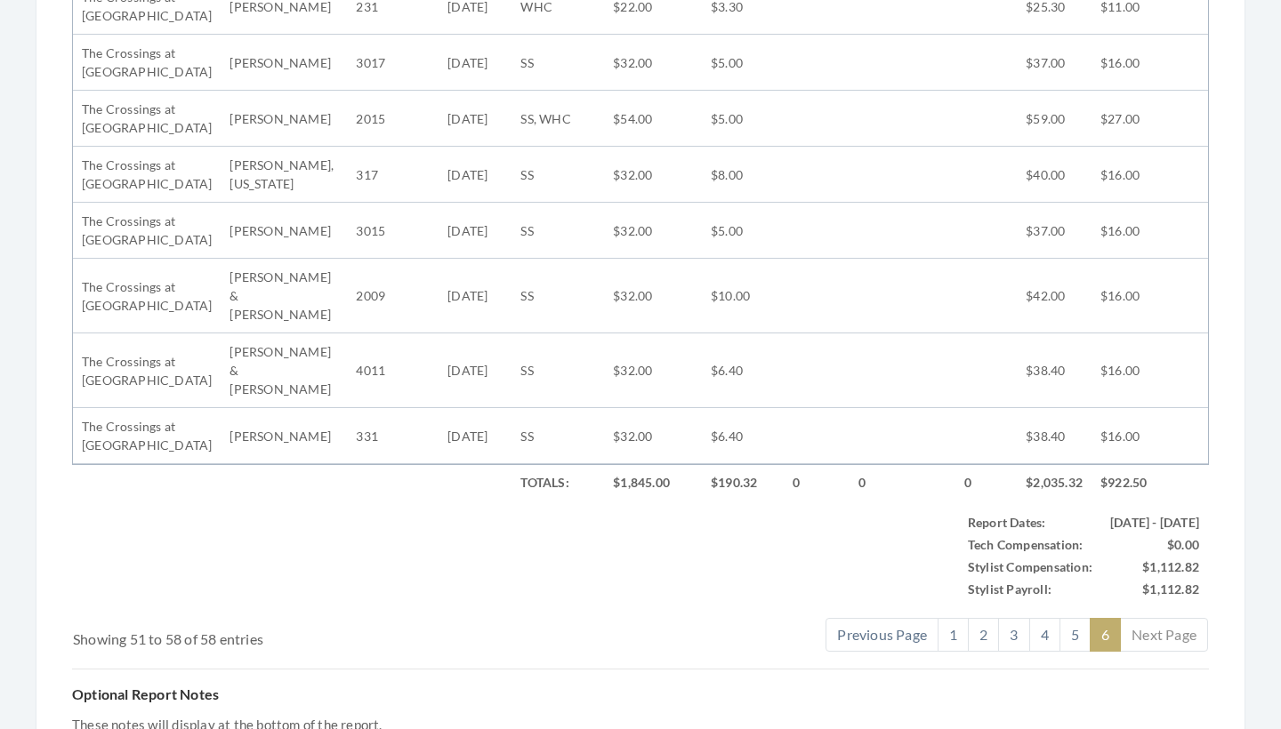
scroll to position [786, 0]
click at [954, 618] on link "1" at bounding box center [953, 635] width 31 height 34
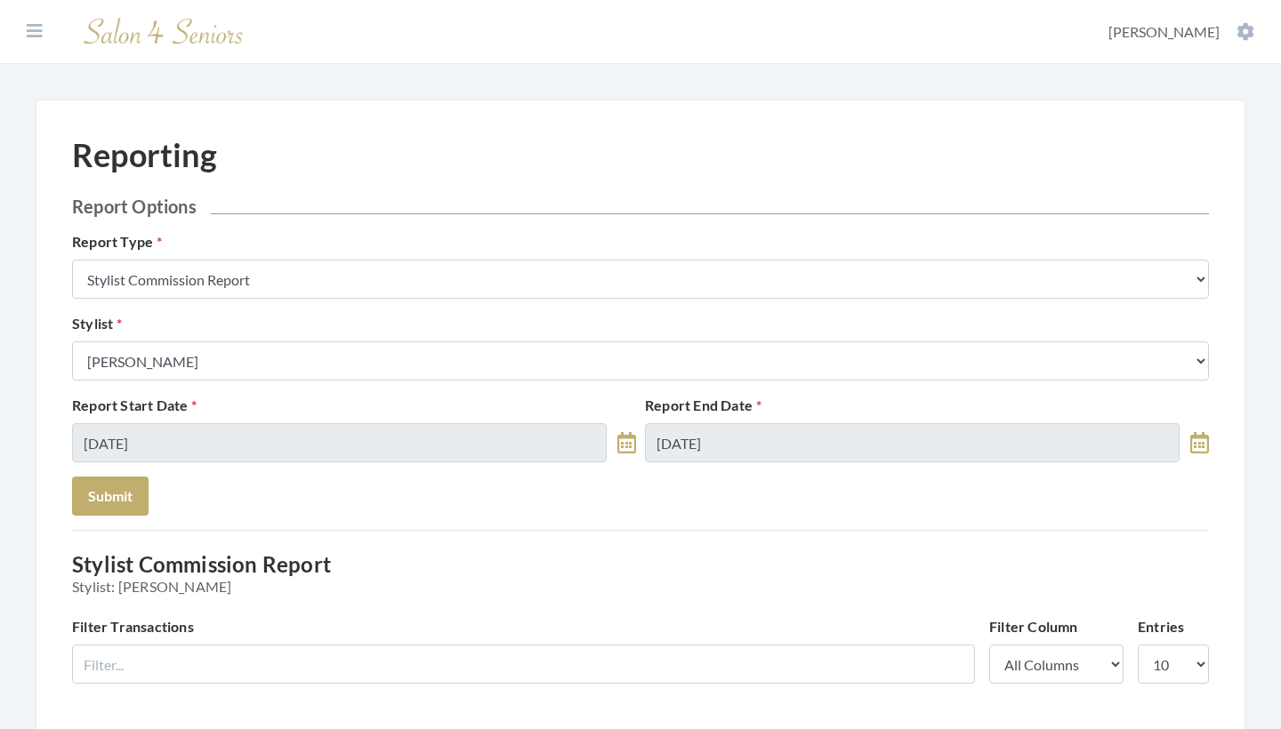
scroll to position [0, 0]
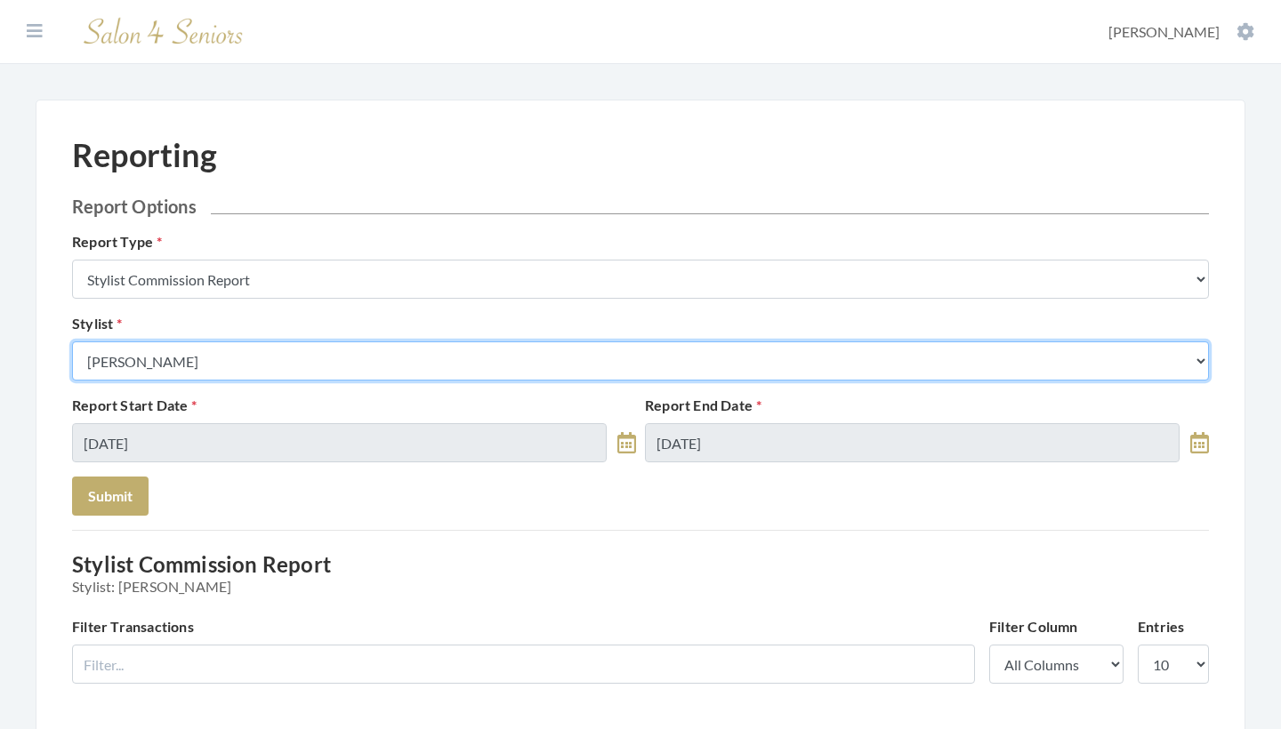
select select "24"
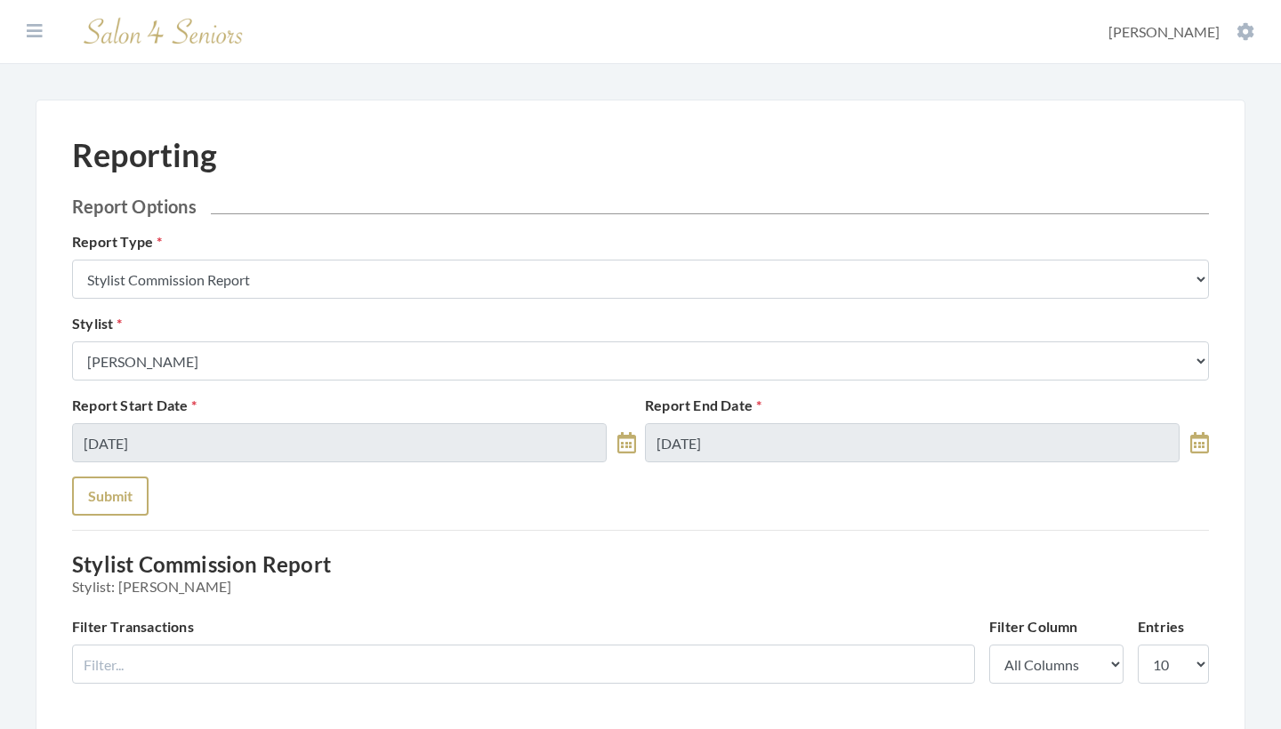
click at [125, 497] on button "Submit" at bounding box center [110, 496] width 77 height 39
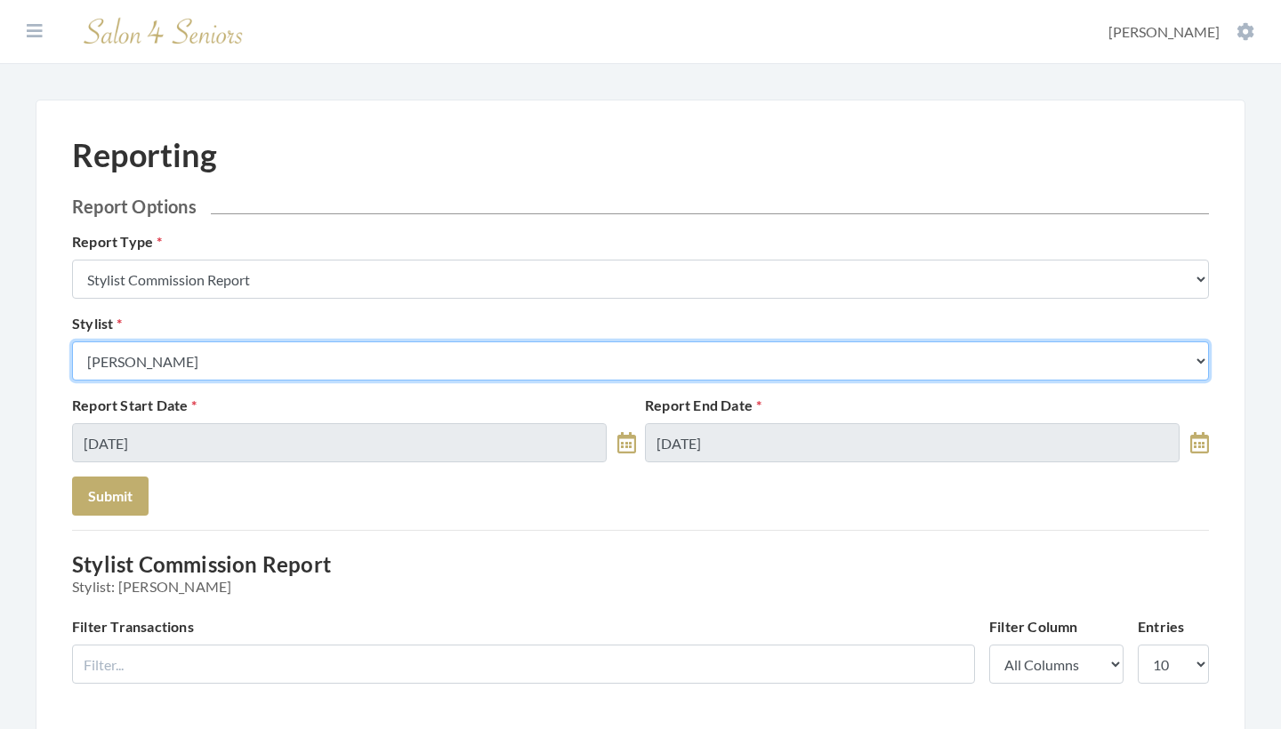
select select "28"
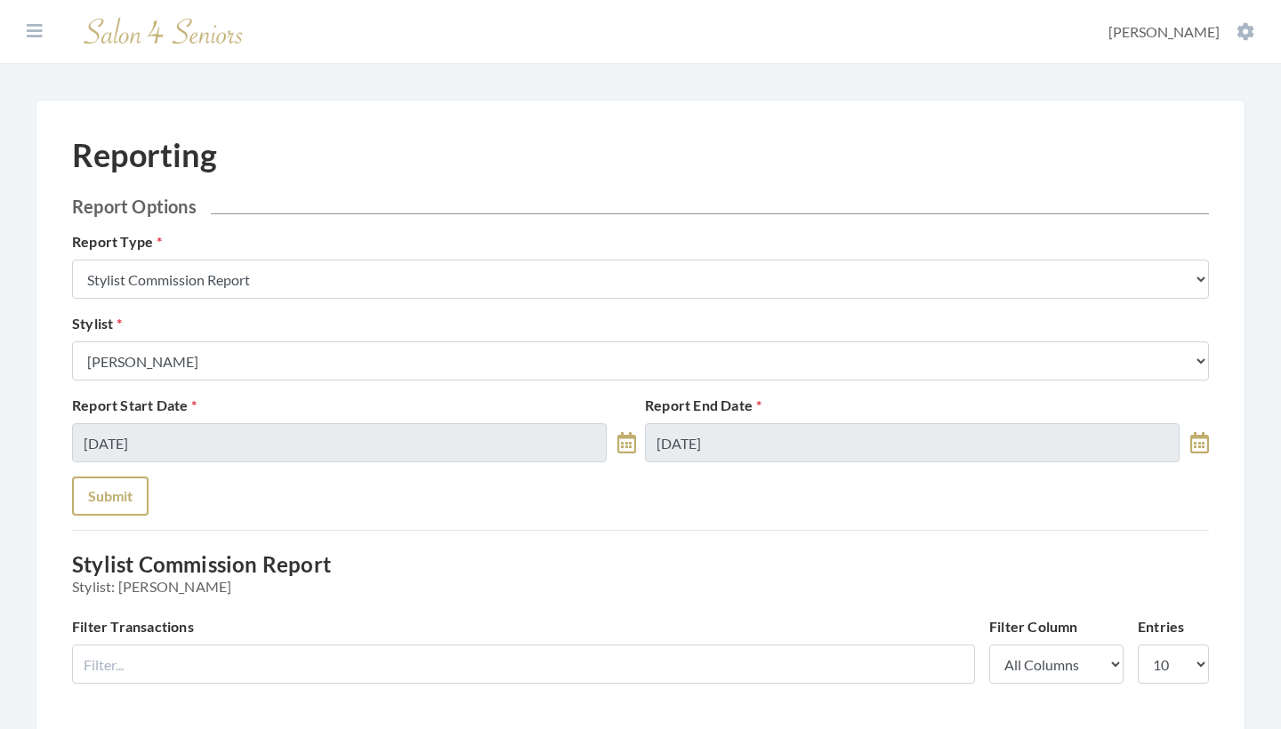
click at [131, 493] on button "Submit" at bounding box center [110, 496] width 77 height 39
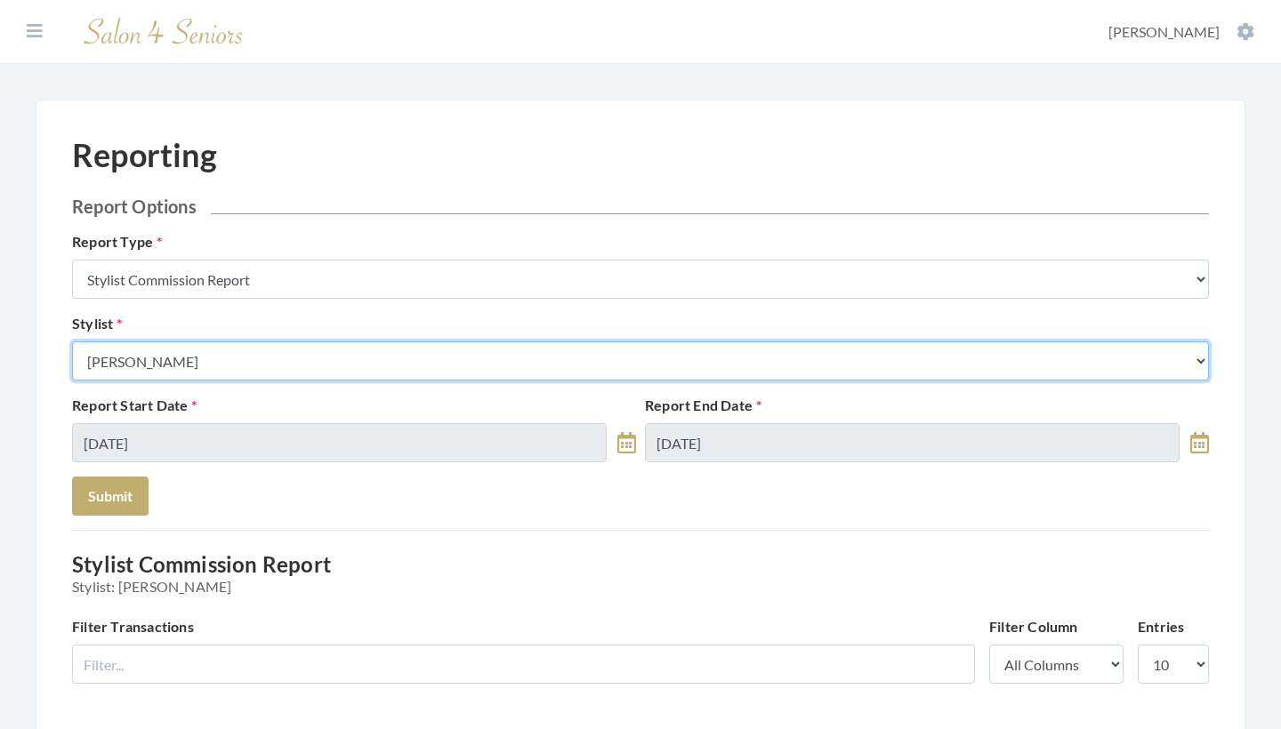
click at [160, 348] on select "Select a Stylist [PERSON_NAME] [PERSON_NAME] [PERSON_NAME] [PERSON_NAME] [PERSO…" at bounding box center [640, 361] width 1137 height 39
select select "176"
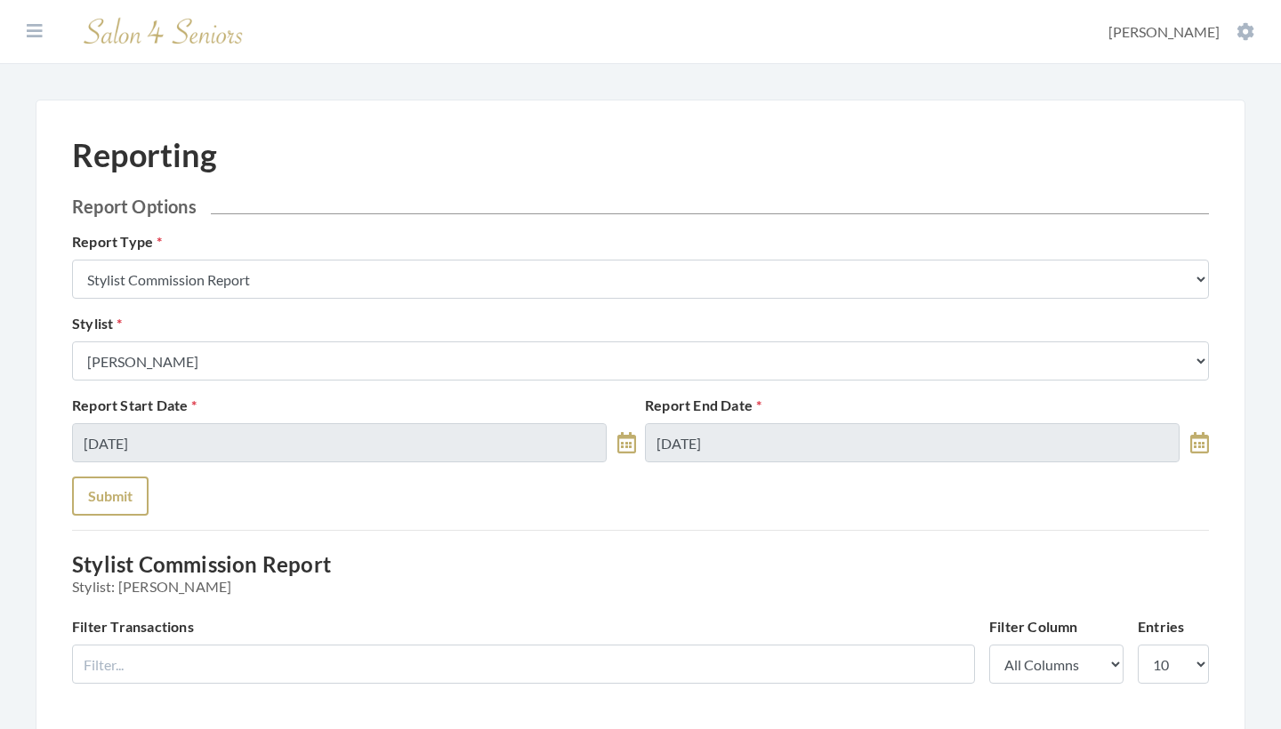
click at [120, 487] on button "Submit" at bounding box center [110, 496] width 77 height 39
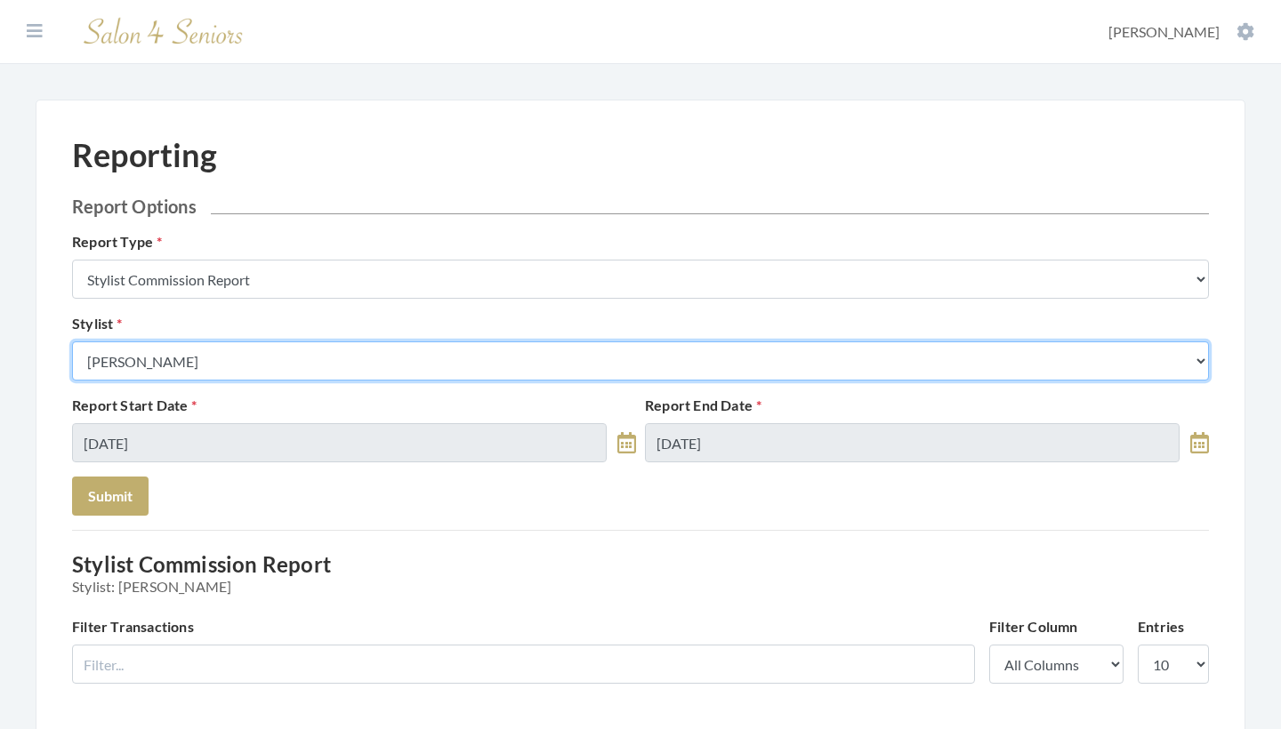
select select "32"
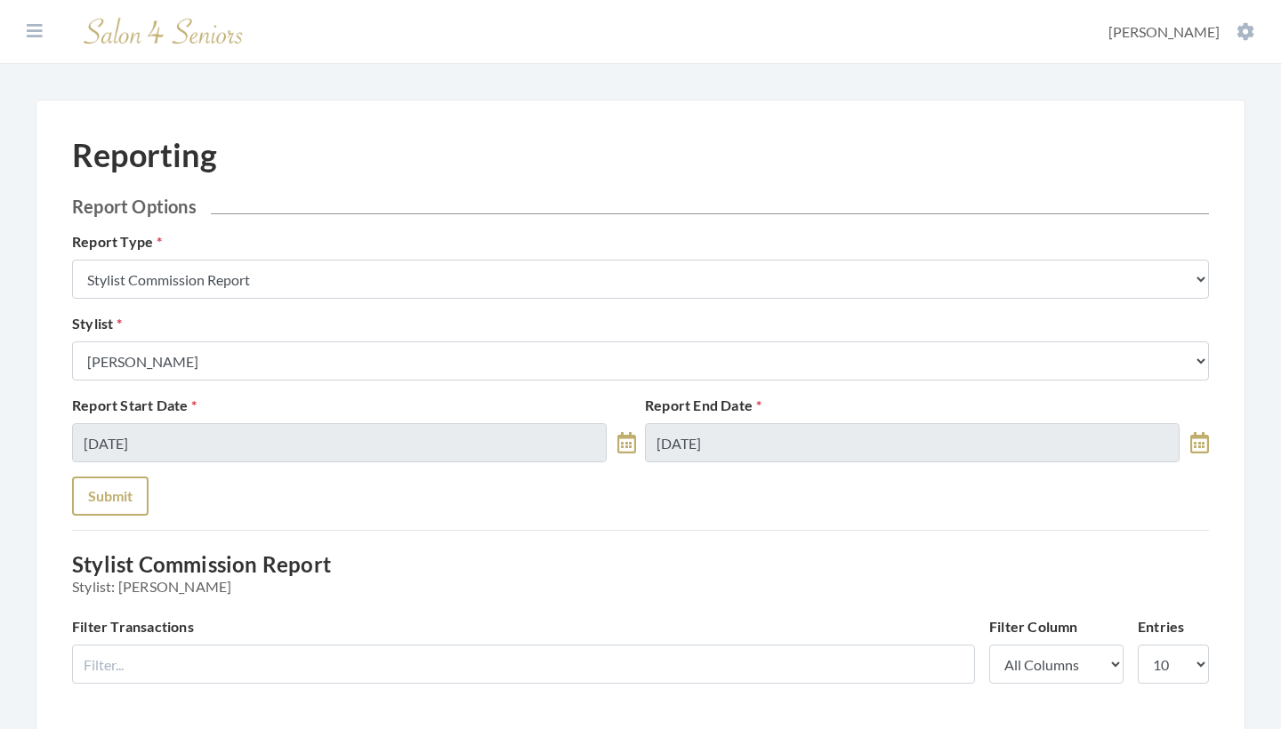
click at [116, 491] on button "Submit" at bounding box center [110, 496] width 77 height 39
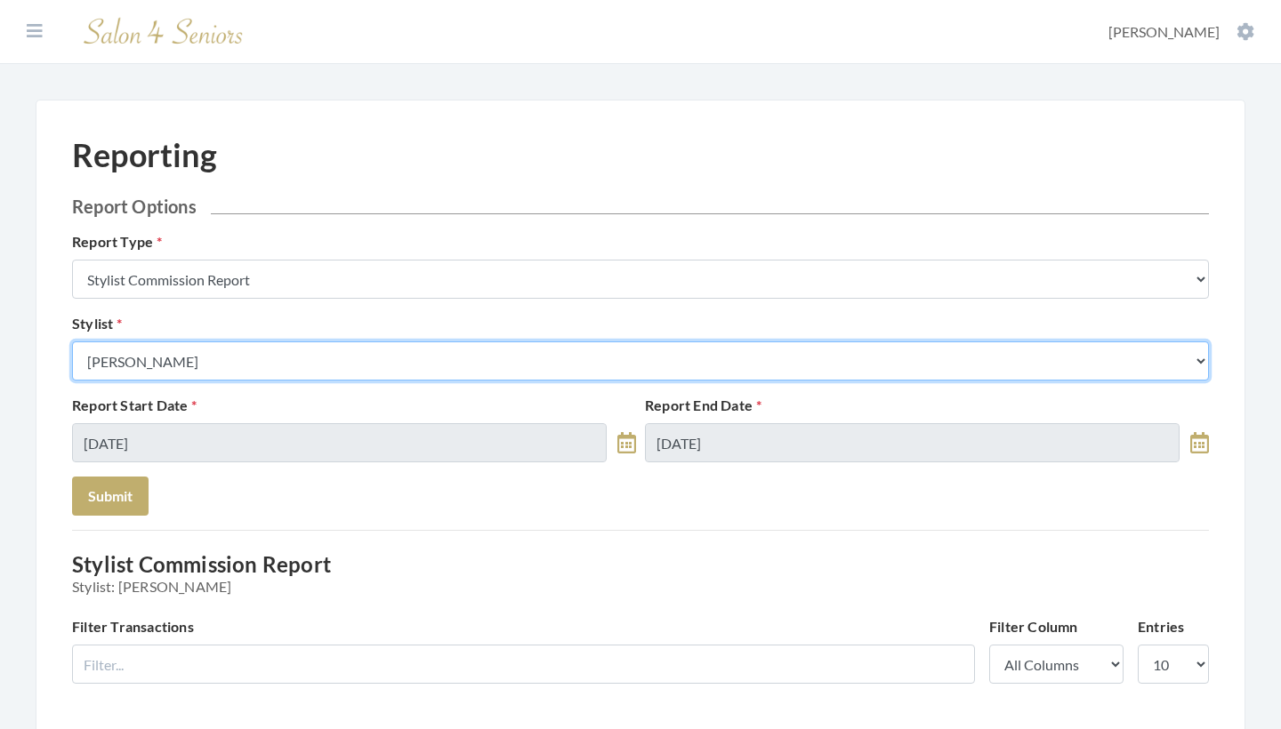
select select "166"
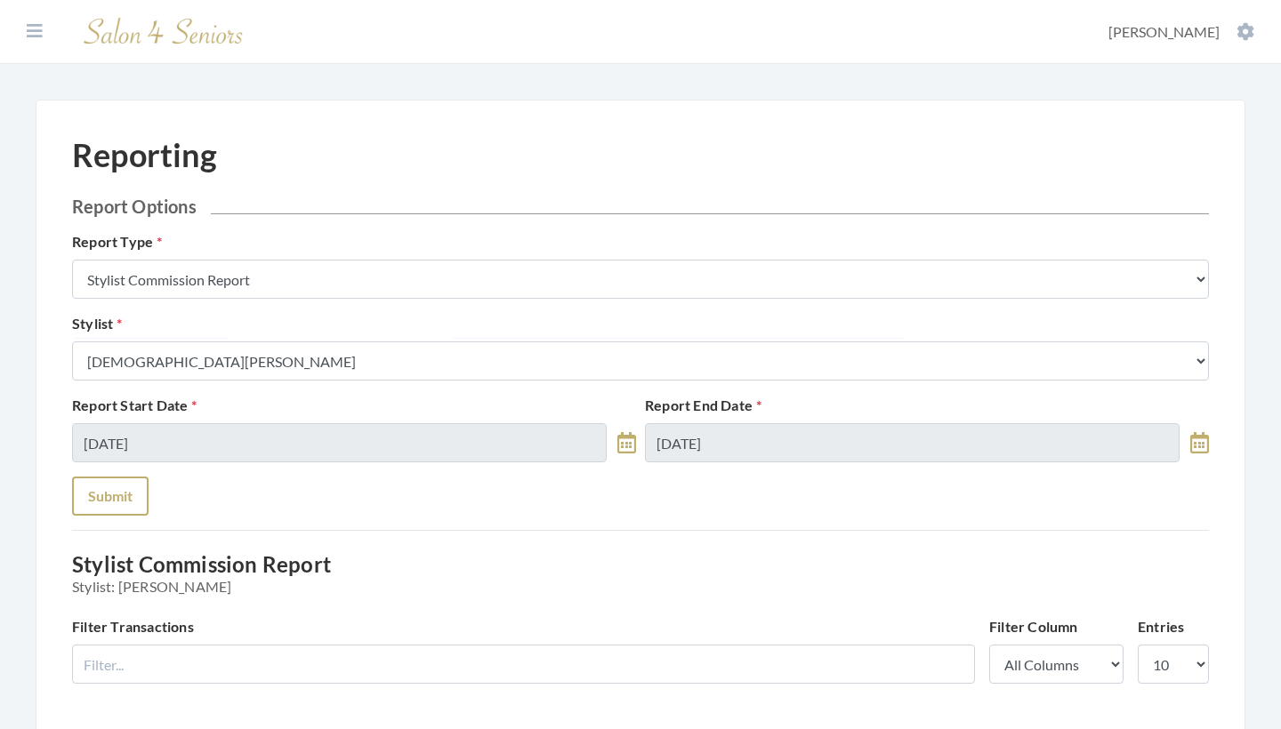
click at [122, 486] on button "Submit" at bounding box center [110, 496] width 77 height 39
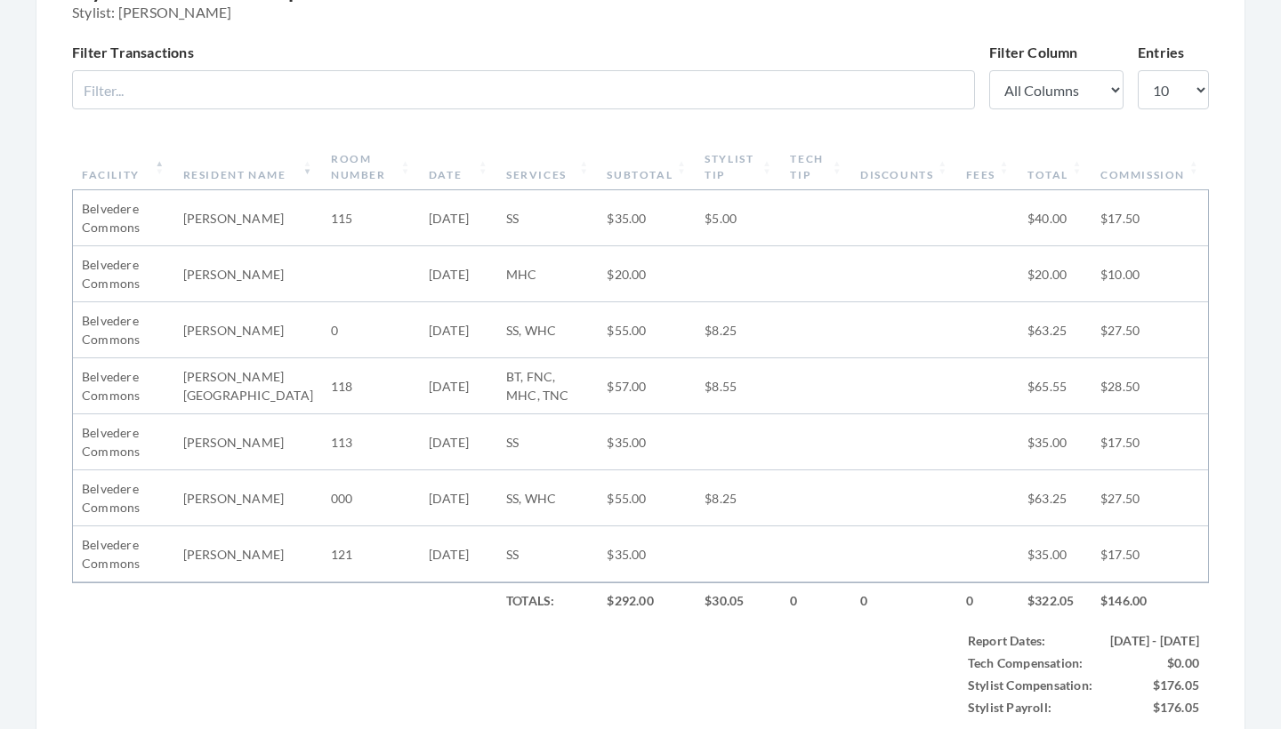
scroll to position [296, 0]
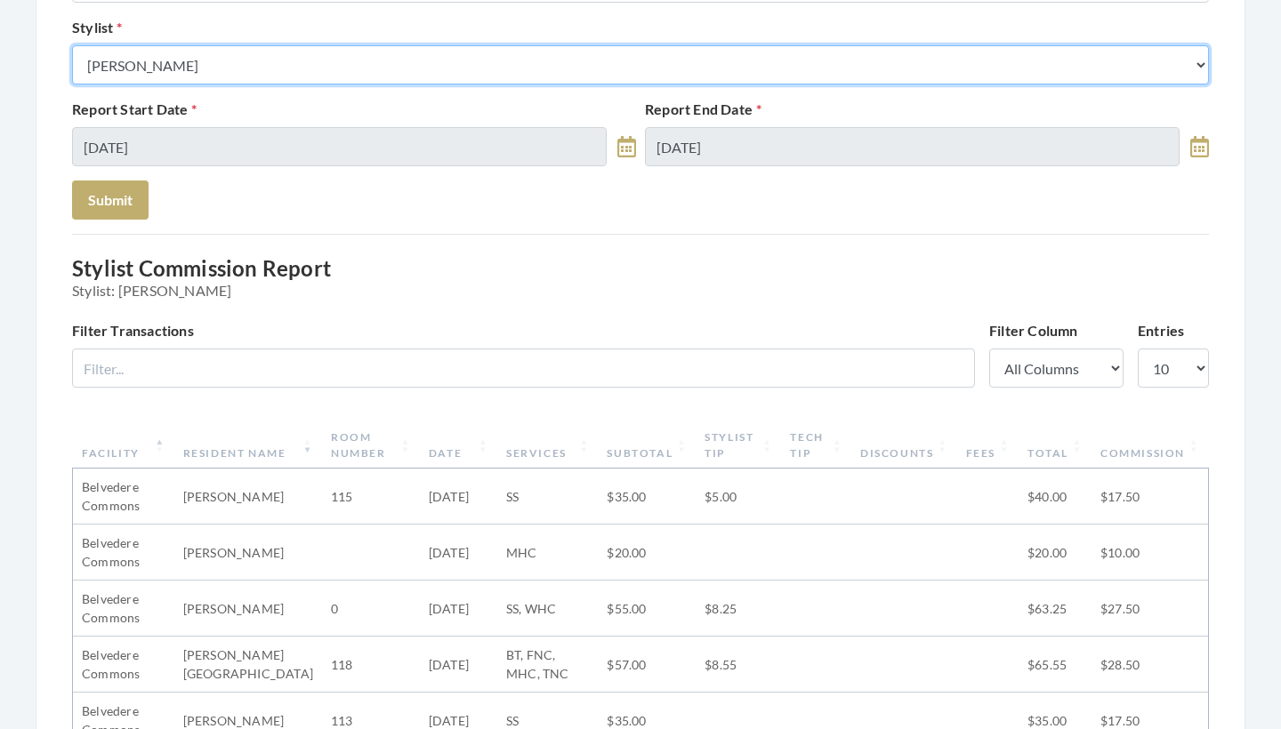
select select "176"
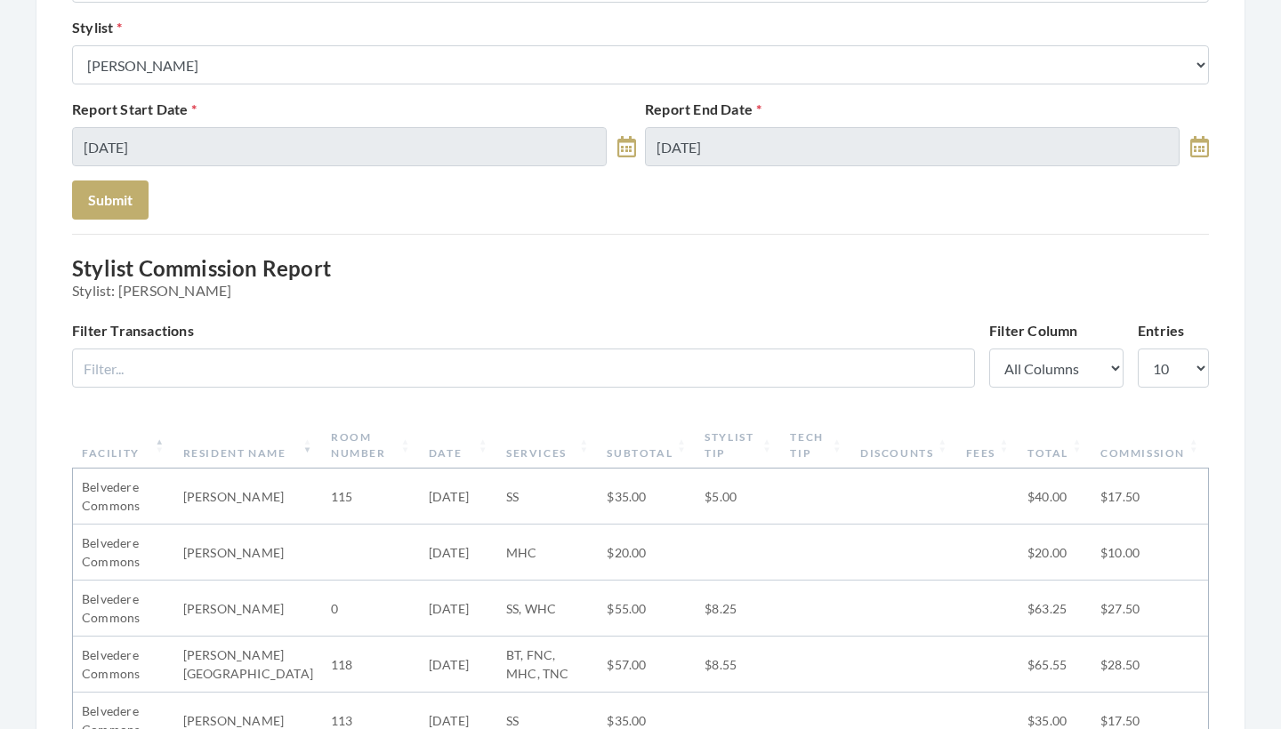
click at [141, 179] on div "Report Start Date [DATE] Report End Date [DATE]" at bounding box center [641, 140] width 1146 height 82
click at [126, 196] on button "Submit" at bounding box center [110, 200] width 77 height 39
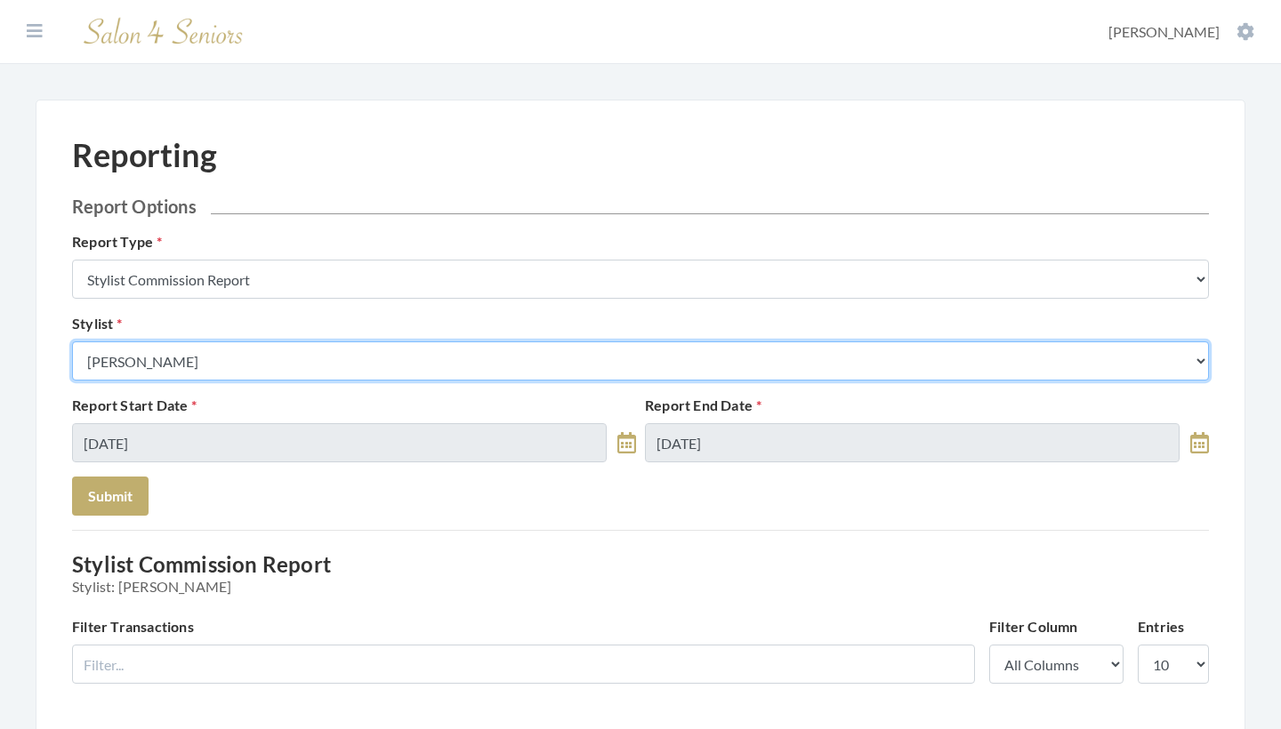
select select "165"
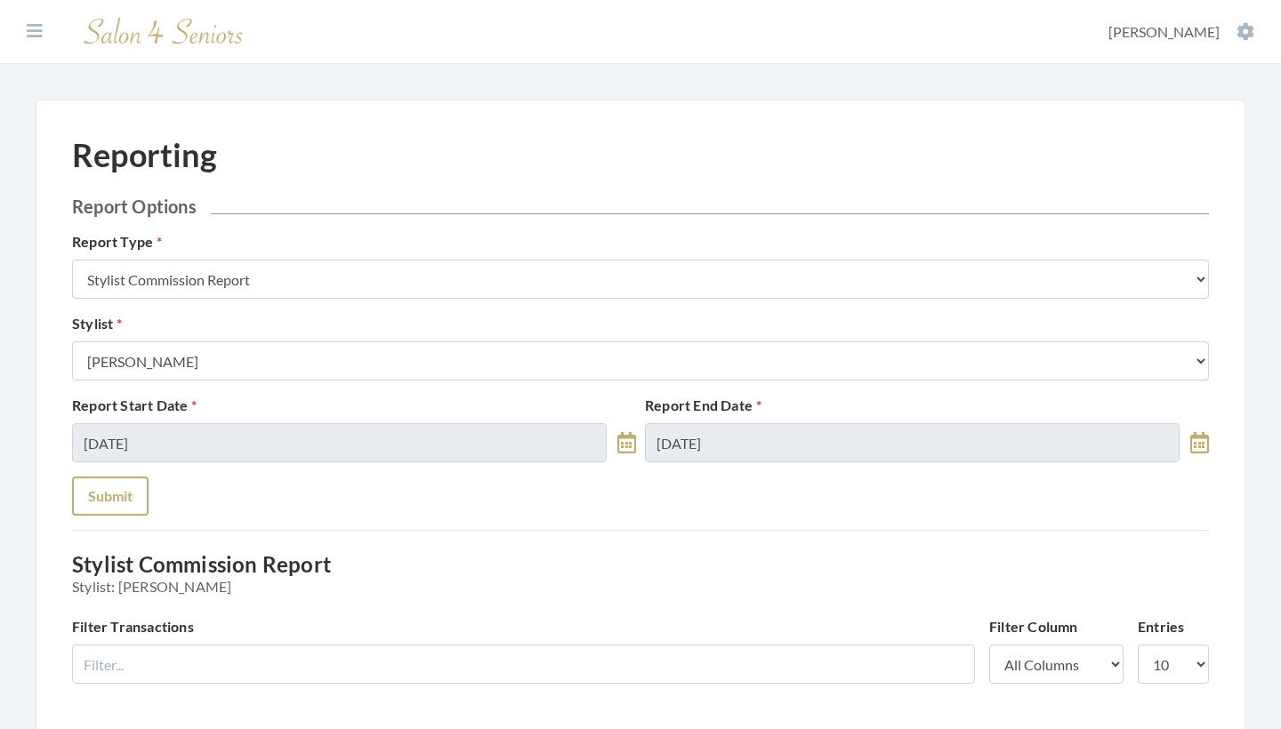
click at [113, 494] on button "Submit" at bounding box center [110, 496] width 77 height 39
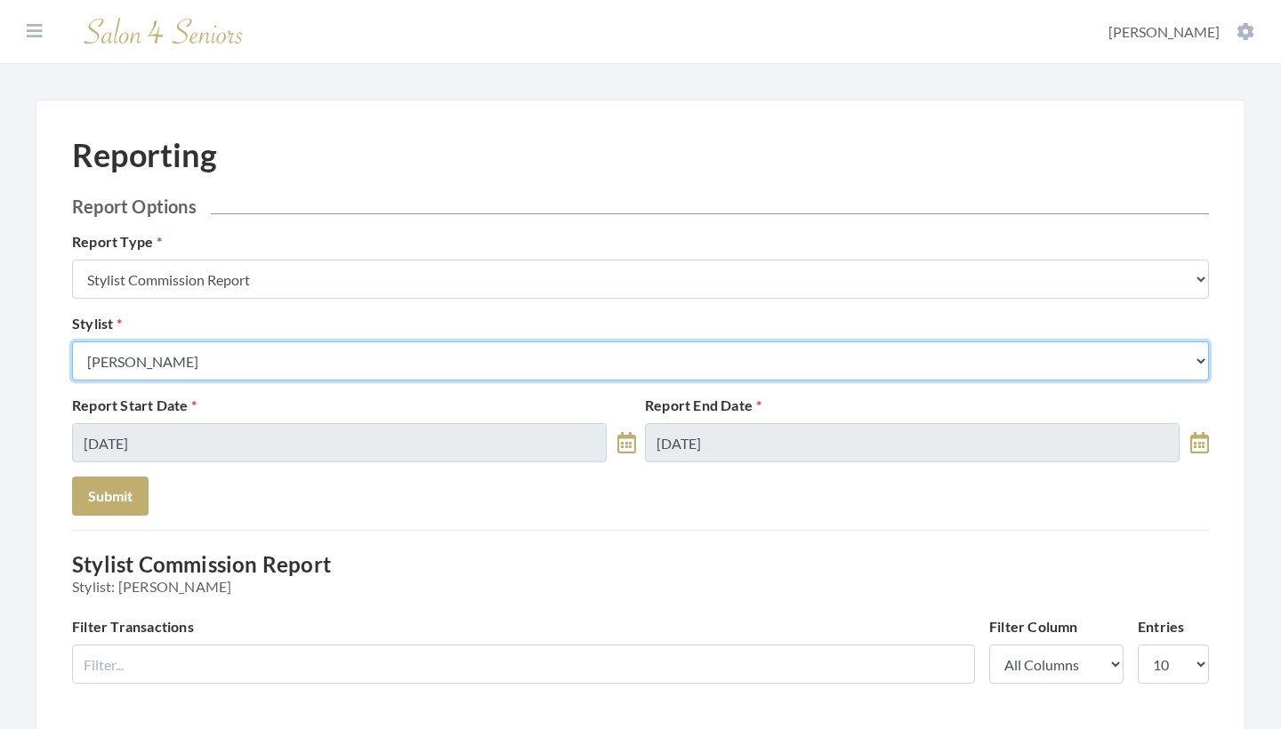
select select "13"
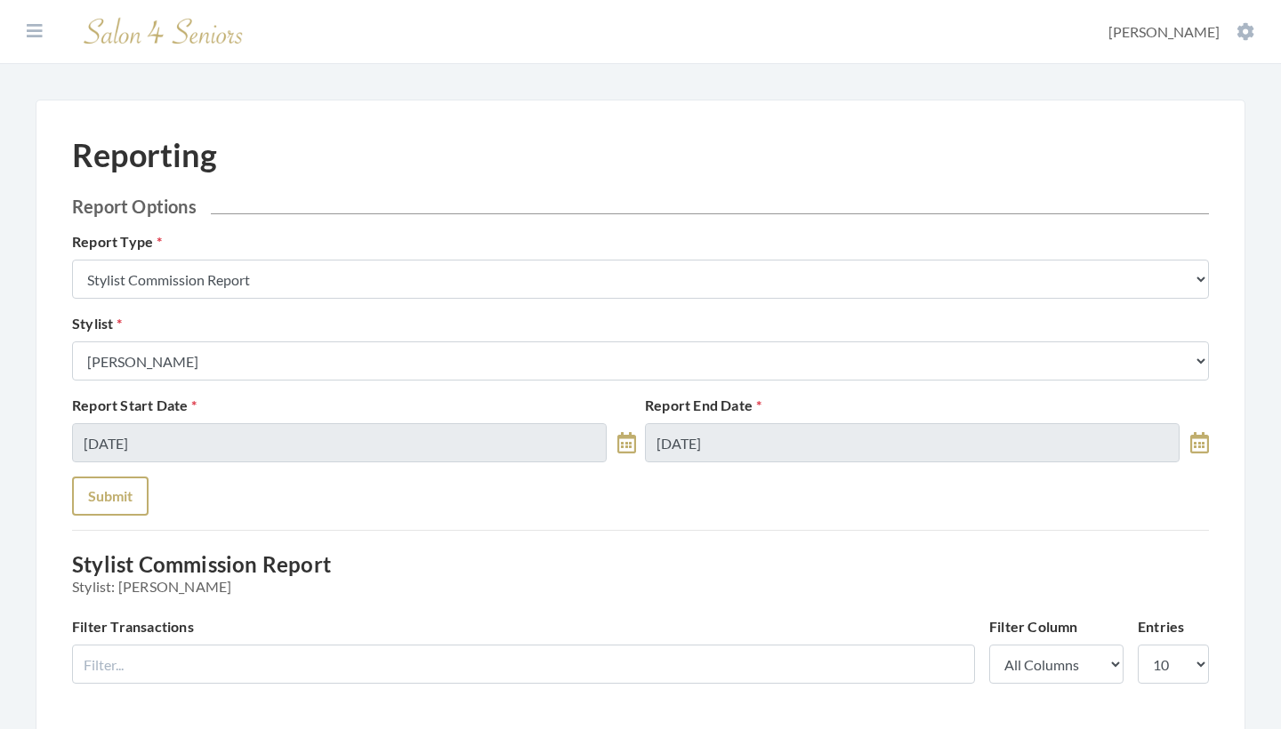
click at [137, 503] on button "Submit" at bounding box center [110, 496] width 77 height 39
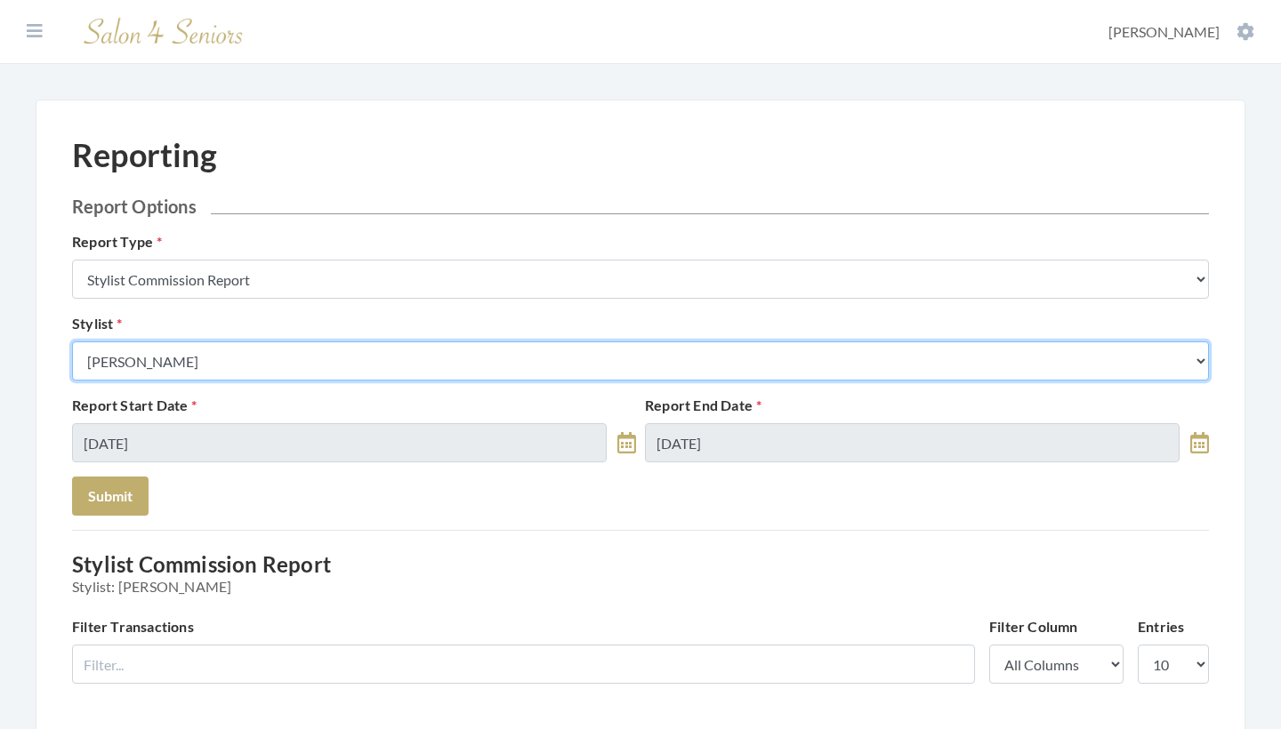
select select "146"
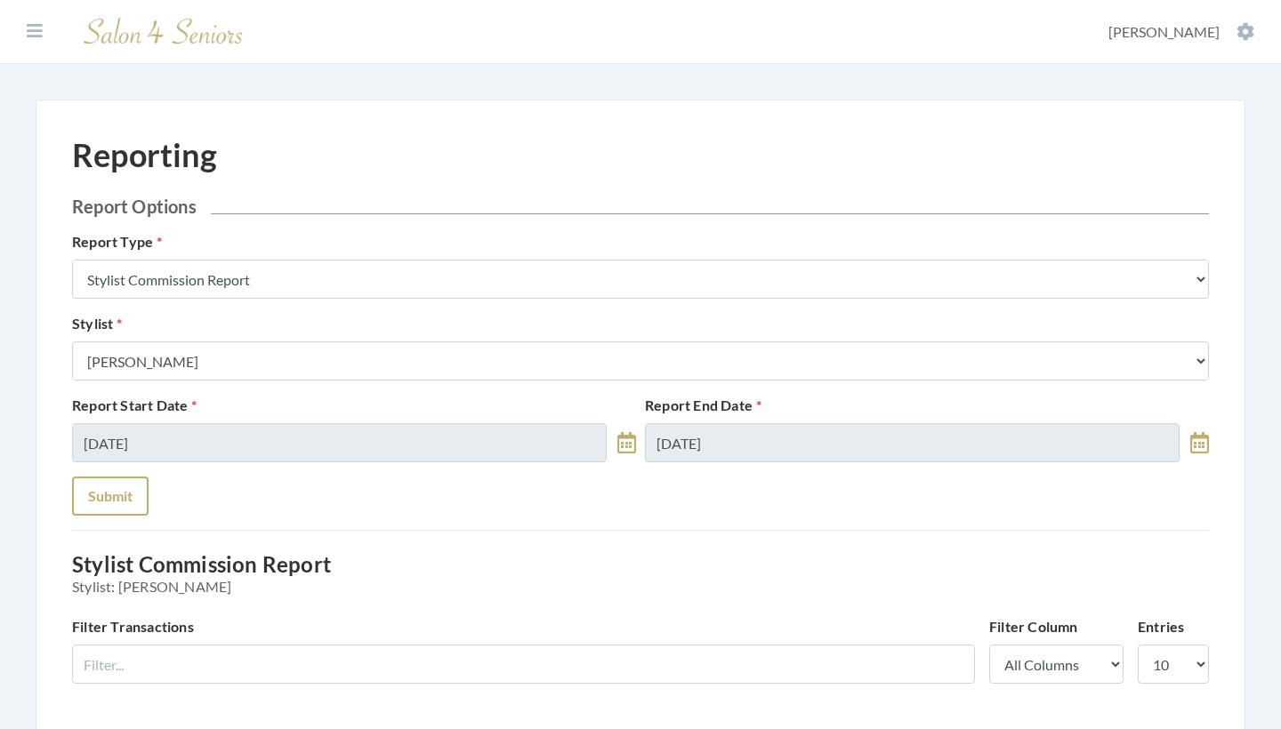
click at [116, 482] on button "Submit" at bounding box center [110, 496] width 77 height 39
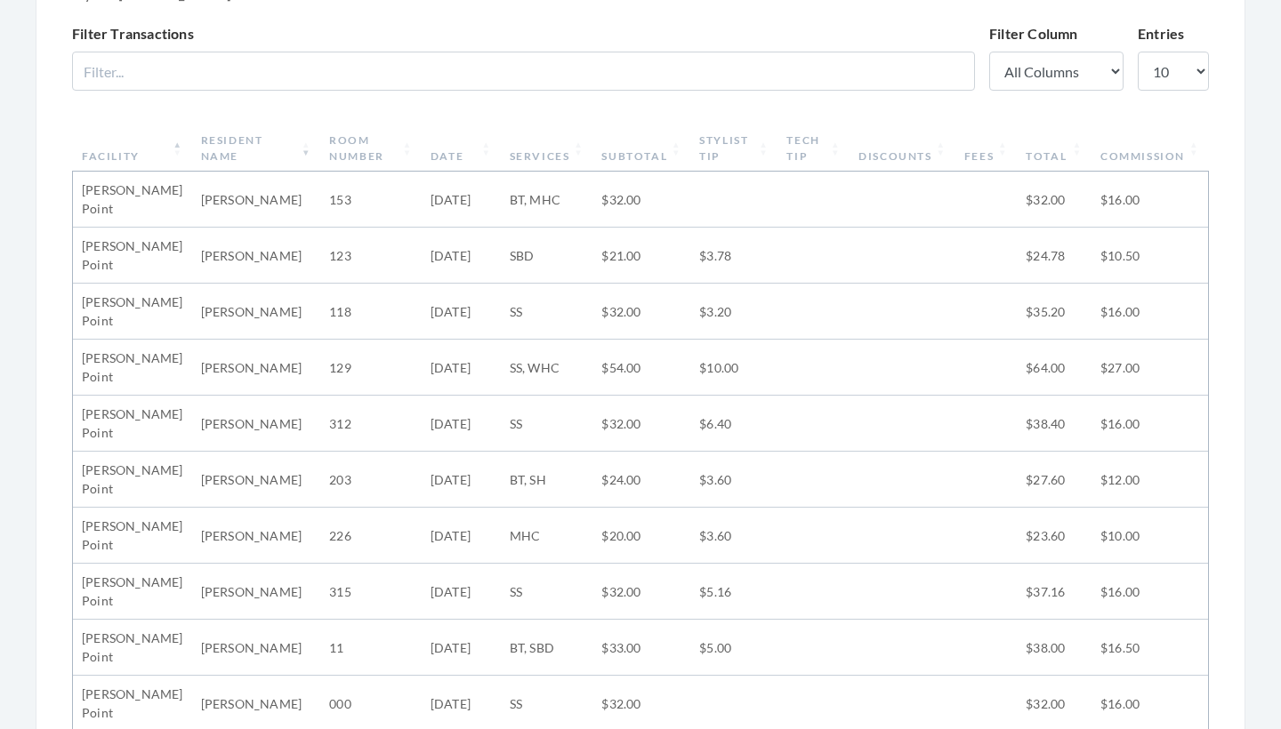
scroll to position [575, 0]
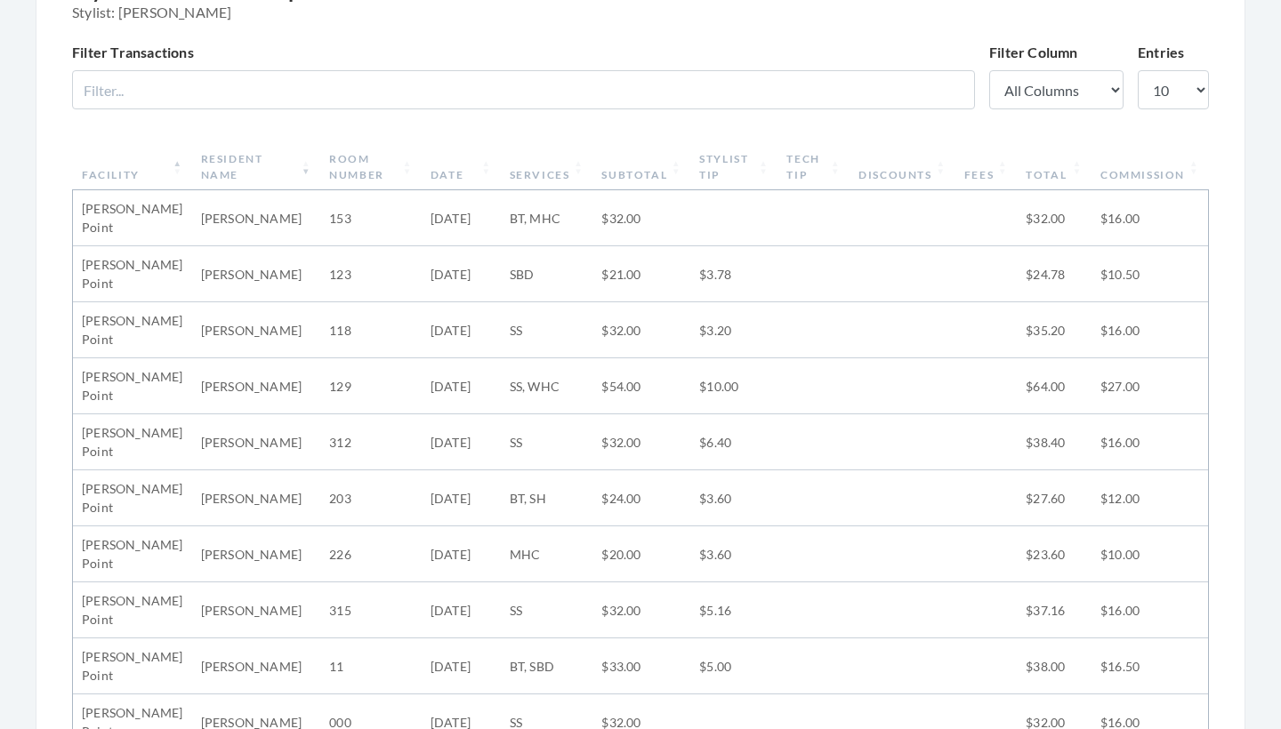
click at [224, 158] on th "Resident Name" at bounding box center [256, 167] width 129 height 46
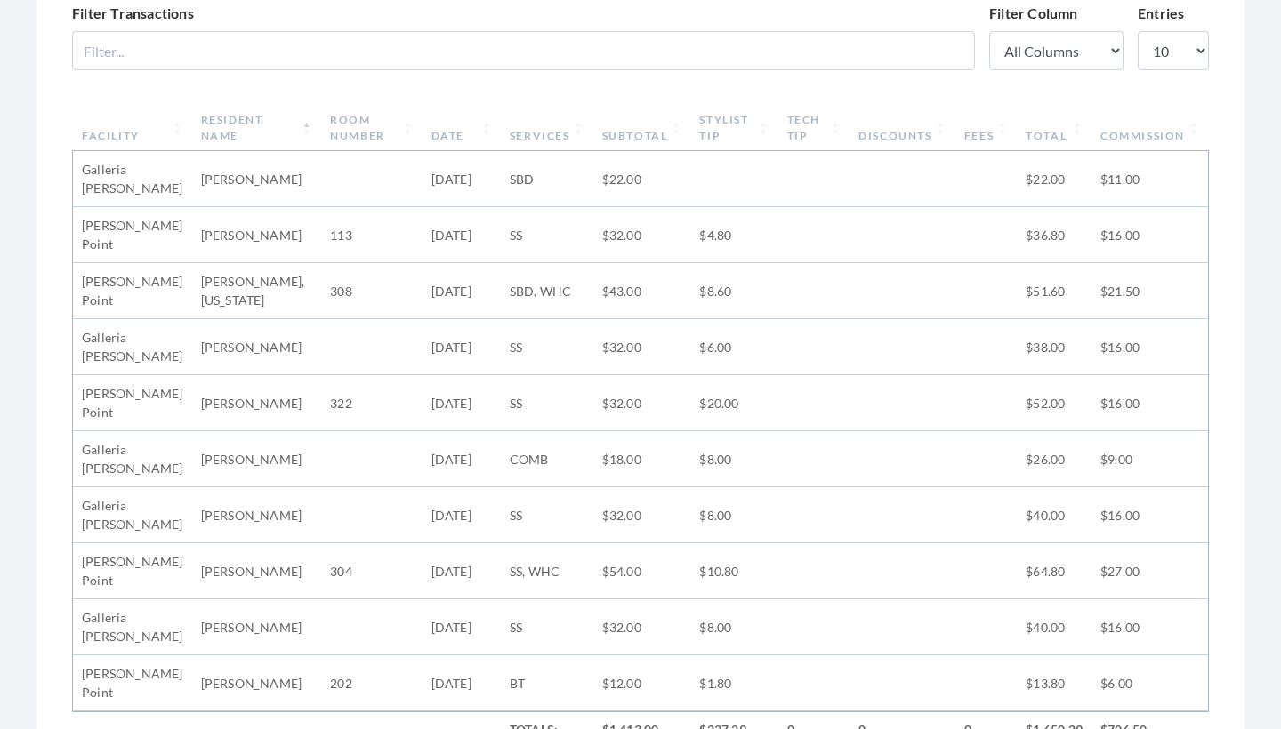
scroll to position [616, 0]
click at [435, 131] on th "Date" at bounding box center [462, 126] width 78 height 46
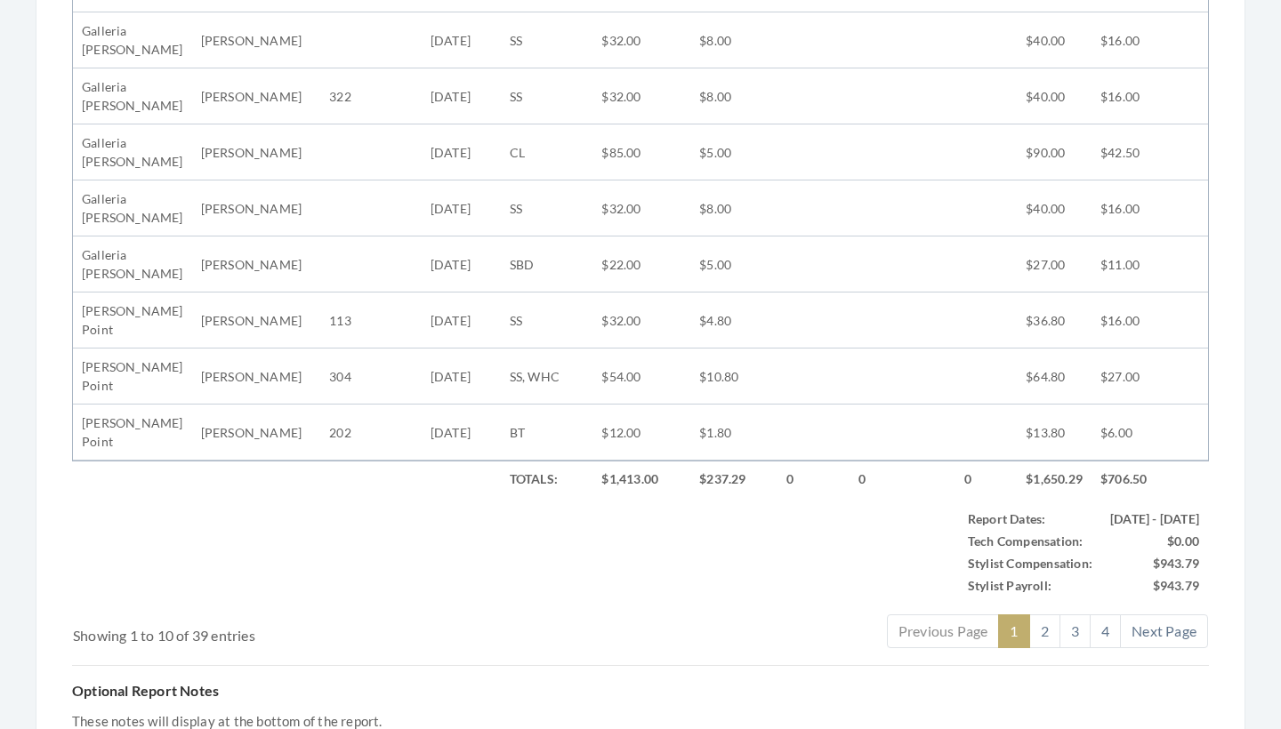
scroll to position [866, 0]
click at [1040, 613] on link "2" at bounding box center [1044, 630] width 31 height 34
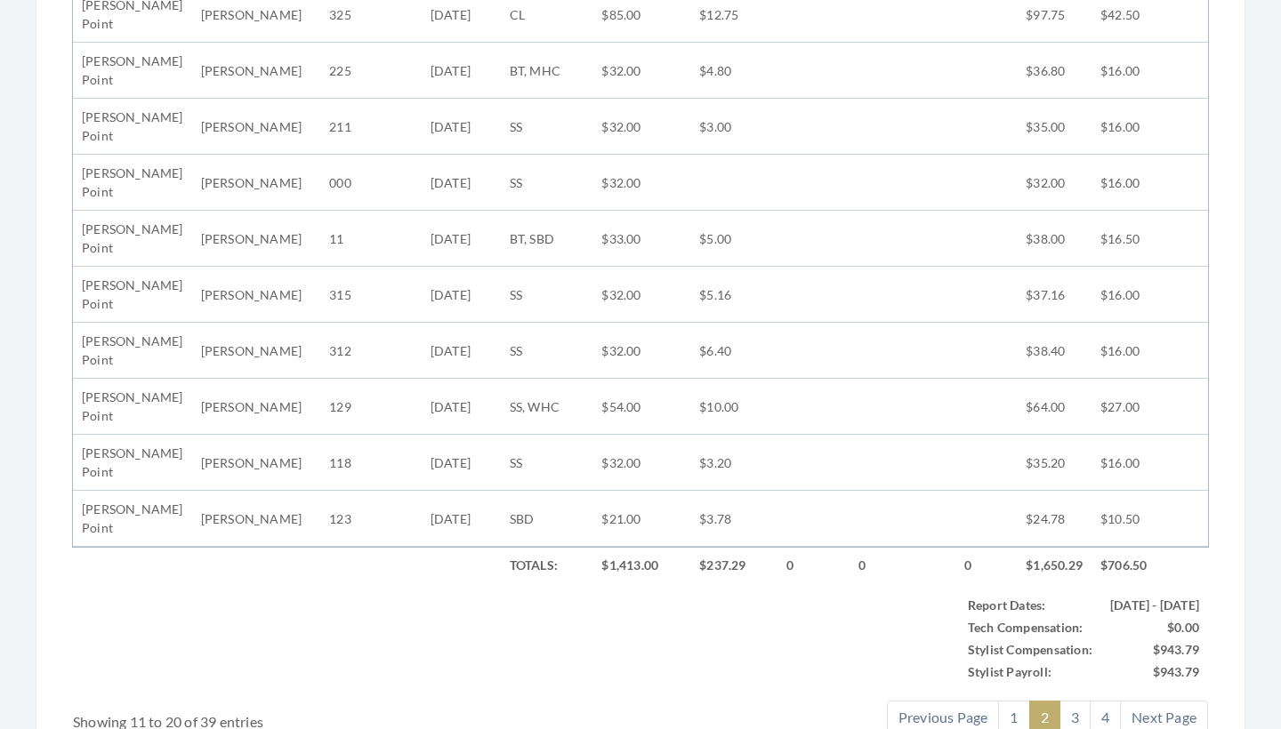
scroll to position [779, 0]
click at [1070, 700] on link "3" at bounding box center [1075, 717] width 31 height 34
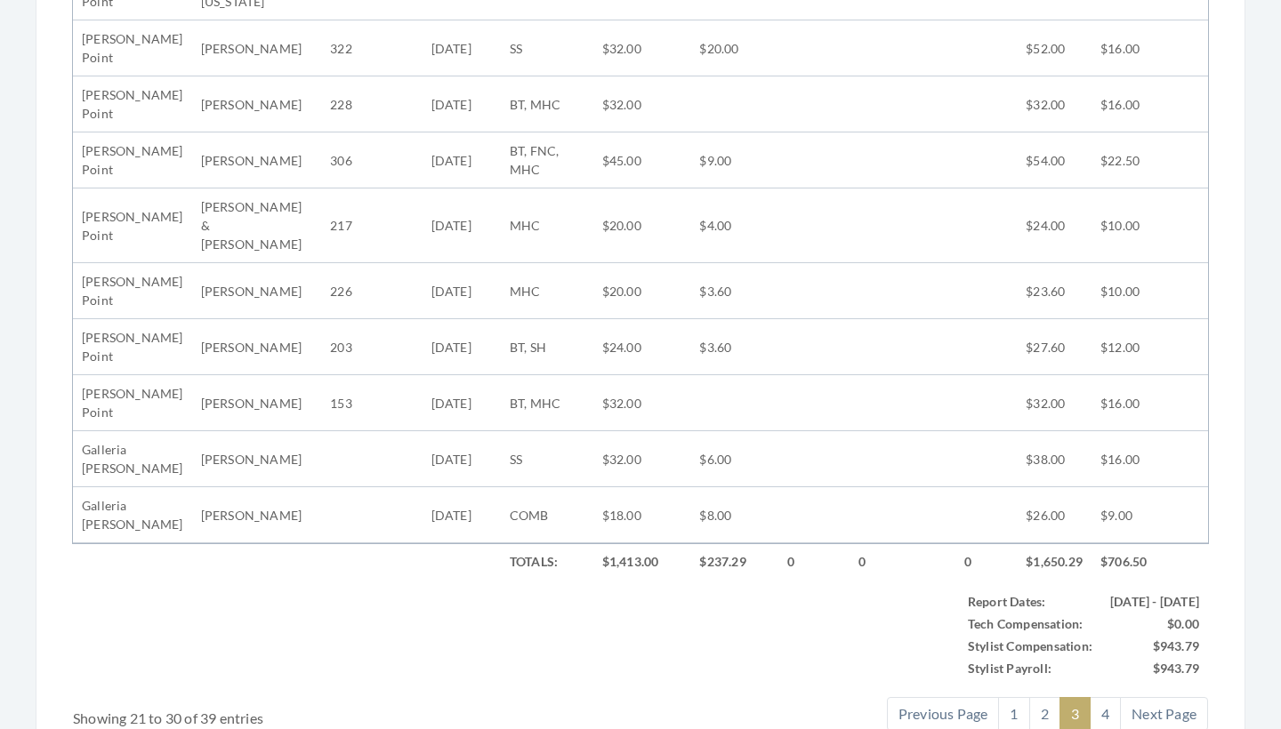
scroll to position [803, 0]
click at [1116, 695] on link "4" at bounding box center [1105, 712] width 31 height 34
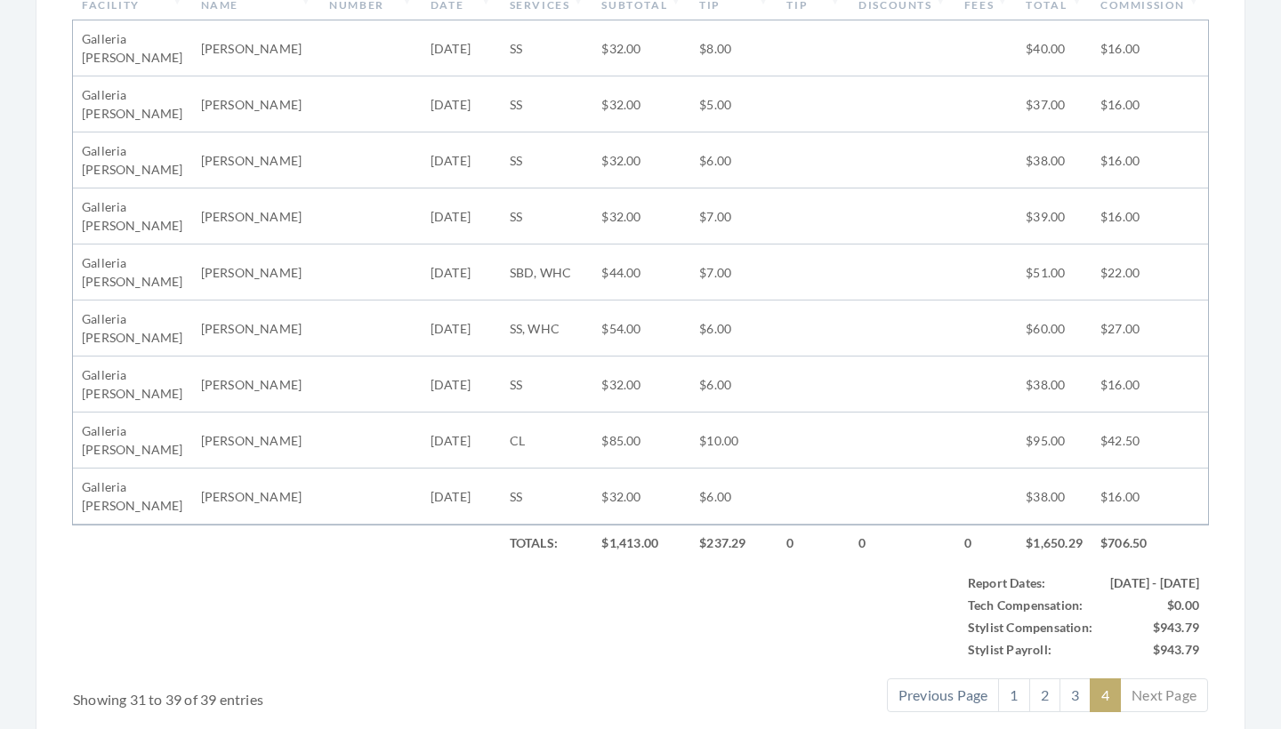
scroll to position [750, 0]
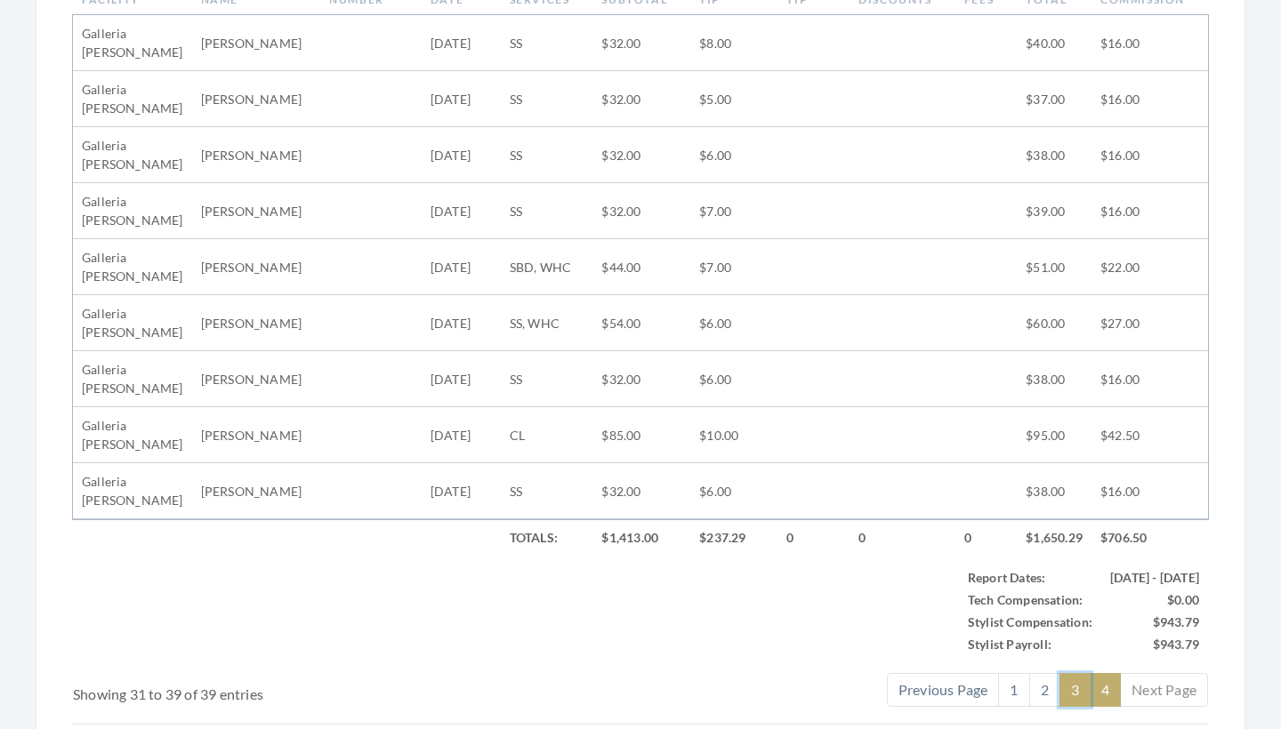
click at [1079, 692] on link "3" at bounding box center [1075, 690] width 31 height 34
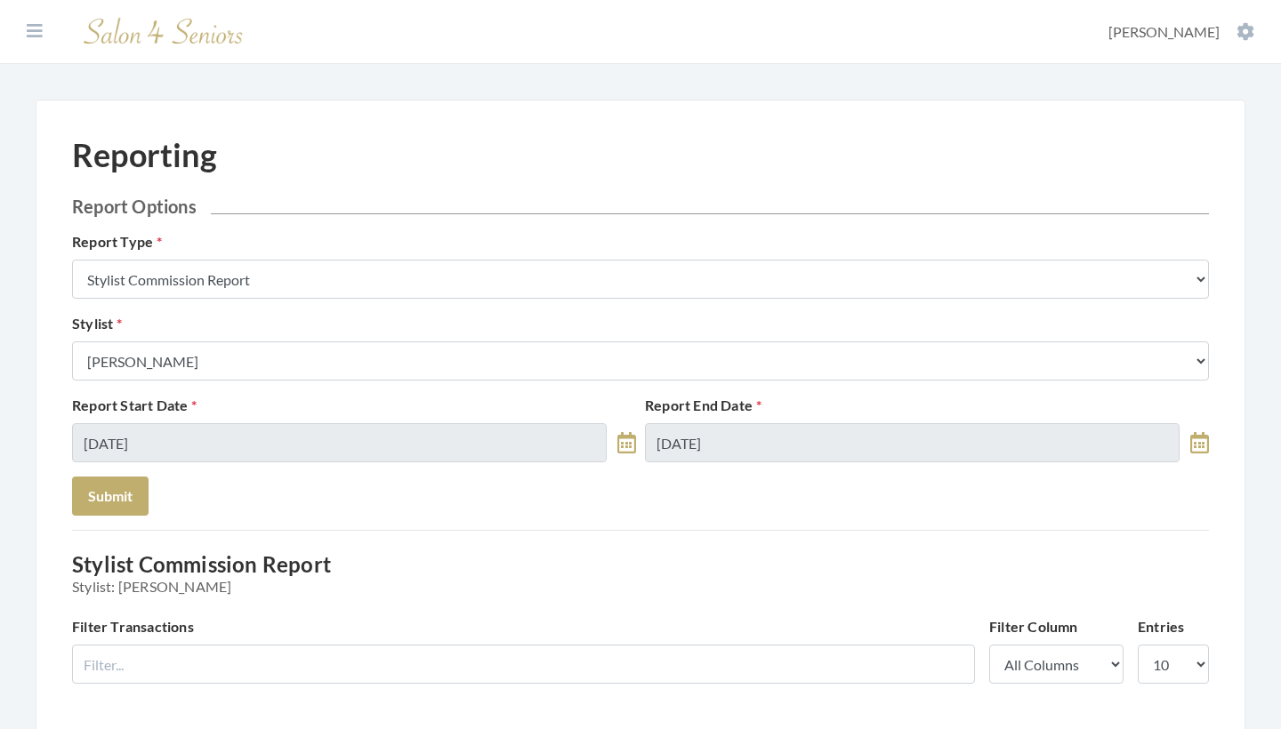
scroll to position [0, 0]
click at [408, 339] on div "Stylist Select a Stylist Alaina Krumm Alisha Teasley Anna White Ashley Venable …" at bounding box center [641, 347] width 1146 height 68
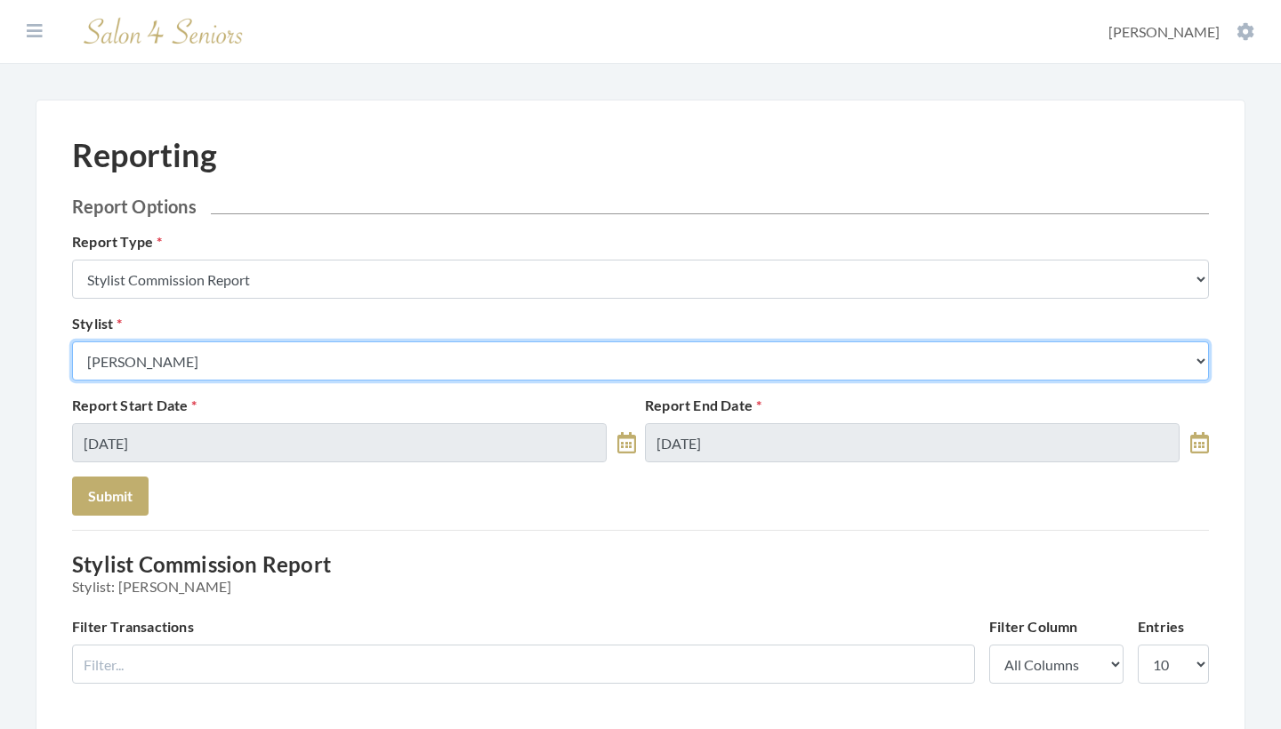
select select "153"
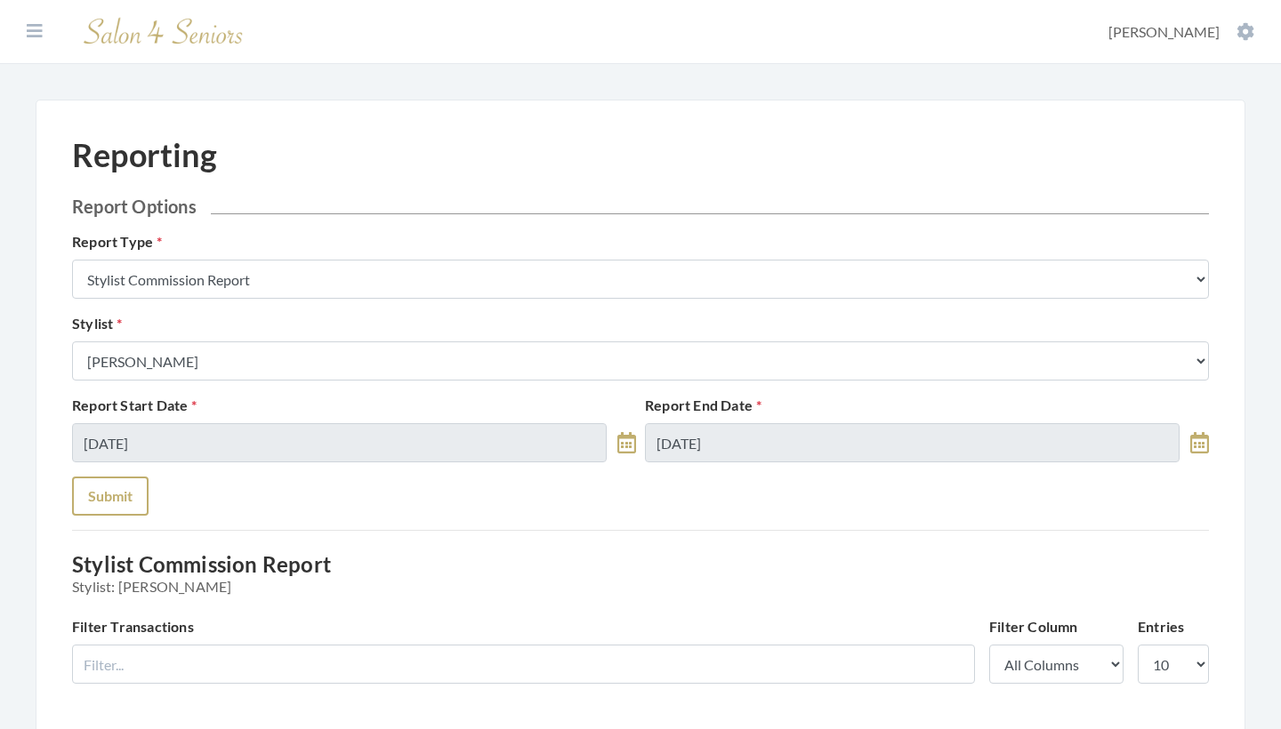
click at [115, 495] on button "Submit" at bounding box center [110, 496] width 77 height 39
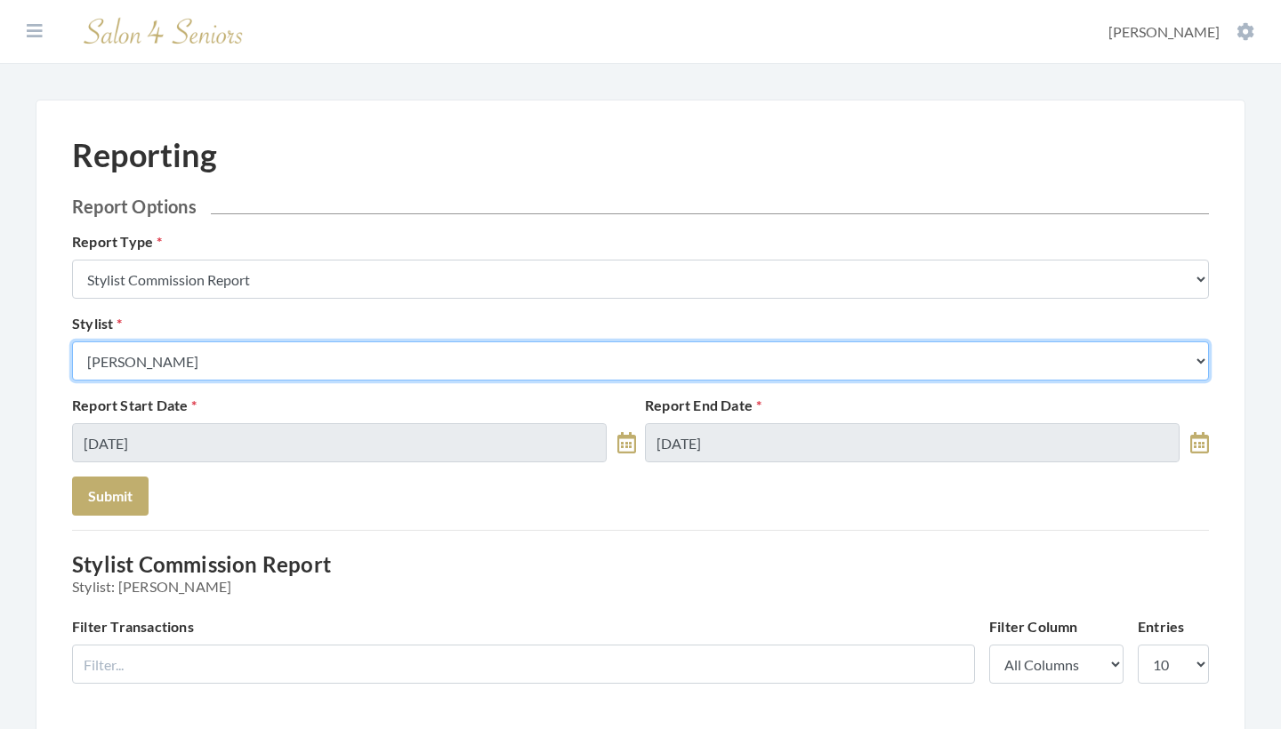
select select "64"
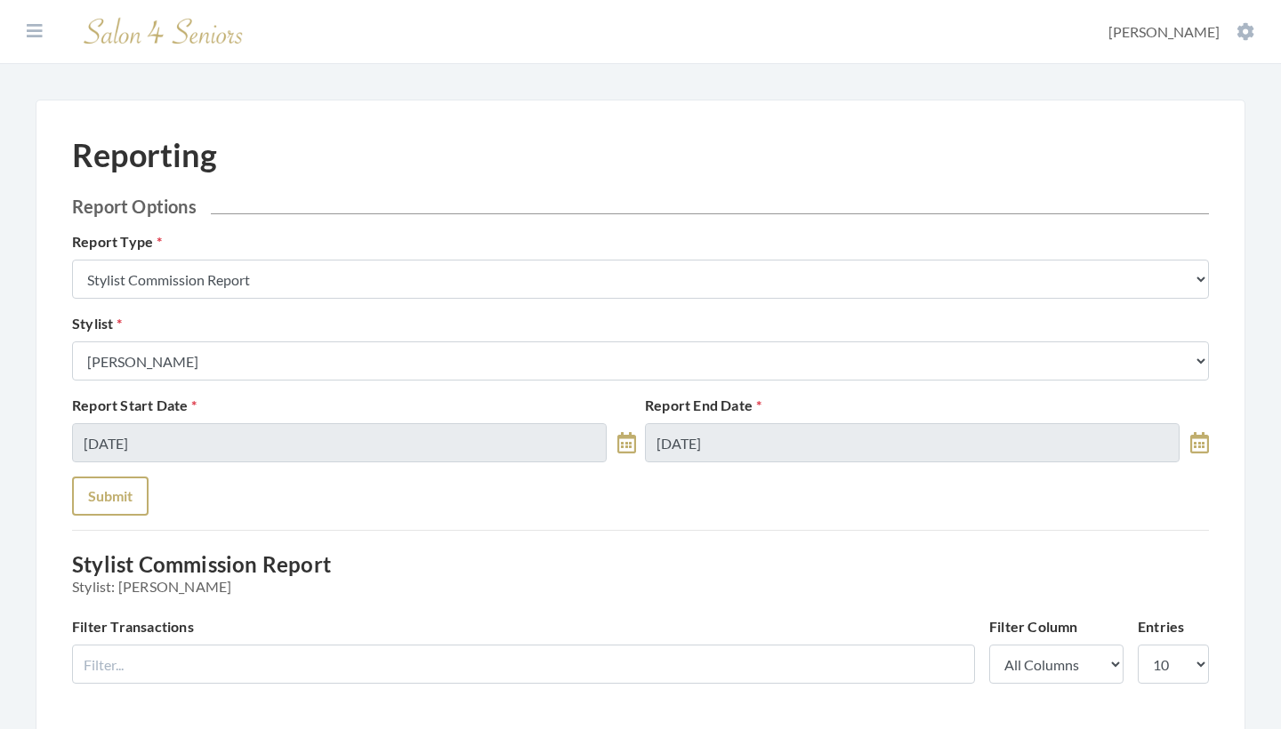
click at [115, 496] on button "Submit" at bounding box center [110, 496] width 77 height 39
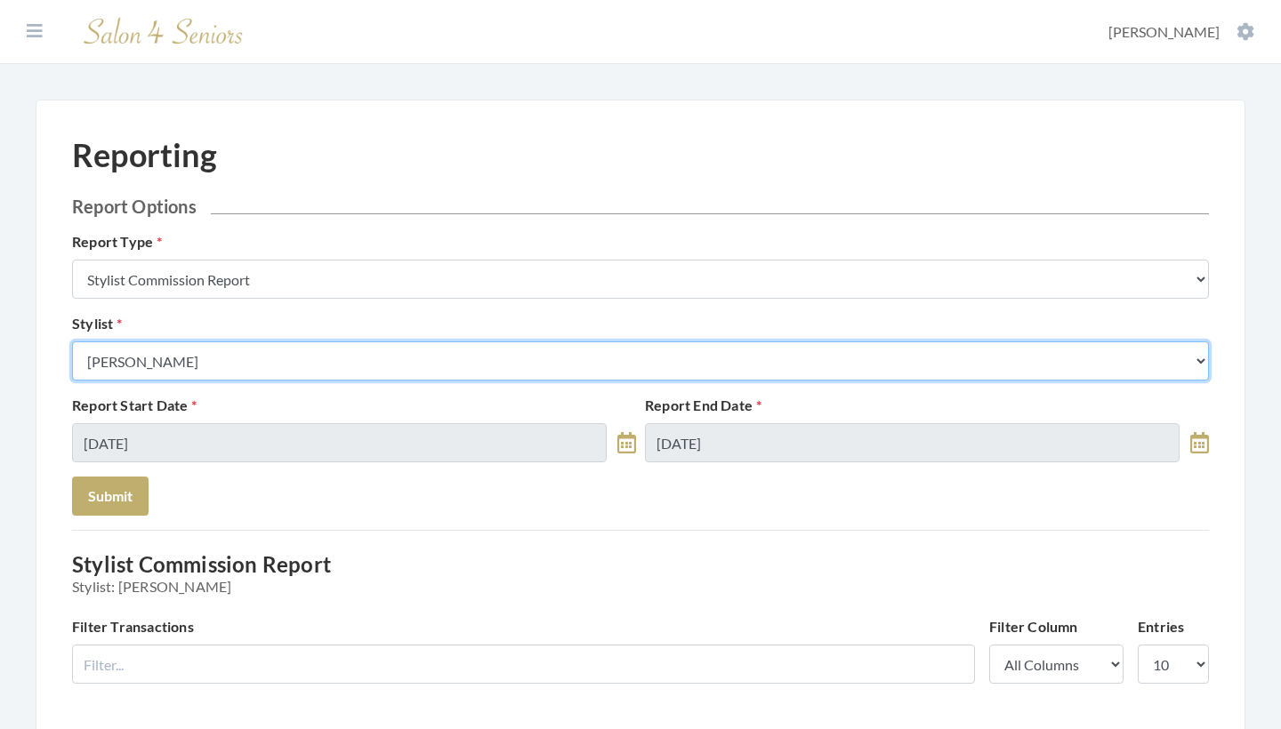
select select "25"
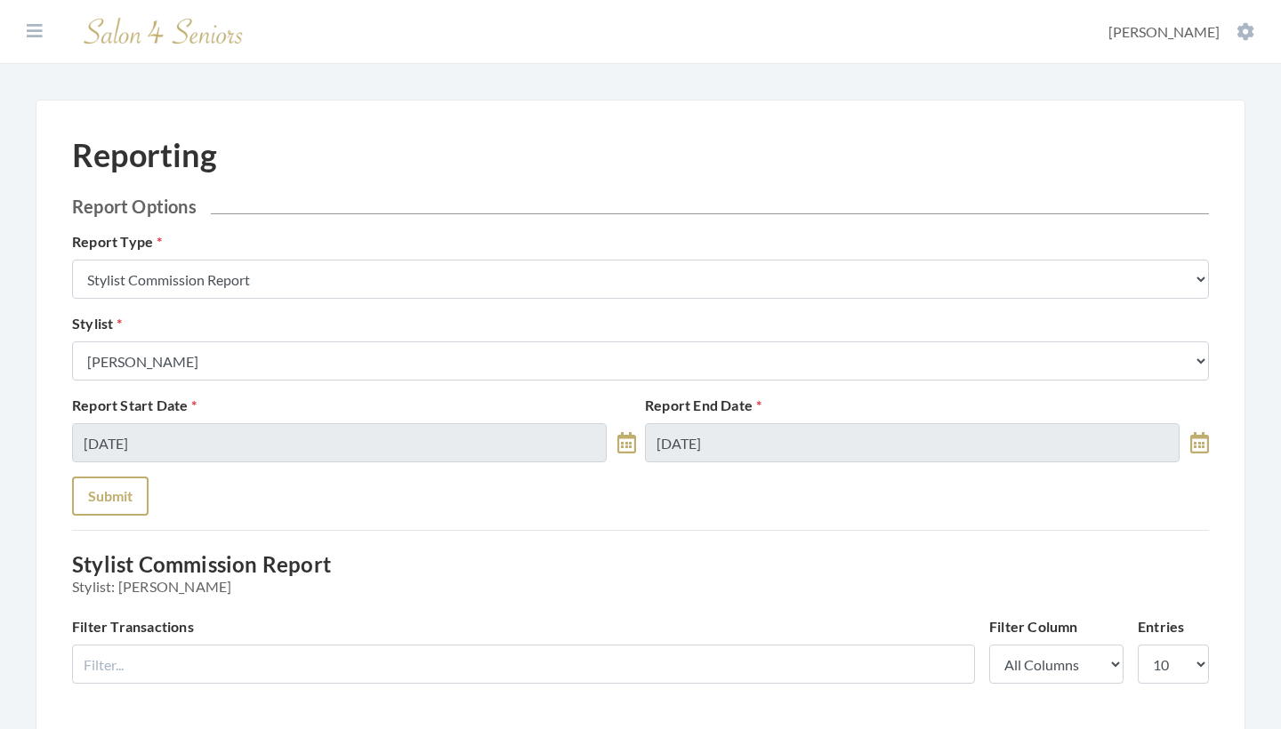
click at [104, 490] on button "Submit" at bounding box center [110, 496] width 77 height 39
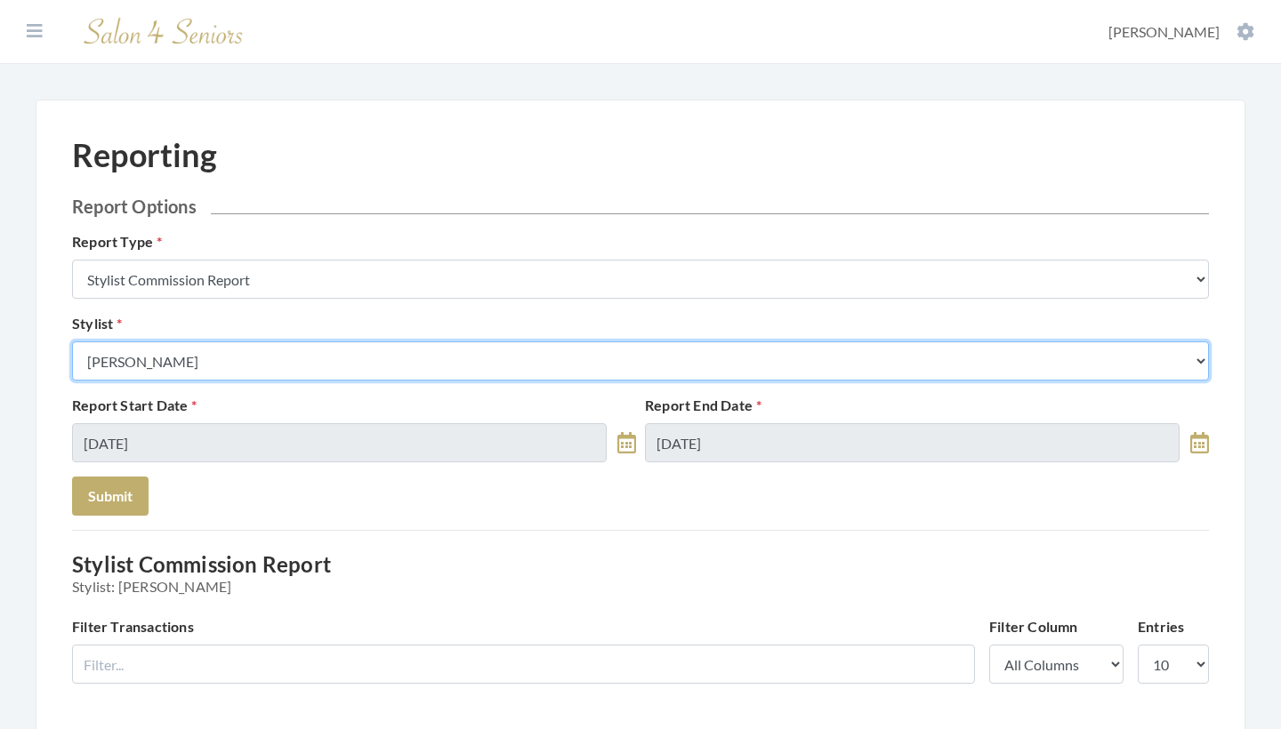
select select "49"
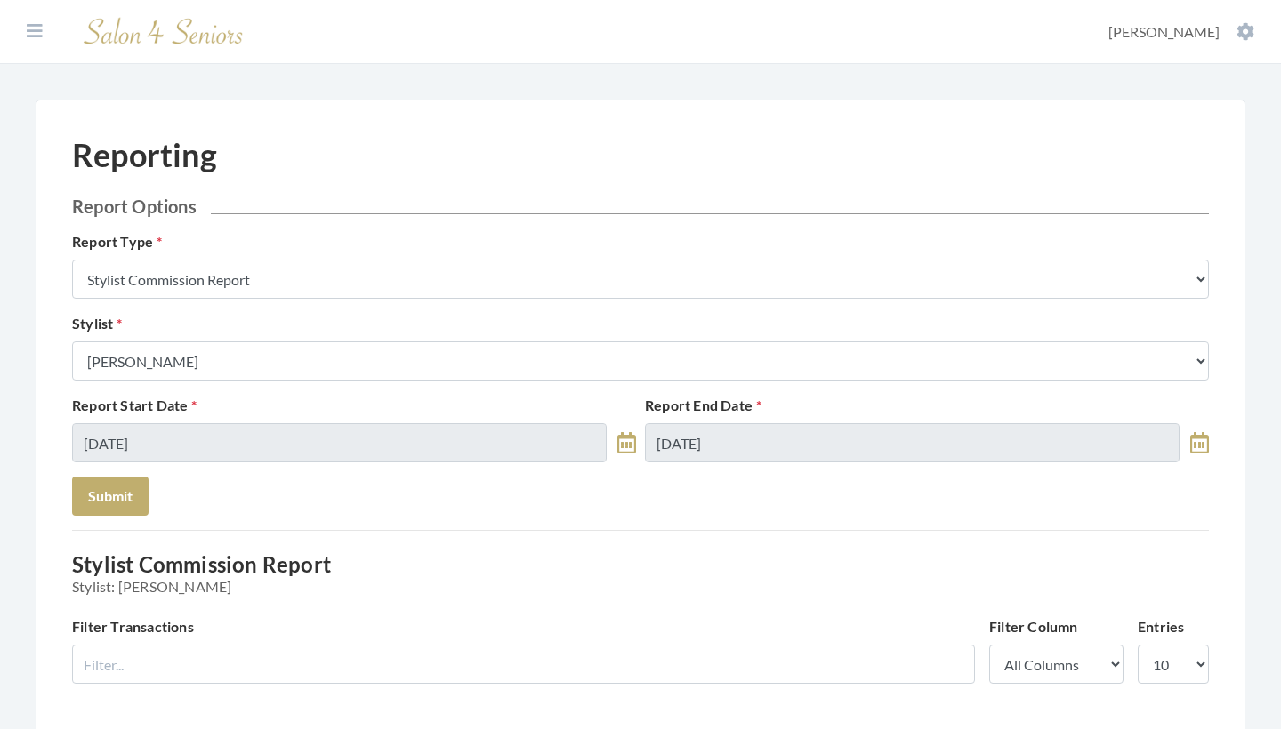
click at [125, 474] on div "Report Start Date [DATE] Report End Date [DATE]" at bounding box center [641, 436] width 1146 height 82
click at [125, 479] on button "Submit" at bounding box center [110, 496] width 77 height 39
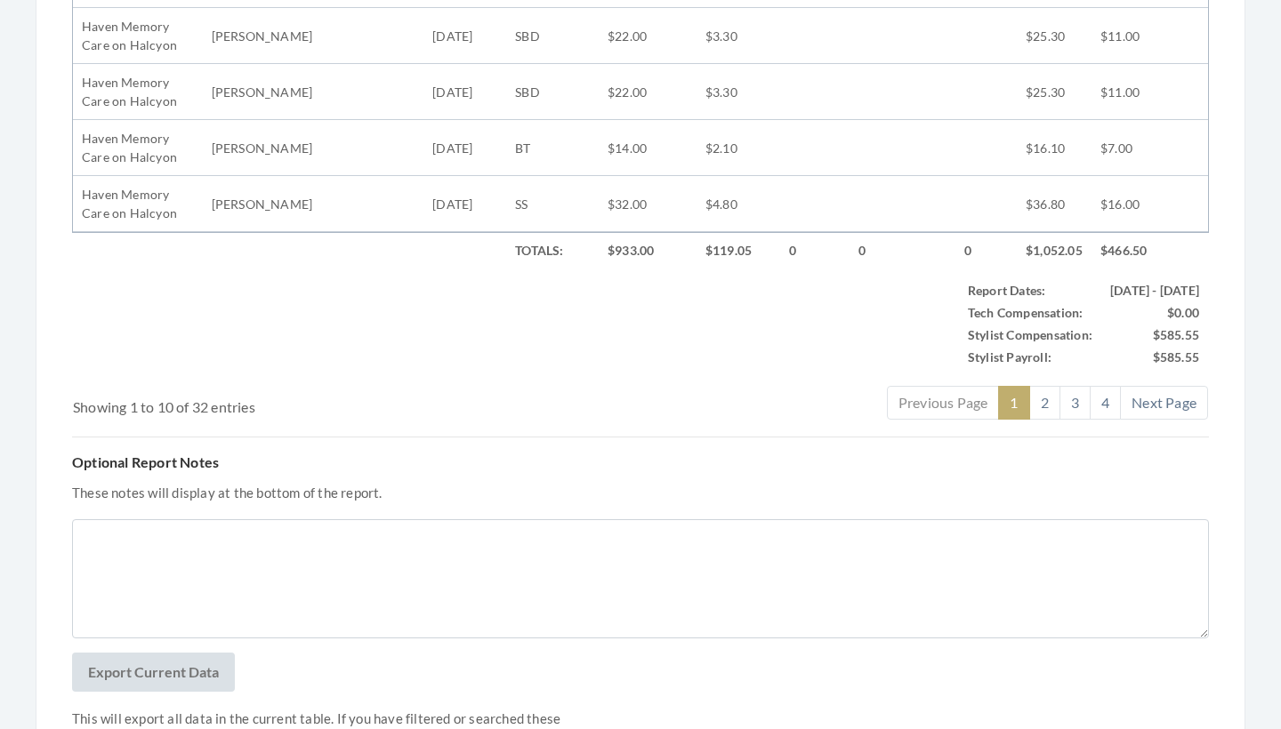
scroll to position [1094, 0]
